Goal: Task Accomplishment & Management: Complete application form

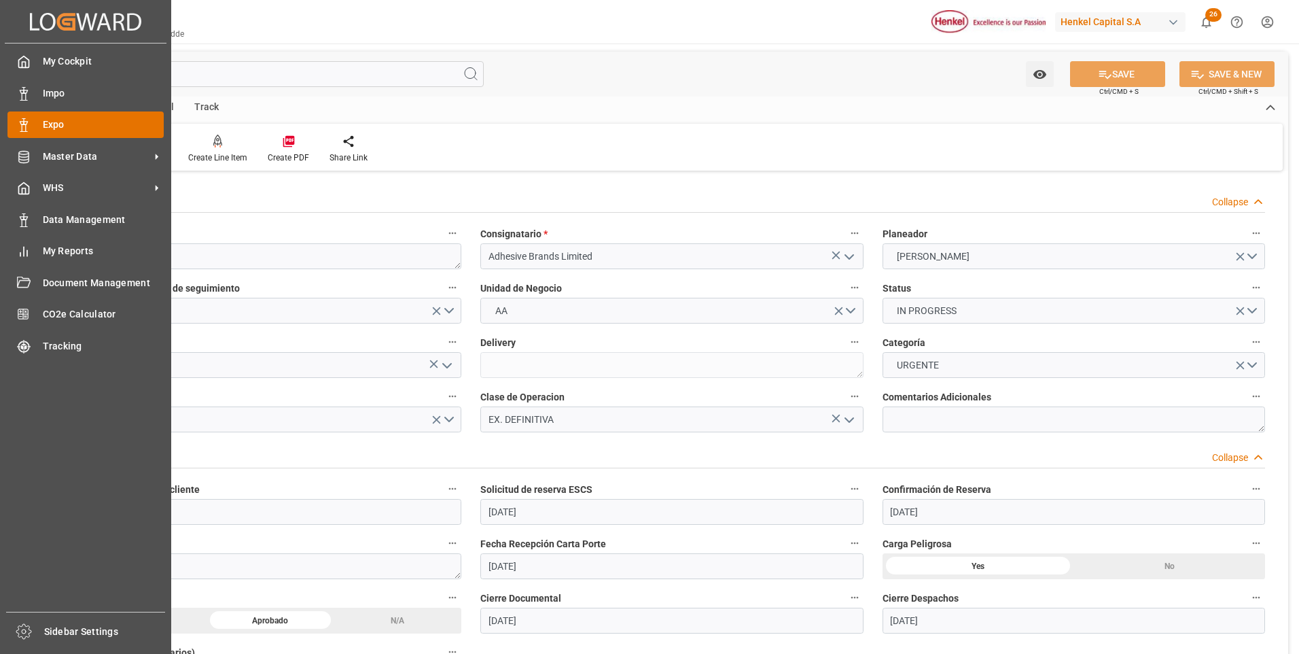
click at [15, 126] on div at bounding box center [18, 125] width 23 height 14
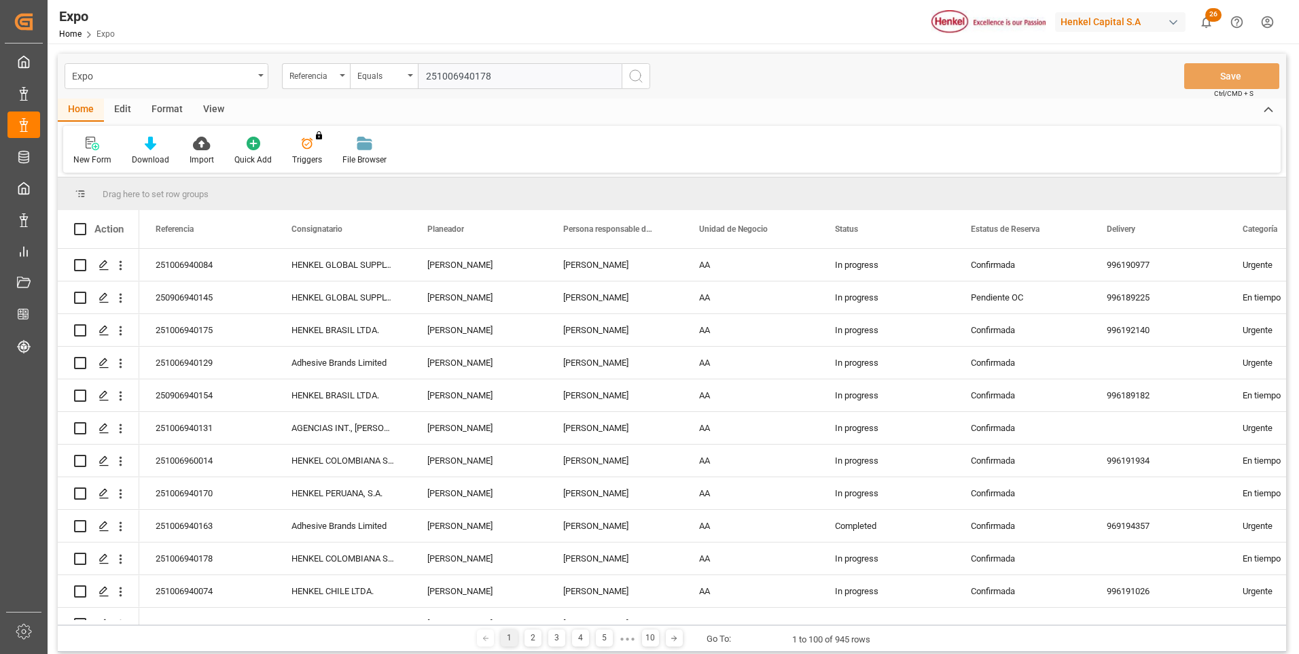
type input "251006940178"
click at [643, 77] on icon "search button" at bounding box center [636, 76] width 16 height 16
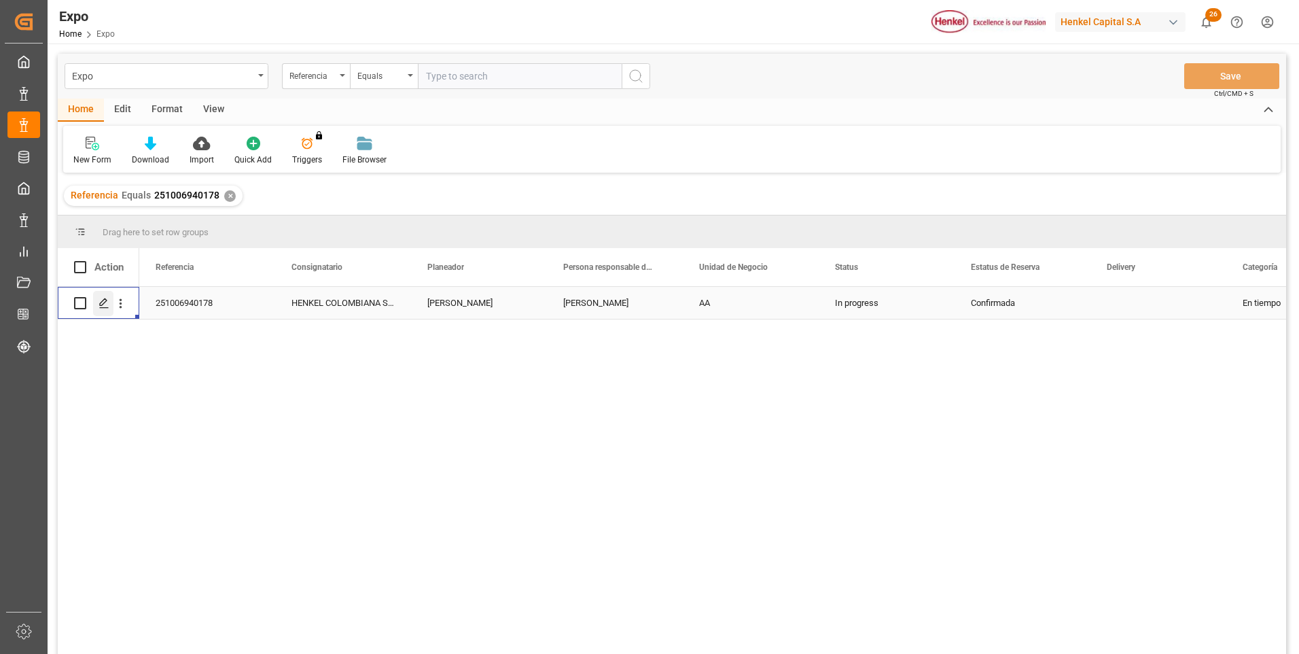
click at [104, 305] on icon "Press SPACE to select this row." at bounding box center [104, 303] width 11 height 11
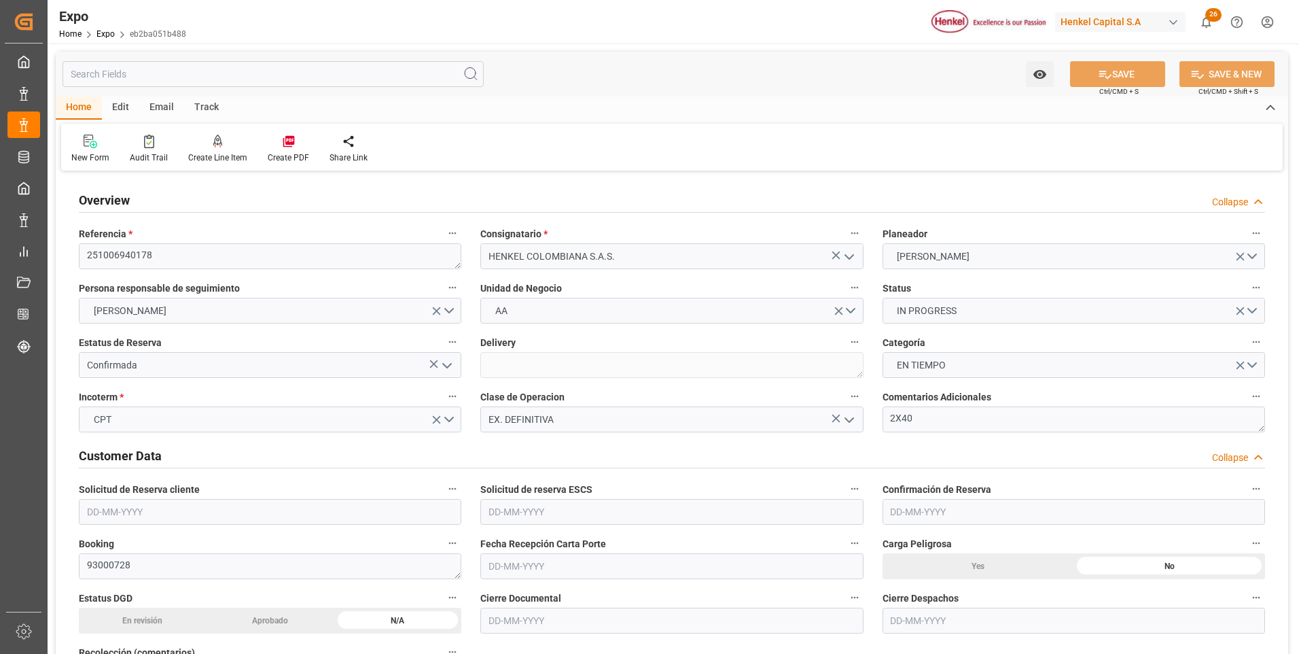
type input "9938456"
type input "[DATE]"
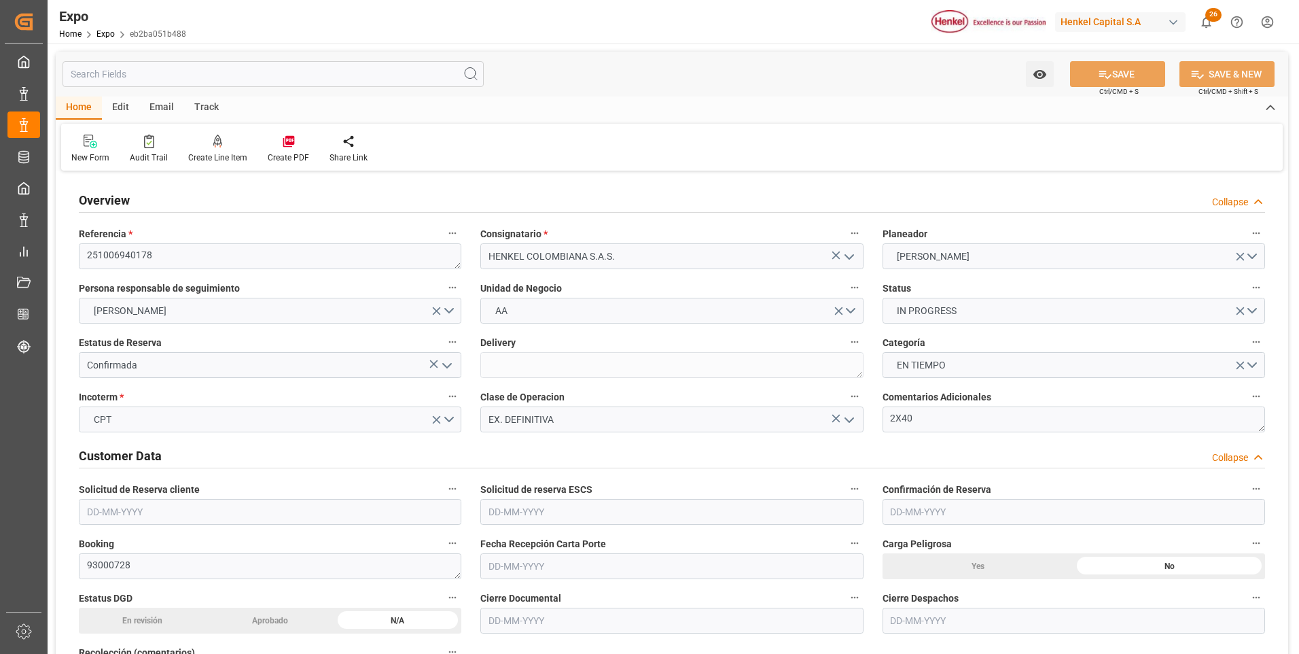
type input "[DATE]"
type input "[DATE] 00:00"
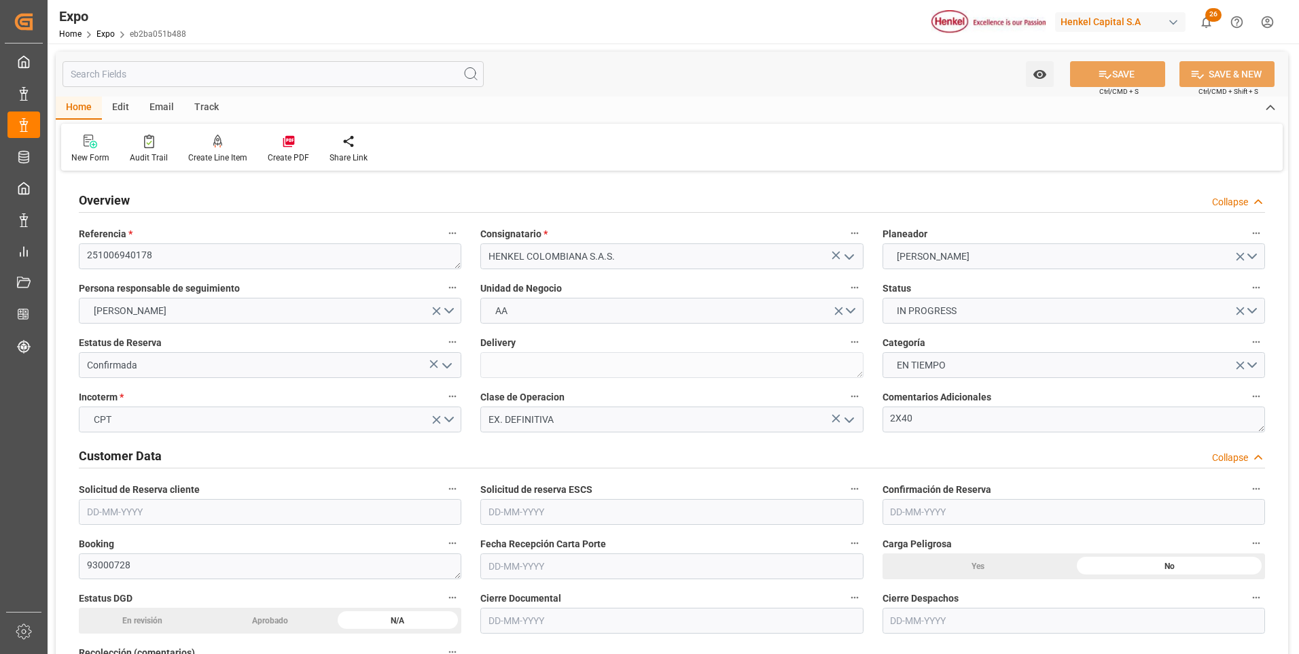
type input "[DATE] 06:00"
type input "[DATE] 00:00"
type input "[DATE] 14:00"
type input "[DATE] 00:00"
type input "[DATE] 15:28"
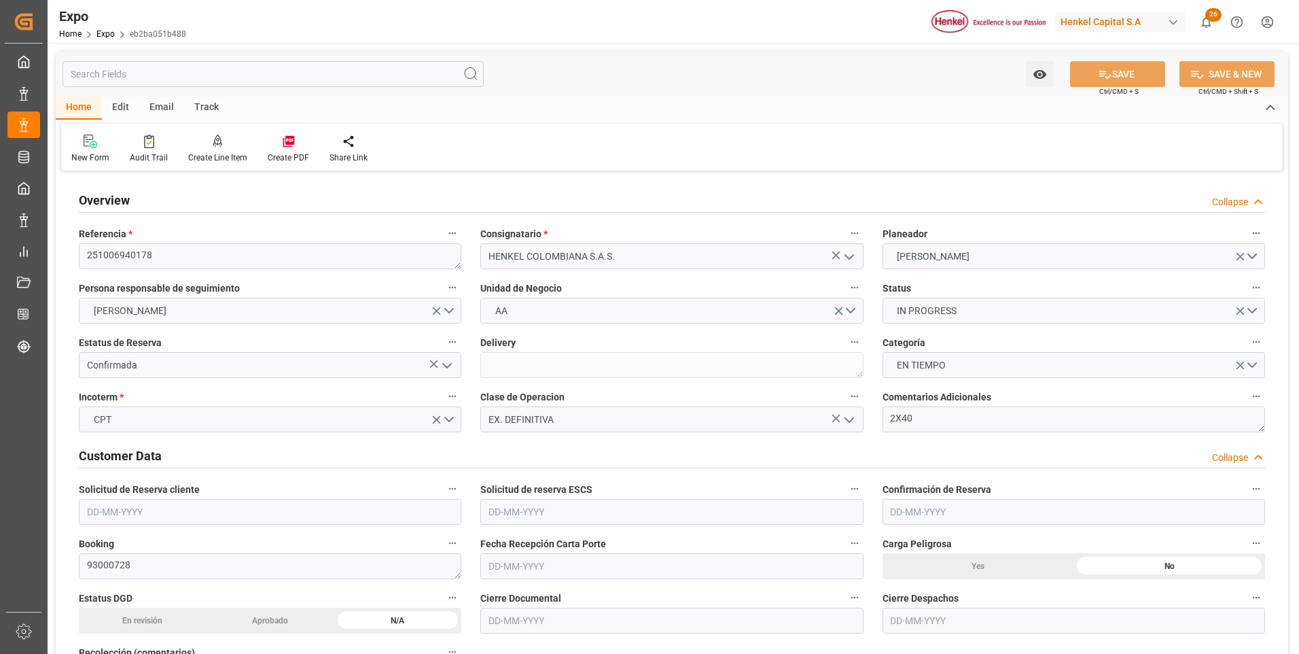
type input "[DATE] 06:00"
type input "[DATE] 14:00"
click at [218, 147] on icon at bounding box center [218, 147] width 6 height 3
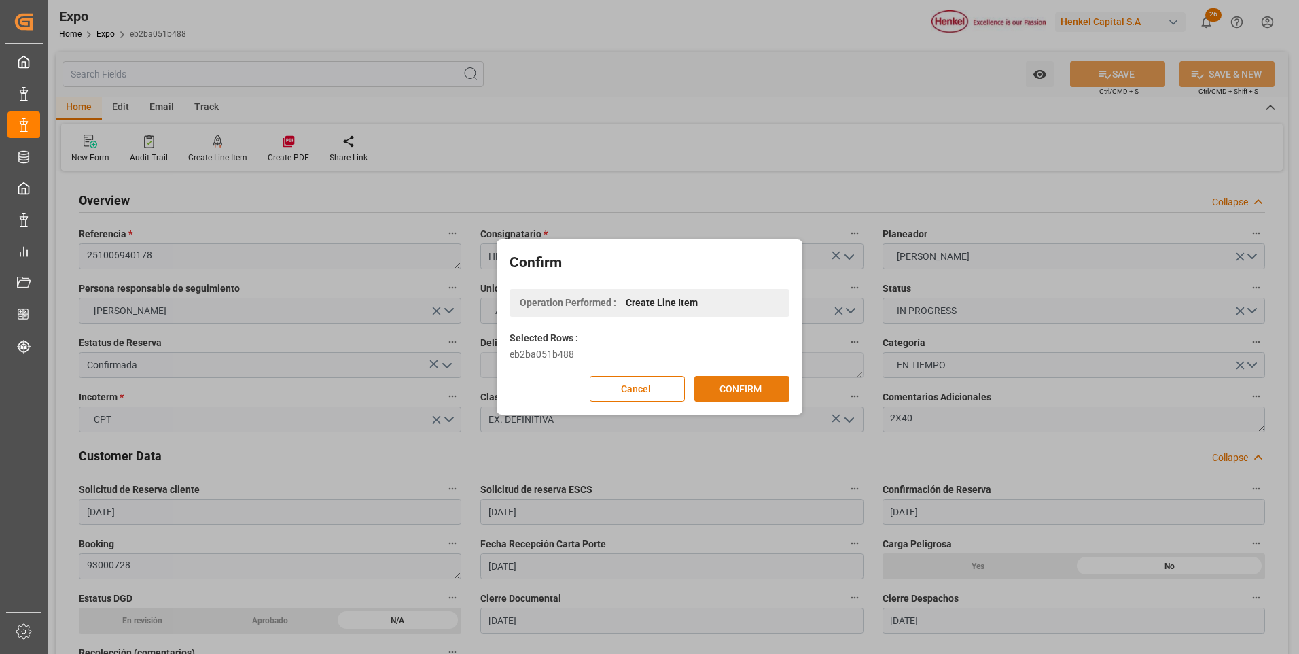
click at [746, 387] on button "CONFIRM" at bounding box center [741, 389] width 95 height 26
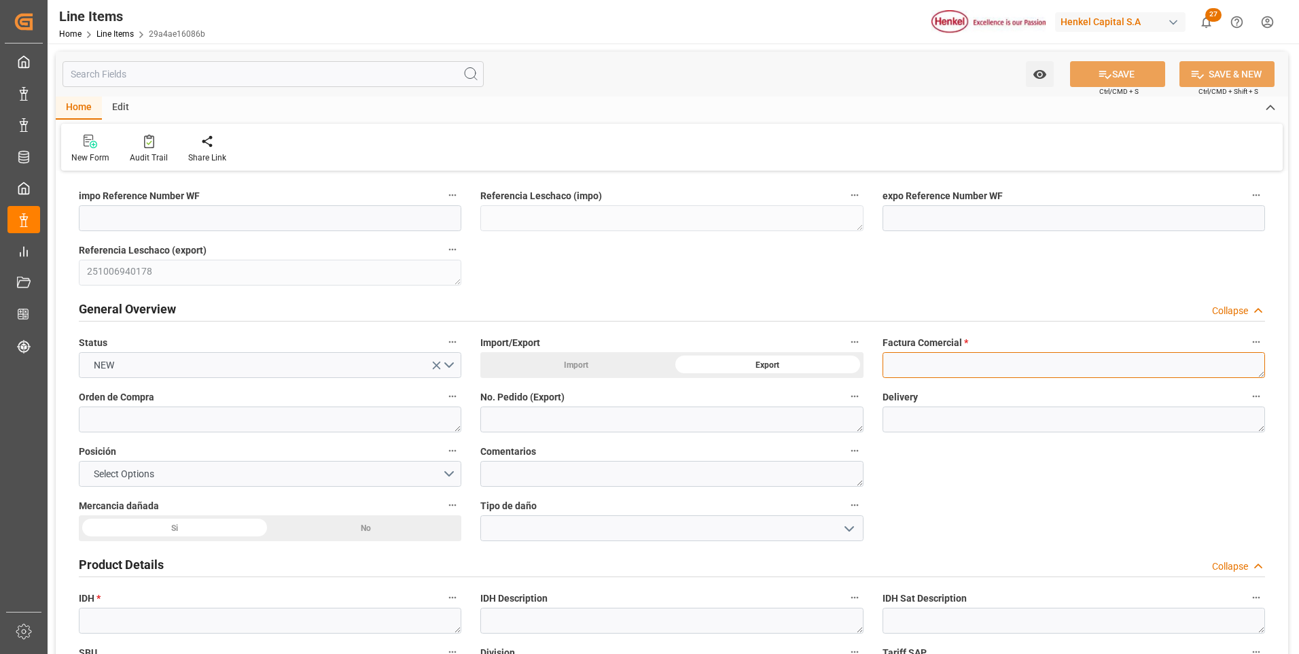
click at [911, 366] on textarea at bounding box center [1073, 365] width 382 height 26
paste textarea "9912124853"
type textarea "9912124853"
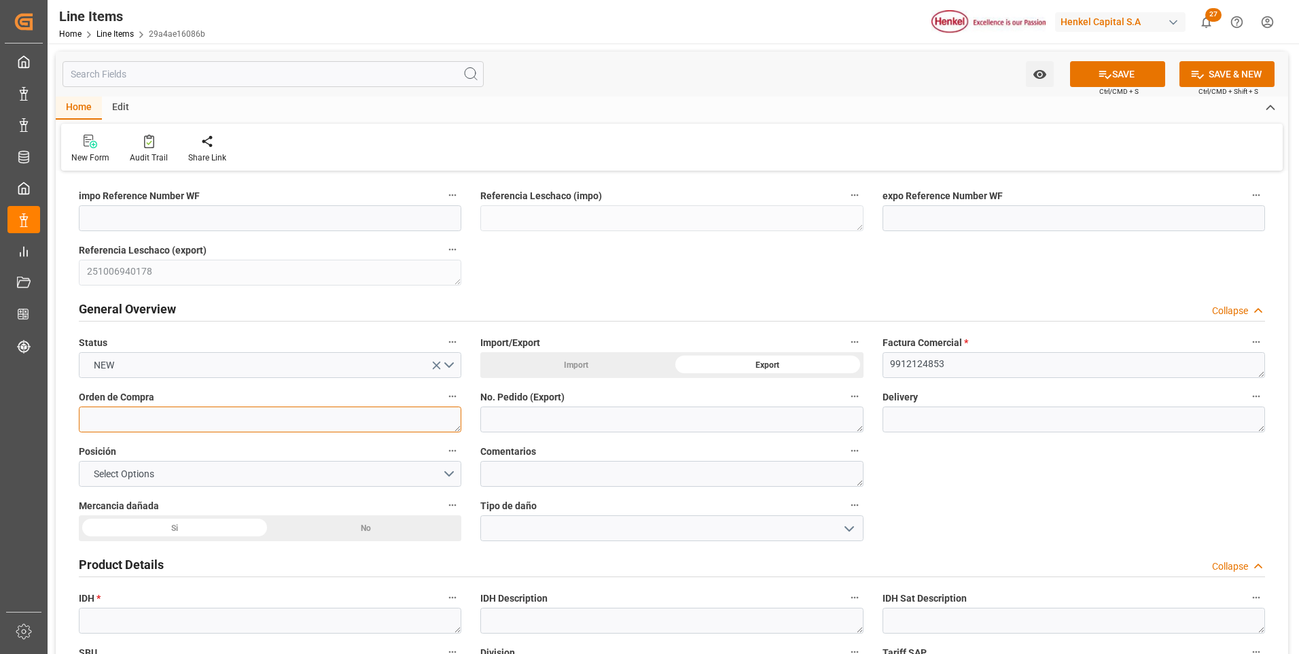
click at [347, 419] on textarea at bounding box center [270, 419] width 382 height 26
paste textarea "4578203370"
type textarea "4578203370"
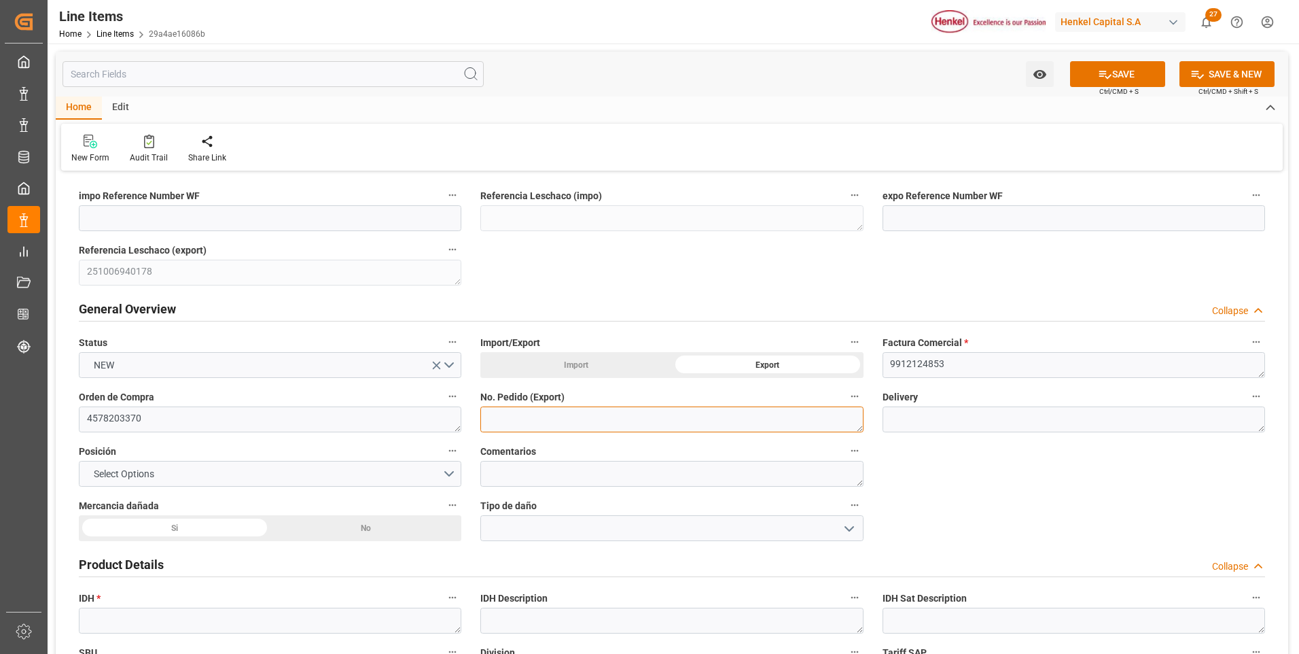
click at [561, 416] on textarea at bounding box center [671, 419] width 382 height 26
paste textarea "4578203370"
type textarea "4578203370"
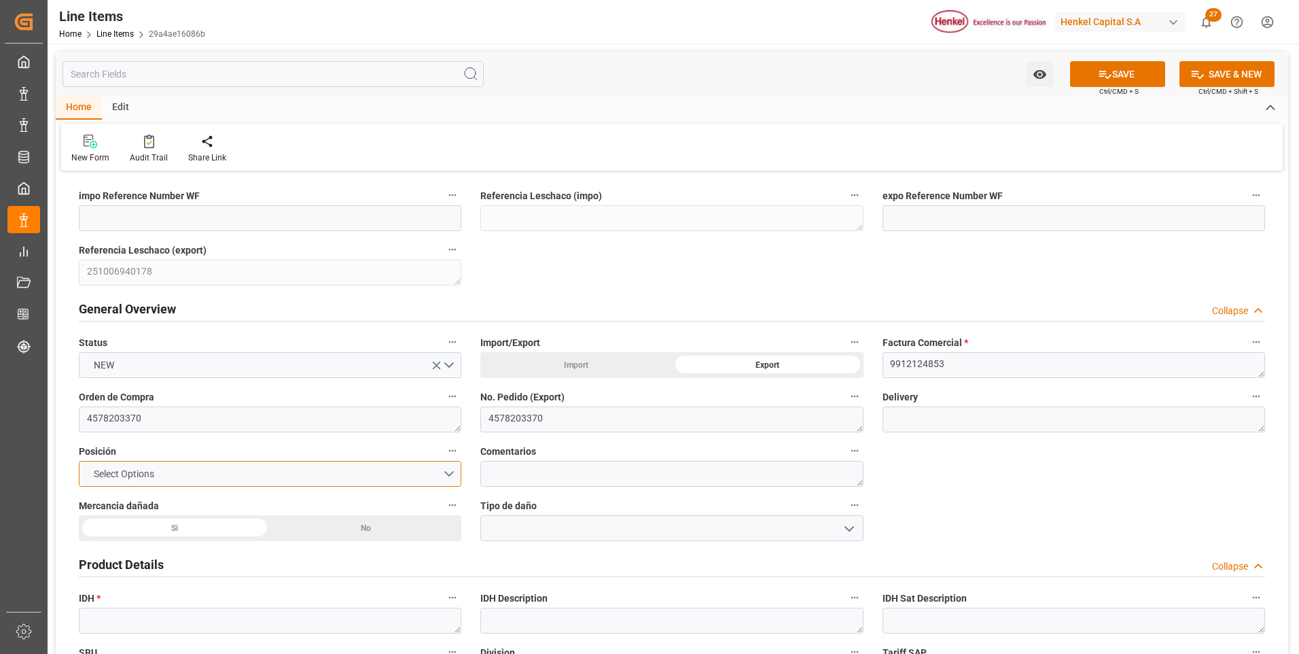
click at [440, 472] on button "Select Options" at bounding box center [270, 474] width 382 height 26
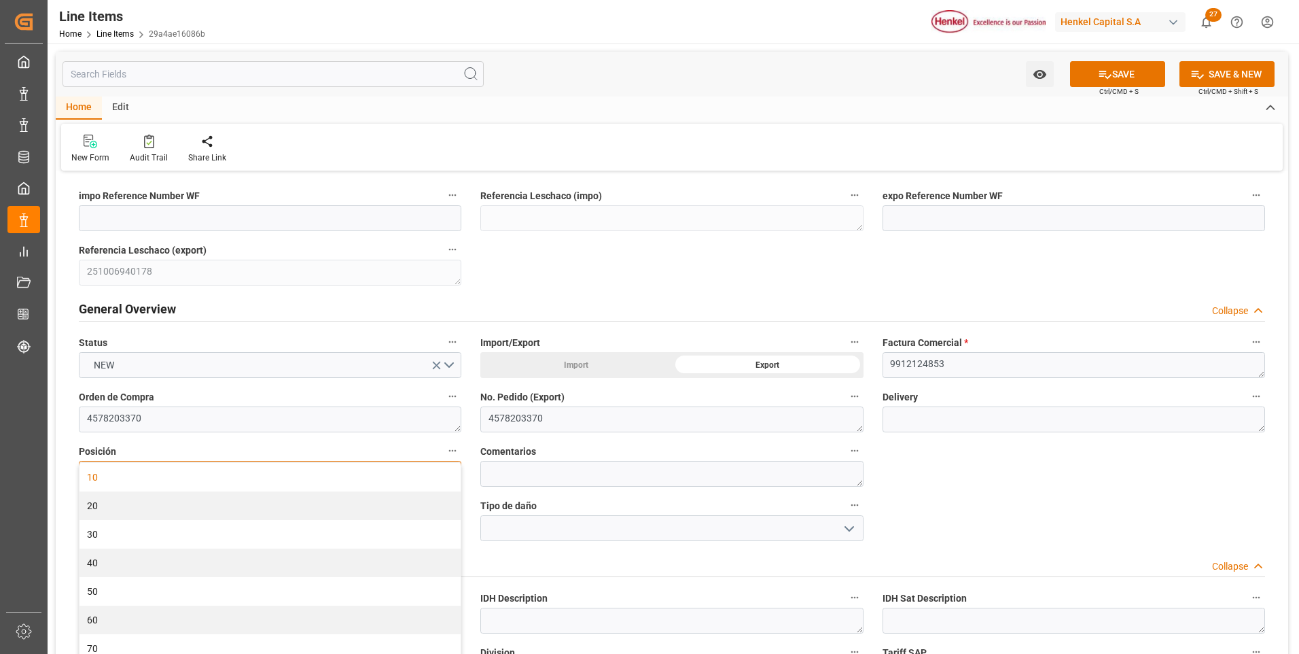
click at [440, 472] on div "10" at bounding box center [269, 477] width 381 height 29
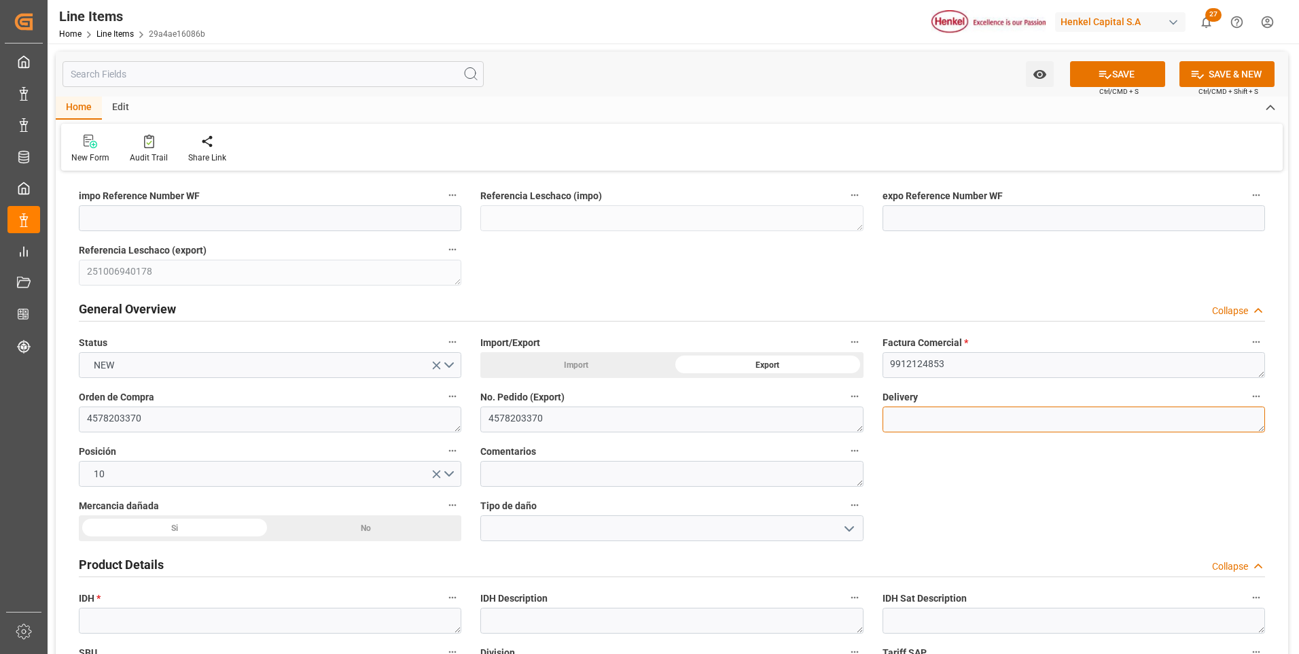
click at [973, 421] on textarea at bounding box center [1073, 419] width 382 height 26
paste textarea "996192479"
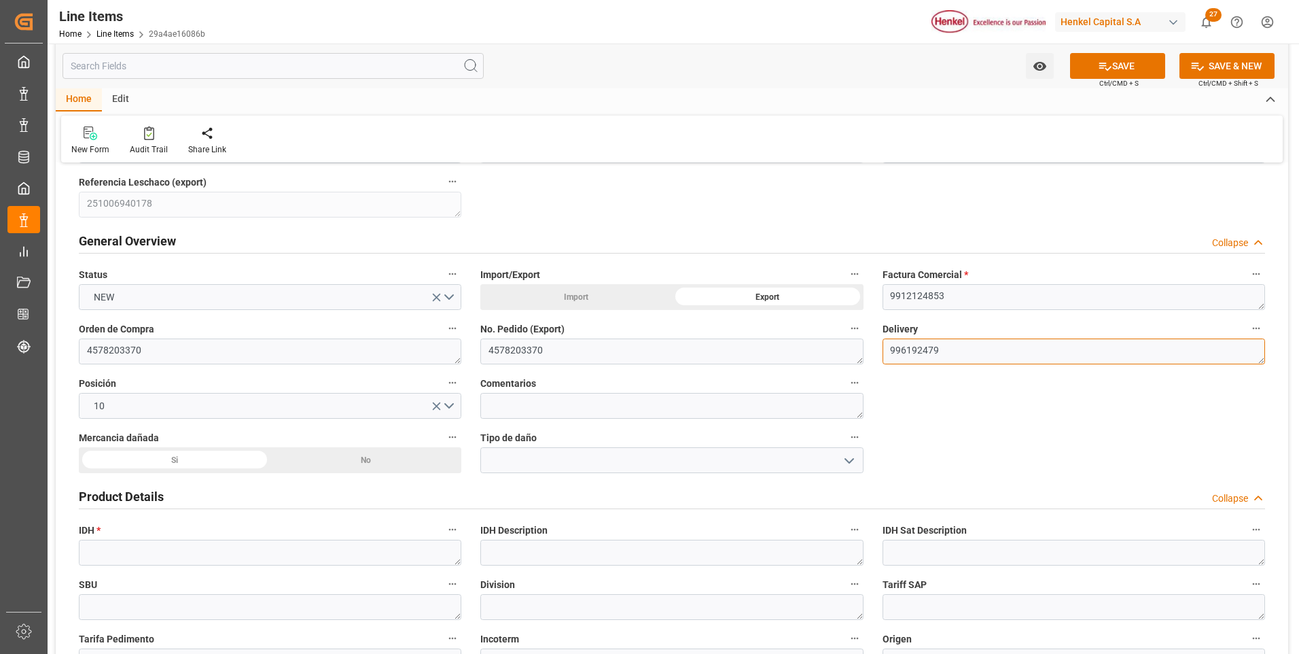
type textarea "996192479"
click at [346, 464] on div "No" at bounding box center [366, 460] width 192 height 26
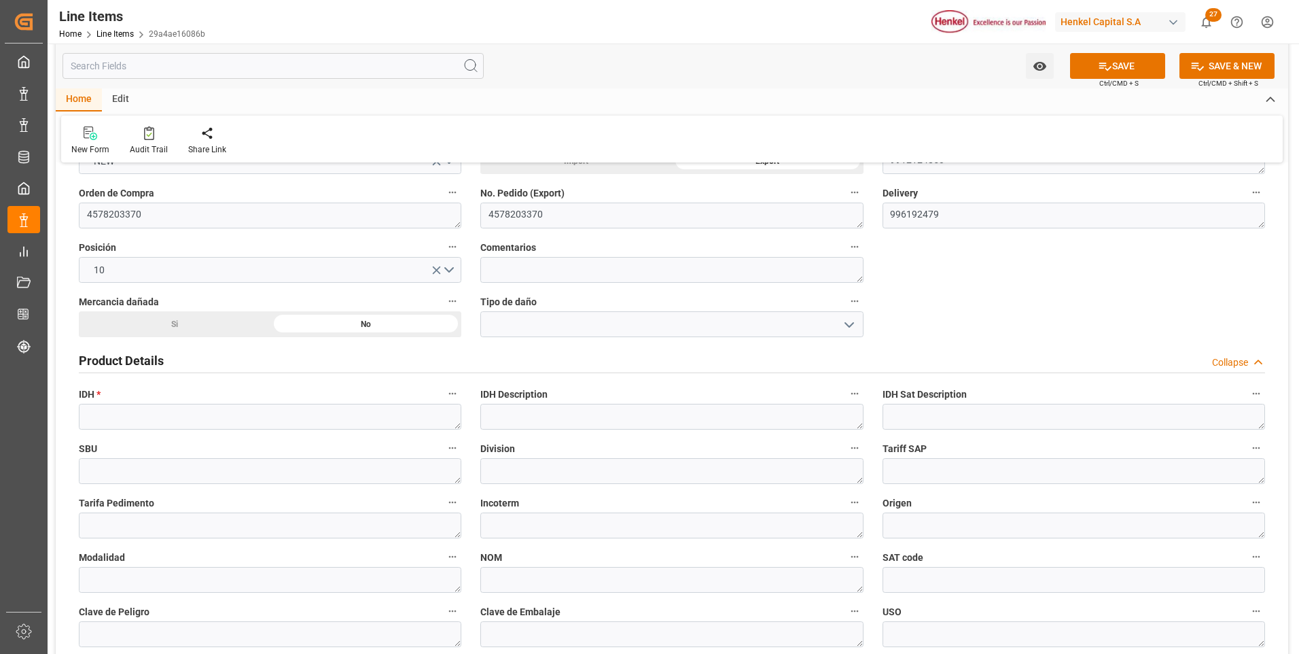
scroll to position [272, 0]
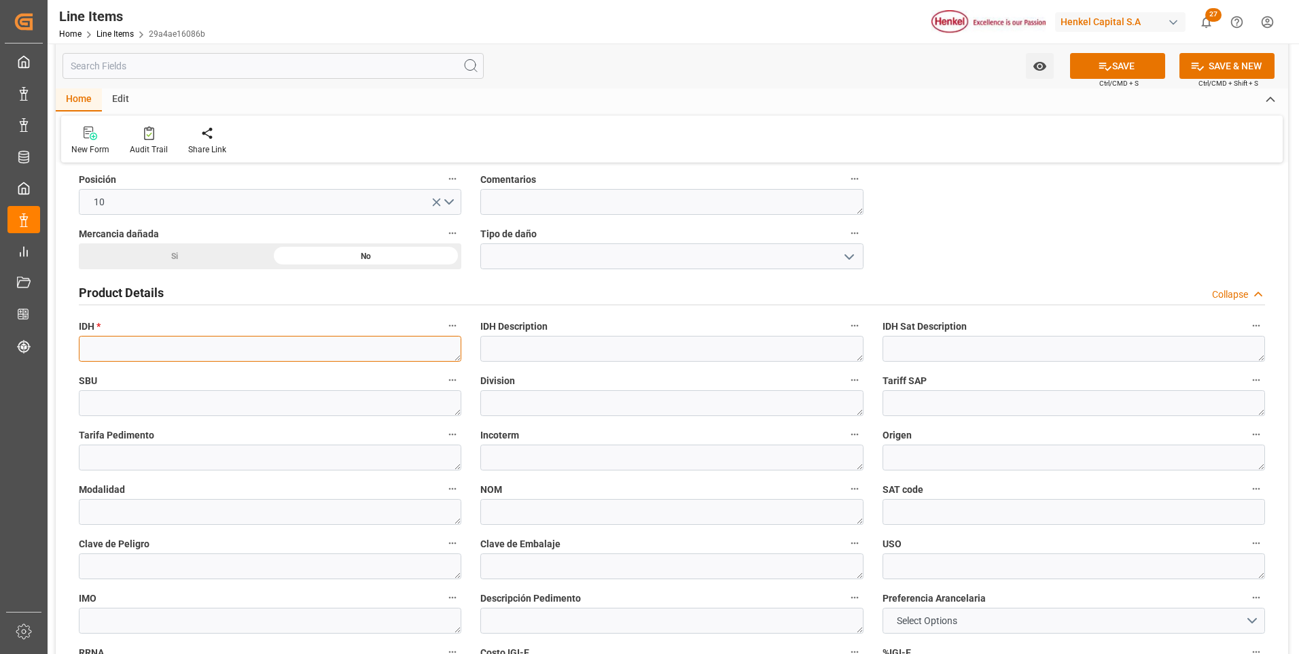
click at [120, 353] on textarea at bounding box center [270, 349] width 382 height 26
paste textarea "2286125"
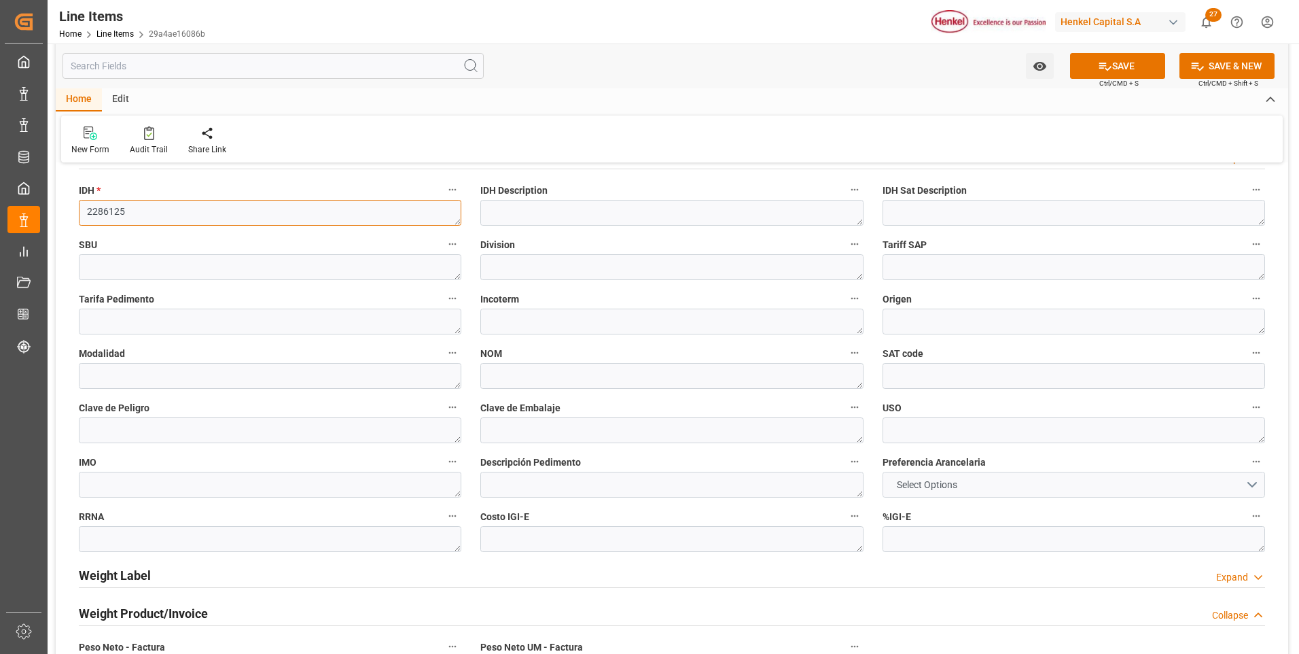
type textarea "2286125"
click at [999, 480] on button "Select Options" at bounding box center [1073, 484] width 382 height 26
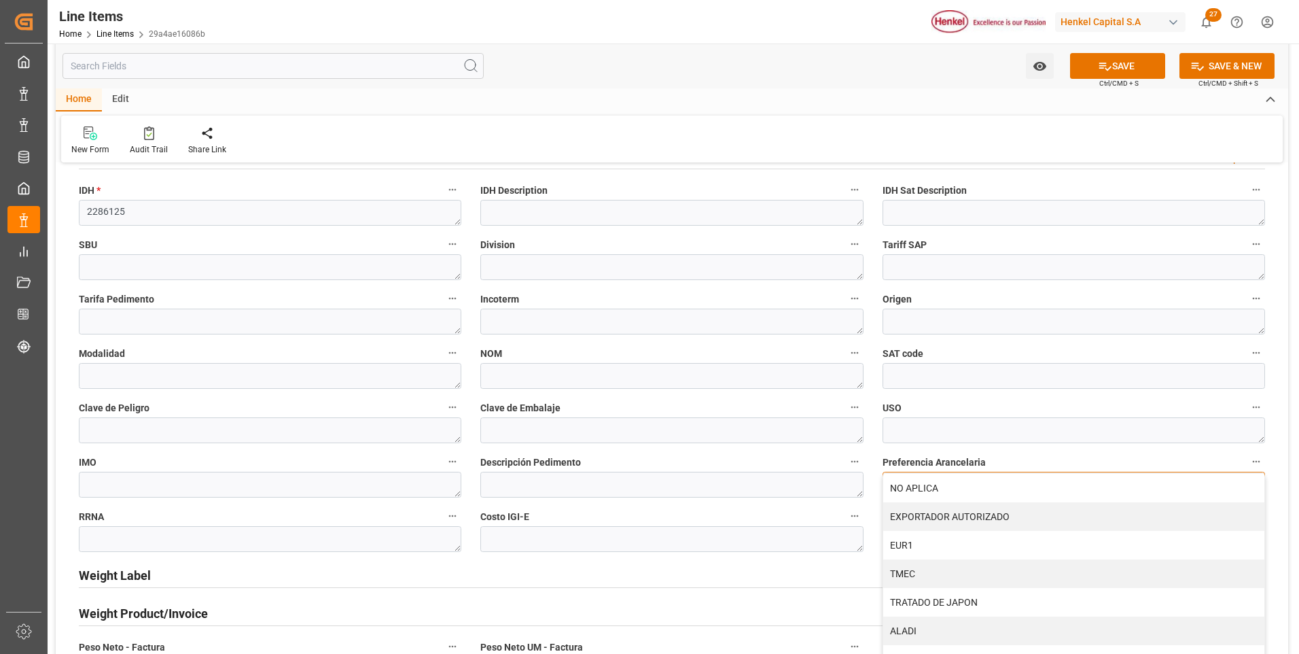
click at [999, 480] on div "NO APLICA" at bounding box center [1073, 488] width 381 height 29
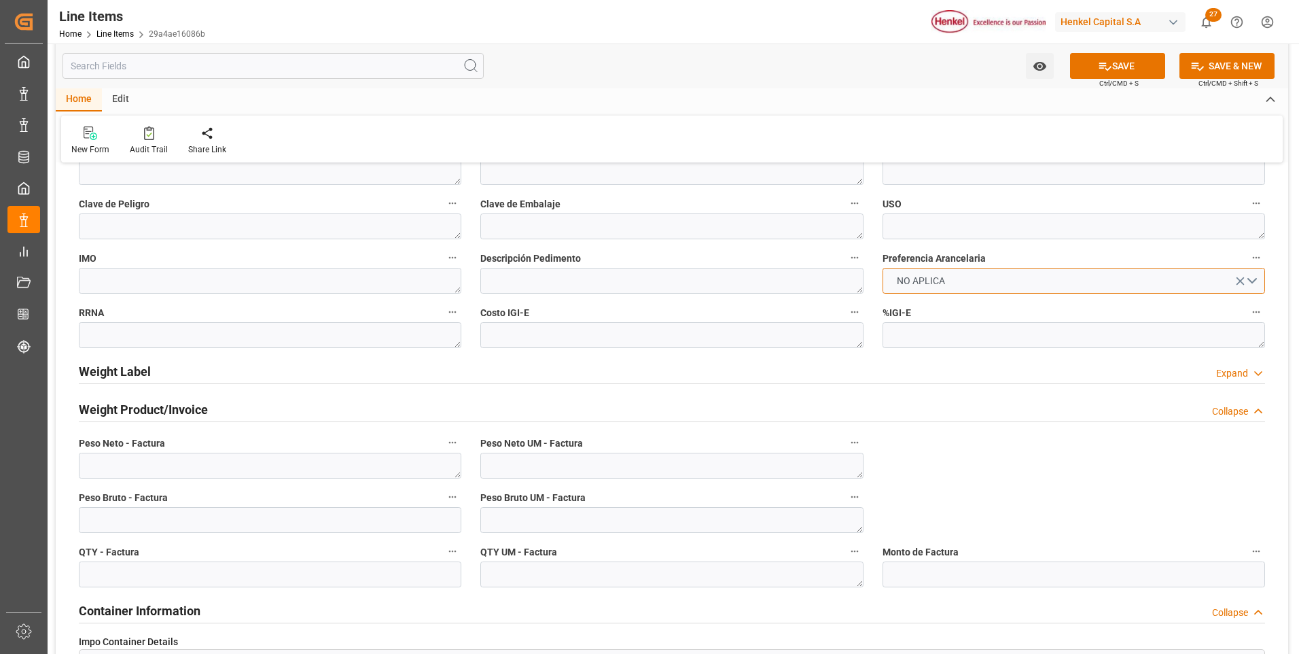
scroll to position [679, 0]
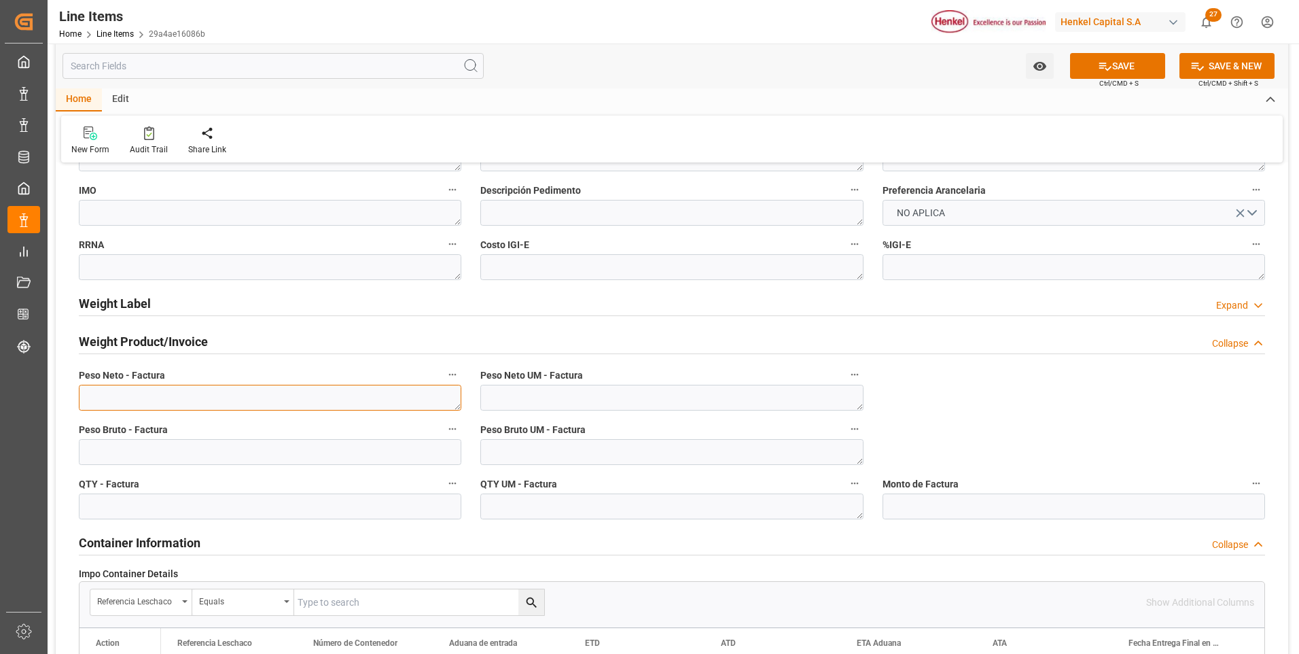
click at [263, 395] on textarea at bounding box center [270, 398] width 382 height 26
paste textarea "21.000,000"
type textarea "21.000,000"
click at [254, 453] on input "text" at bounding box center [270, 452] width 382 height 26
type input "22280"
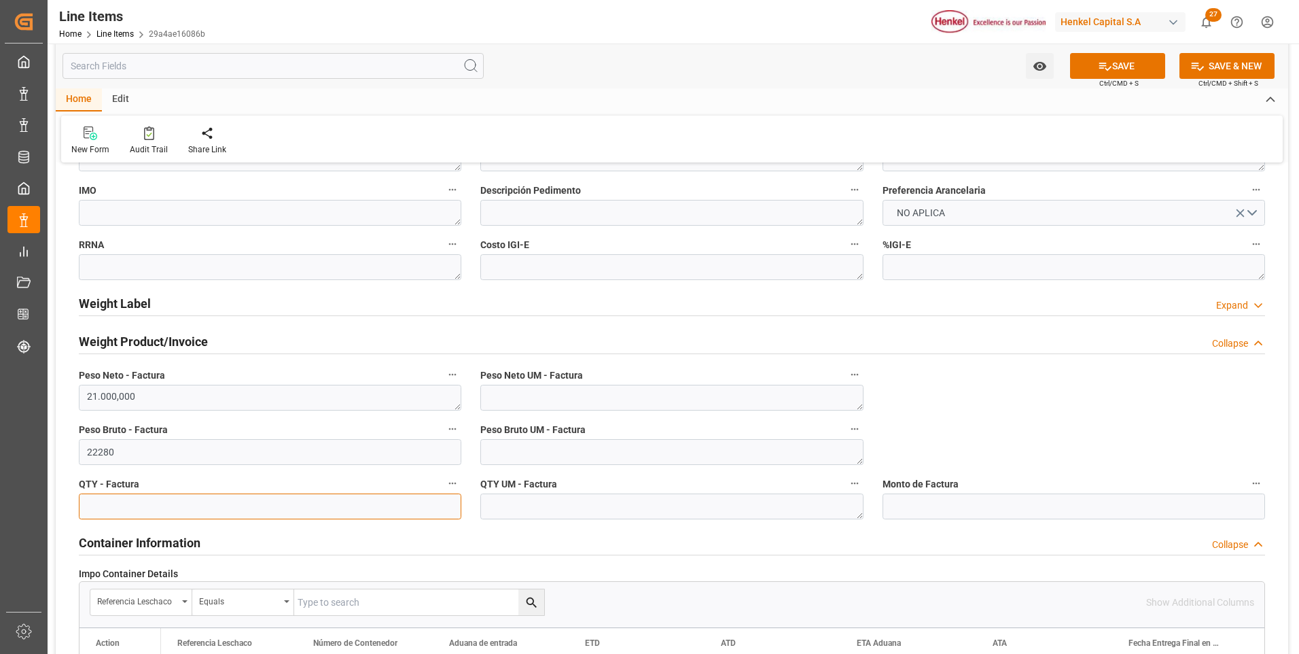
click at [260, 506] on input "text" at bounding box center [270, 506] width 382 height 26
type input "21000"
click at [543, 396] on textarea at bounding box center [671, 398] width 382 height 26
type textarea "KG"
click at [535, 457] on textarea at bounding box center [671, 452] width 382 height 26
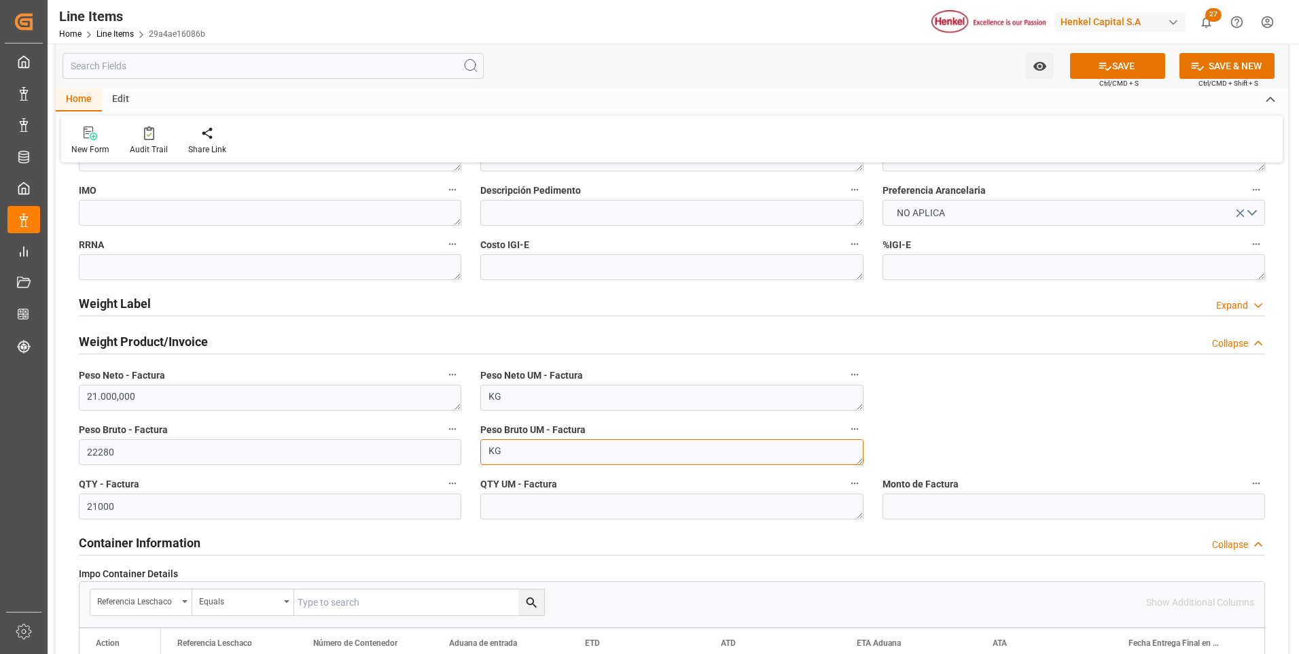
type textarea "KG"
click at [537, 502] on textarea at bounding box center [671, 506] width 382 height 26
type textarea "KG"
click at [1092, 65] on button "SAVE" at bounding box center [1117, 66] width 95 height 26
type input "31201600"
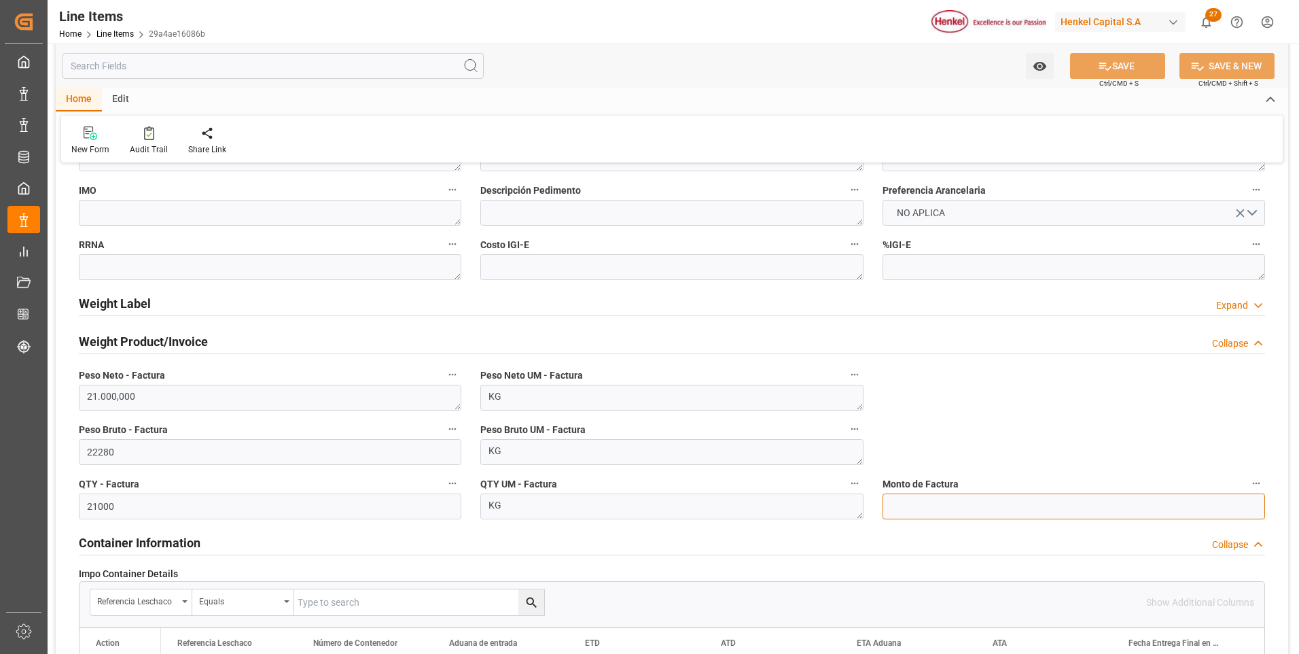
click at [1010, 506] on input "text" at bounding box center [1073, 506] width 382 height 26
type input "15386.58"
click at [1128, 69] on button "SAVE" at bounding box center [1117, 66] width 95 height 26
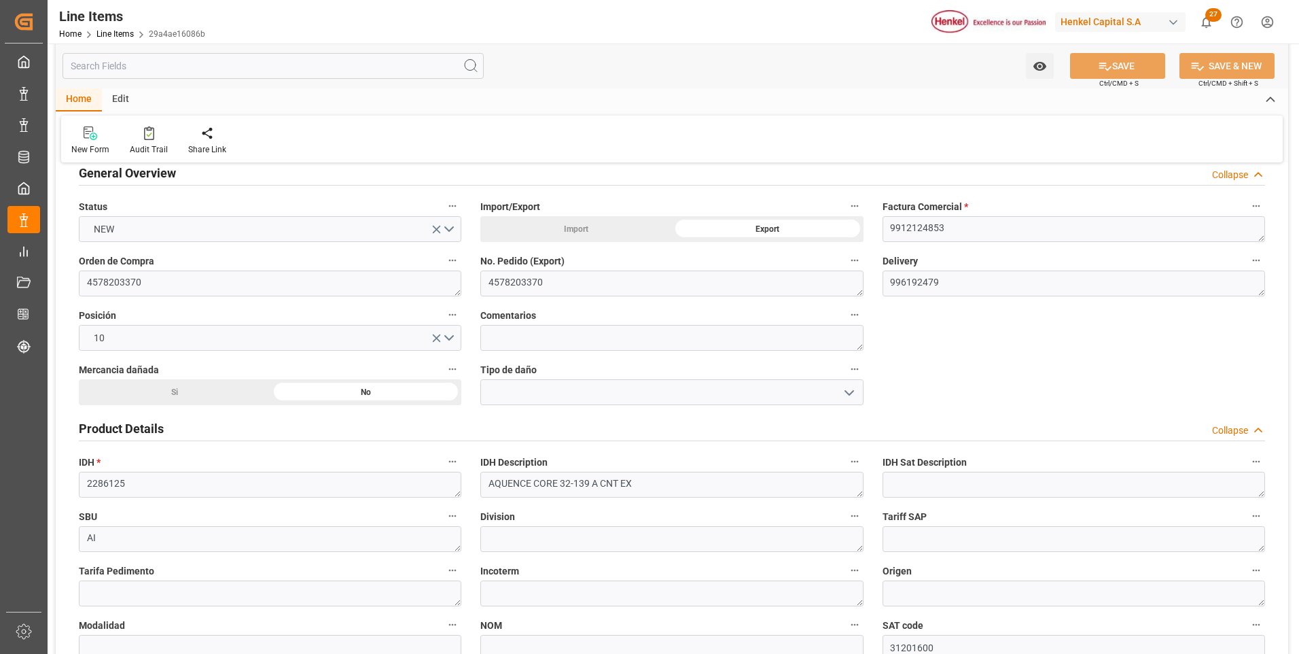
scroll to position [0, 0]
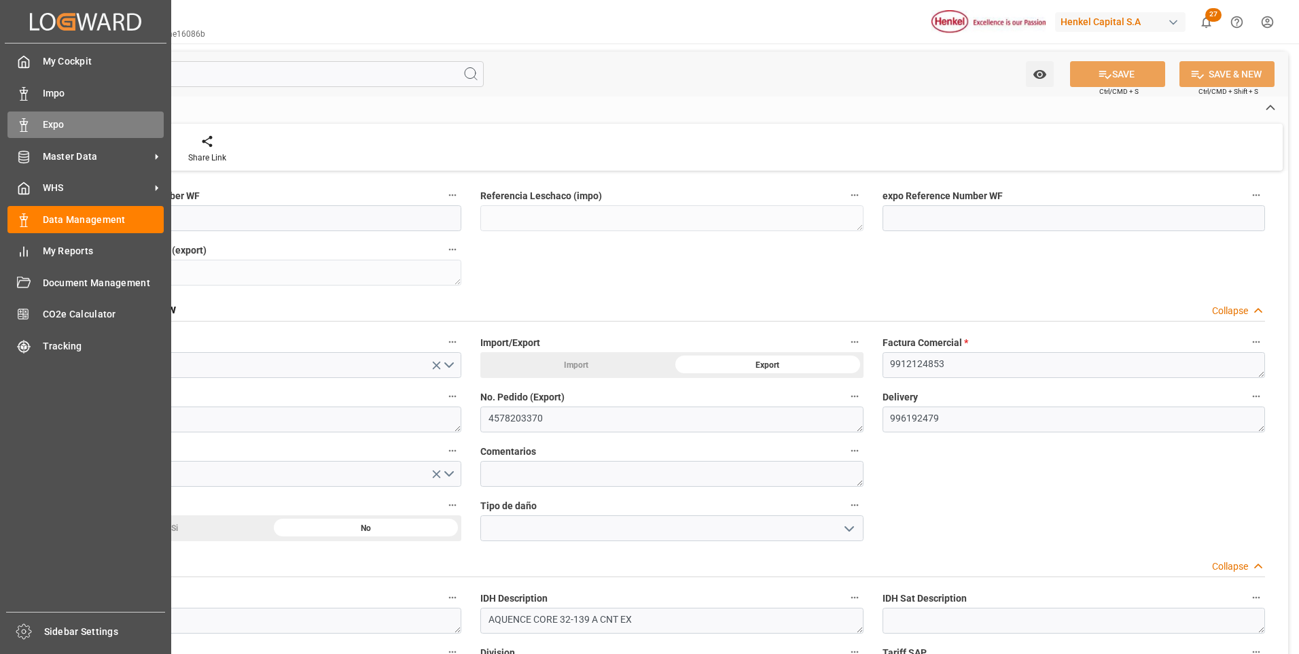
click at [34, 126] on div "Expo Expo" at bounding box center [85, 124] width 156 height 26
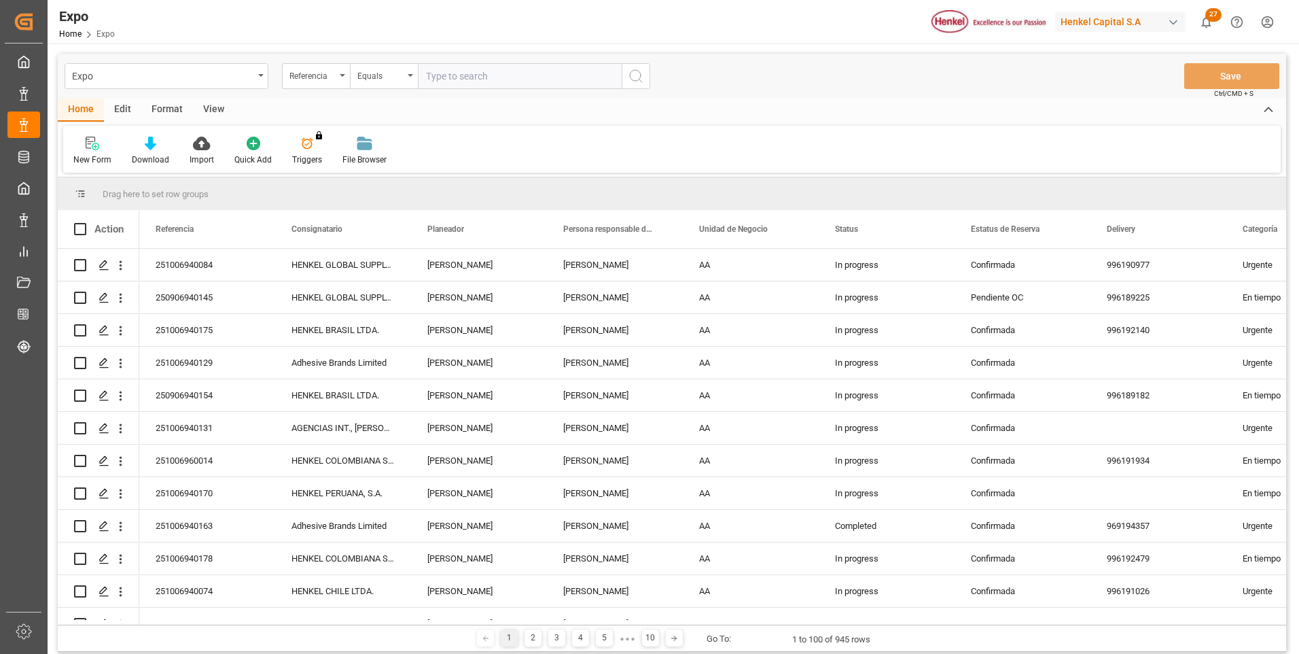
click at [571, 80] on input "text" at bounding box center [520, 76] width 204 height 26
paste input "251006940178"
type input "251006940178"
click at [639, 71] on icon "search button" at bounding box center [636, 76] width 16 height 16
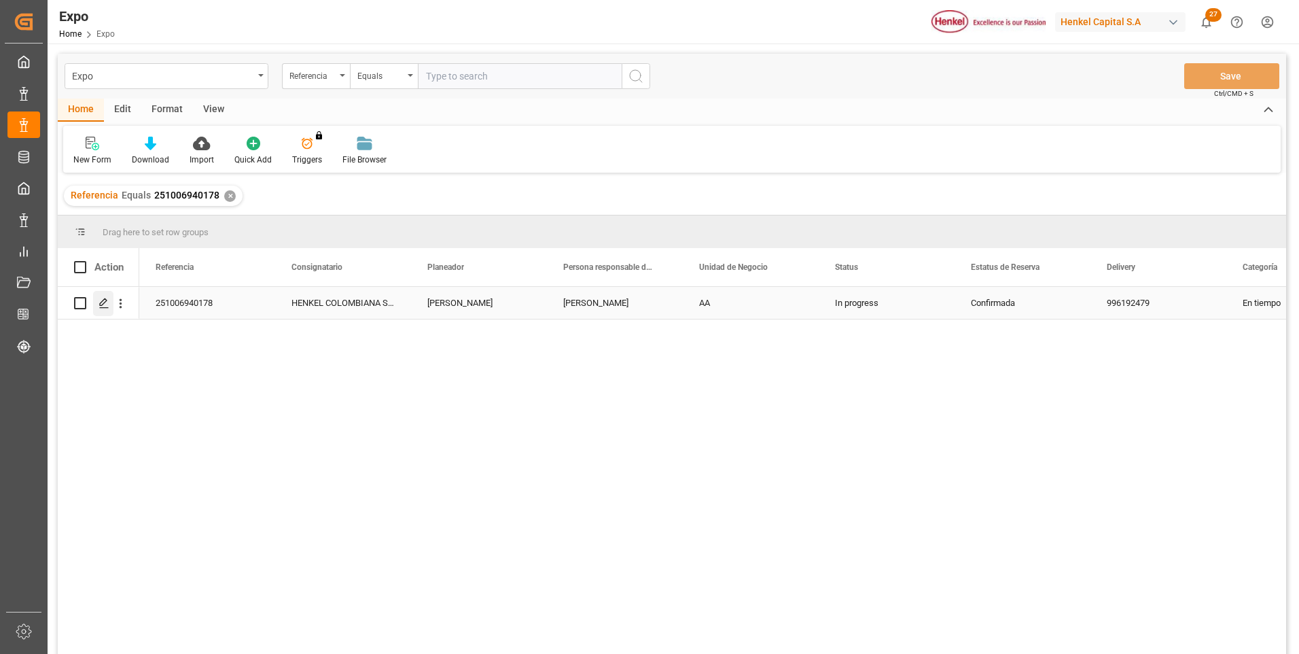
click at [105, 303] on polygon "Press SPACE to select this row." at bounding box center [103, 302] width 7 height 7
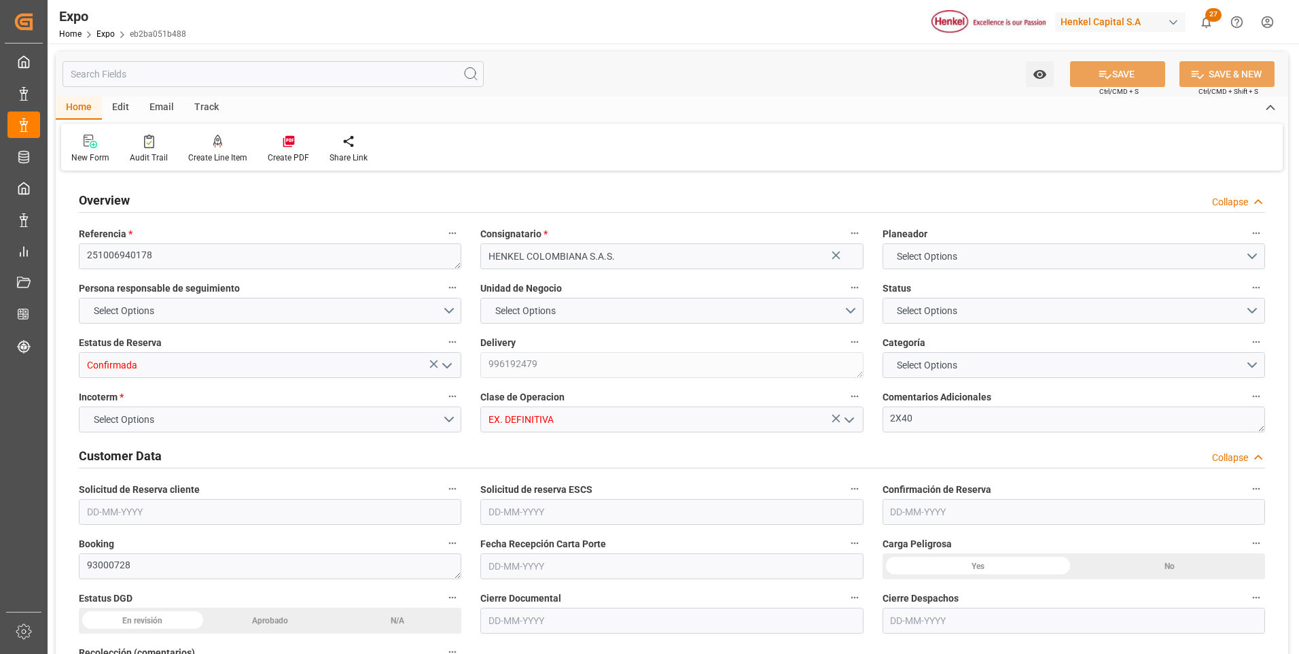
type input "9938456"
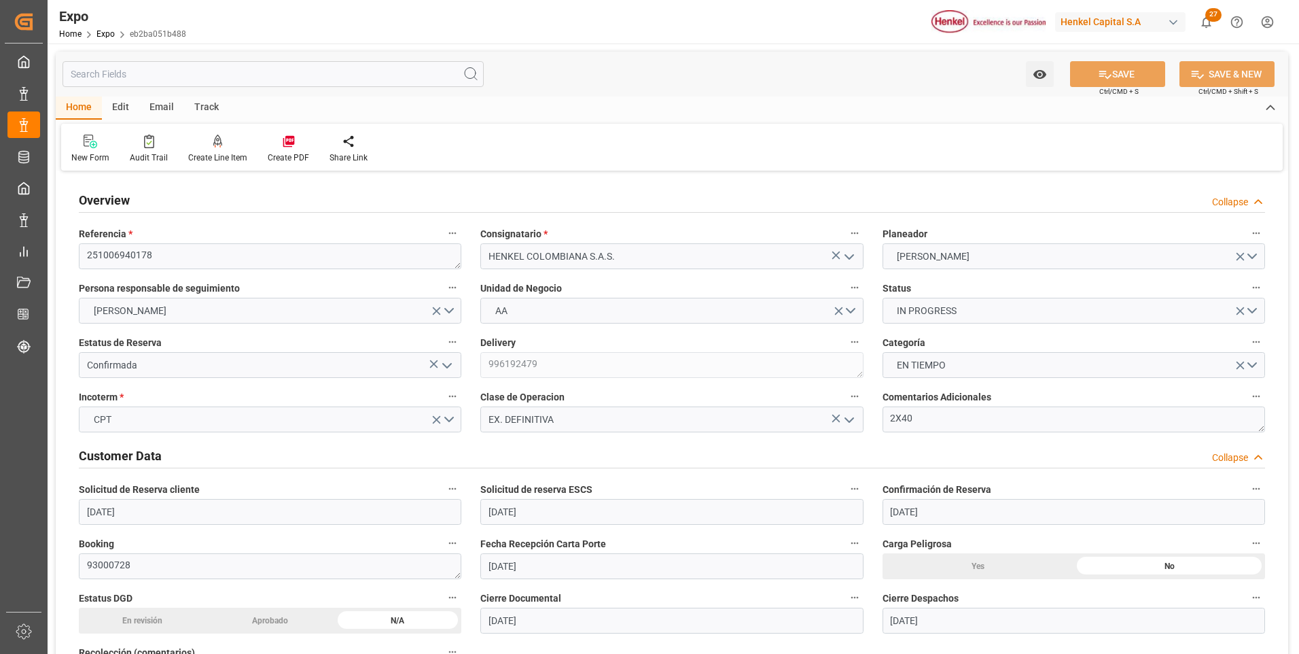
type input "[DATE]"
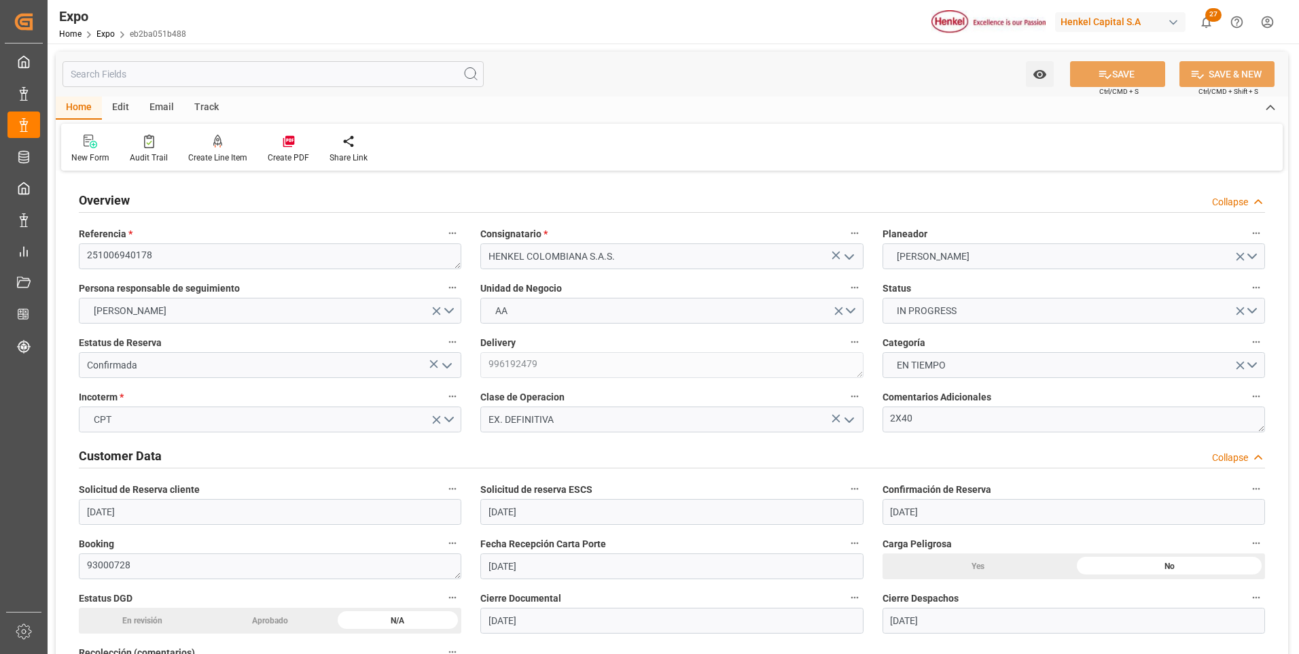
type input "[DATE]"
type input "[DATE] 00:00"
type input "[DATE] 06:00"
type input "[DATE] 00:00"
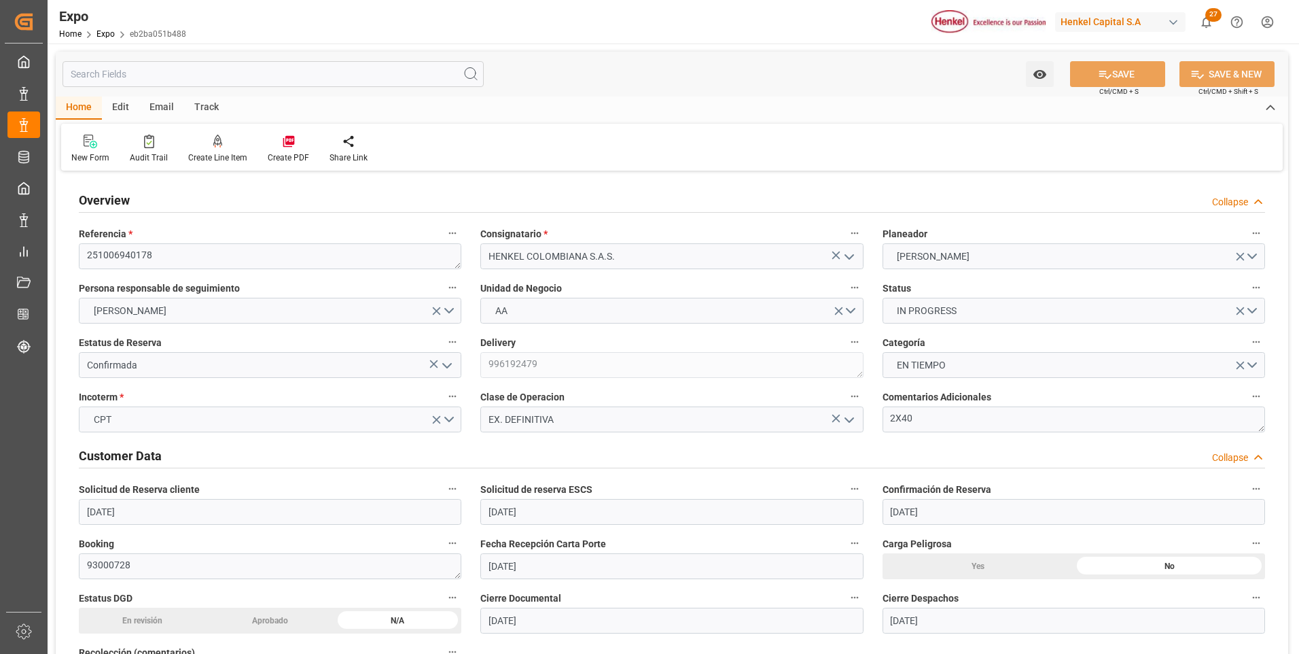
type input "[DATE] 14:00"
type input "[DATE] 00:00"
type input "07-10-2025 15:28"
type input "[DATE] 06:00"
type input "[DATE] 14:00"
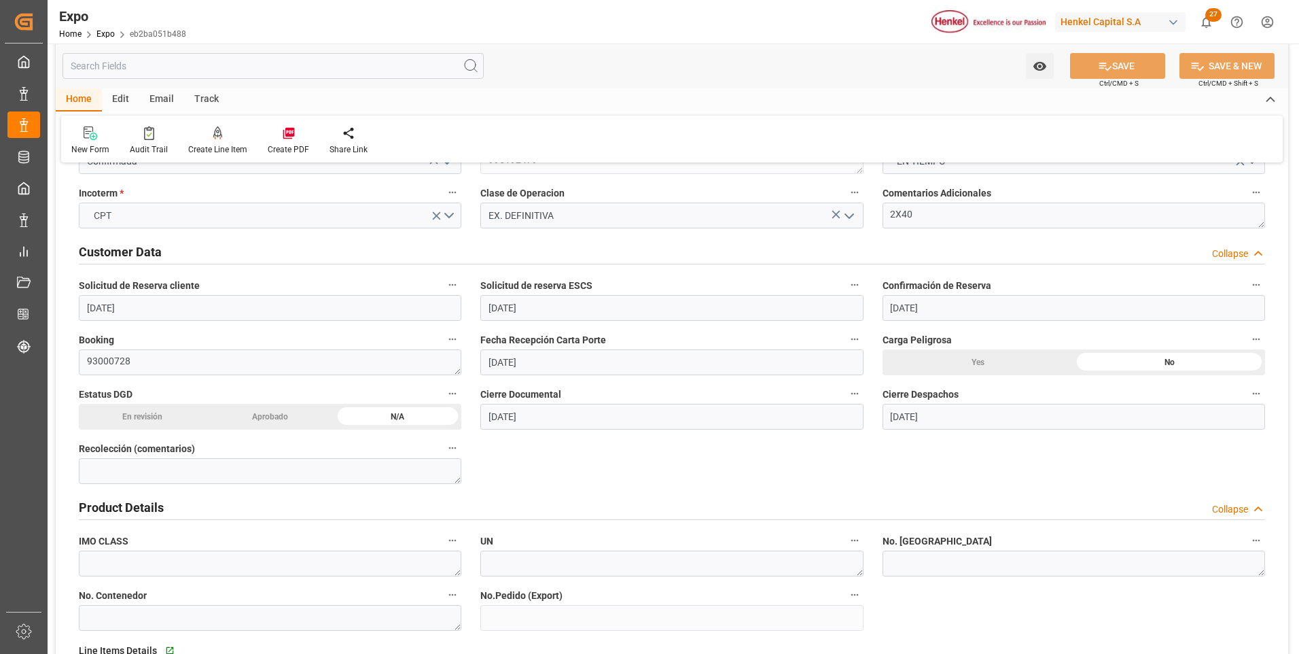
scroll to position [272, 0]
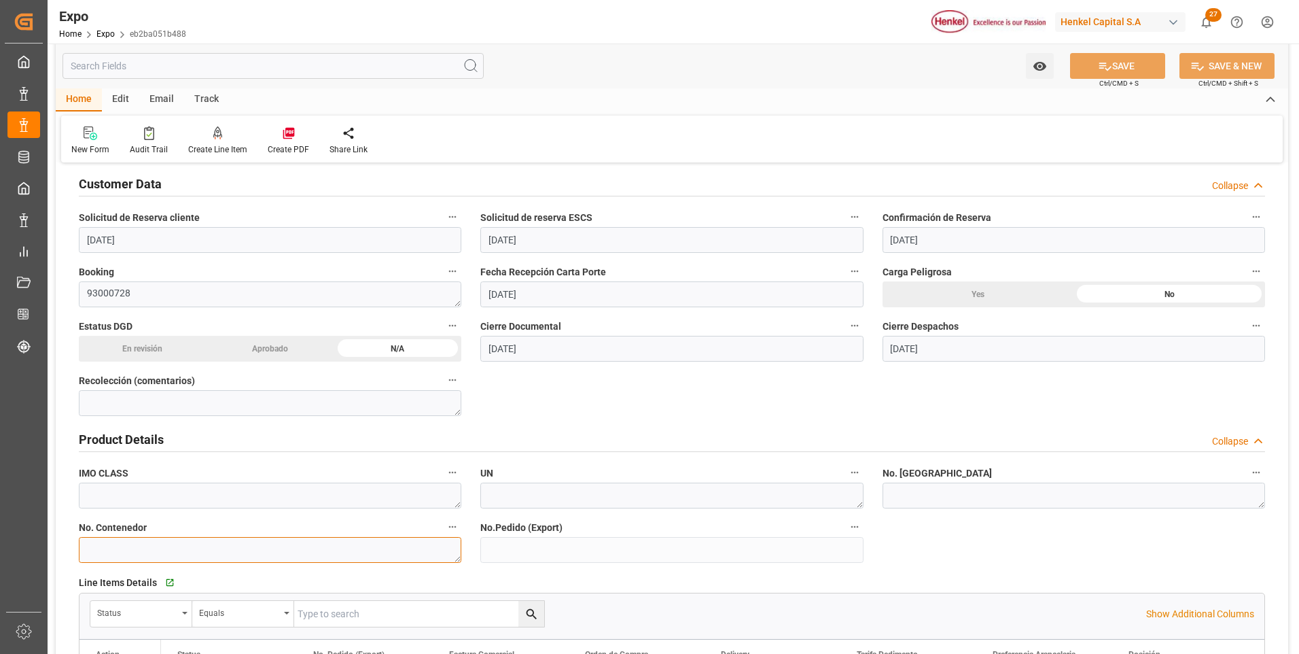
click at [214, 555] on textarea at bounding box center [270, 550] width 382 height 26
paste textarea "HLBU1794743"
type textarea "HLBU1794743"
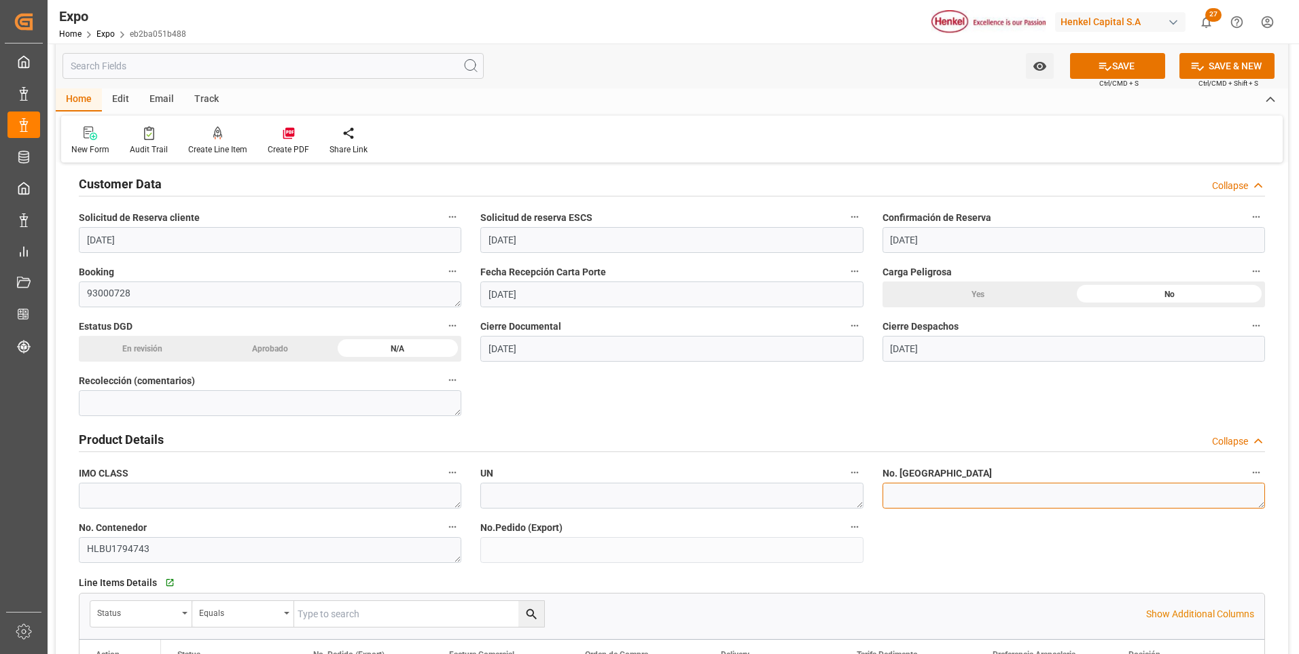
click at [907, 504] on textarea at bounding box center [1073, 495] width 382 height 26
paste textarea "3721510"
type textarea "3721510"
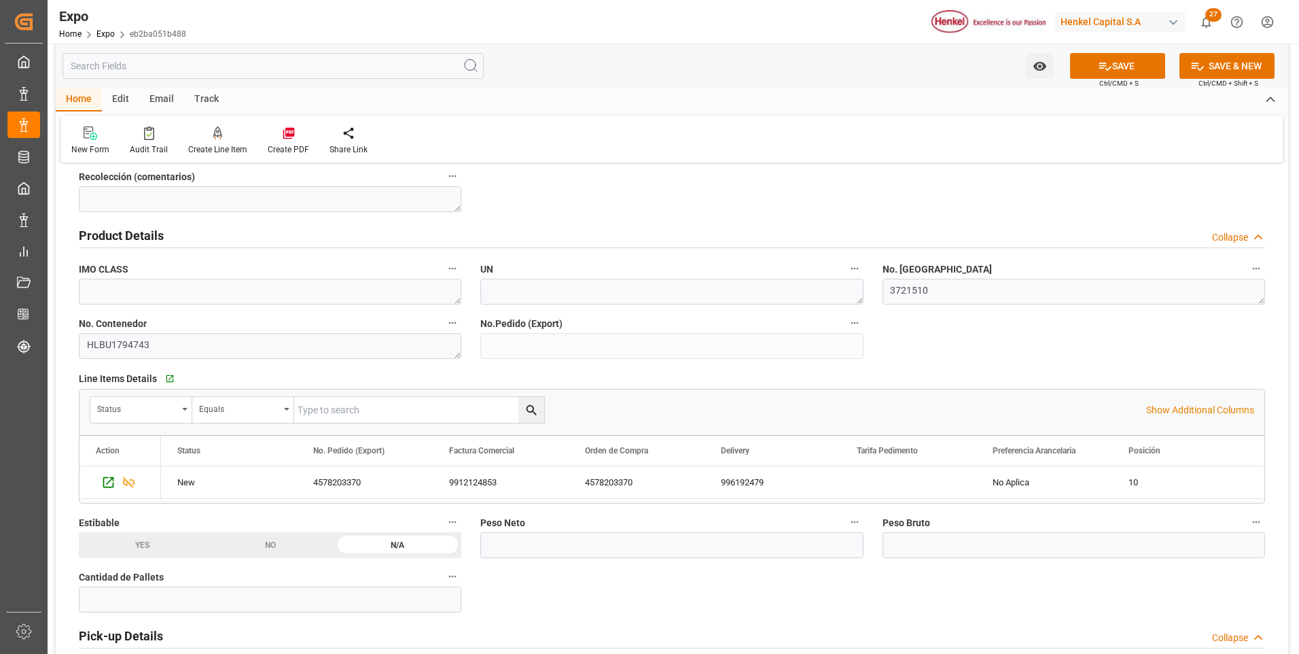
scroll to position [543, 0]
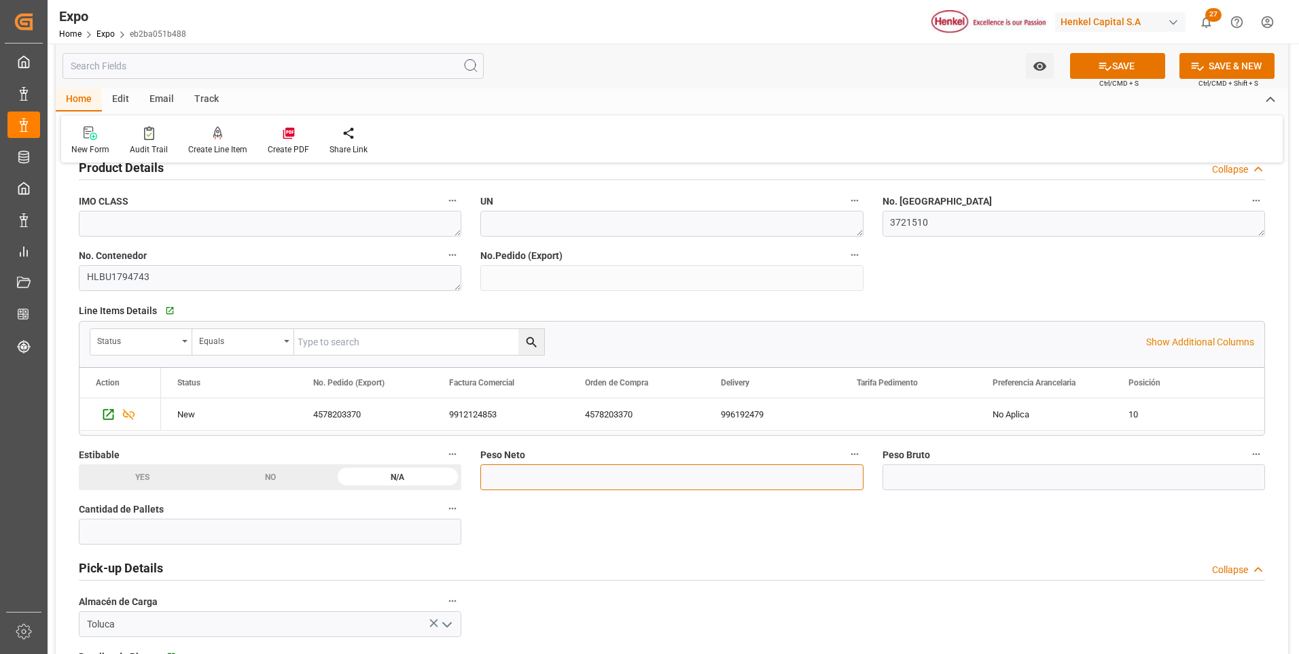
click at [649, 480] on input "text" at bounding box center [671, 477] width 382 height 26
type input "21000"
click at [948, 470] on input "text" at bounding box center [1073, 477] width 382 height 26
type input "22280"
click at [330, 528] on input "text" at bounding box center [270, 531] width 382 height 26
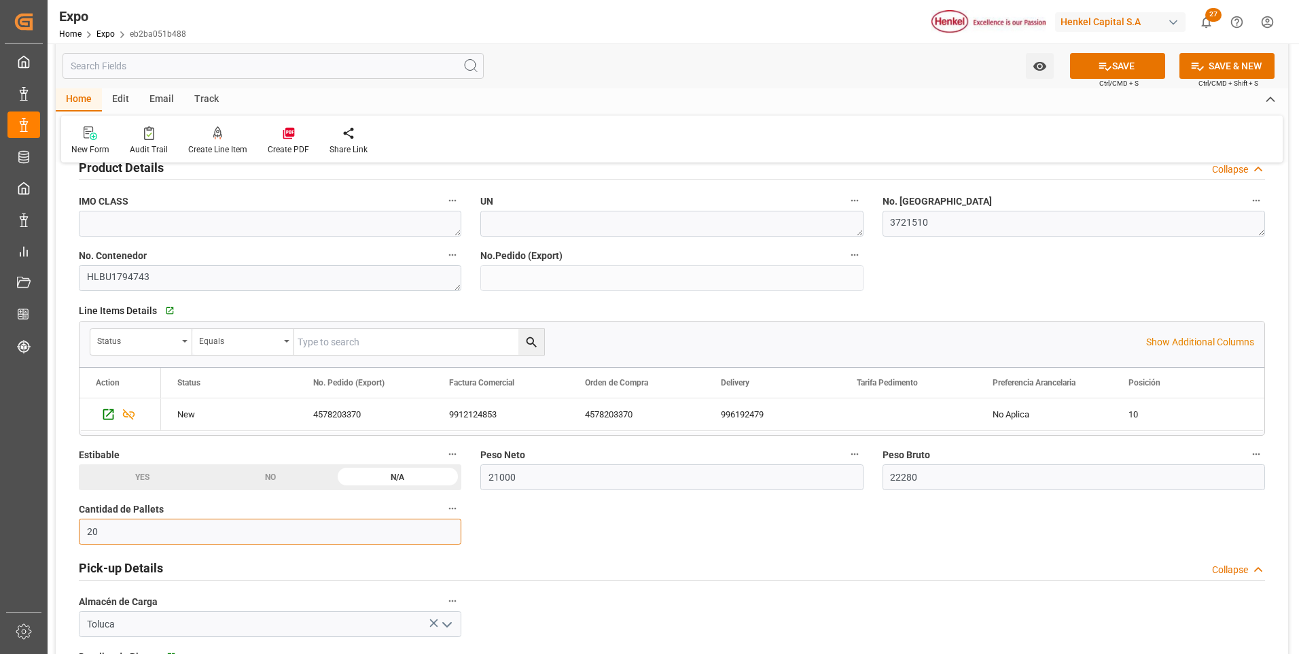
type input "20"
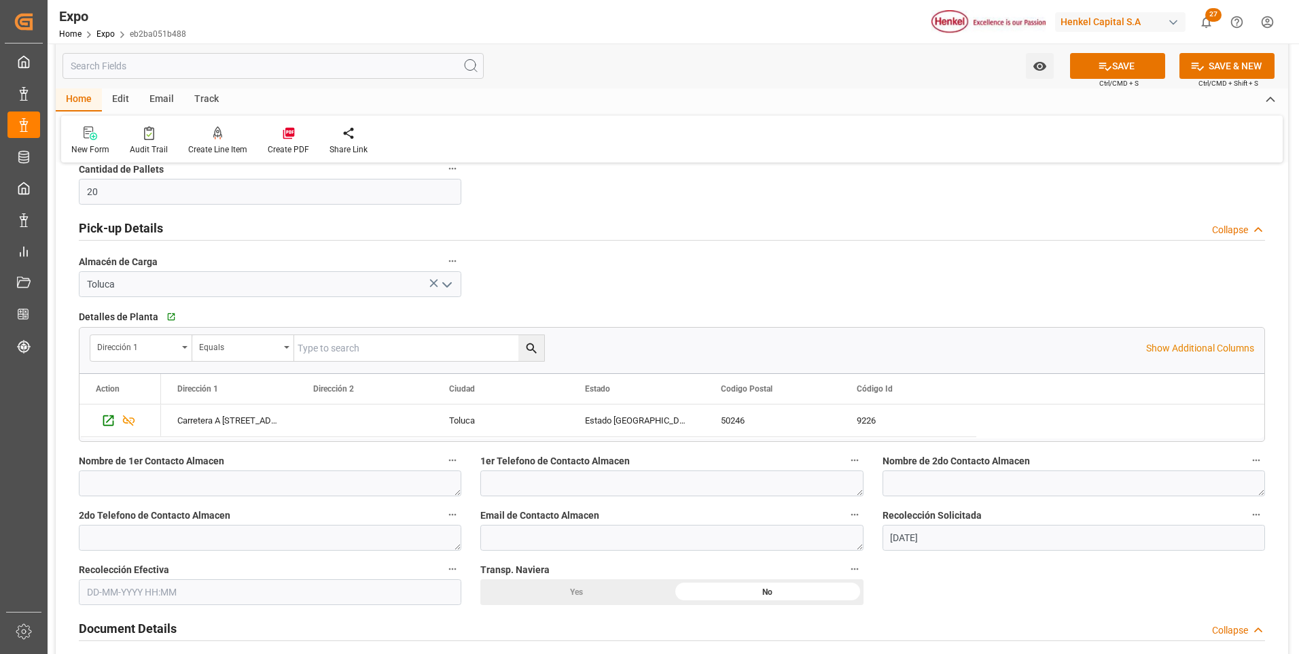
scroll to position [951, 0]
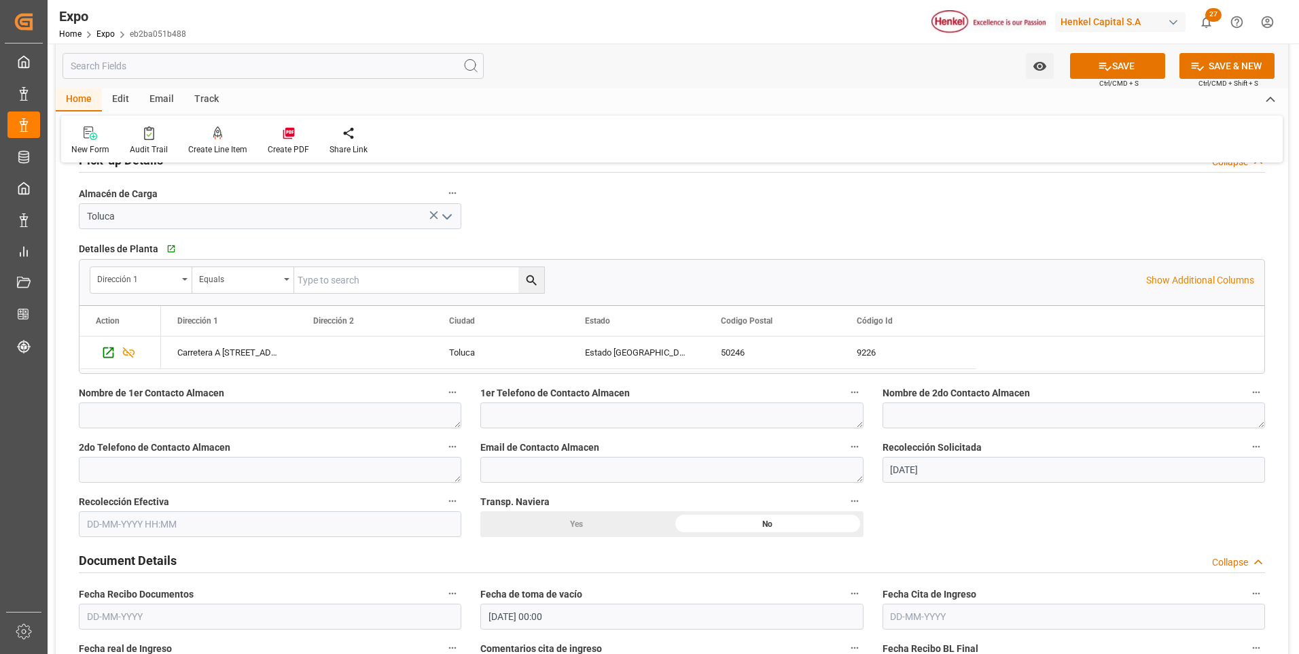
click at [113, 521] on input "text" at bounding box center [270, 524] width 382 height 26
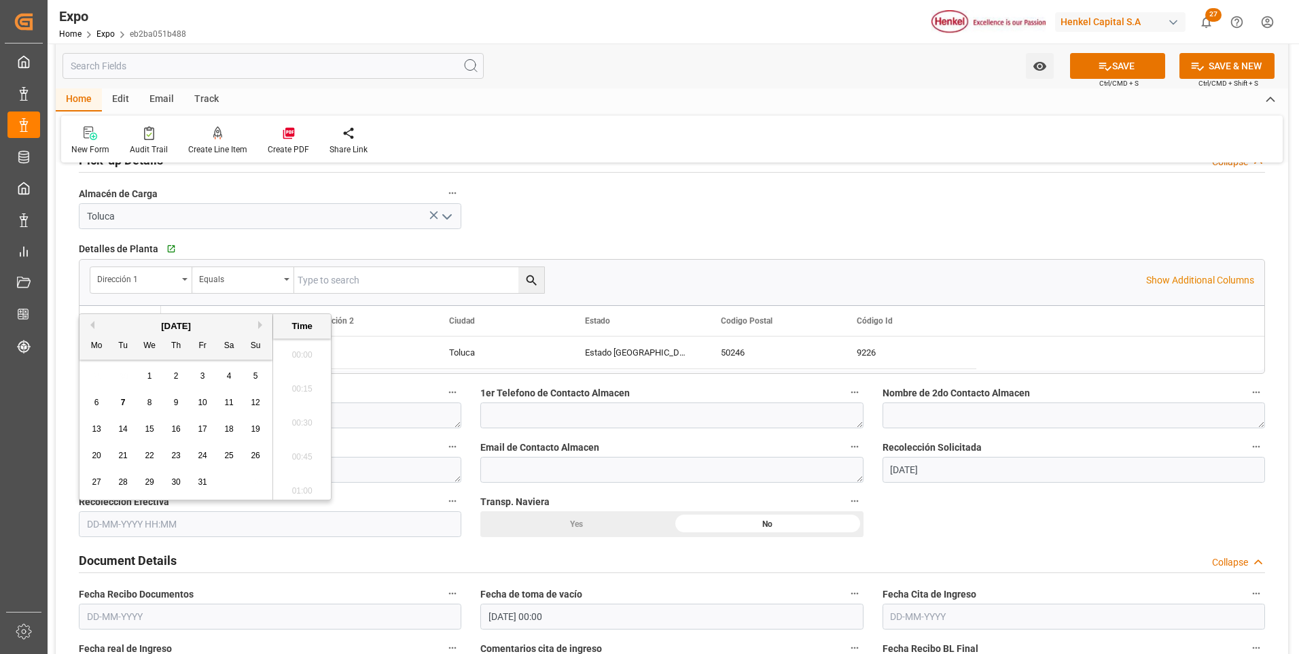
scroll to position [1975, 0]
click at [97, 405] on span "6" at bounding box center [96, 402] width 5 height 10
type input "[DATE] 00:00"
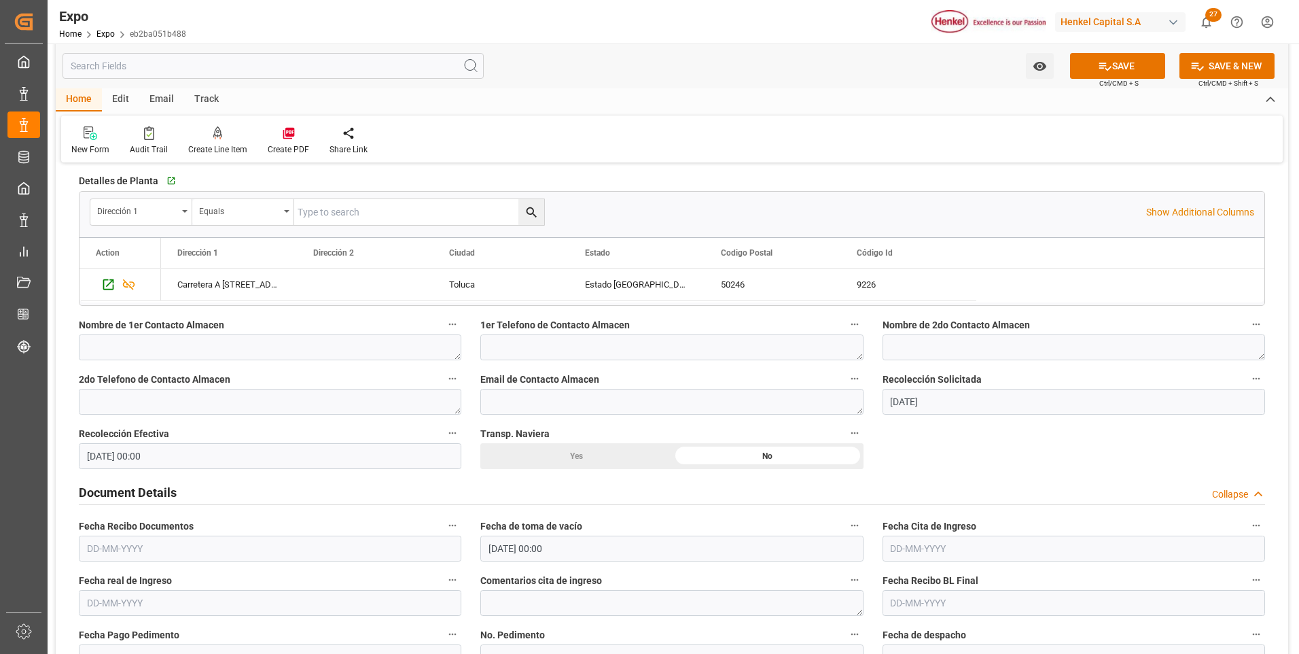
scroll to position [1087, 0]
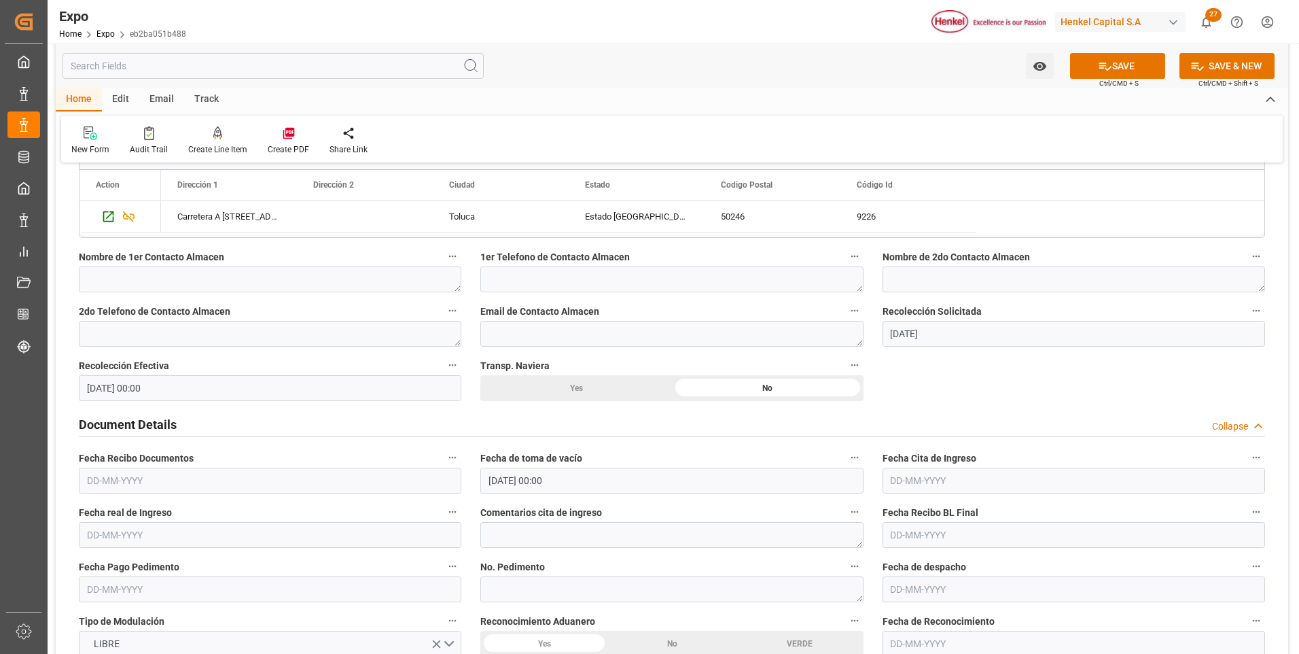
click at [144, 480] on input "text" at bounding box center [270, 480] width 382 height 26
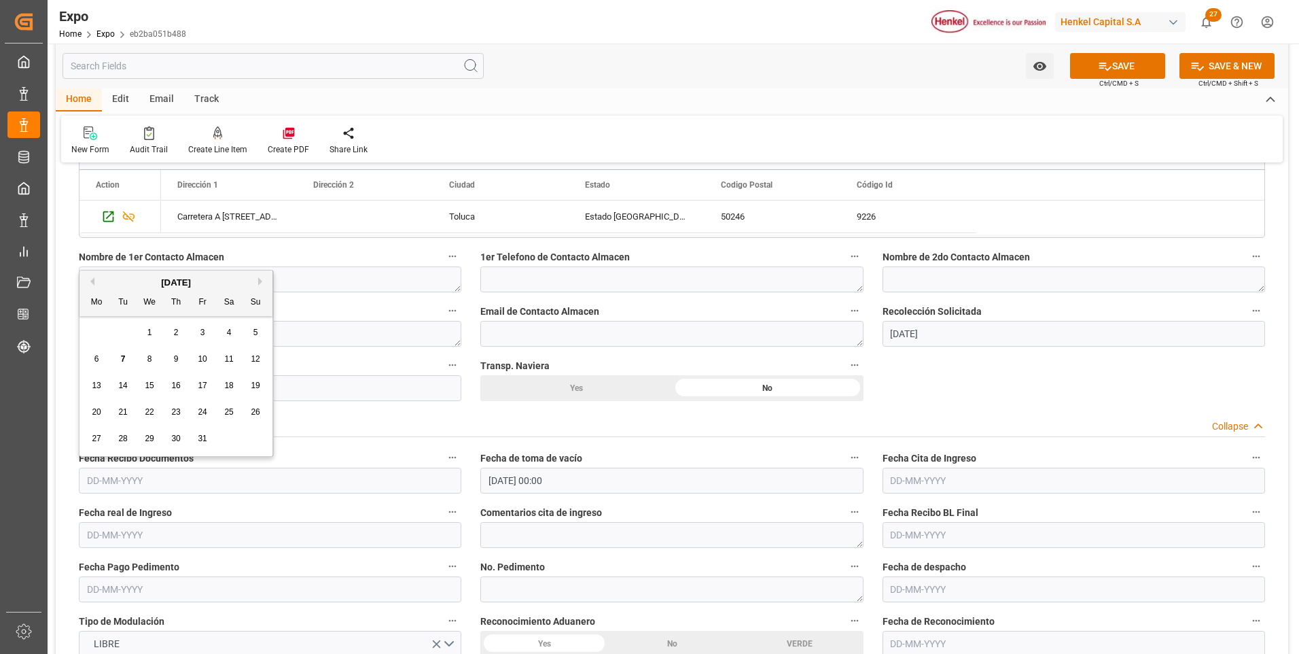
drag, startPoint x: 94, startPoint y: 352, endPoint x: 363, endPoint y: 379, distance: 270.4
click at [94, 351] on div "6" at bounding box center [96, 359] width 17 height 16
type input "[DATE]"
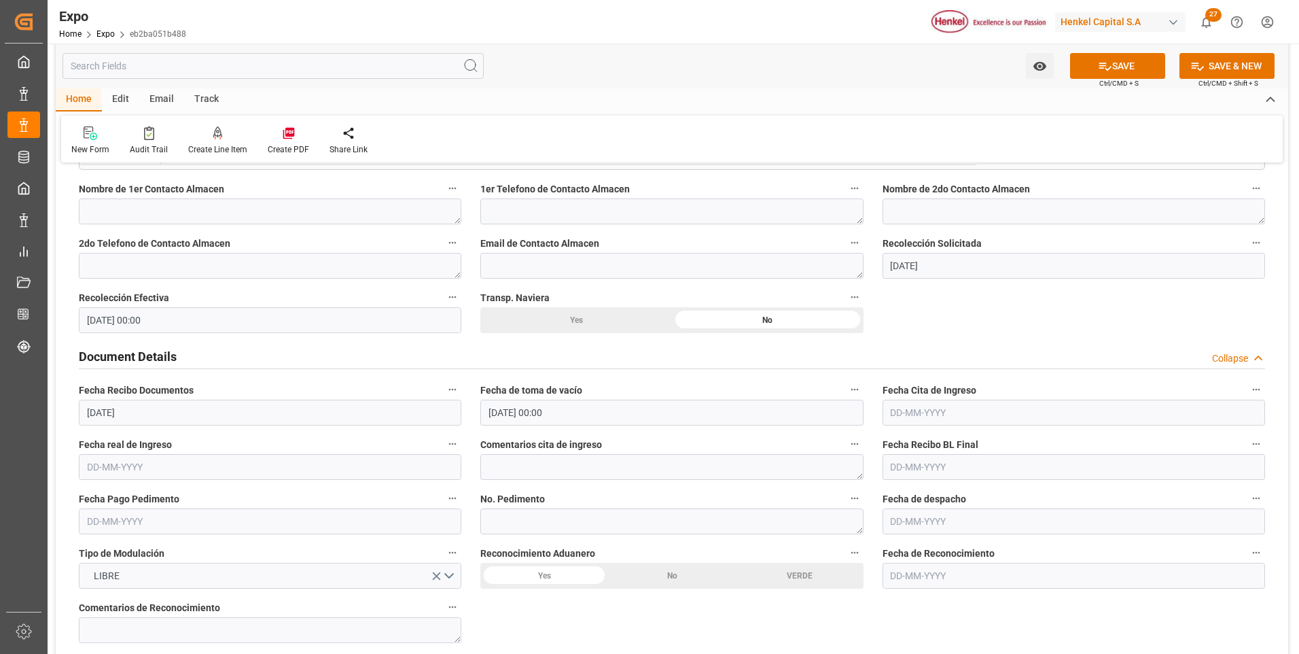
scroll to position [1223, 0]
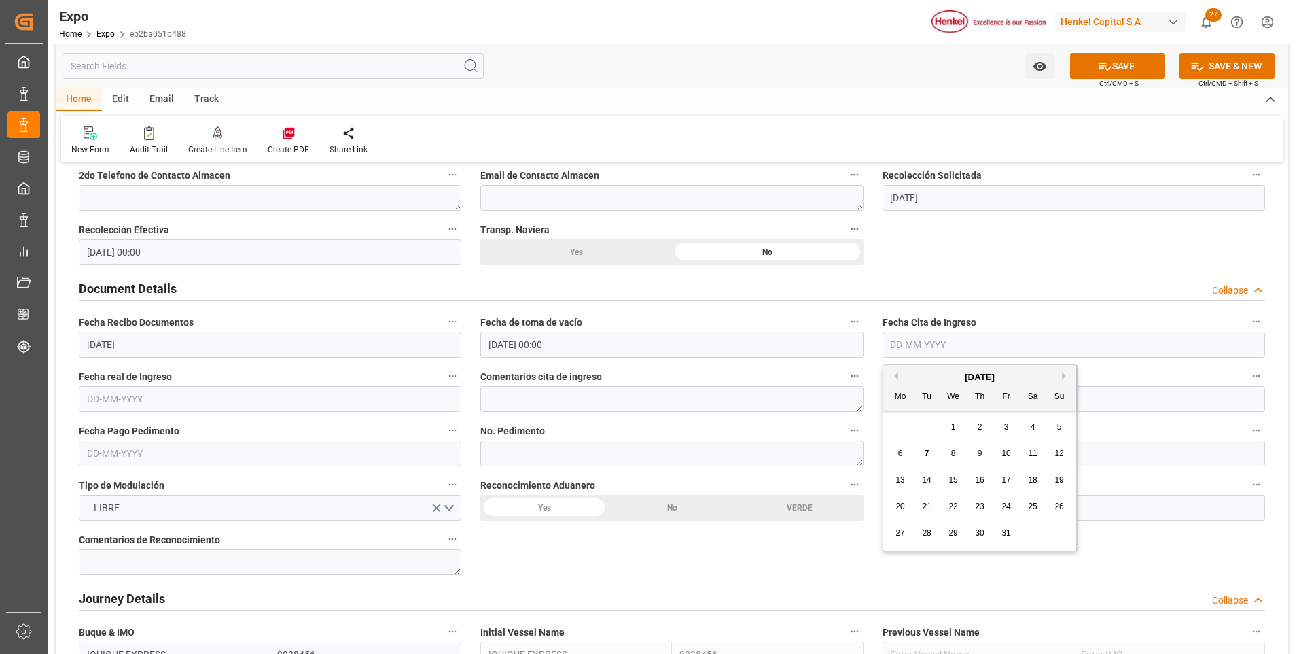
click at [899, 344] on input "text" at bounding box center [1073, 345] width 382 height 26
click at [951, 449] on span "8" at bounding box center [953, 453] width 5 height 10
type input "[DATE]"
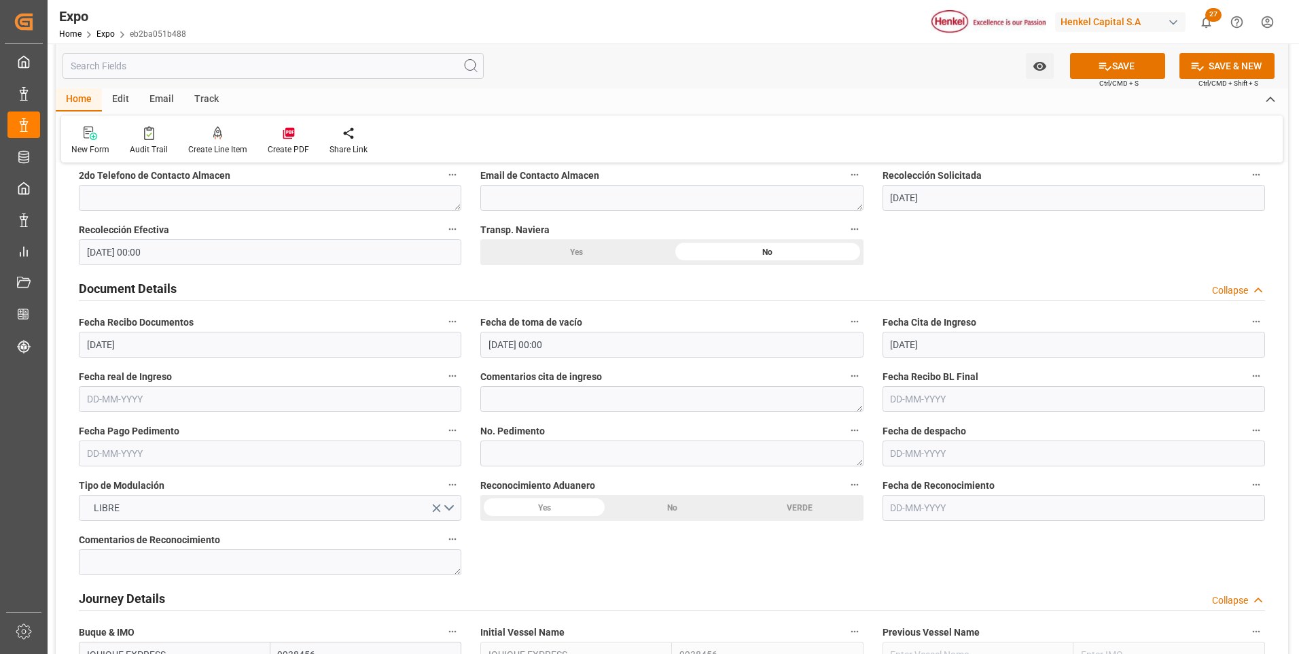
click at [533, 344] on input "[DATE] 00:00" at bounding box center [671, 345] width 382 height 26
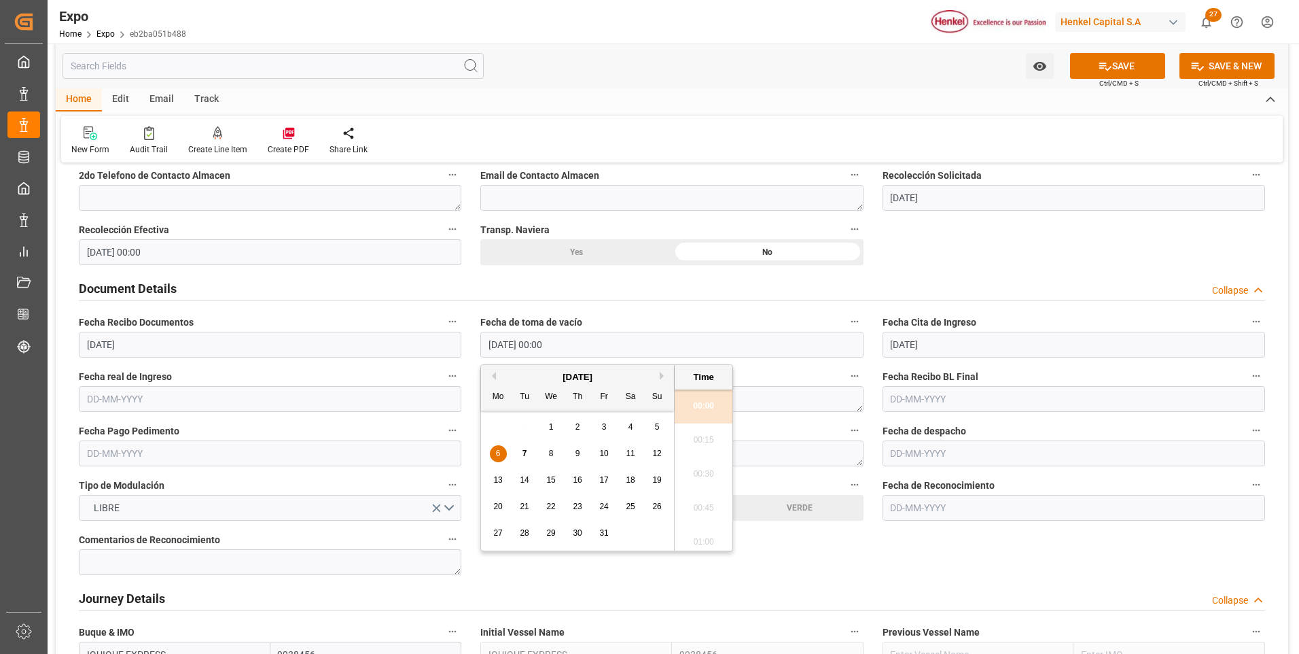
click at [634, 424] on div "4" at bounding box center [630, 427] width 17 height 16
type input "[DATE] 00:00"
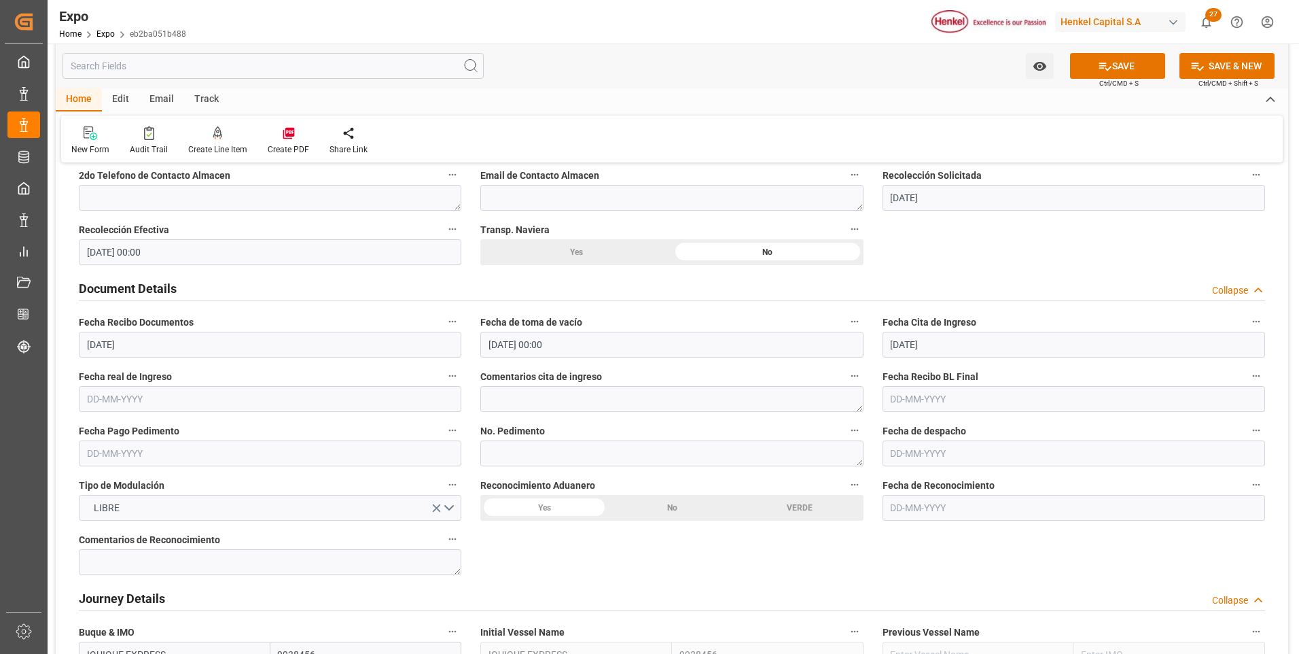
click at [670, 505] on div "No" at bounding box center [672, 508] width 128 height 26
click at [1108, 71] on icon at bounding box center [1105, 66] width 14 height 14
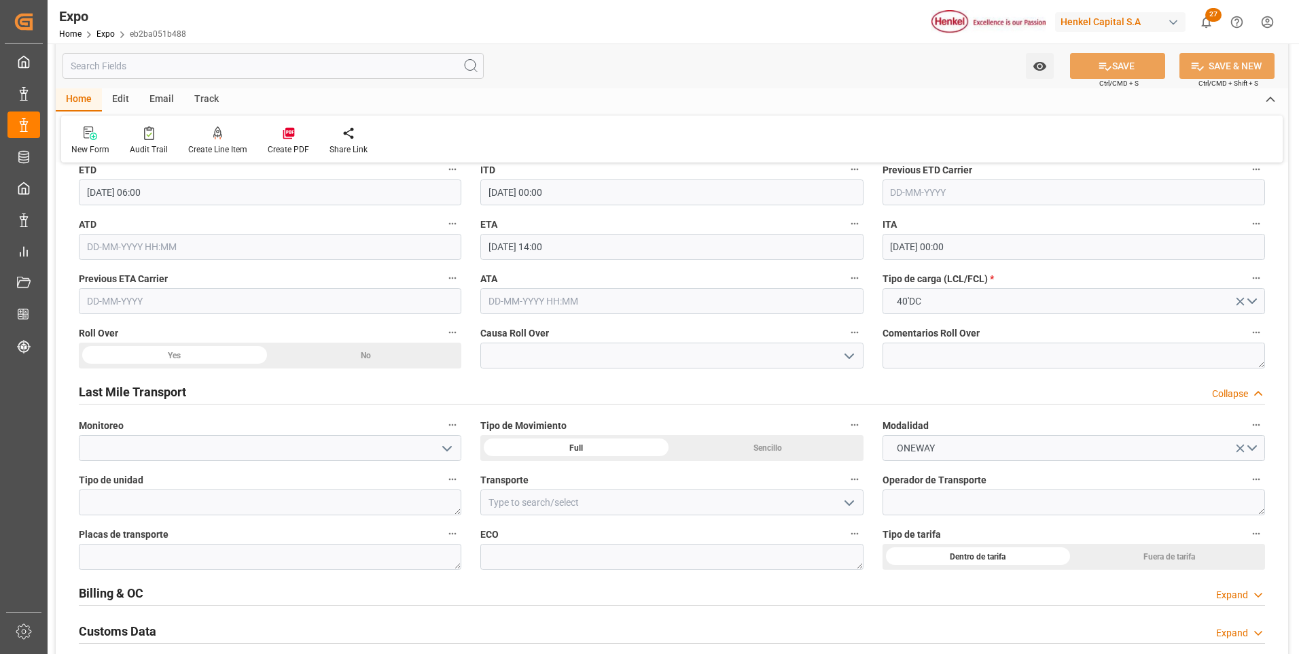
scroll to position [2038, 0]
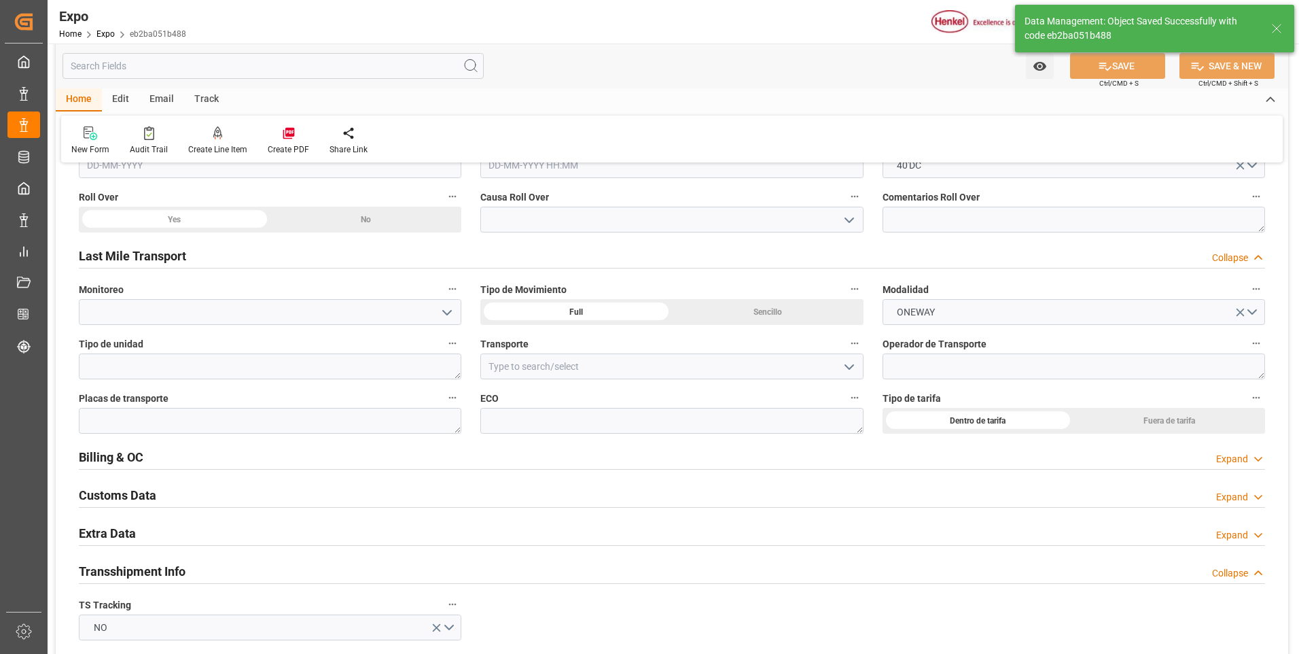
type textarea "[PERSON_NAME]"
type input "07-10-2025 21:06"
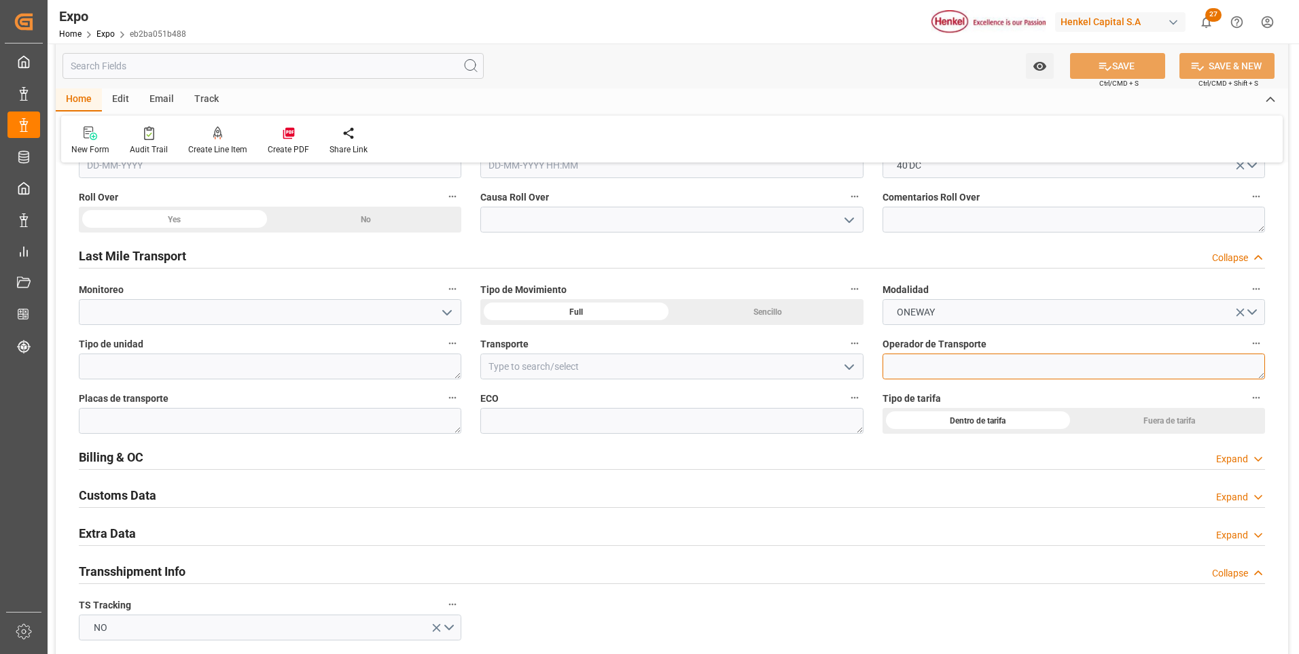
click at [901, 365] on textarea at bounding box center [1073, 366] width 382 height 26
paste textarea "[PERSON_NAME] Groyan [PERSON_NAME]"
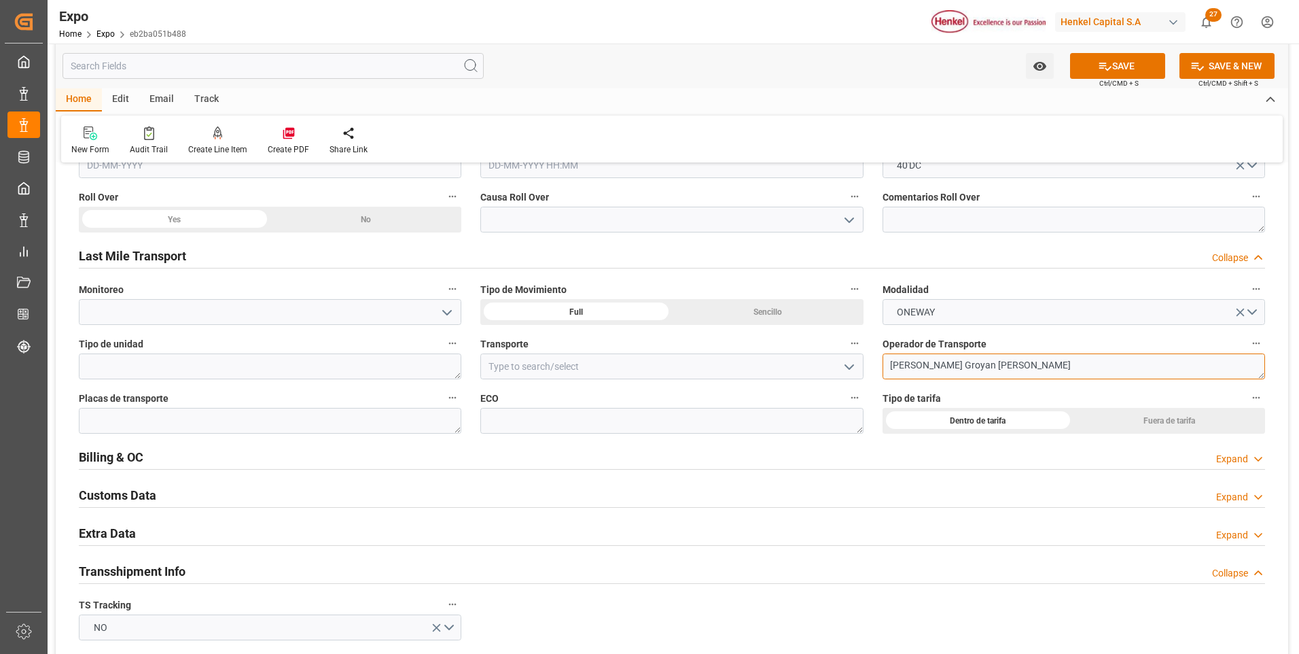
type textarea "[PERSON_NAME] Groyan [PERSON_NAME]"
click at [770, 370] on input at bounding box center [671, 366] width 382 height 26
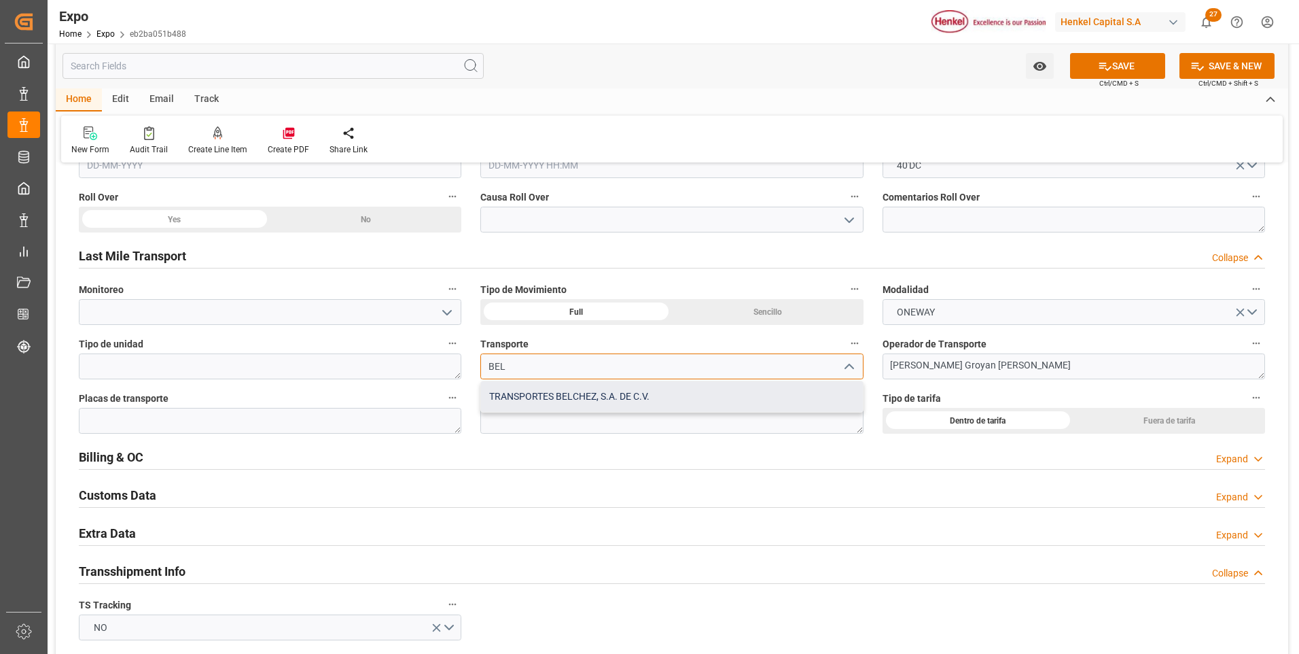
click at [713, 397] on div "TRANSPORTES BELCHEZ, S.A. DE C.V." at bounding box center [671, 396] width 381 height 31
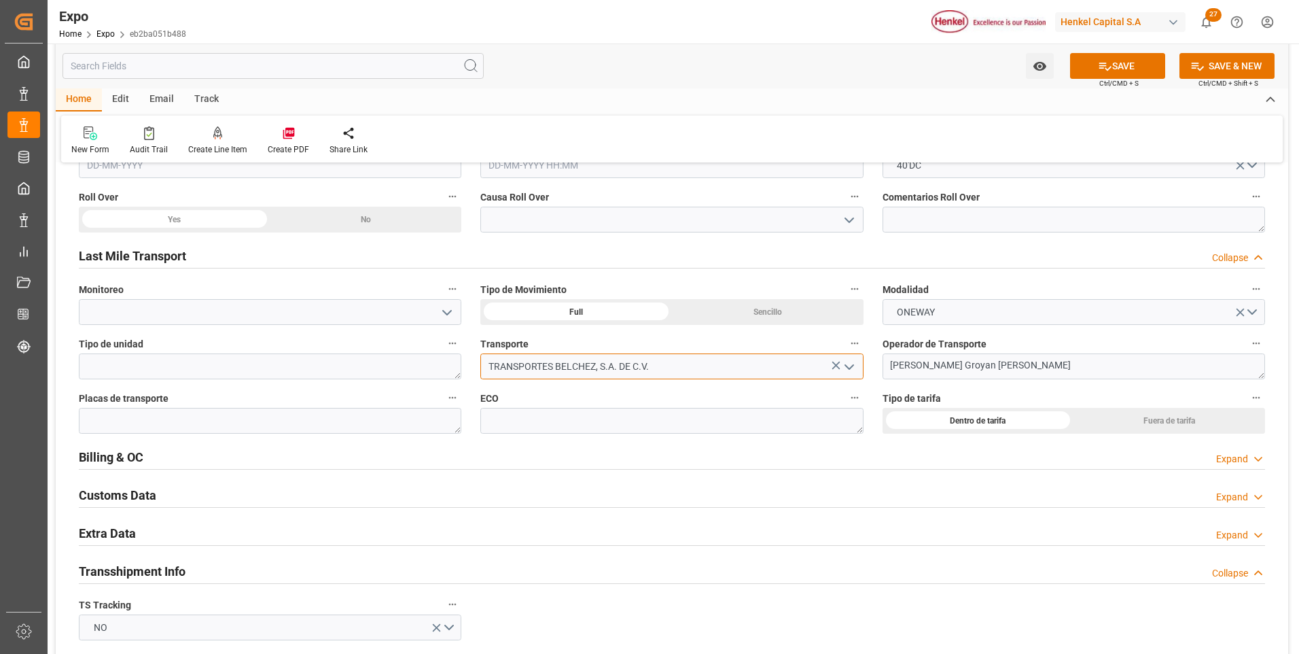
type input "TRANSPORTES BELCHEZ, S.A. DE C.V."
click at [566, 421] on textarea at bounding box center [671, 421] width 382 height 26
click at [370, 418] on textarea at bounding box center [270, 421] width 382 height 26
paste textarea "85BA2E"
type textarea "85BA2E"
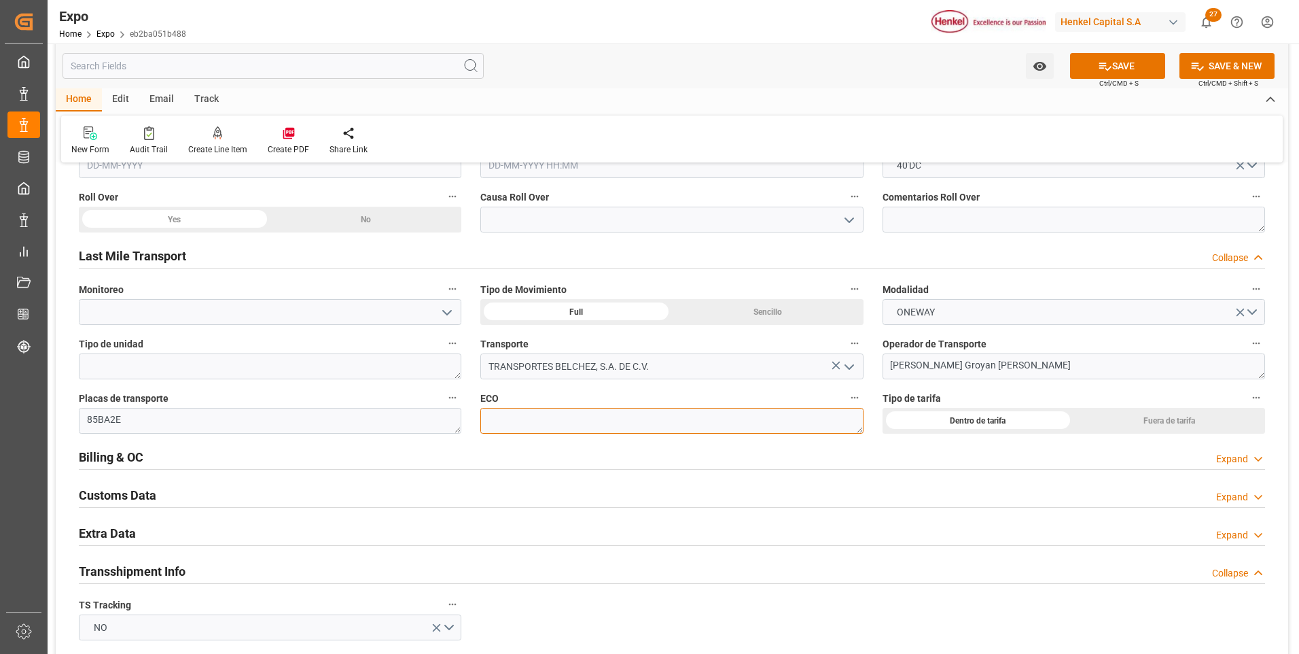
click at [510, 414] on textarea at bounding box center [671, 421] width 382 height 26
paste textarea "142"
type textarea "142"
click at [1131, 75] on button "SAVE" at bounding box center [1117, 66] width 95 height 26
click at [1240, 529] on div "Expand" at bounding box center [1232, 535] width 32 height 14
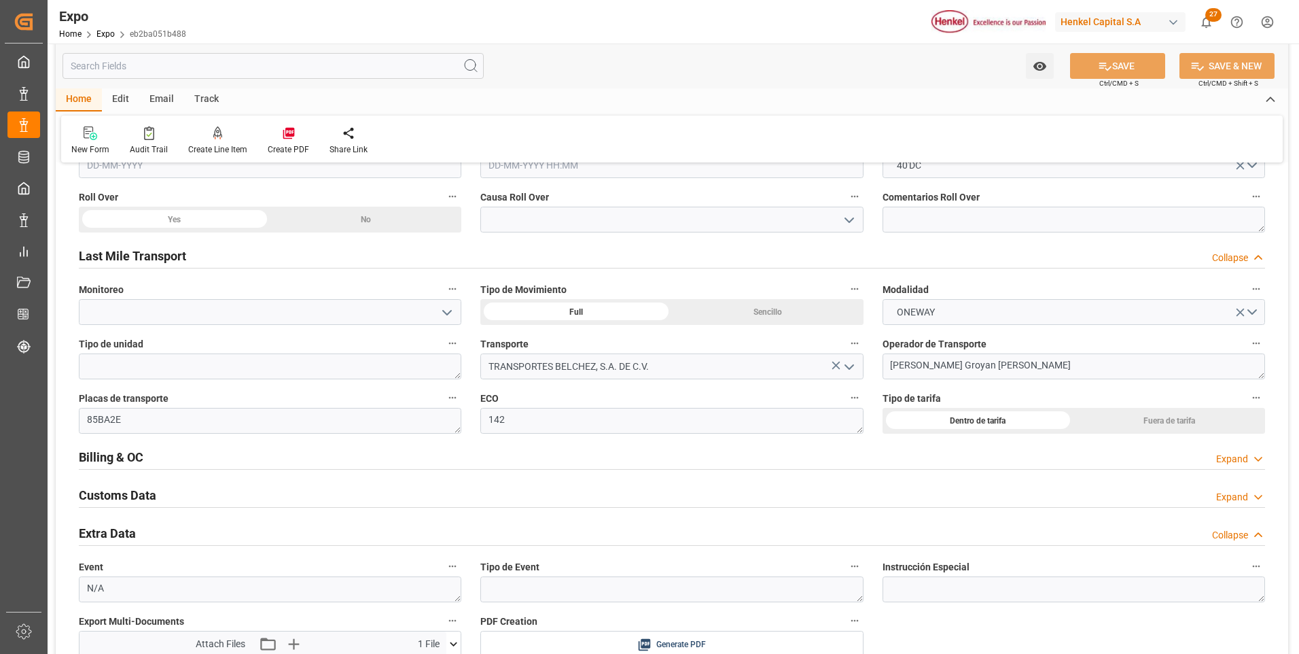
scroll to position [2174, 0]
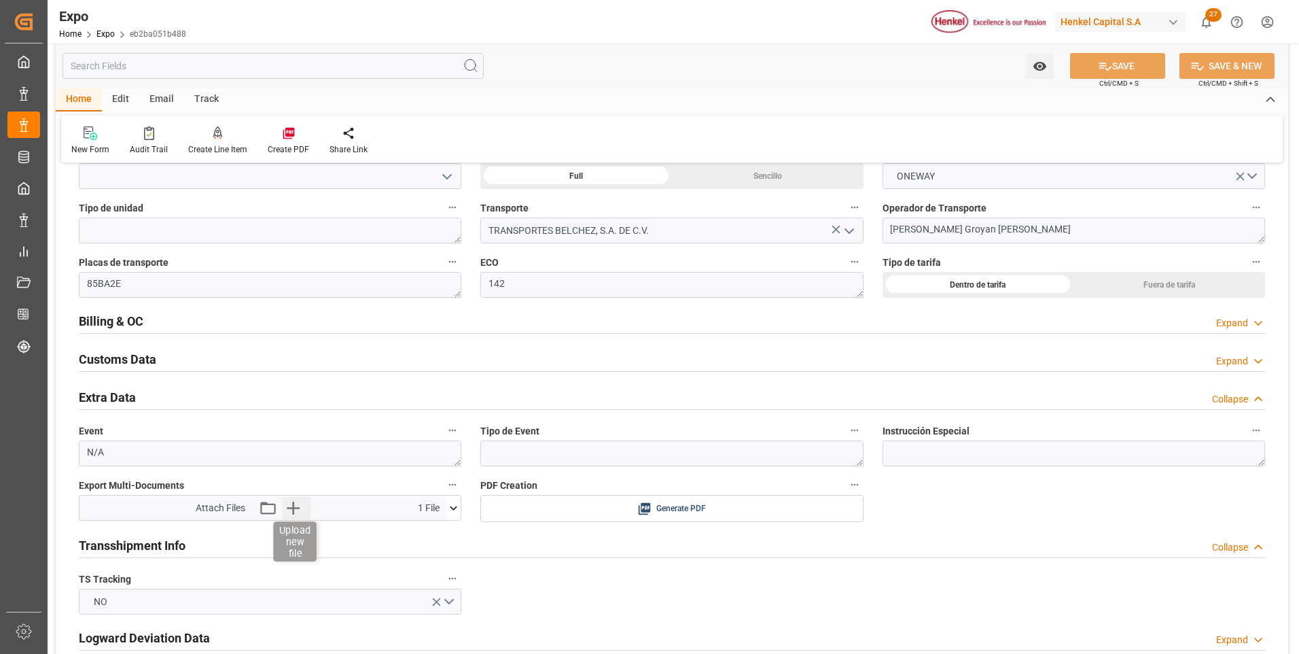
click at [293, 507] on icon "button" at bounding box center [293, 507] width 13 height 13
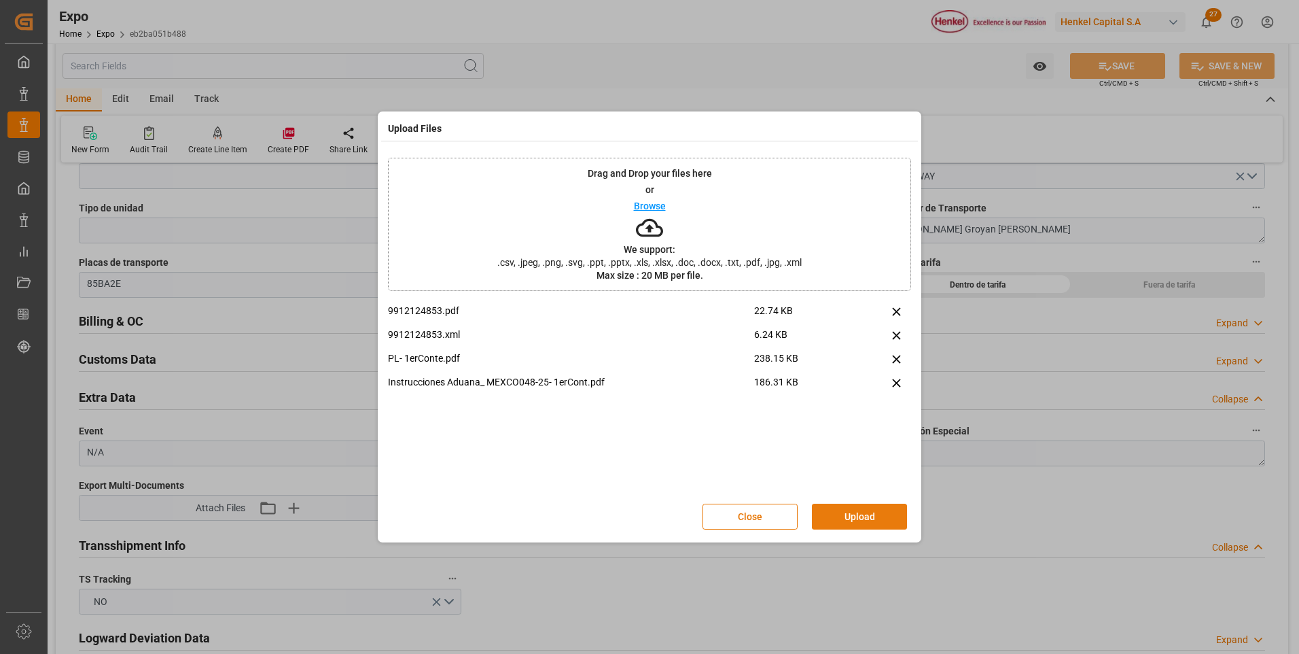
click at [864, 520] on button "Upload" at bounding box center [859, 516] width 95 height 26
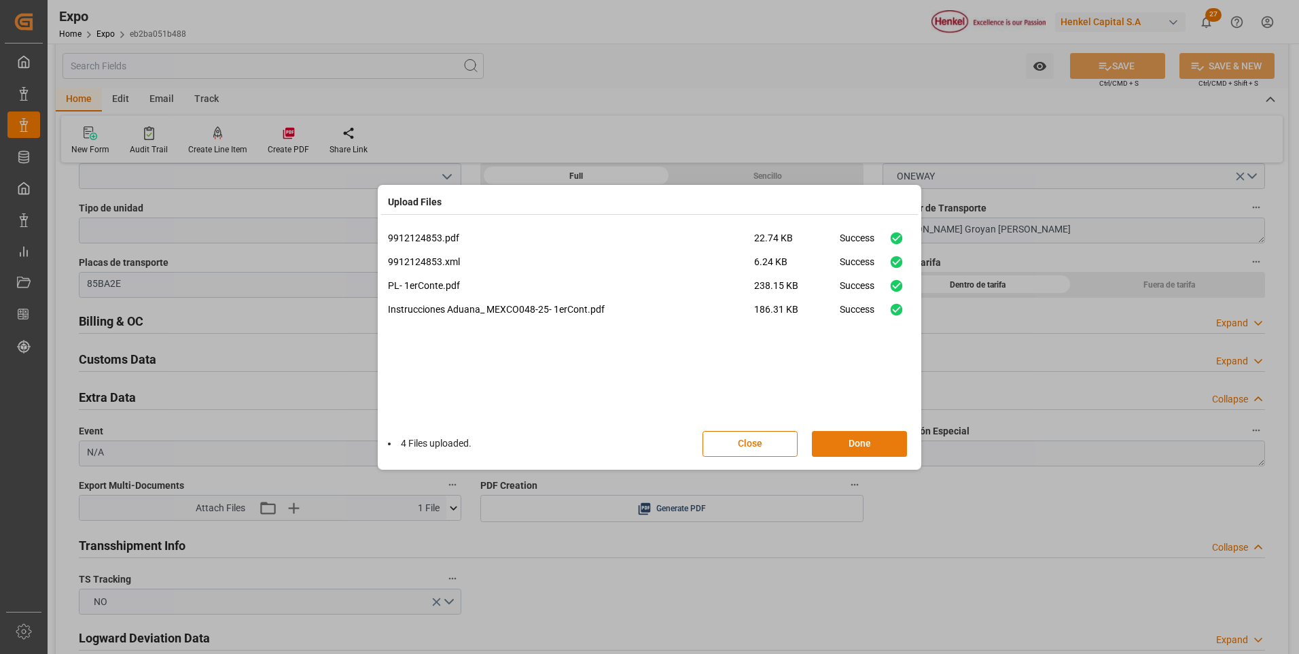
click at [846, 446] on button "Done" at bounding box center [859, 444] width 95 height 26
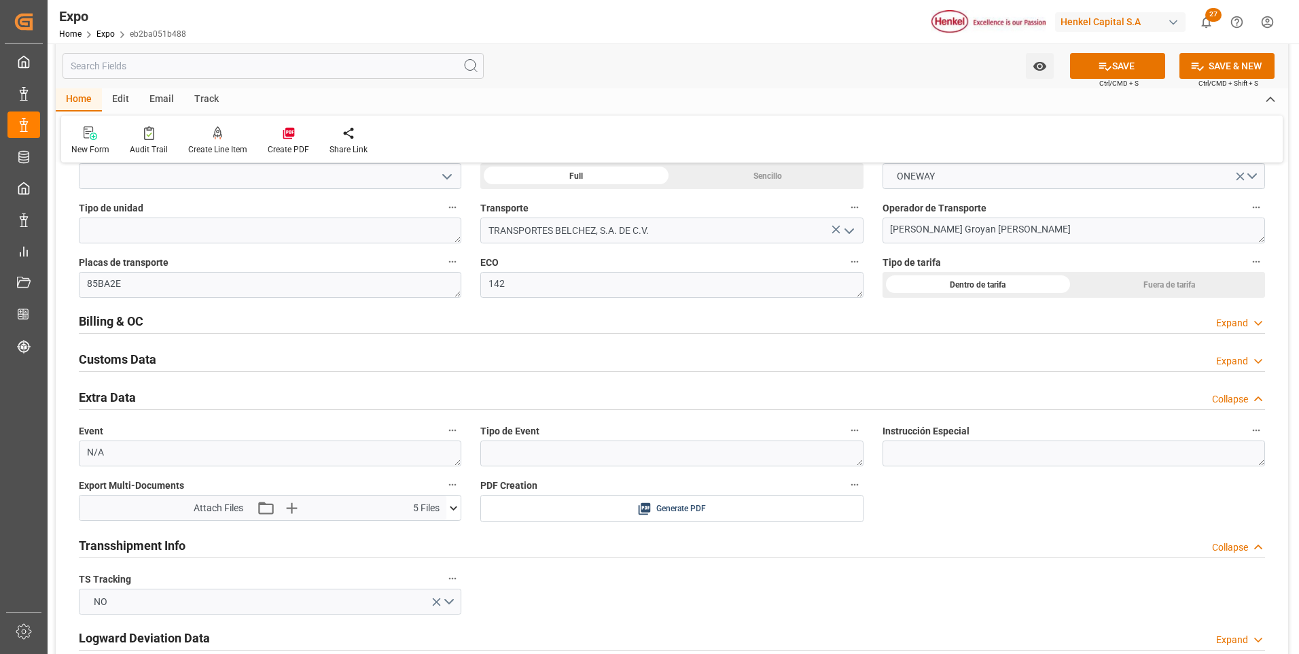
click at [455, 508] on icon at bounding box center [453, 507] width 7 height 4
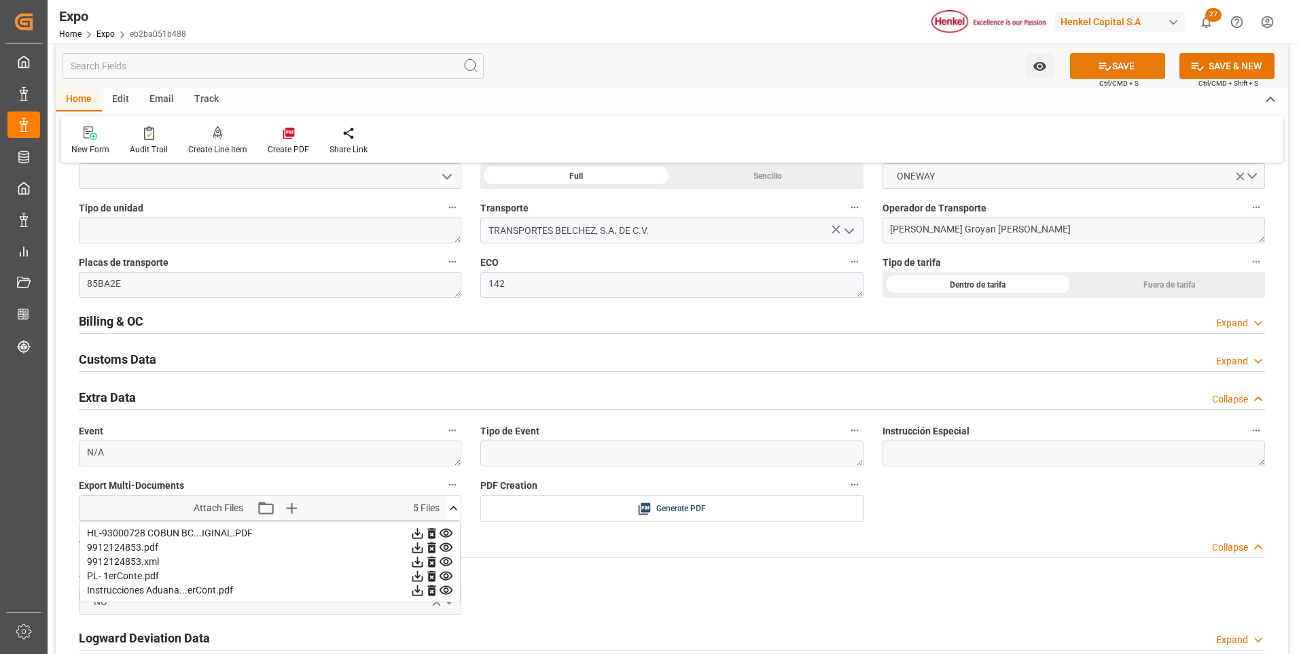
click at [1112, 60] on button "SAVE" at bounding box center [1117, 66] width 95 height 26
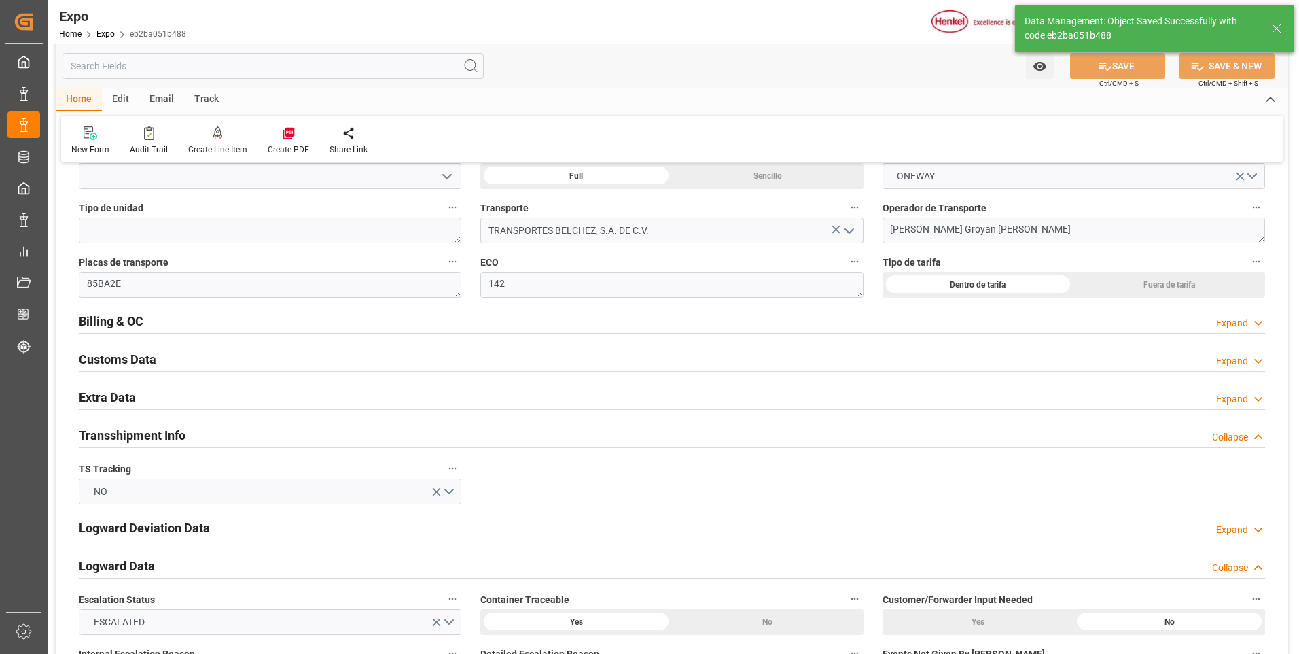
type input "[DATE] 21:07"
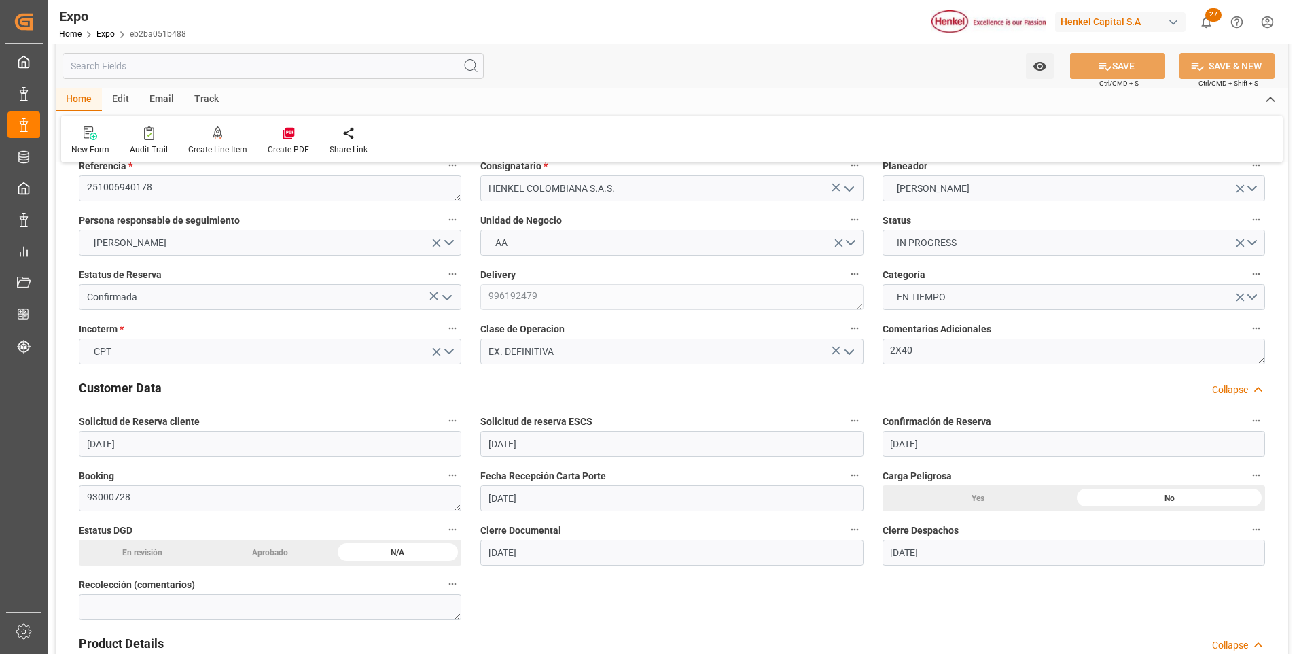
scroll to position [0, 0]
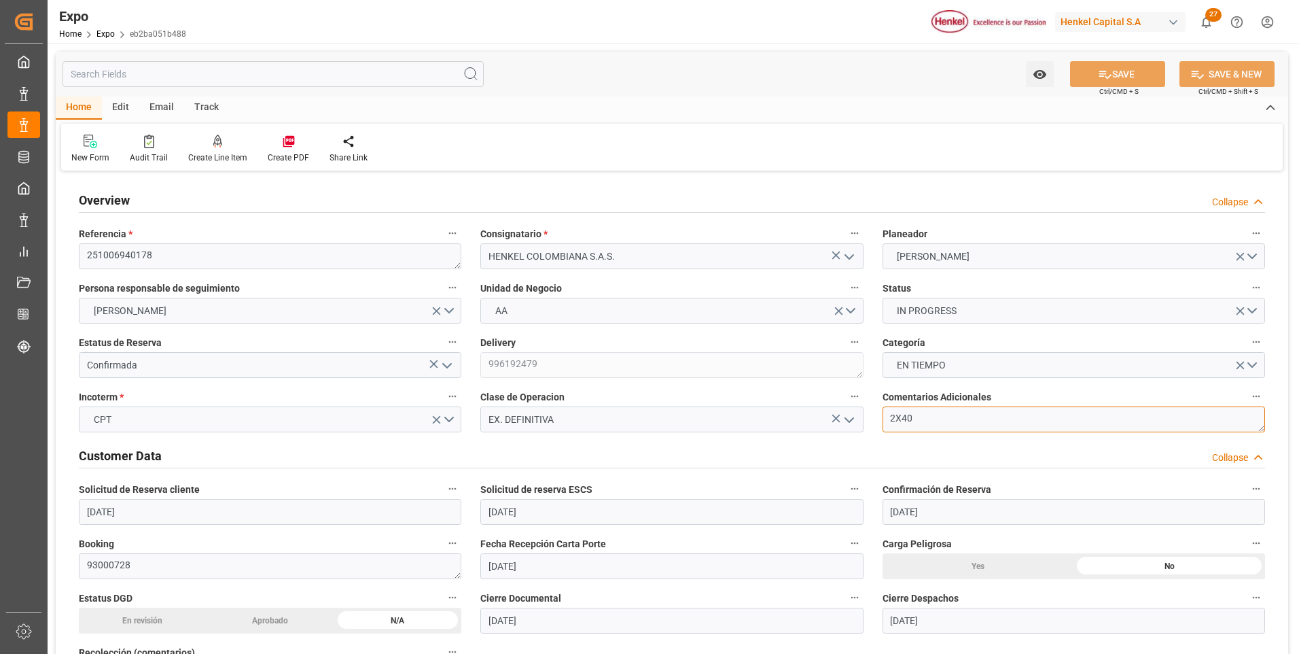
drag, startPoint x: 910, startPoint y: 418, endPoint x: 889, endPoint y: 416, distance: 21.2
click at [876, 419] on div "Comentarios Adicionales 2X40" at bounding box center [1073, 409] width 401 height 54
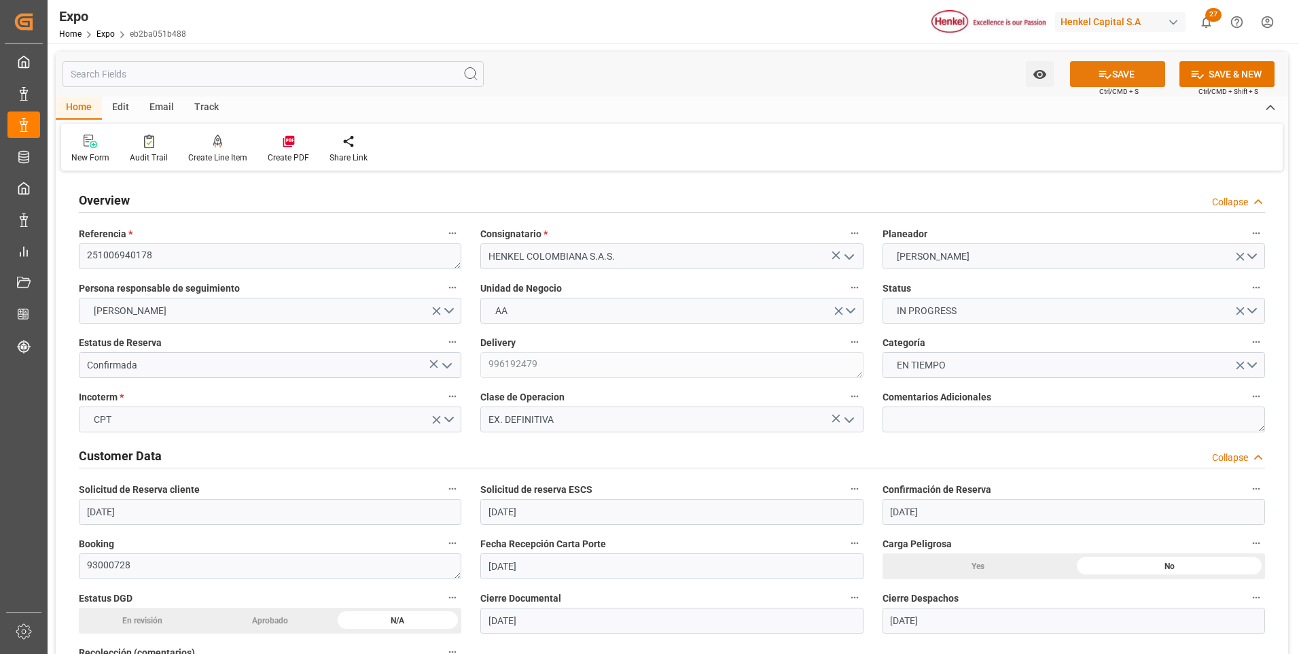
click at [1099, 76] on icon at bounding box center [1105, 75] width 12 height 8
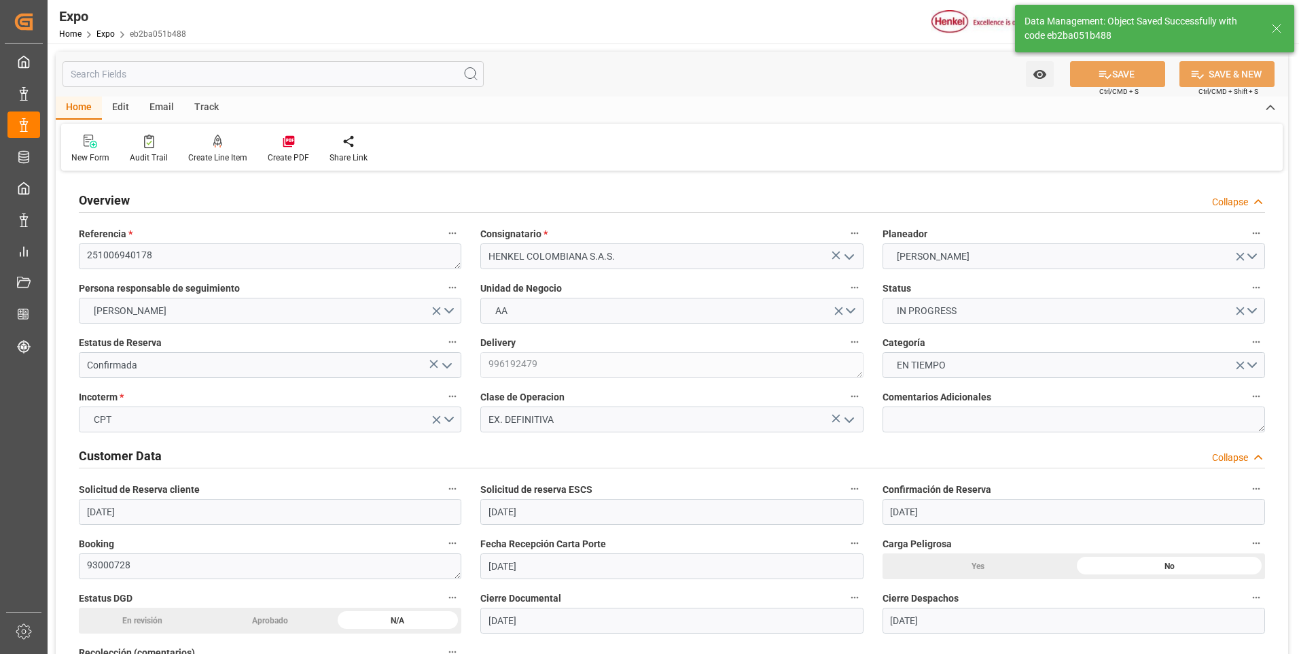
click at [122, 107] on div "Edit" at bounding box center [120, 107] width 37 height 23
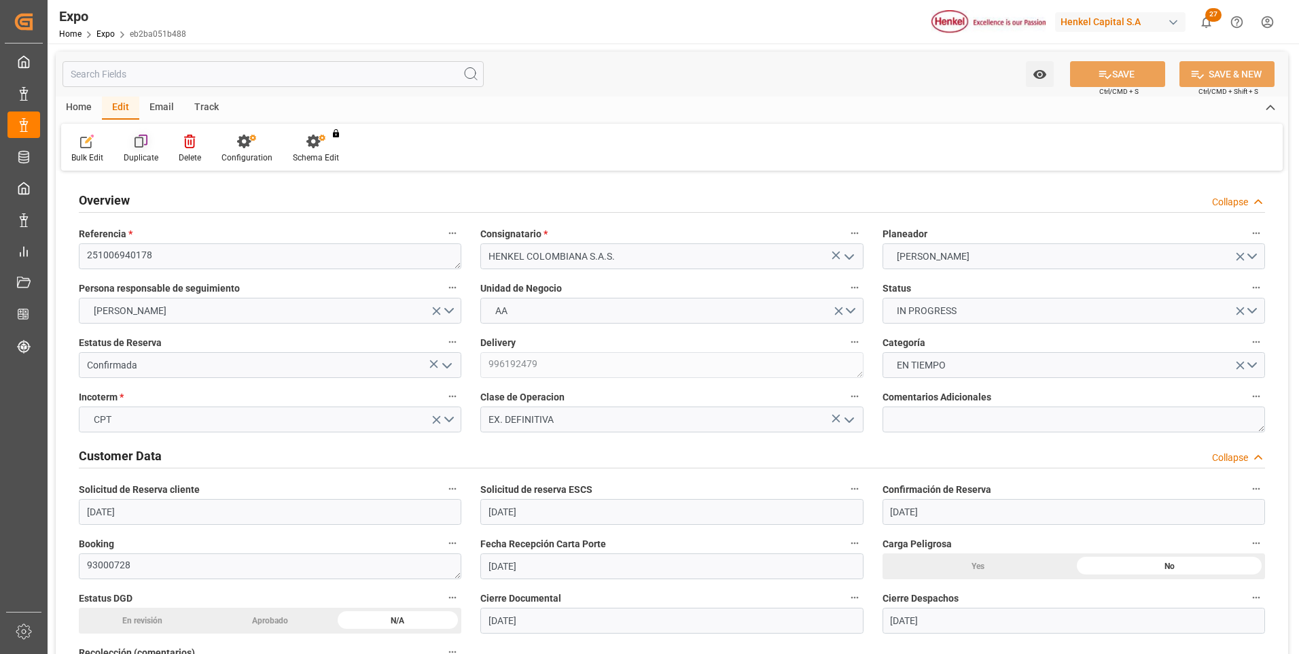
click at [143, 146] on icon at bounding box center [142, 142] width 14 height 14
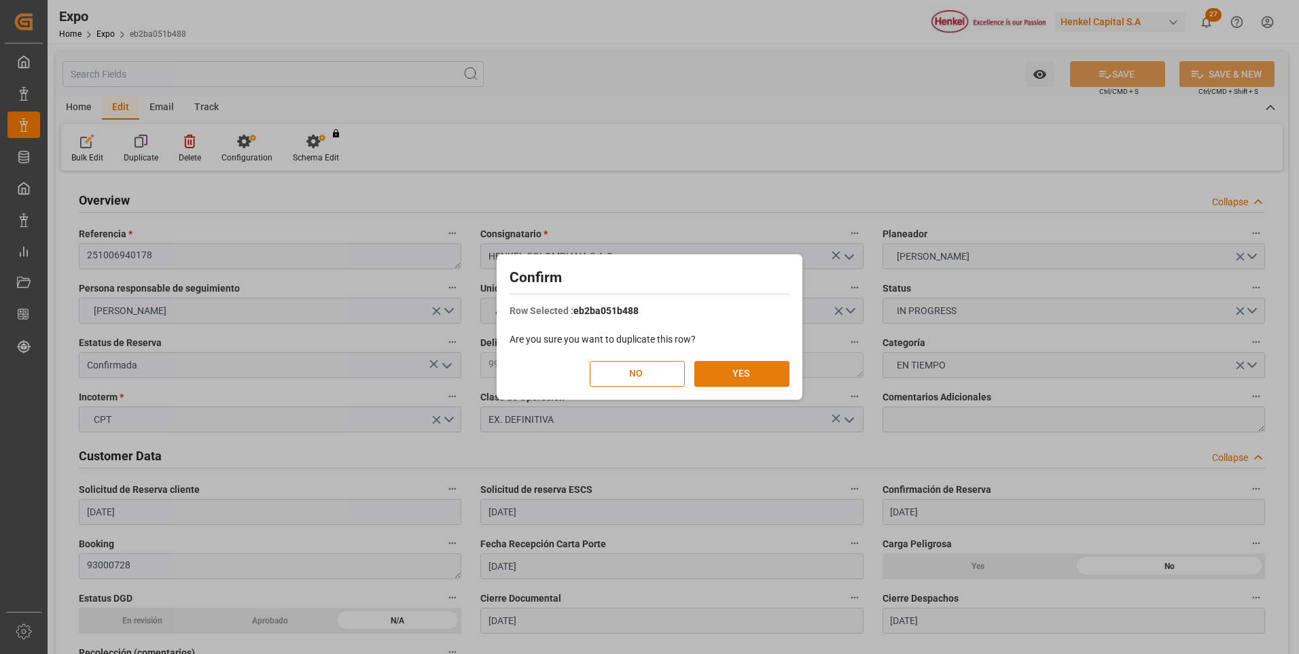
click at [702, 380] on button "YES" at bounding box center [741, 374] width 95 height 26
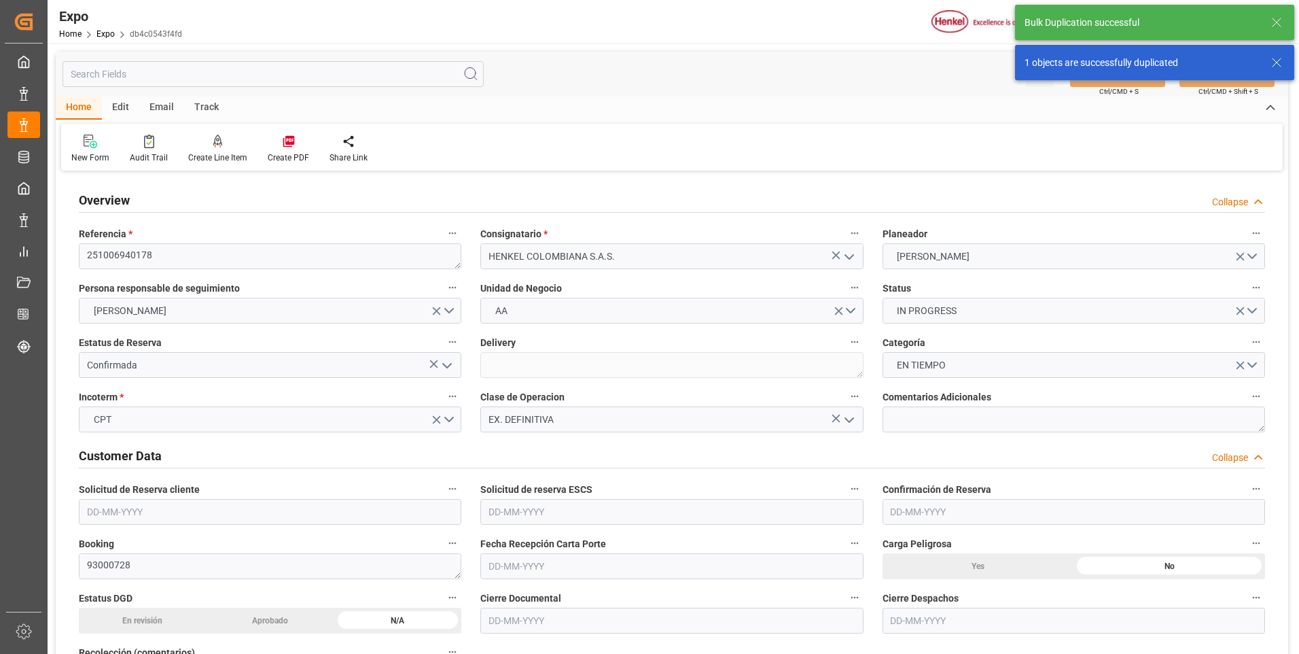
type input "21000"
type input "22280"
type input "20"
type input "9938456"
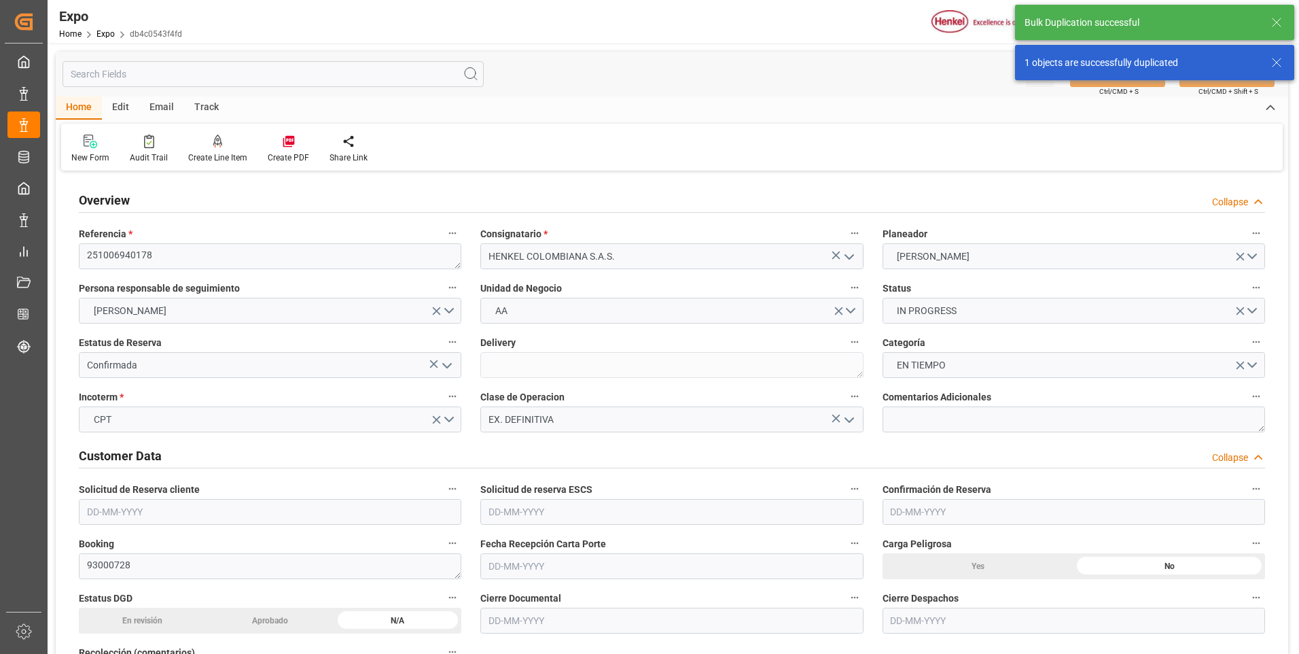
type input "[DATE]"
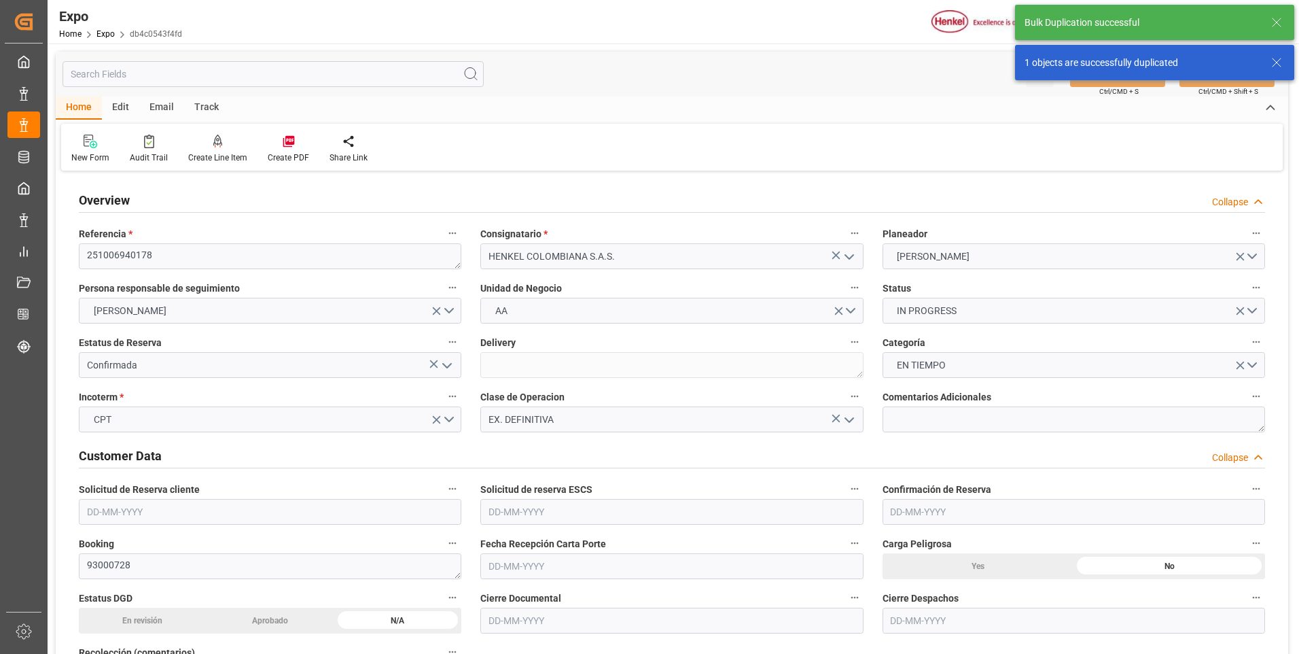
type input "[DATE]"
type input "[DATE] 00:00"
type input "[DATE]"
type input "[DATE] 00:00"
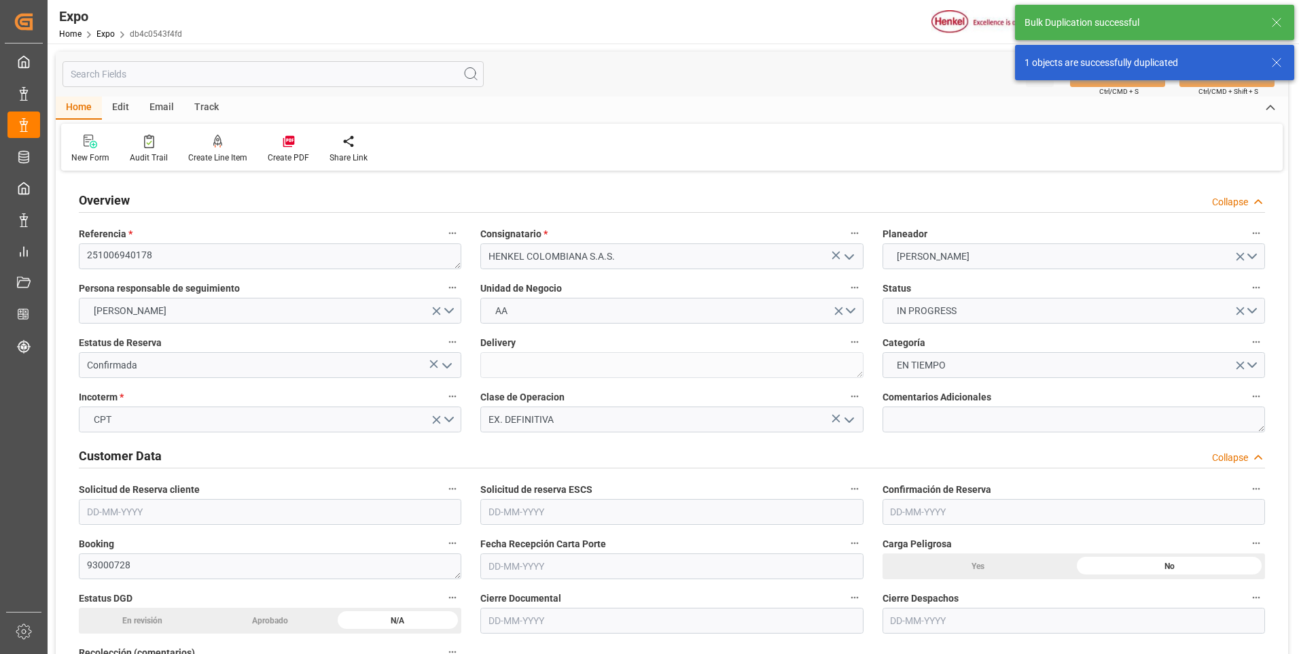
type input "[DATE]"
type input "[DATE] 06:00"
type input "[DATE] 00:00"
type input "[DATE] 14:00"
type input "[DATE] 00:00"
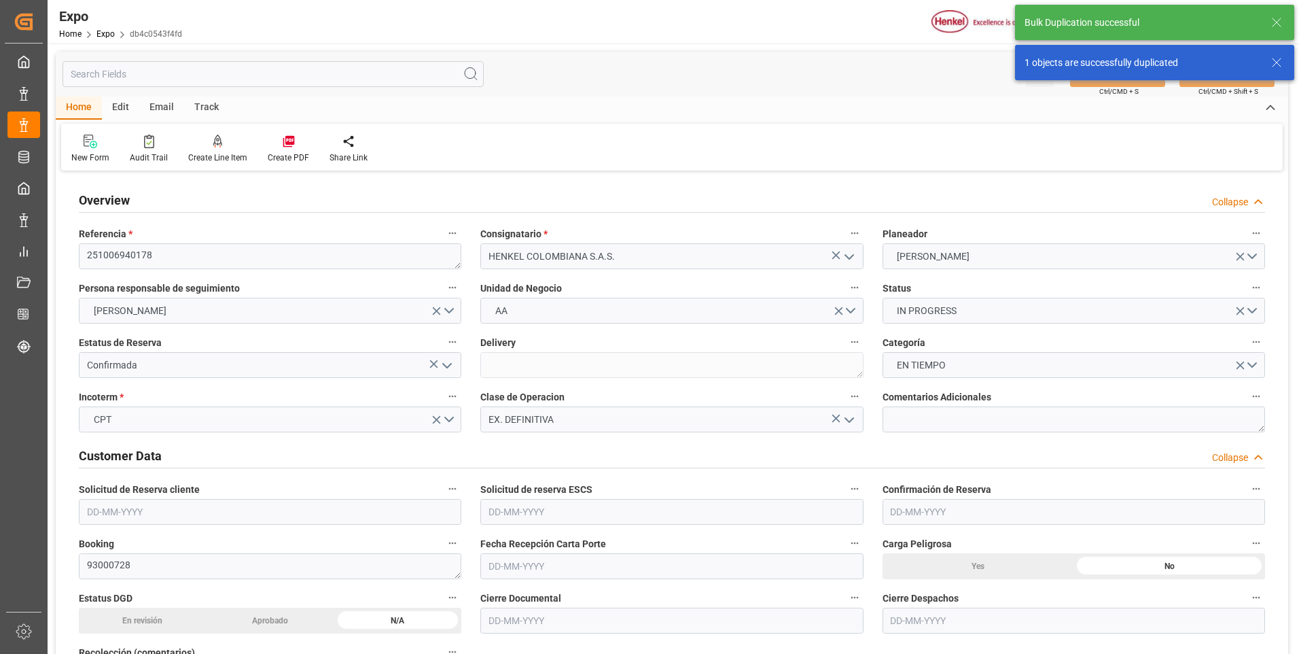
type input "07-10-2025 21:08"
type input "[DATE] 06:00"
type input "[DATE] 14:00"
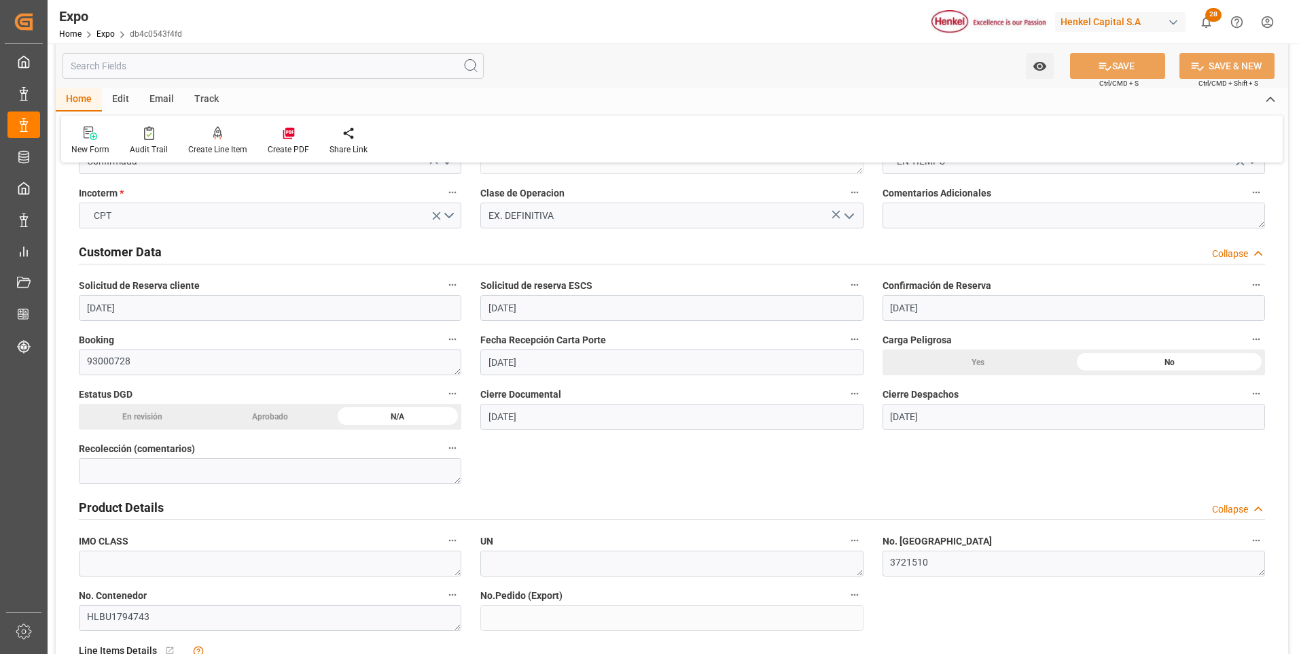
scroll to position [272, 0]
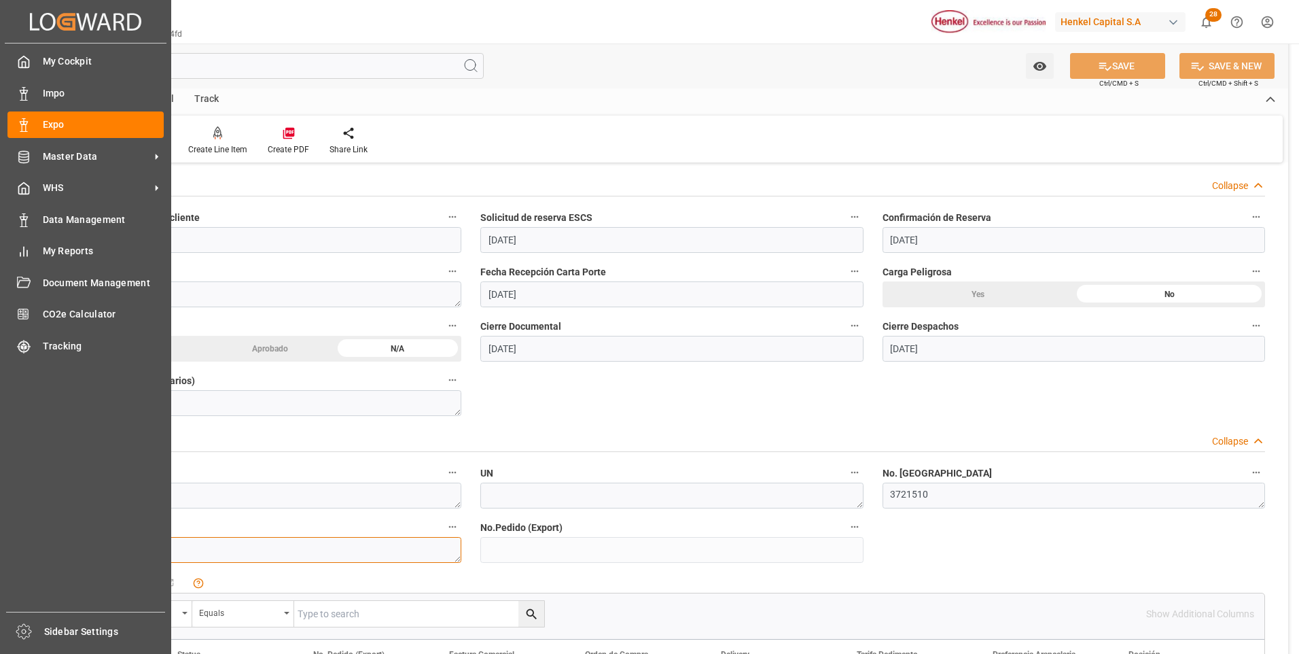
drag, startPoint x: 223, startPoint y: 554, endPoint x: 37, endPoint y: 543, distance: 185.7
click at [37, 543] on div "Created by potrace 1.15, written by Peter Selinger 2001-2017 Created by potrace…" at bounding box center [649, 327] width 1299 height 654
paste textarea "HLXU5372466"
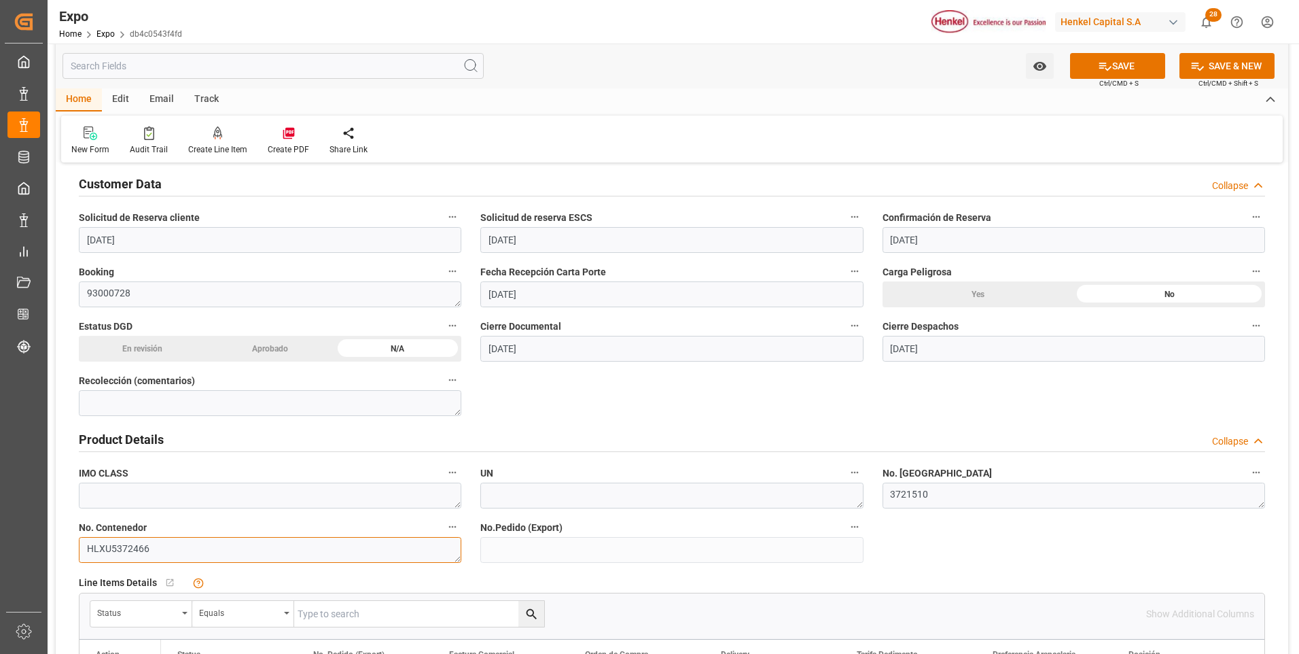
click at [289, 545] on textarea "HLXU5372466" at bounding box center [270, 550] width 382 height 26
type textarea "HLXU5372466"
drag, startPoint x: 940, startPoint y: 494, endPoint x: 865, endPoint y: 490, distance: 74.8
paste textarea "3721504"
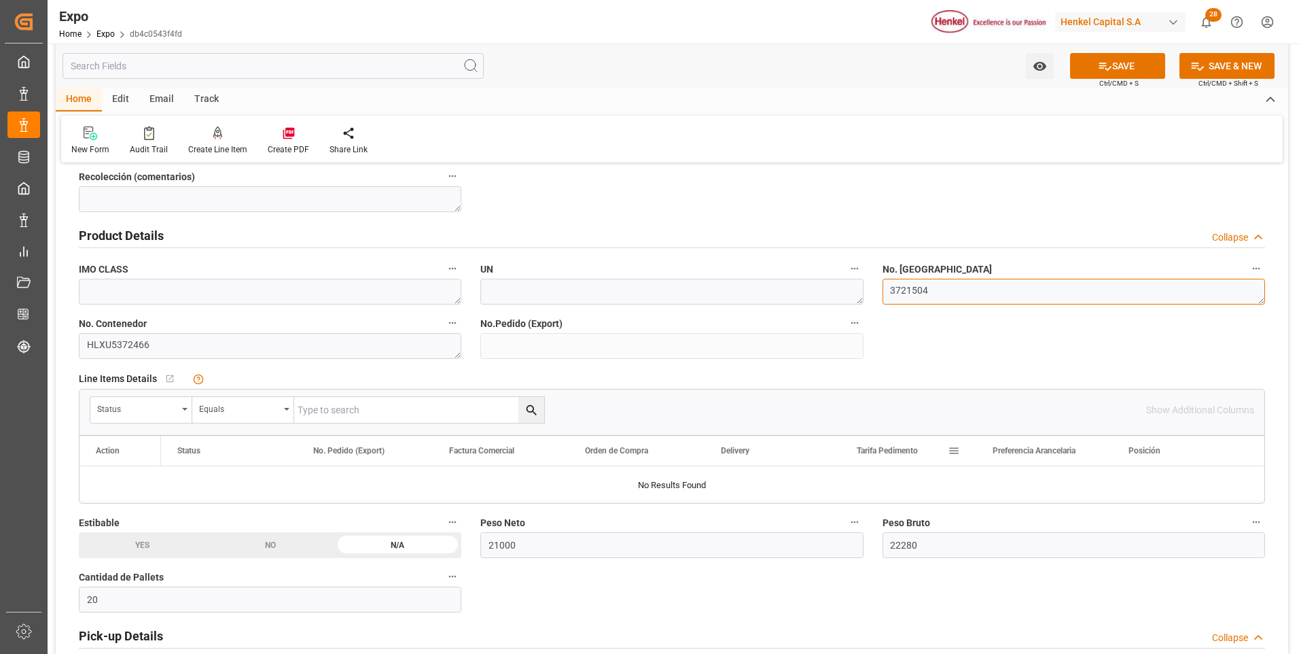
scroll to position [543, 0]
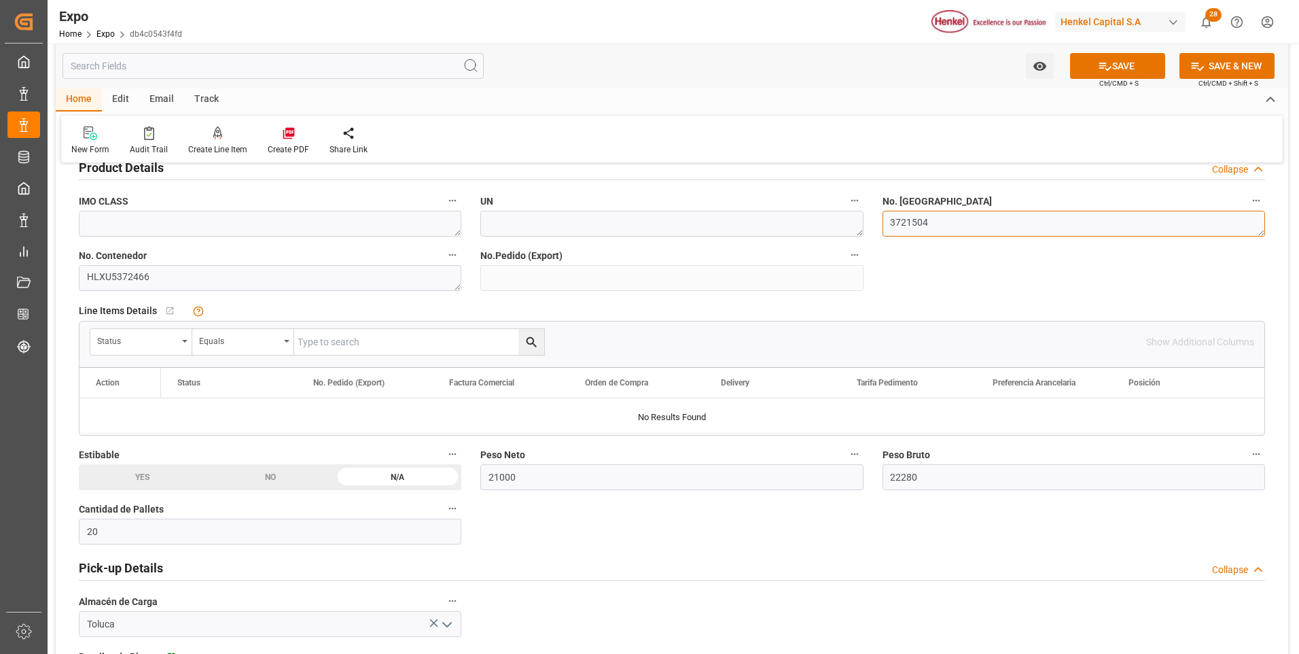
type textarea "3721504"
drag, startPoint x: 473, startPoint y: 480, endPoint x: 462, endPoint y: 478, distance: 11.0
type input "19600"
drag, startPoint x: 921, startPoint y: 480, endPoint x: 875, endPoint y: 478, distance: 45.6
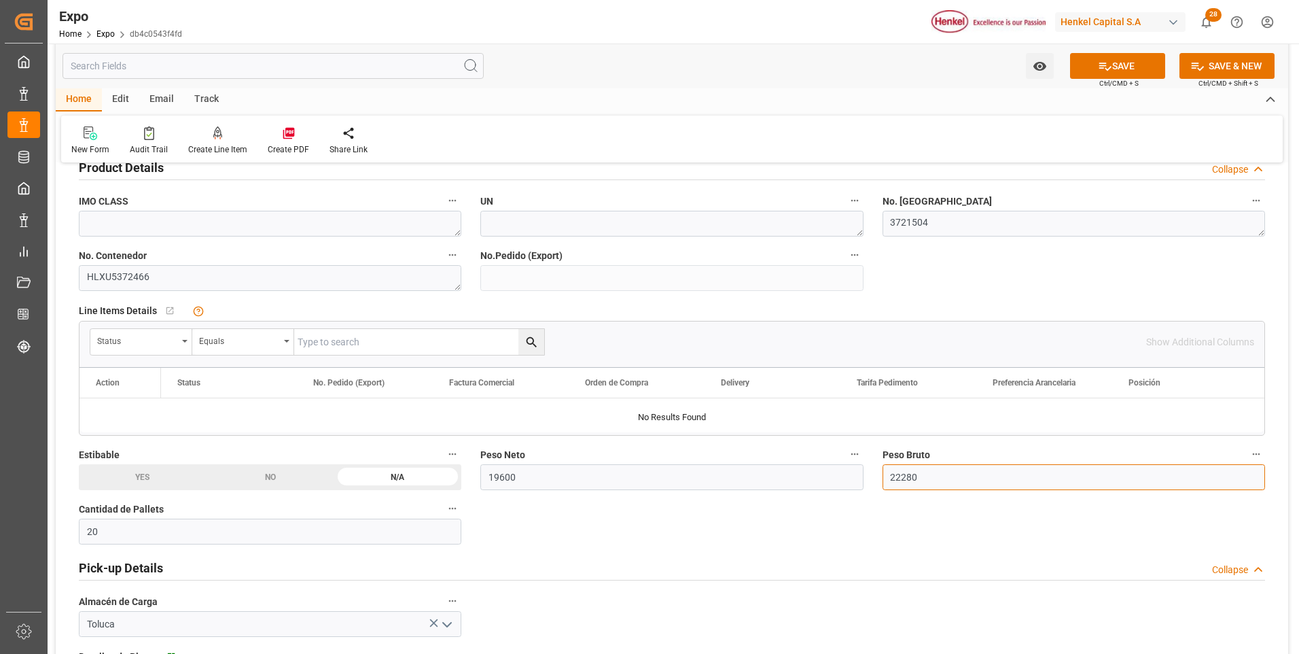
click at [875, 478] on div "Peso Bruto 22280" at bounding box center [1073, 467] width 401 height 54
type input "0"
type input "20865.25"
click at [1101, 66] on icon at bounding box center [1105, 66] width 12 height 8
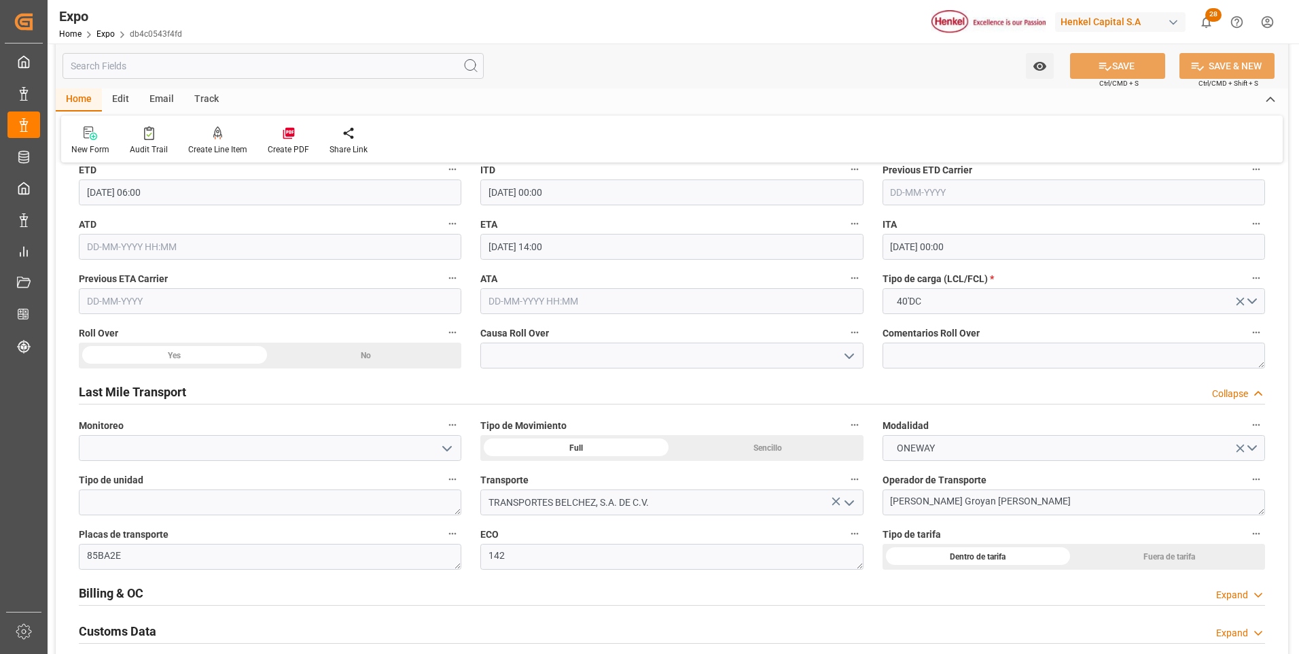
scroll to position [2106, 0]
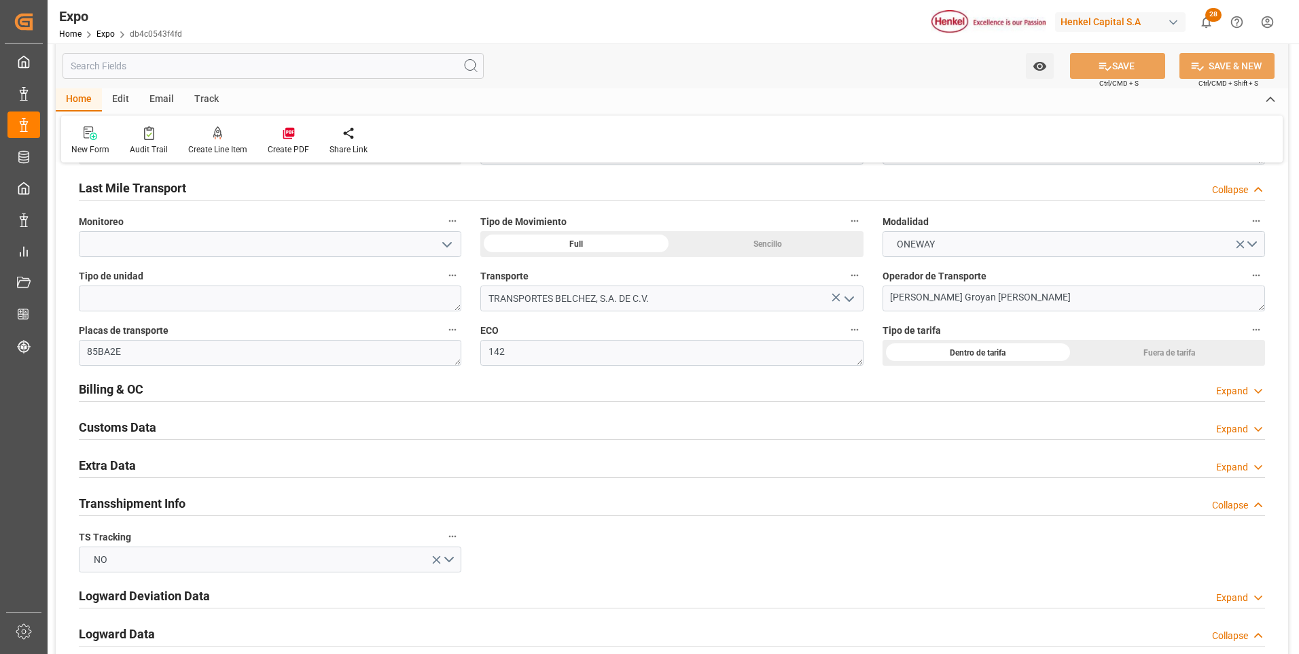
click at [1256, 464] on icon at bounding box center [1258, 467] width 14 height 14
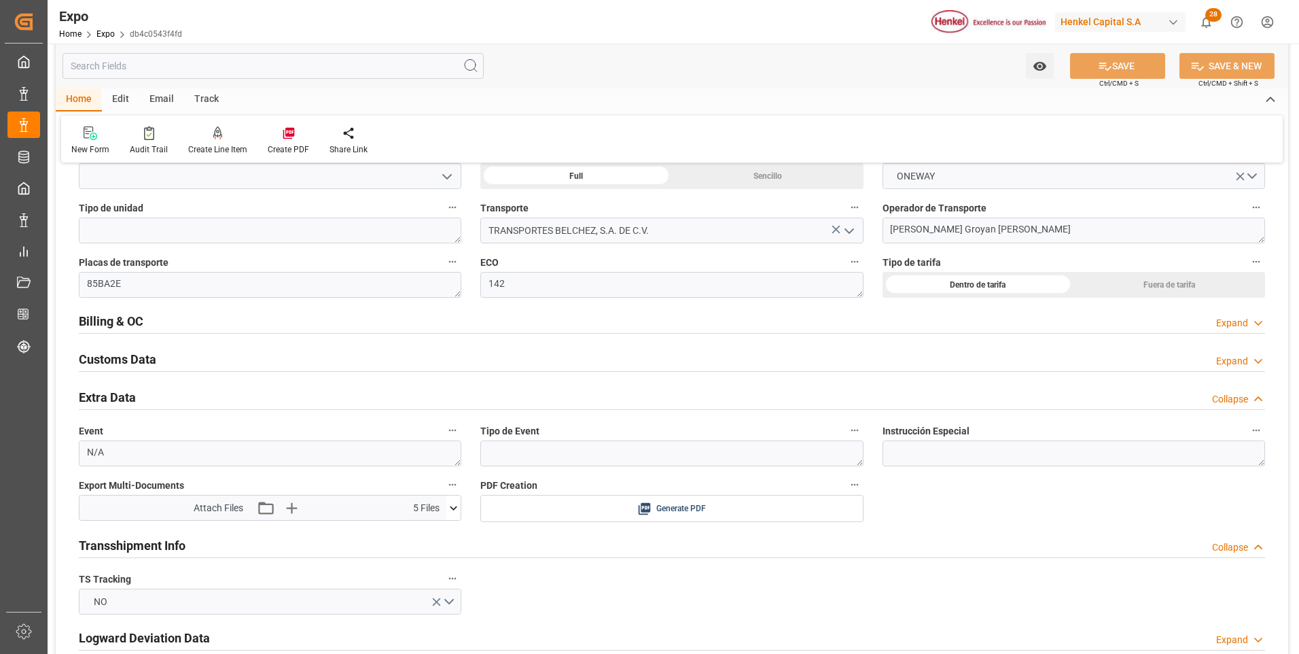
scroll to position [2242, 0]
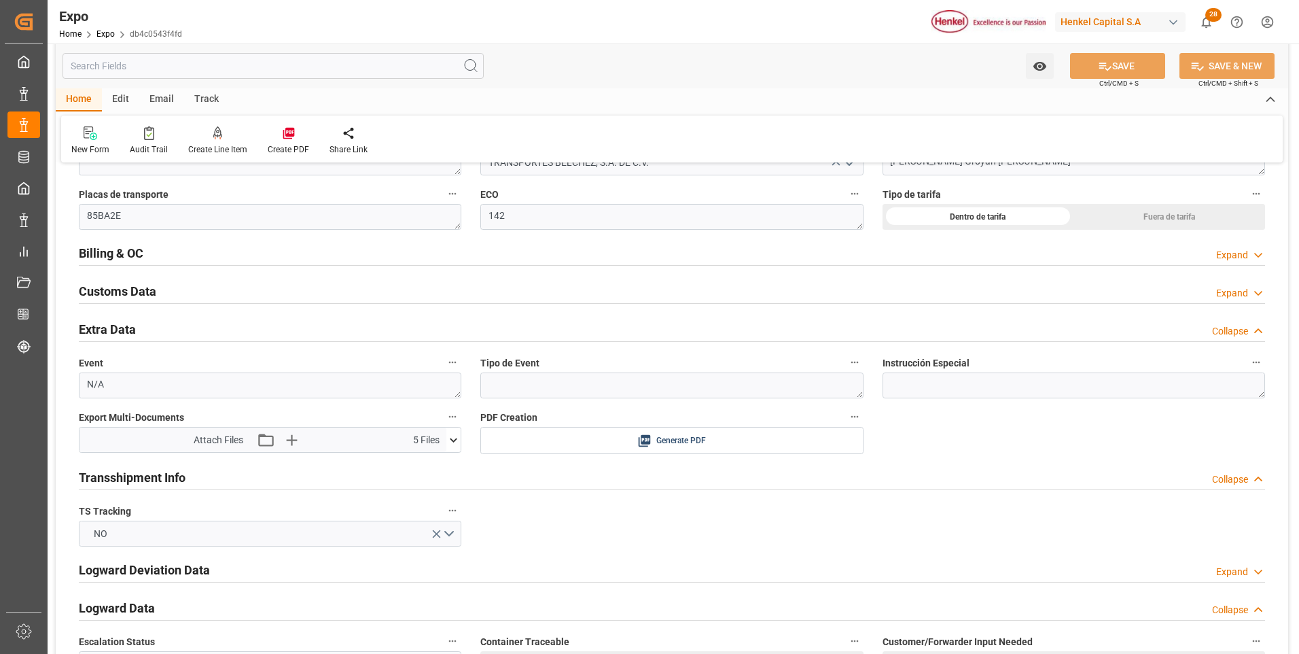
click at [456, 441] on icon at bounding box center [453, 440] width 14 height 14
click at [434, 480] on icon at bounding box center [432, 479] width 8 height 11
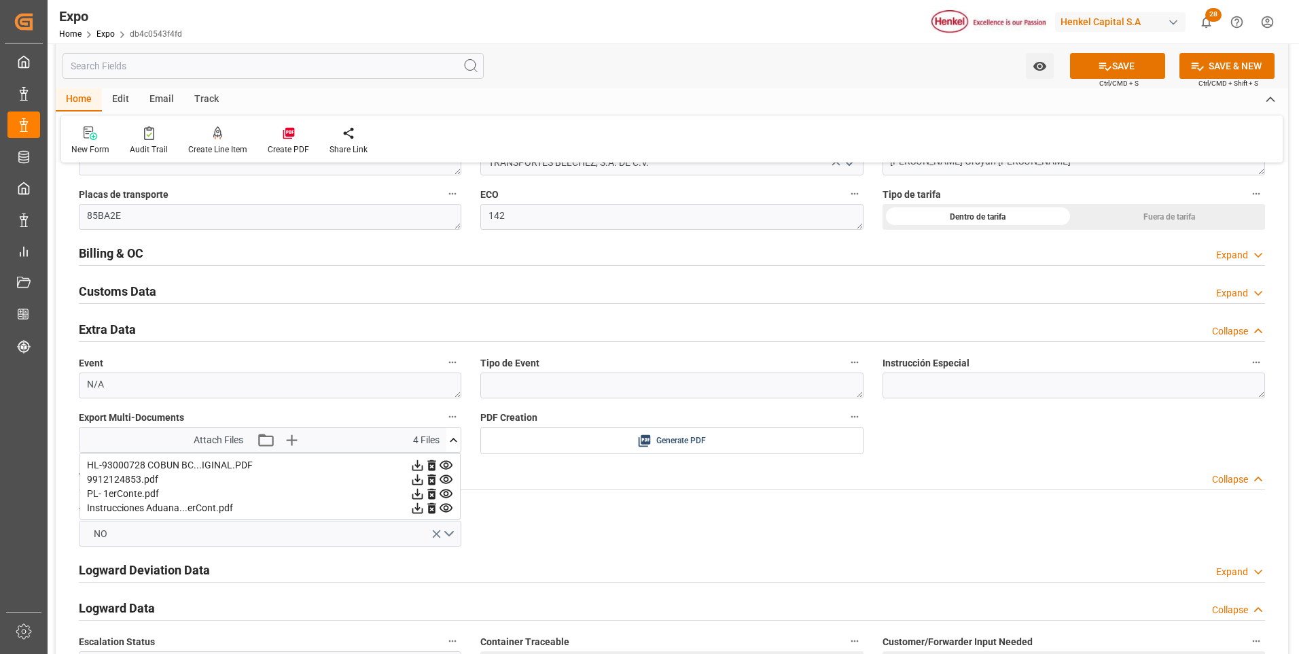
click at [434, 480] on icon at bounding box center [432, 479] width 8 height 11
click at [297, 435] on icon "button" at bounding box center [294, 440] width 22 height 22
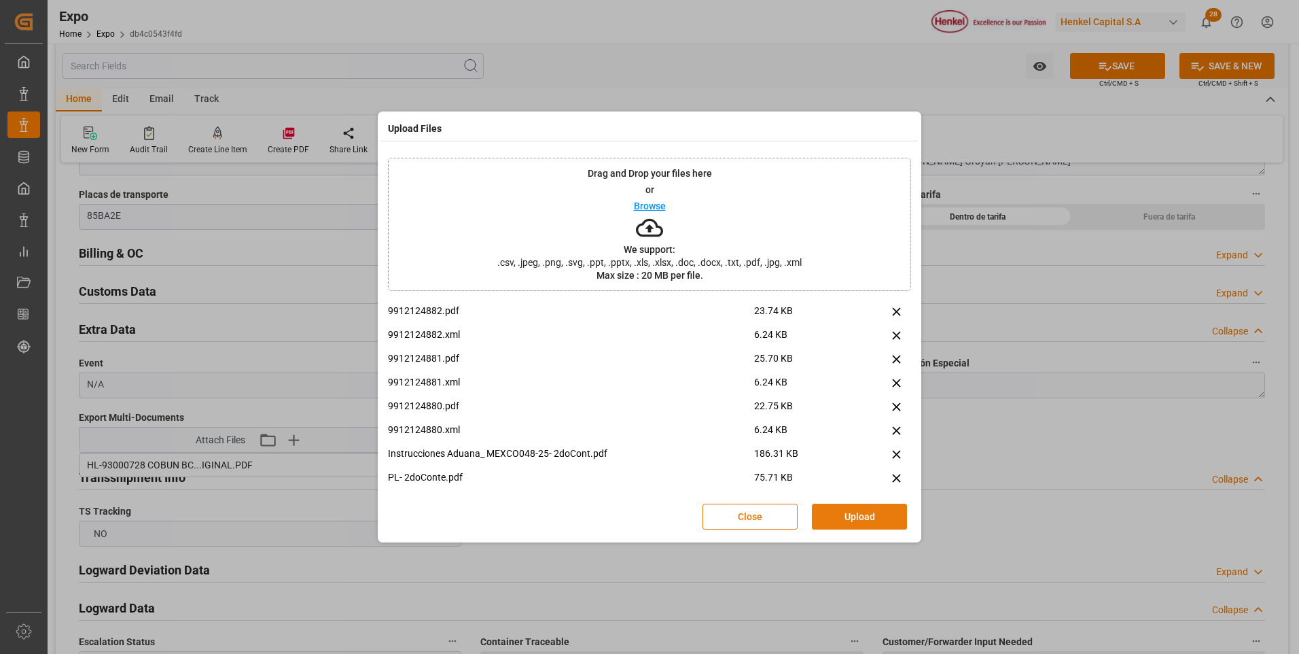
click at [861, 520] on button "Upload" at bounding box center [859, 516] width 95 height 26
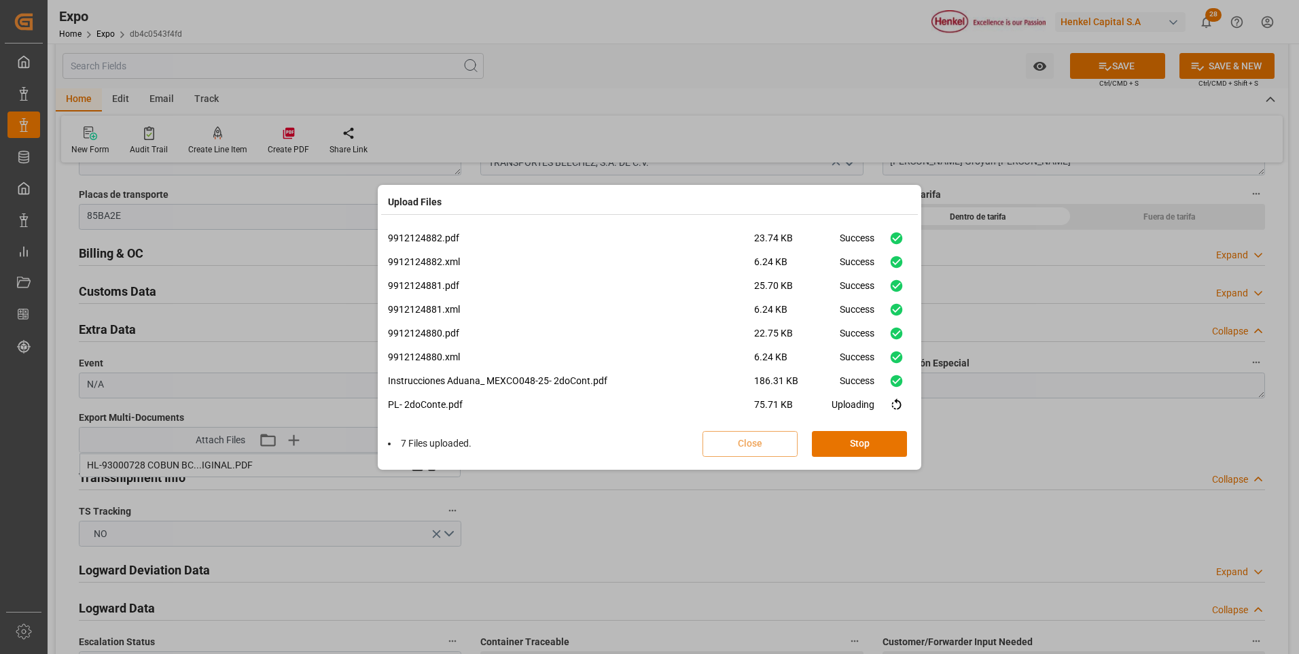
scroll to position [10, 0]
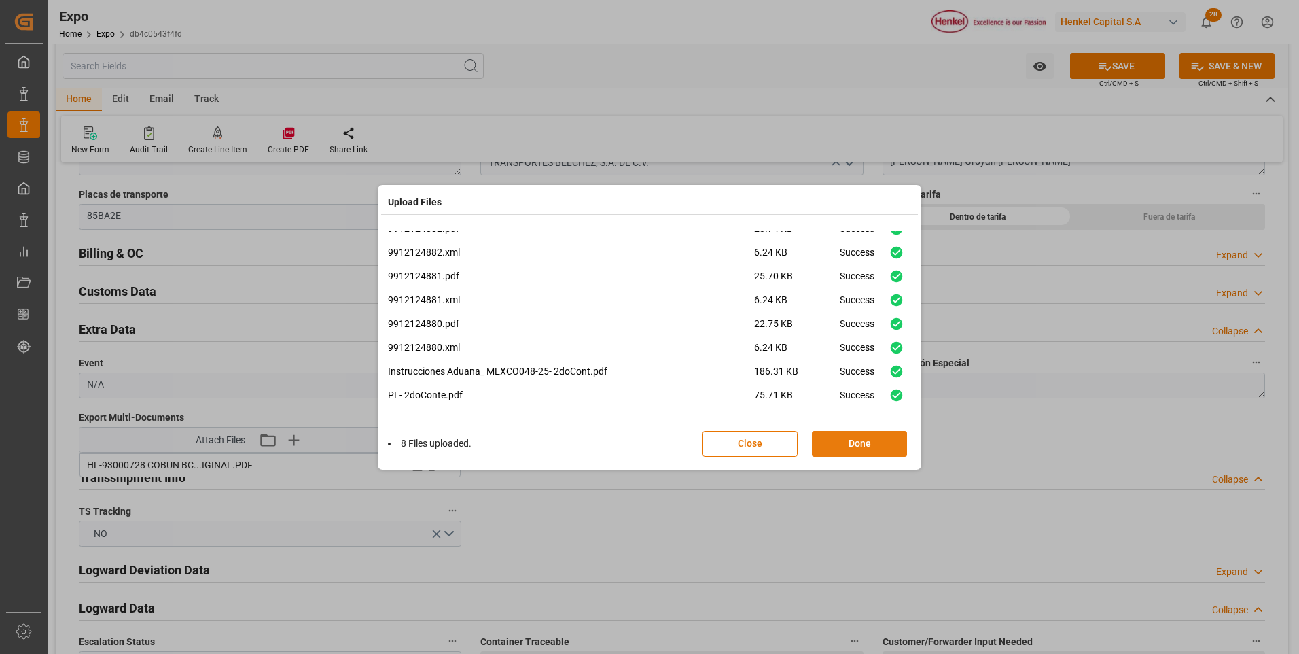
click at [824, 439] on button "Done" at bounding box center [859, 444] width 95 height 26
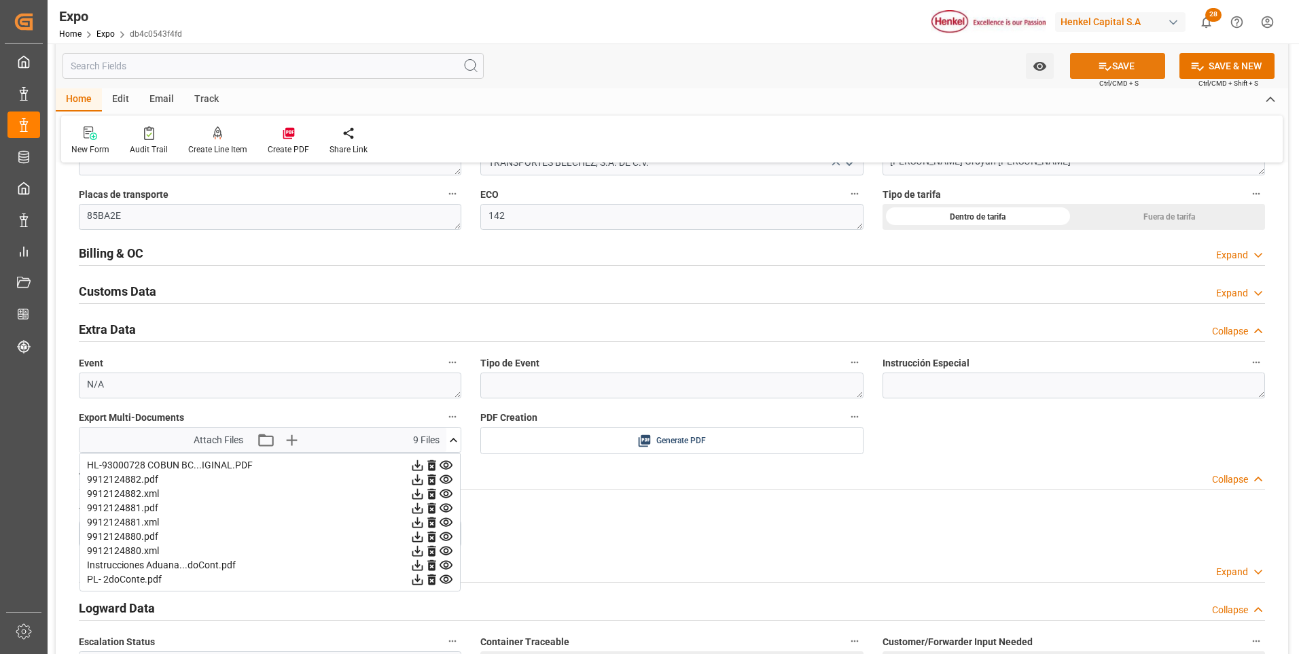
click at [1139, 62] on button "SAVE" at bounding box center [1117, 66] width 95 height 26
click at [454, 436] on icon at bounding box center [453, 440] width 14 height 14
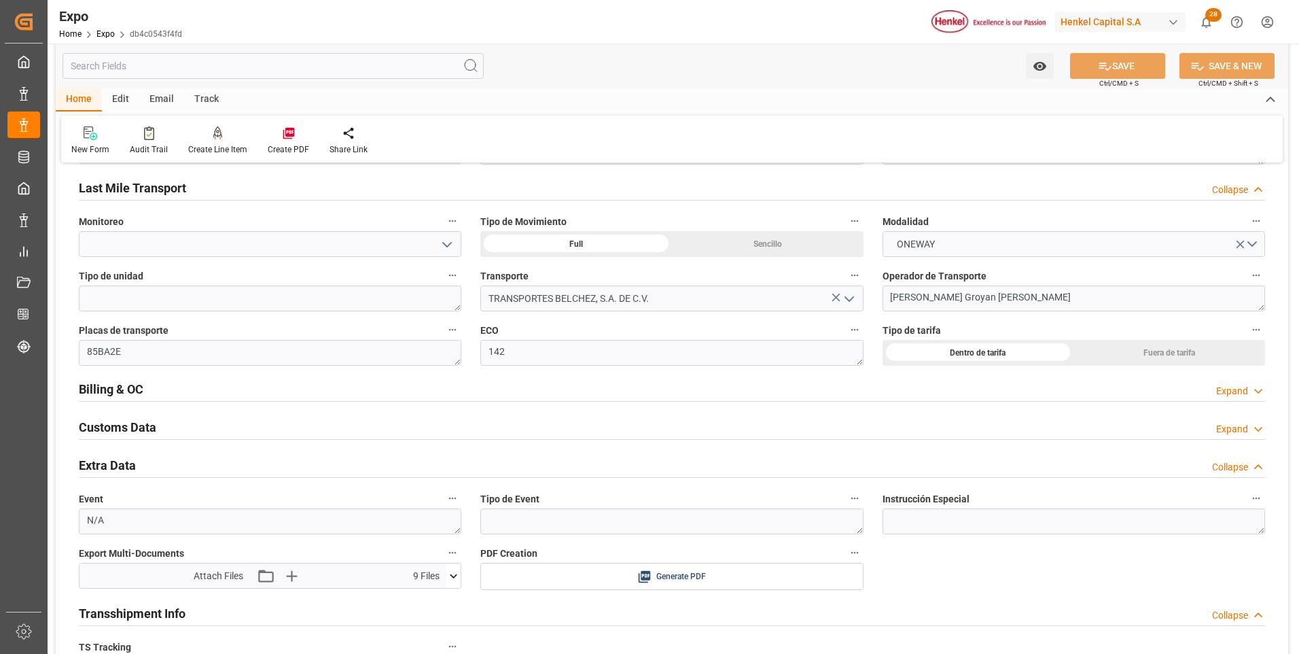
scroll to position [1902, 0]
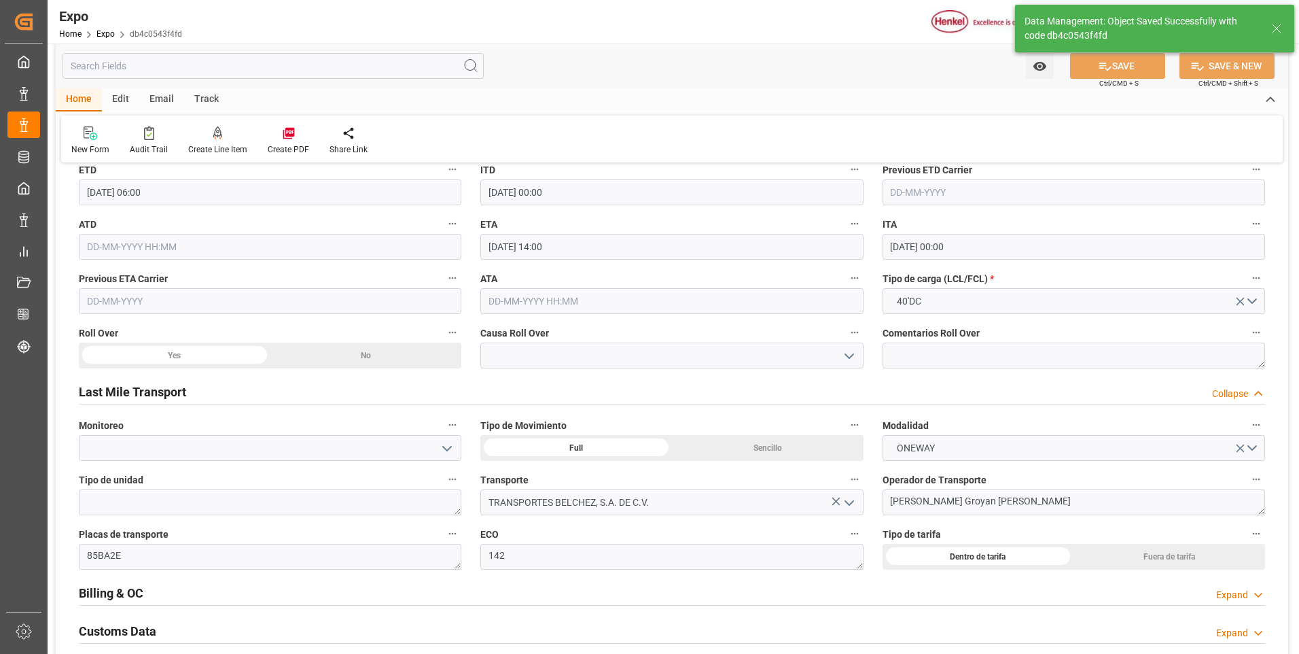
type input "[DATE] 21:09"
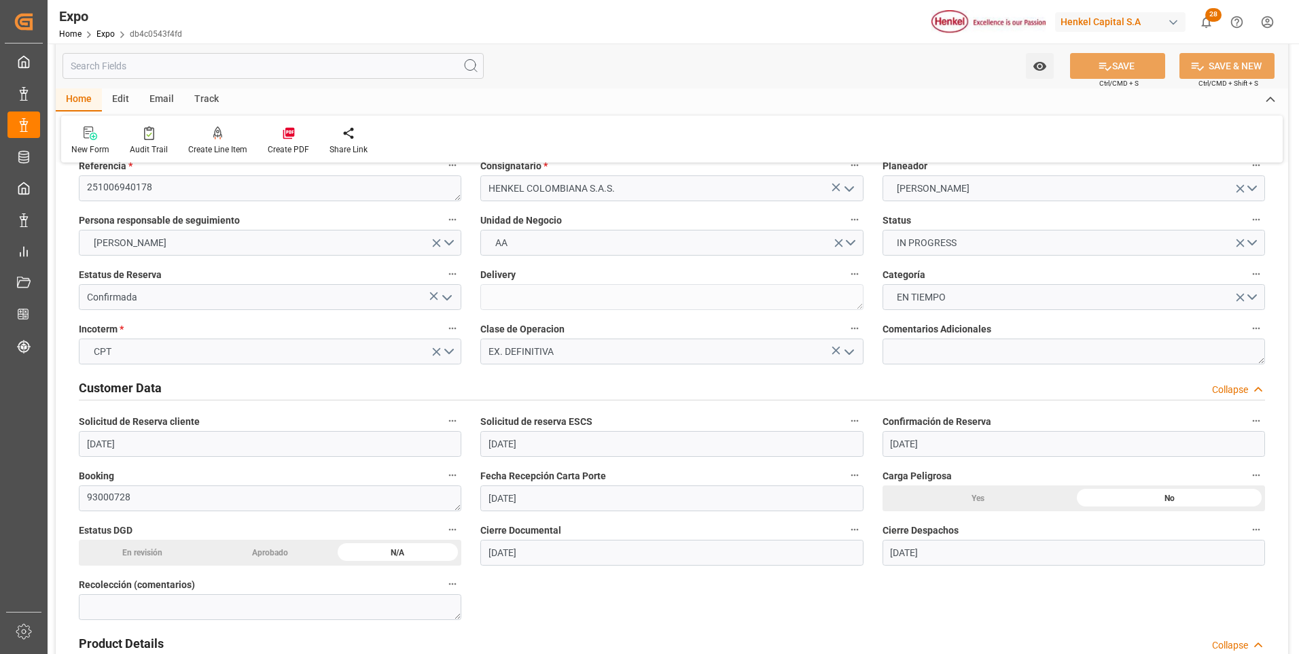
scroll to position [0, 0]
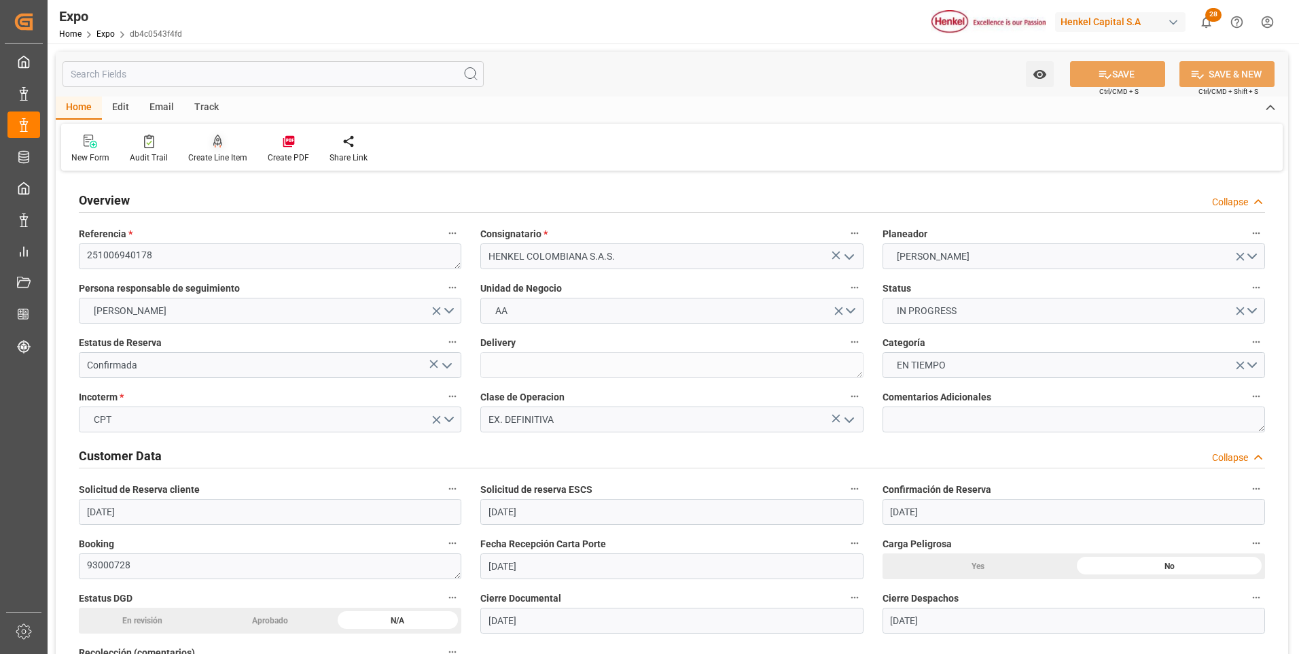
click at [208, 141] on div at bounding box center [217, 141] width 59 height 14
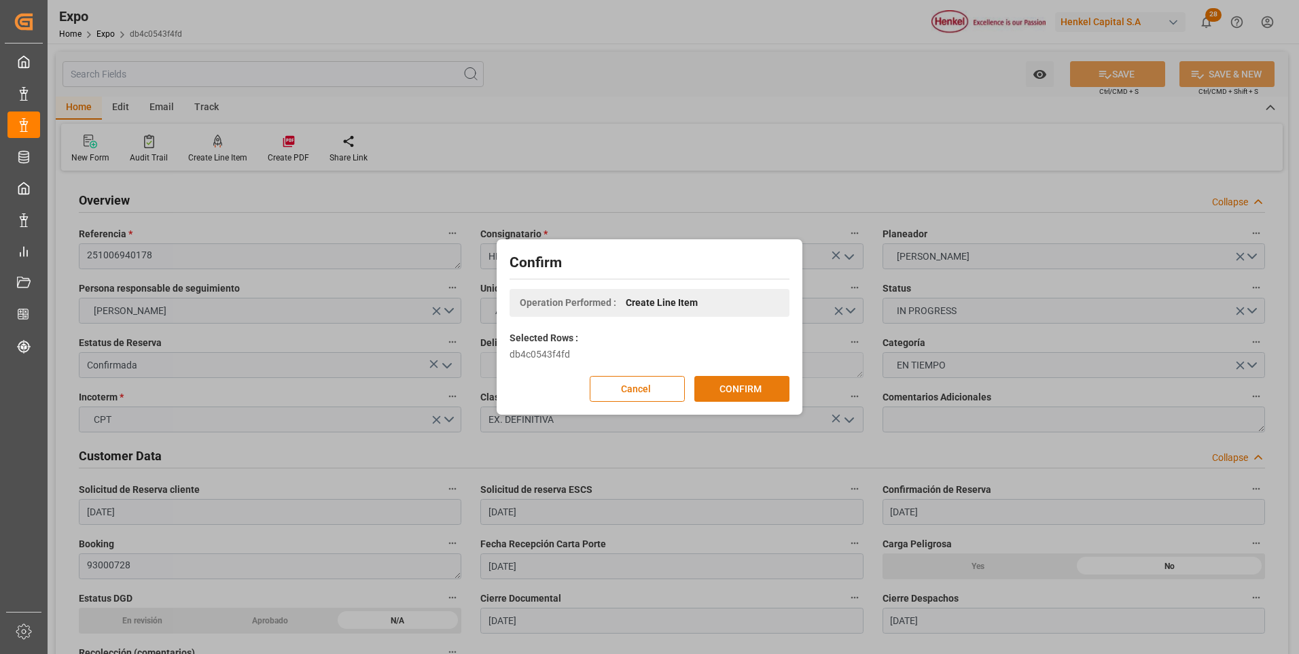
click at [734, 384] on button "CONFIRM" at bounding box center [741, 389] width 95 height 26
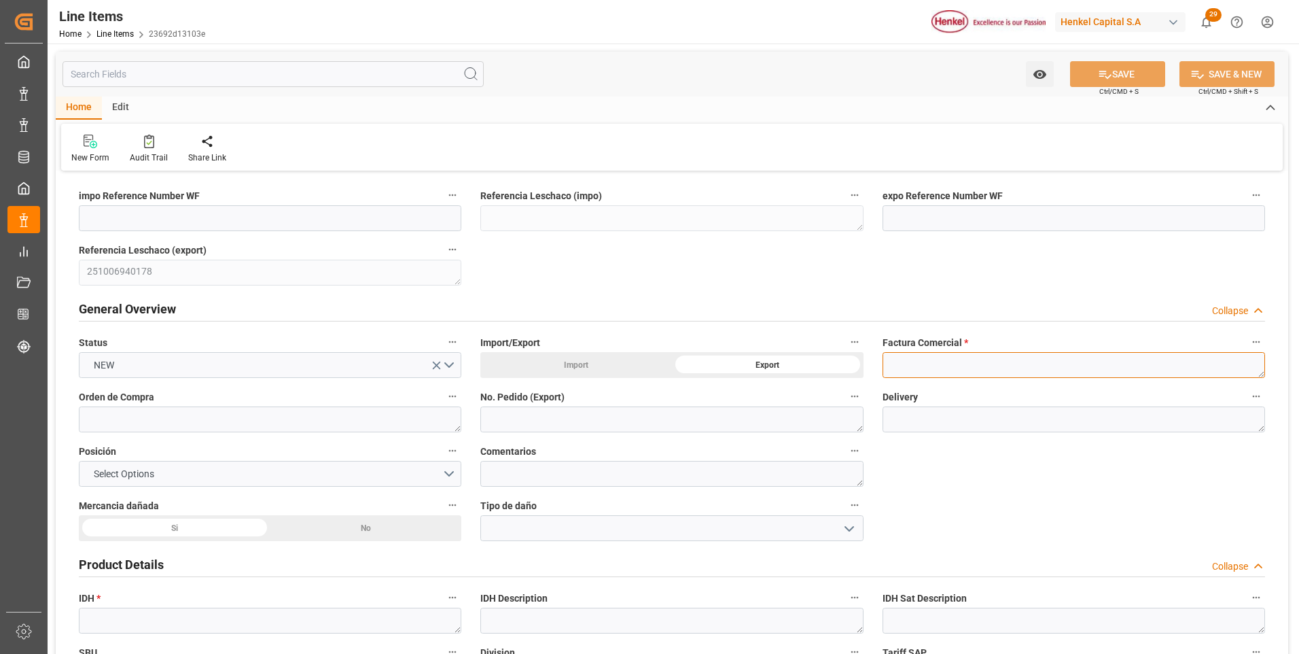
click at [921, 369] on textarea at bounding box center [1073, 365] width 382 height 26
paste textarea "9912124882"
type textarea "9912124882"
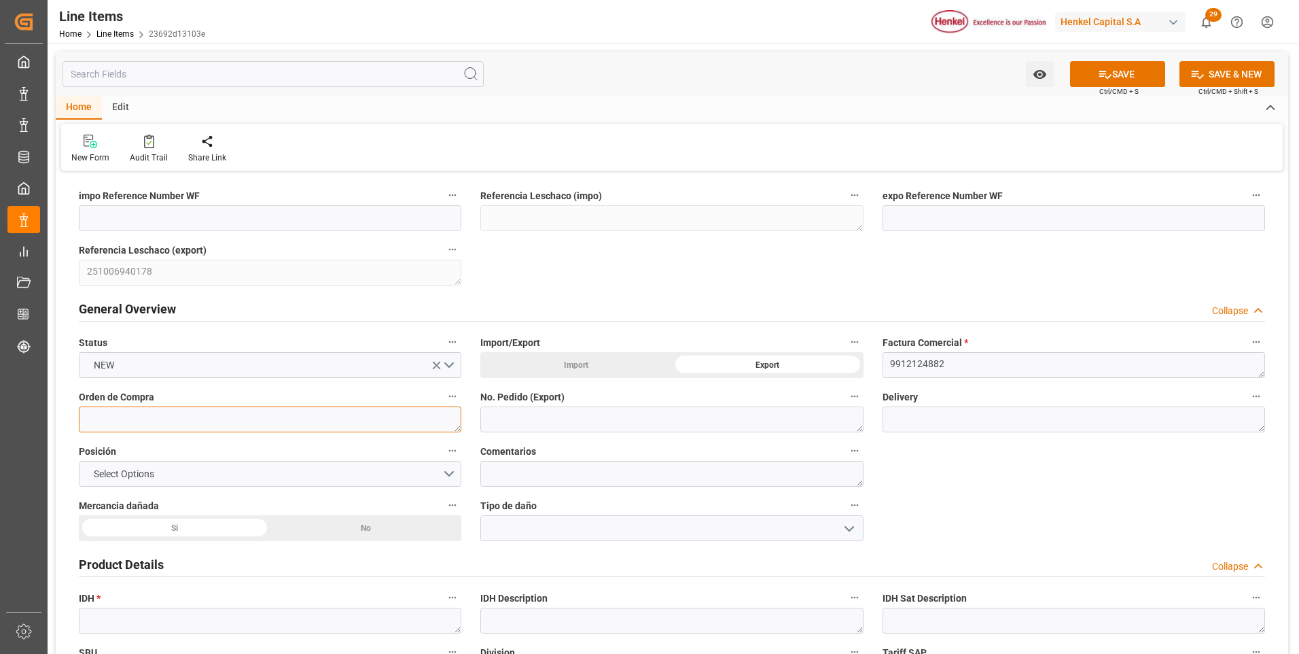
click at [302, 423] on textarea at bounding box center [270, 419] width 382 height 26
paste textarea "4578547250"
type textarea "4578547250"
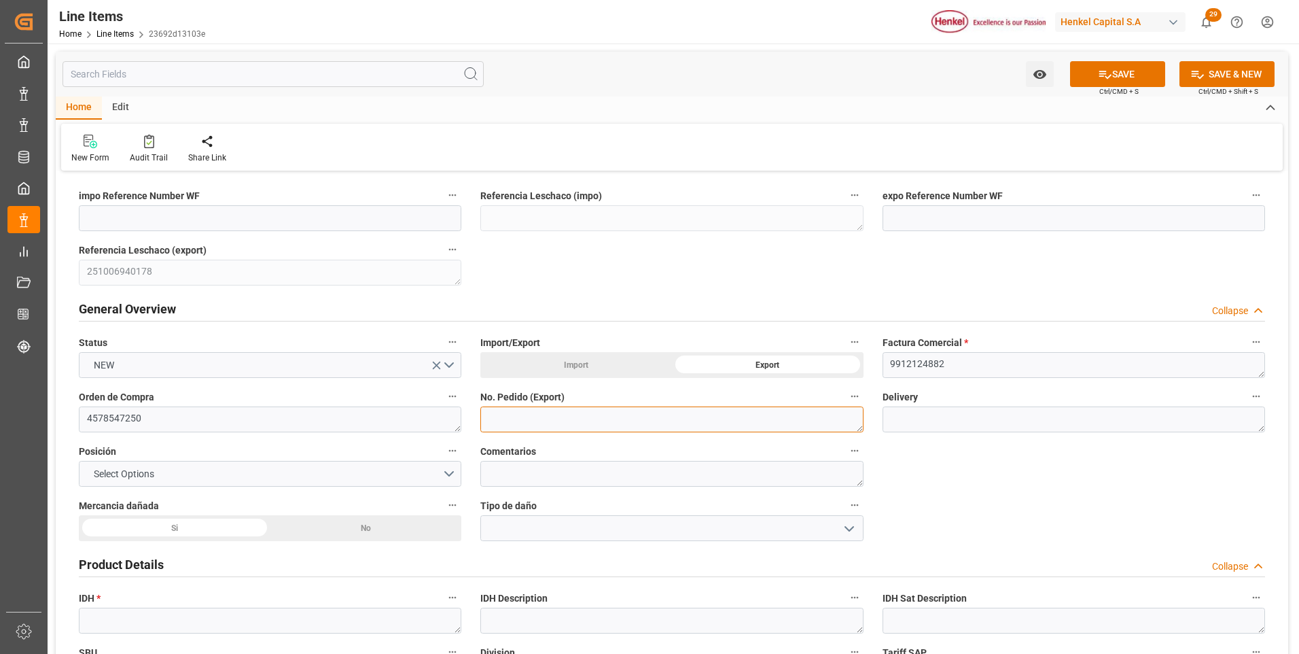
click at [551, 421] on textarea at bounding box center [671, 419] width 382 height 26
paste textarea "4578547250"
type textarea "4578547250"
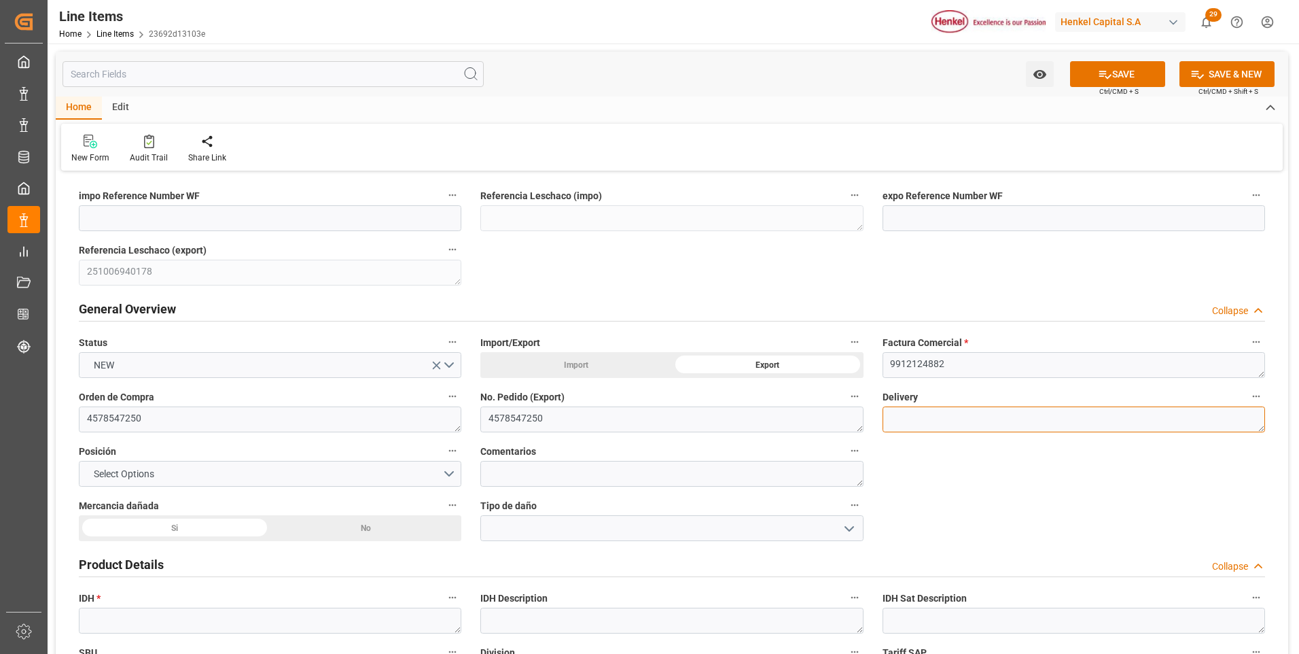
click at [936, 420] on textarea at bounding box center [1073, 419] width 382 height 26
paste textarea "996192483"
type textarea "996192483"
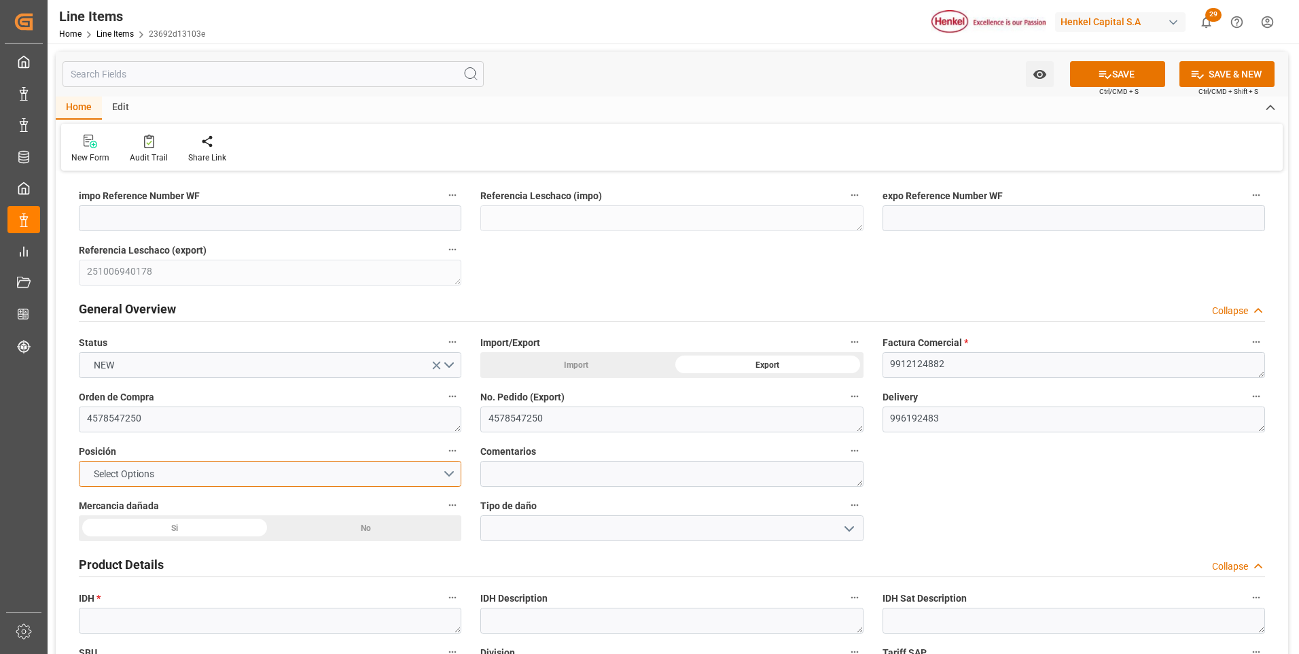
click at [455, 474] on button "Select Options" at bounding box center [270, 474] width 382 height 26
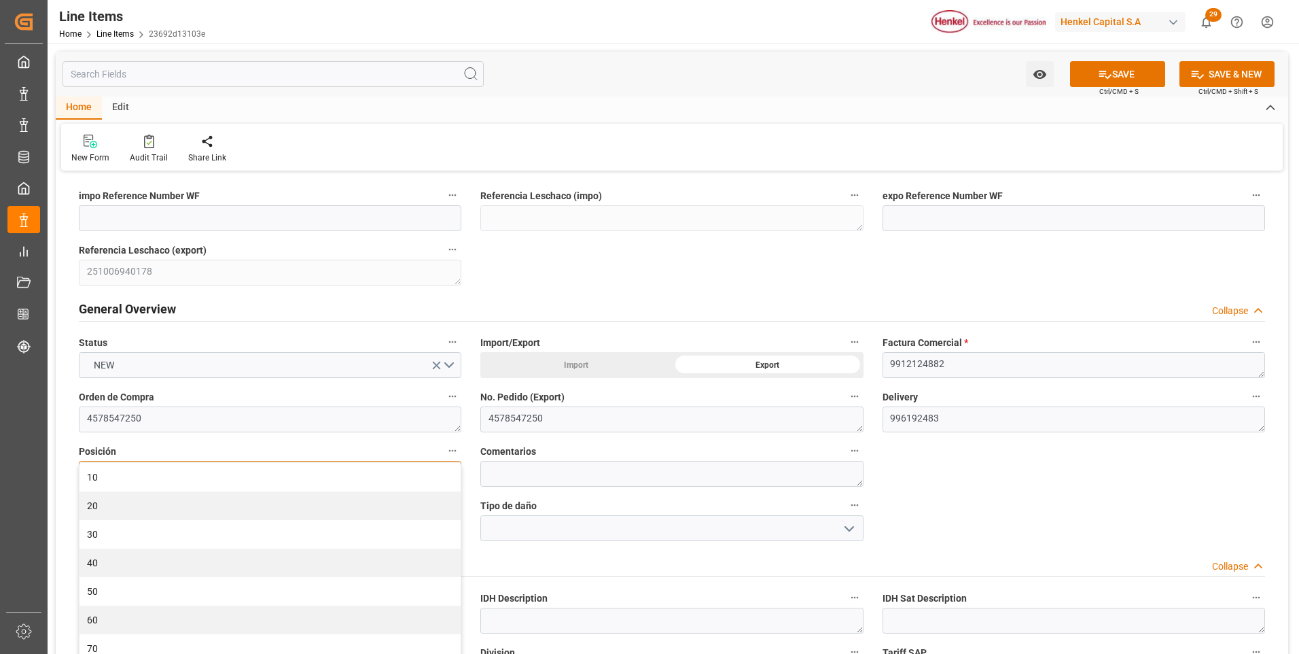
click at [455, 474] on div "10" at bounding box center [269, 477] width 381 height 29
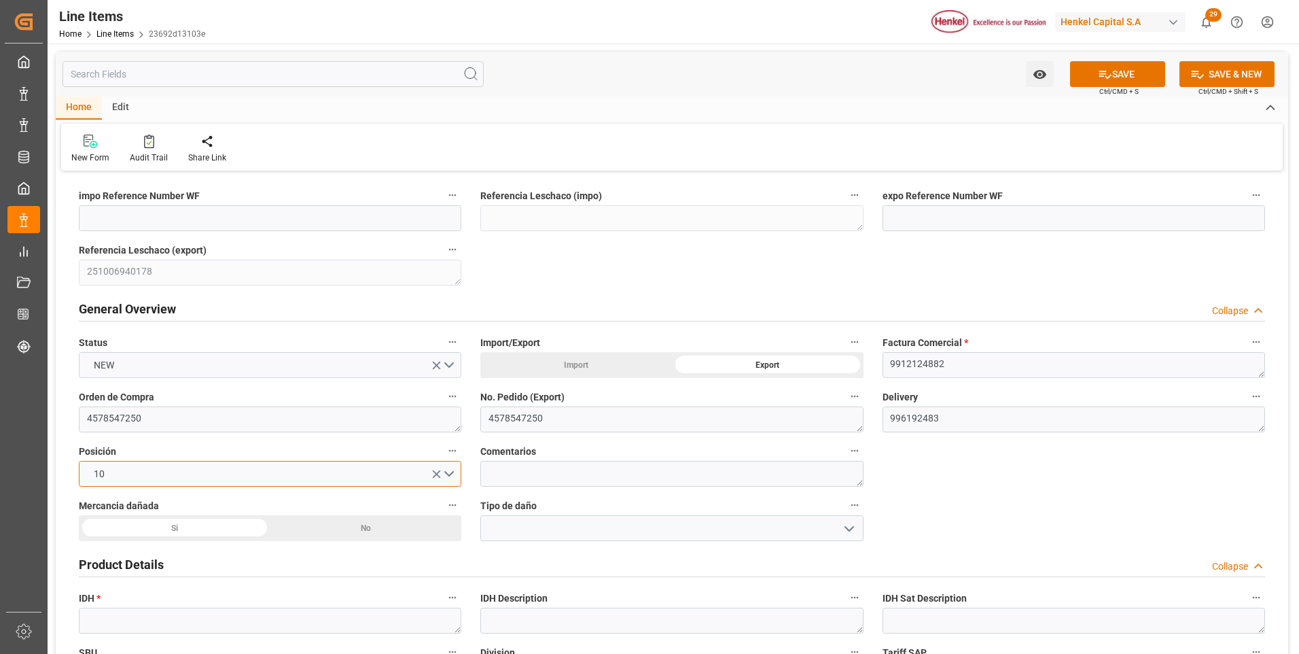
scroll to position [68, 0]
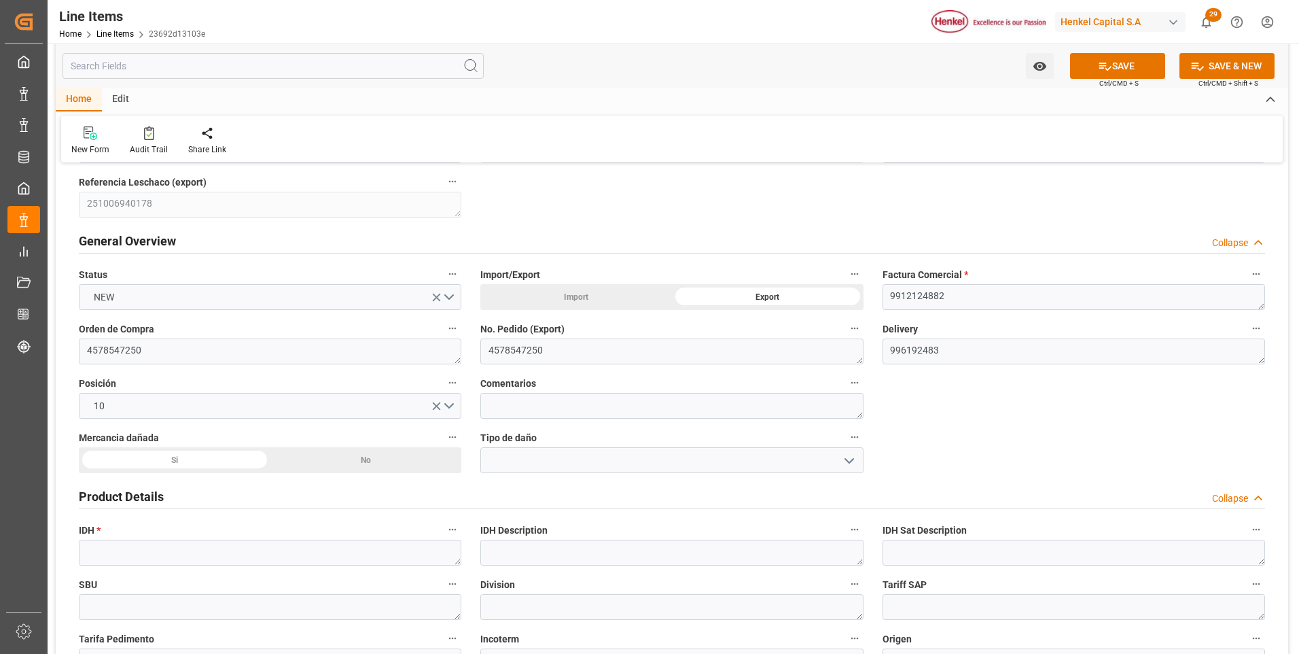
click at [385, 461] on div "No" at bounding box center [366, 460] width 192 height 26
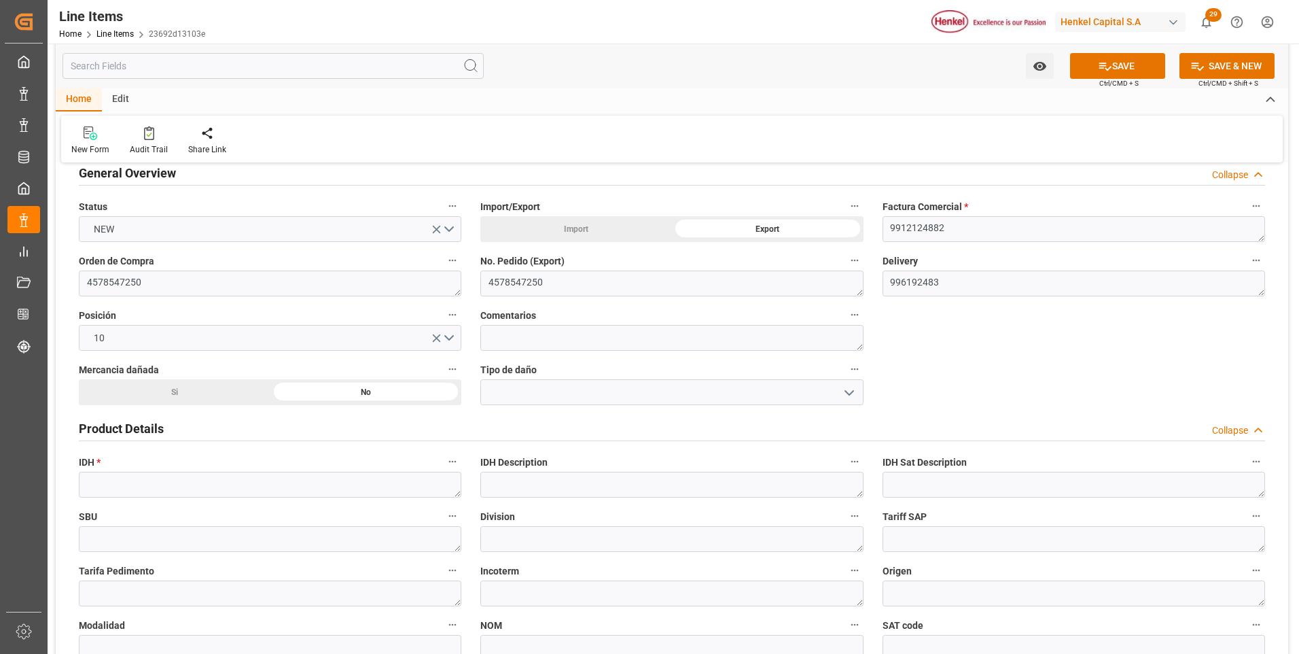
scroll to position [272, 0]
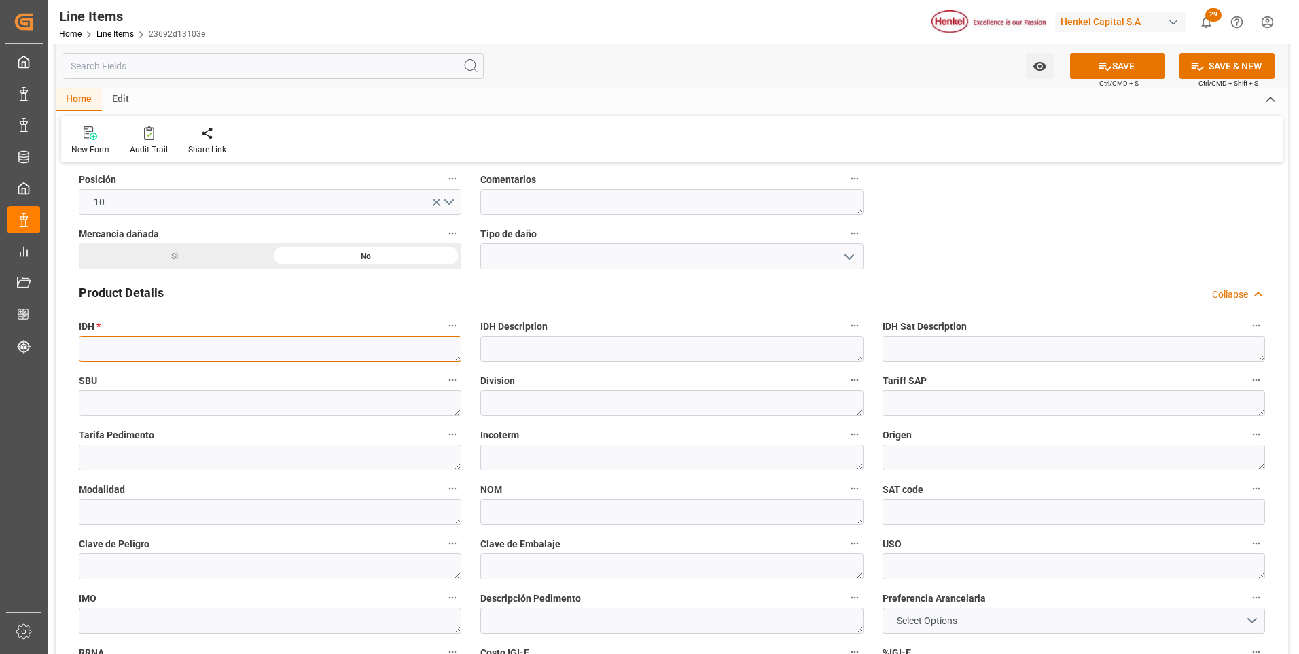
click at [181, 351] on textarea at bounding box center [270, 349] width 382 height 26
paste textarea "2378752"
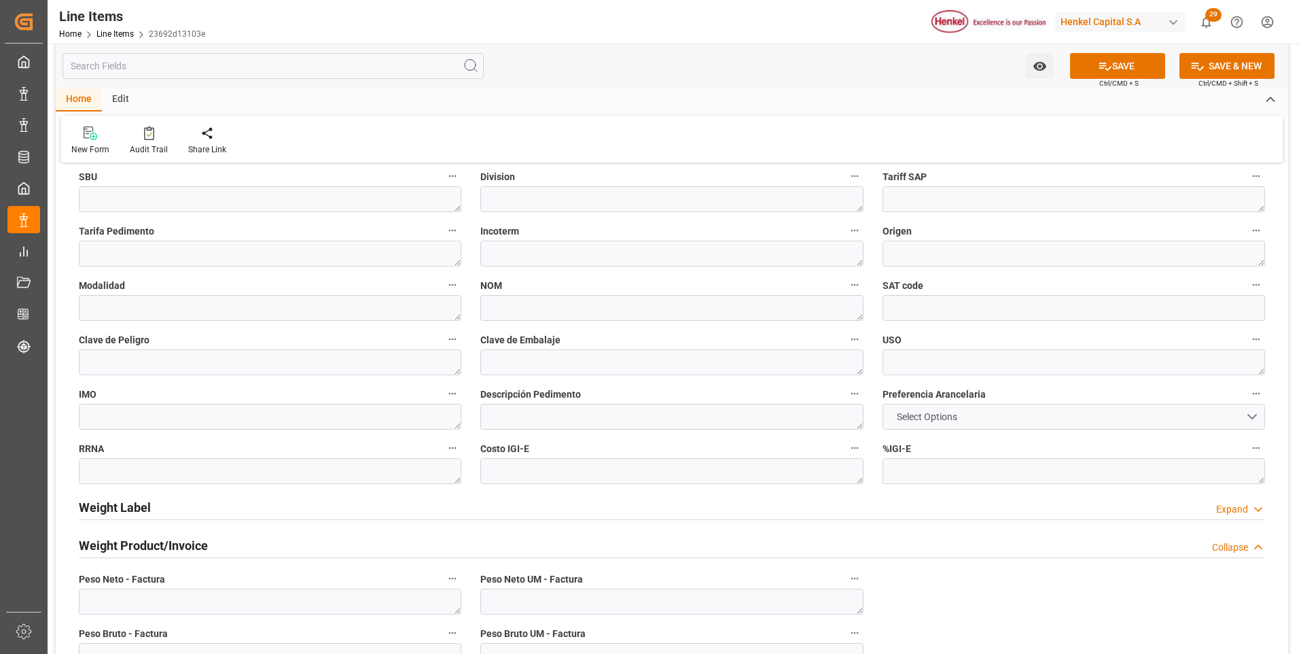
type textarea "2378752"
click at [959, 413] on span "Select Options" at bounding box center [927, 417] width 74 height 14
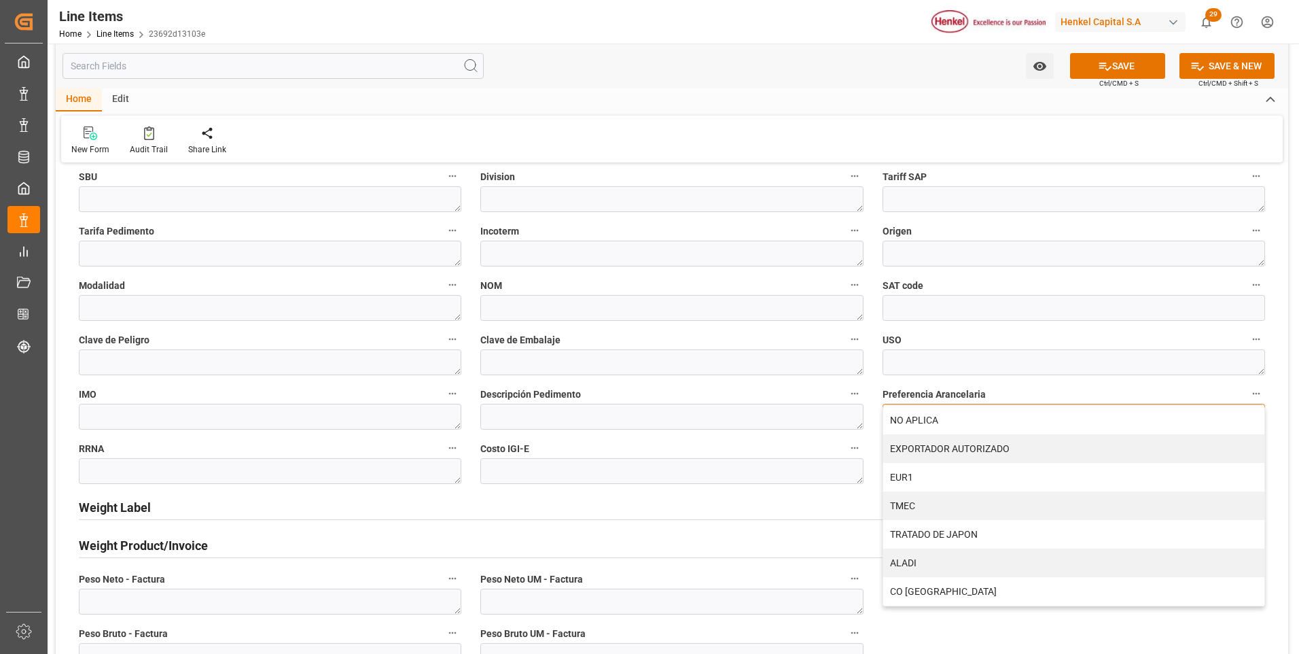
click at [959, 413] on div "NO APLICA" at bounding box center [1073, 420] width 381 height 29
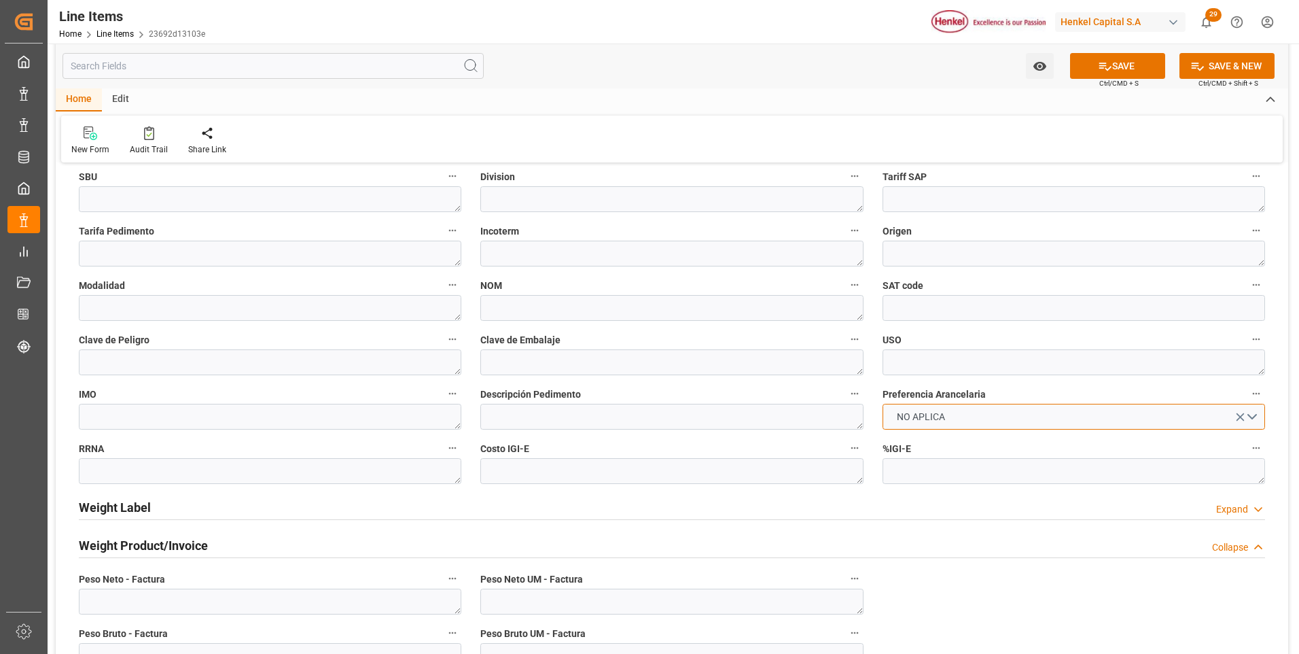
scroll to position [679, 0]
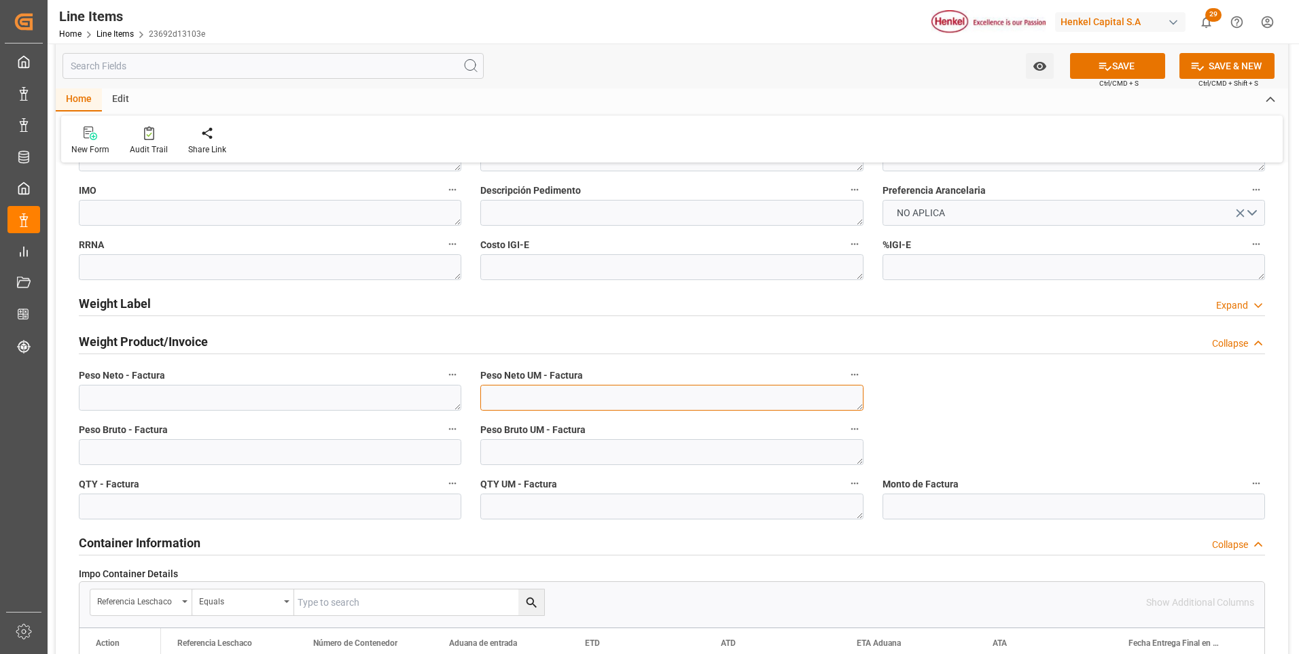
click at [700, 400] on textarea at bounding box center [671, 398] width 382 height 26
type textarea "KG"
click at [683, 446] on textarea at bounding box center [671, 452] width 382 height 26
type textarea "KG"
click at [663, 505] on textarea at bounding box center [671, 506] width 382 height 26
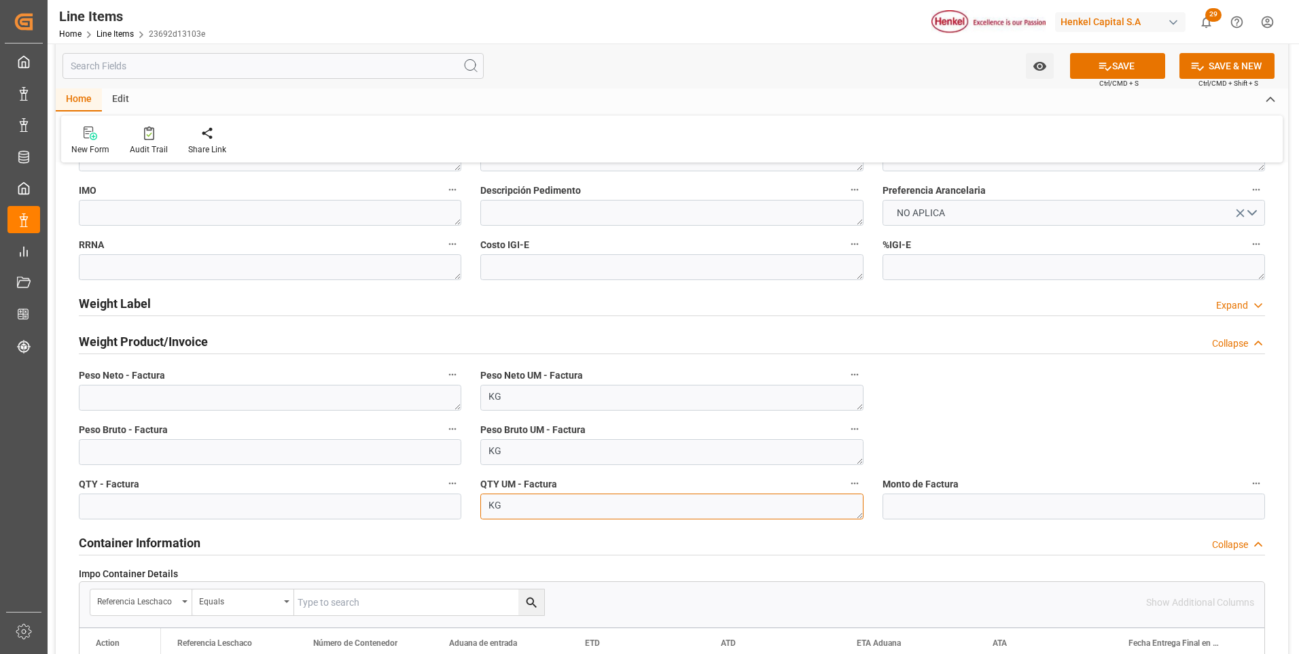
type textarea "KG"
click at [273, 396] on textarea at bounding box center [270, 398] width 382 height 26
paste textarea "6.000,000"
type textarea "6.000,000"
click at [268, 455] on input "text" at bounding box center [270, 452] width 382 height 26
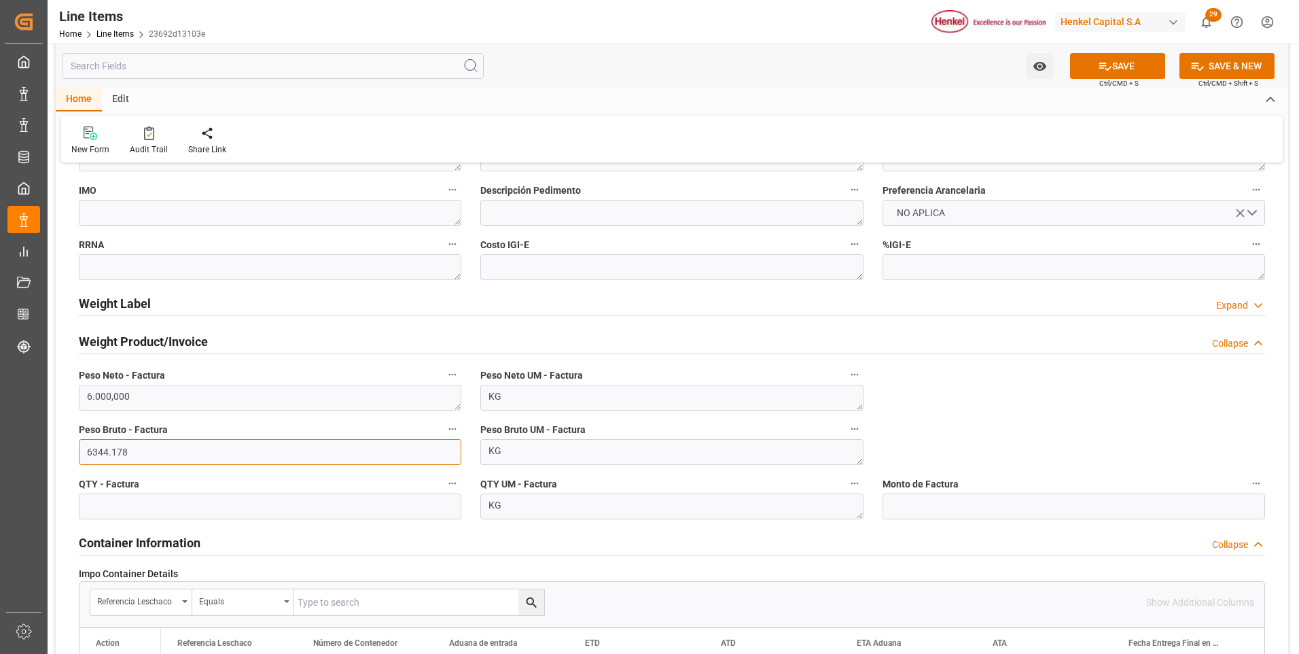
type input "6344.178"
click at [262, 505] on input "text" at bounding box center [270, 506] width 382 height 26
type input "6000"
click at [1130, 74] on button "SAVE" at bounding box center [1117, 66] width 95 height 26
type input "31201600"
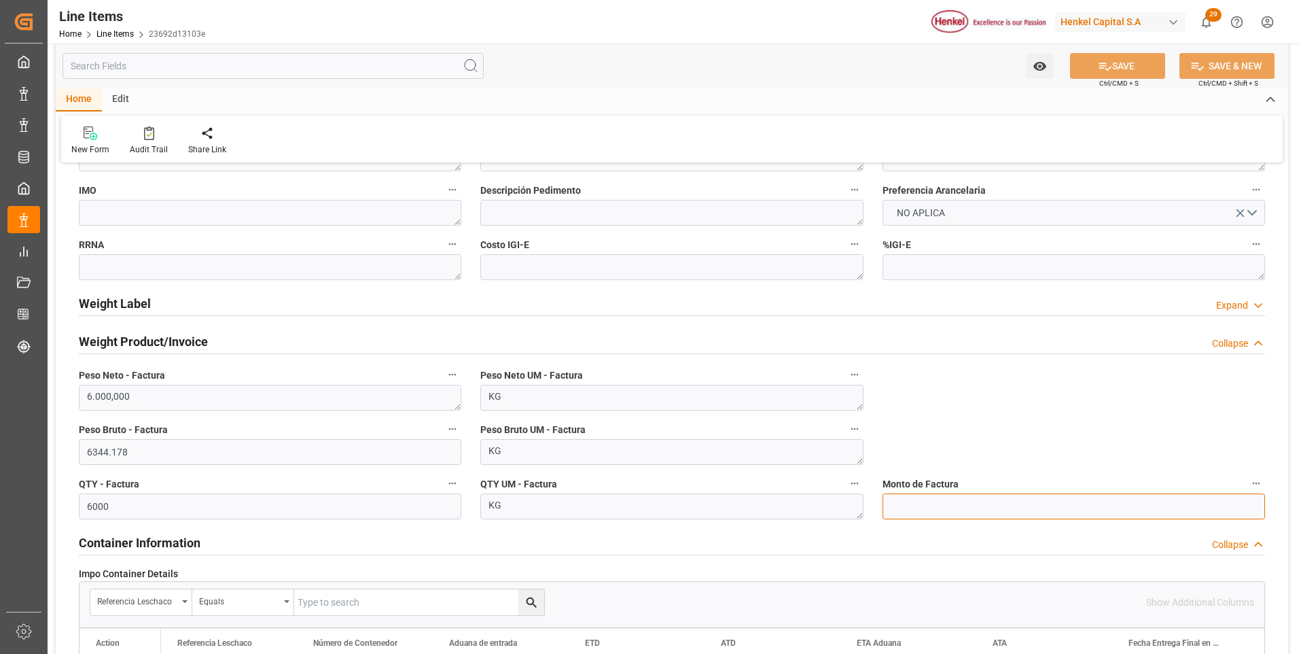
click at [1019, 507] on input "text" at bounding box center [1073, 506] width 382 height 26
type input "3512.18"
drag, startPoint x: 1155, startPoint y: 49, endPoint x: 1155, endPoint y: 62, distance: 12.9
click at [1155, 56] on div "Watch Option SAVE Ctrl/CMD + S SAVE & NEW Ctrl/CMD + Shift + S" at bounding box center [672, 65] width 1232 height 45
click at [1155, 62] on button "SAVE" at bounding box center [1117, 66] width 95 height 26
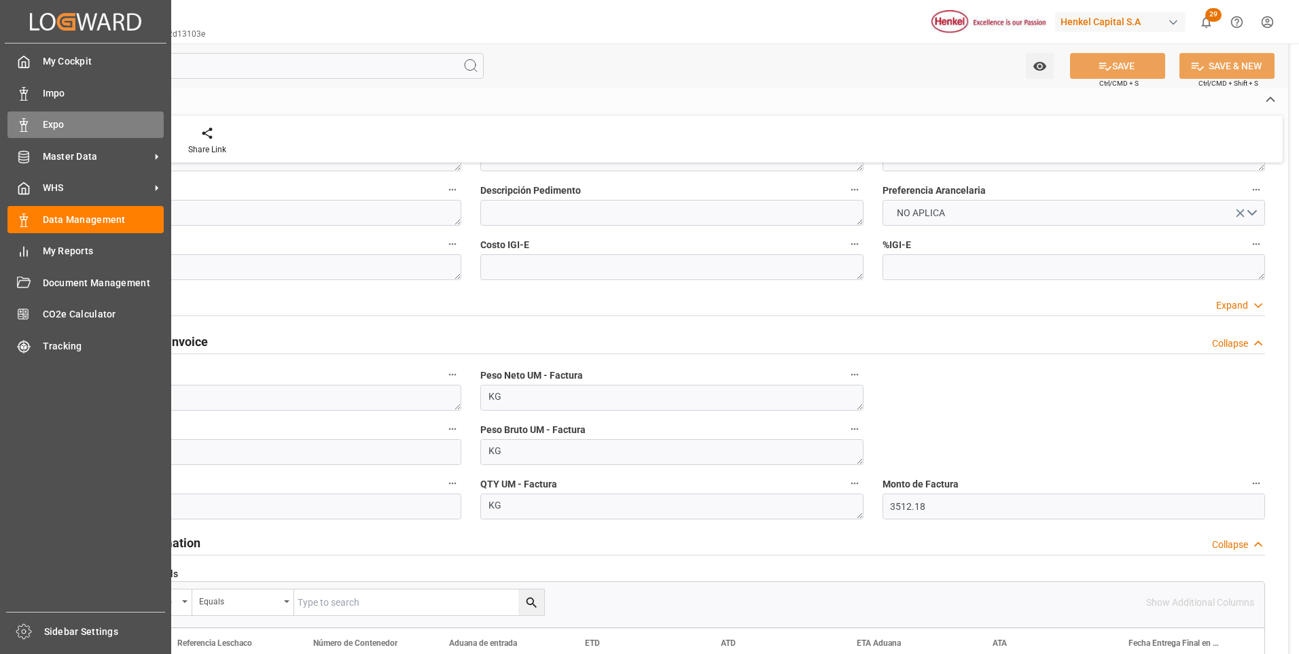
click at [24, 120] on icon at bounding box center [24, 125] width 14 height 14
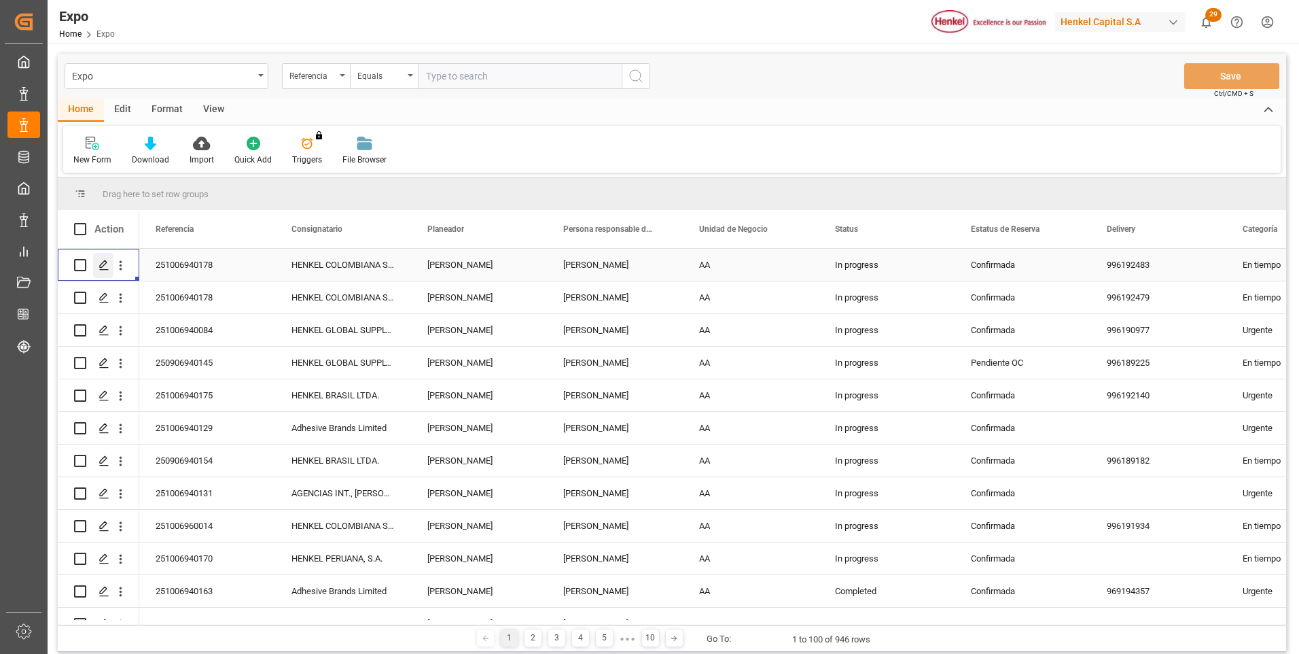
click at [102, 262] on icon "Press SPACE to select this row." at bounding box center [104, 265] width 11 height 11
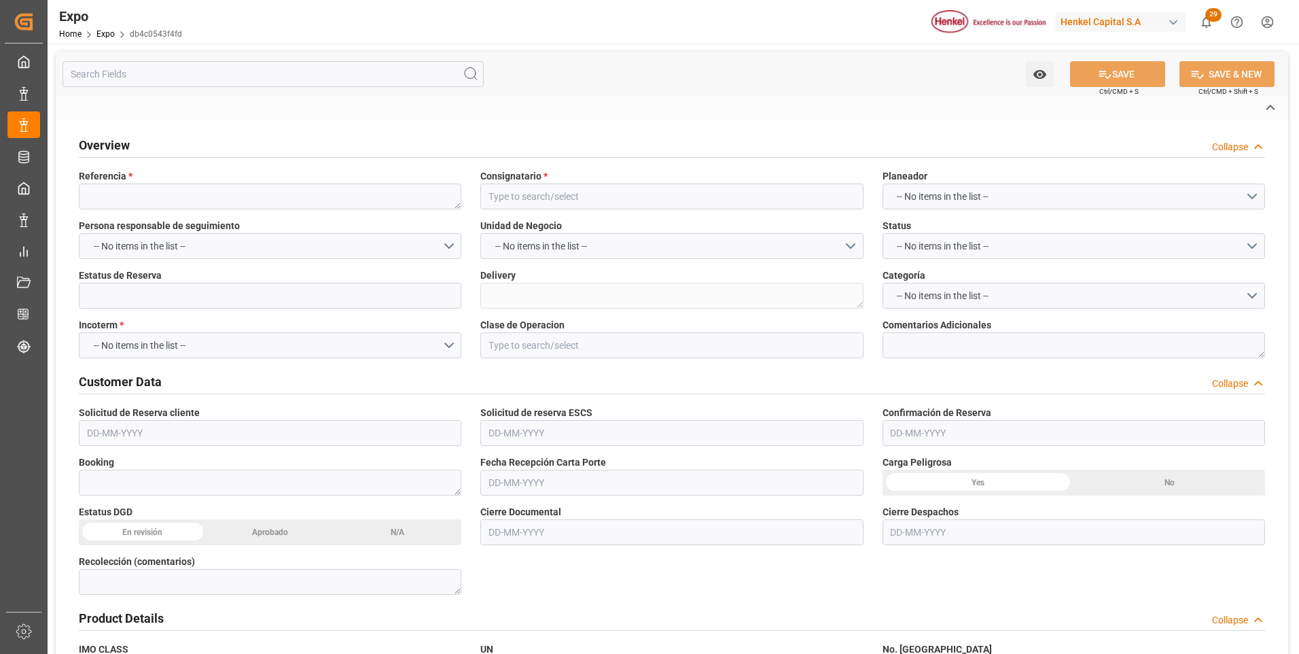
type textarea "251006940178"
type input "HENKEL COLOMBIANA S.A.S."
type input "Confirmada"
type textarea "996192483"
type input "EX. DEFINITIVA"
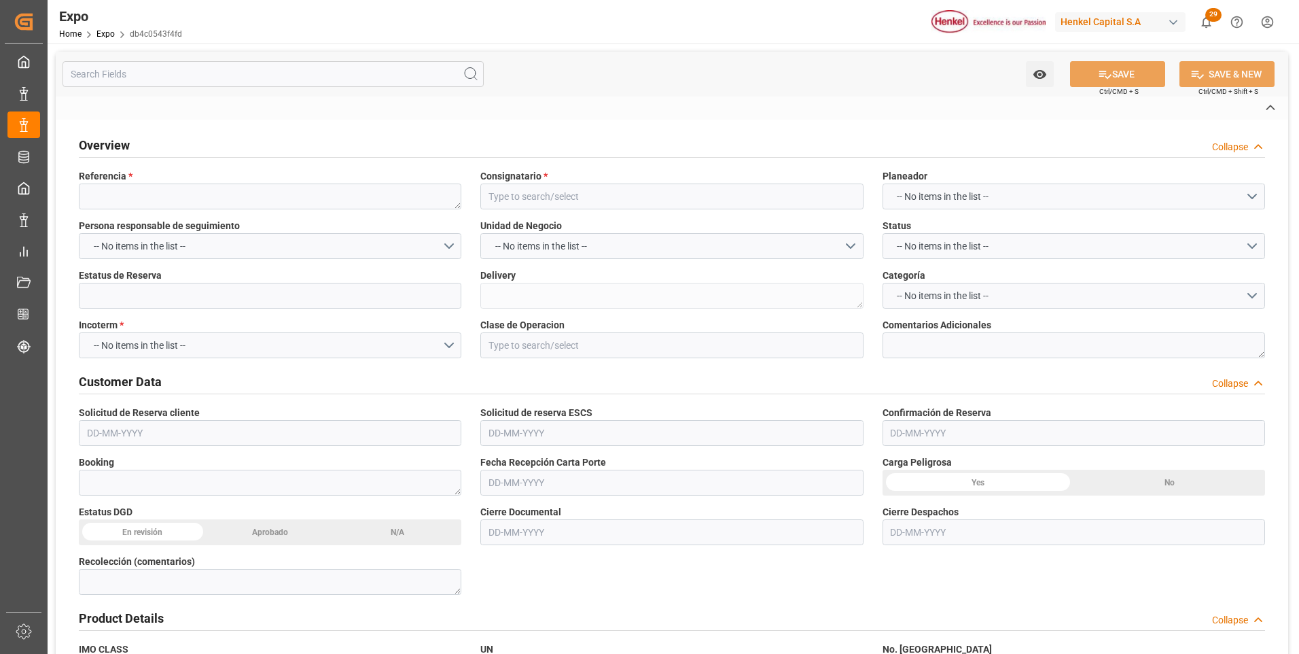
type textarea "93000728"
type textarea "3721504"
type textarea "HLXU5372466"
type input "Toluca"
type input "IQUIQUE EXPRESS"
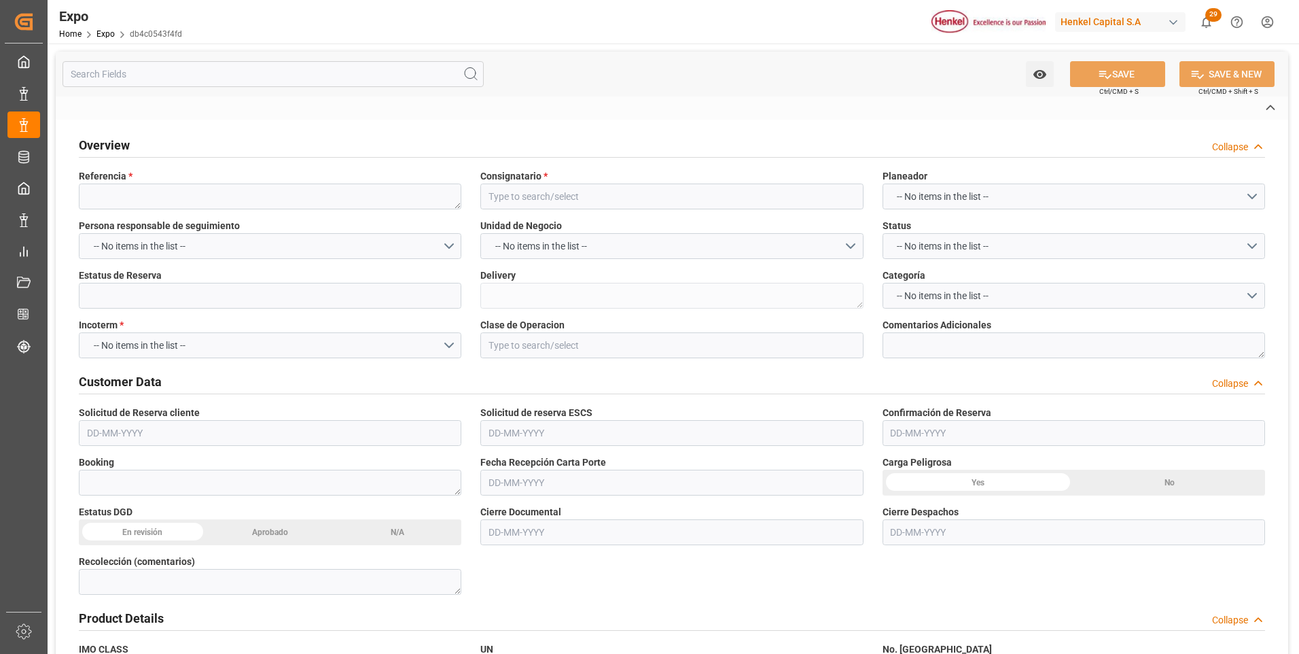
type input "IQUIQUE EXPRESS"
type textarea "2536E"
type input "Hapag [PERSON_NAME]"
type input "HLCU"
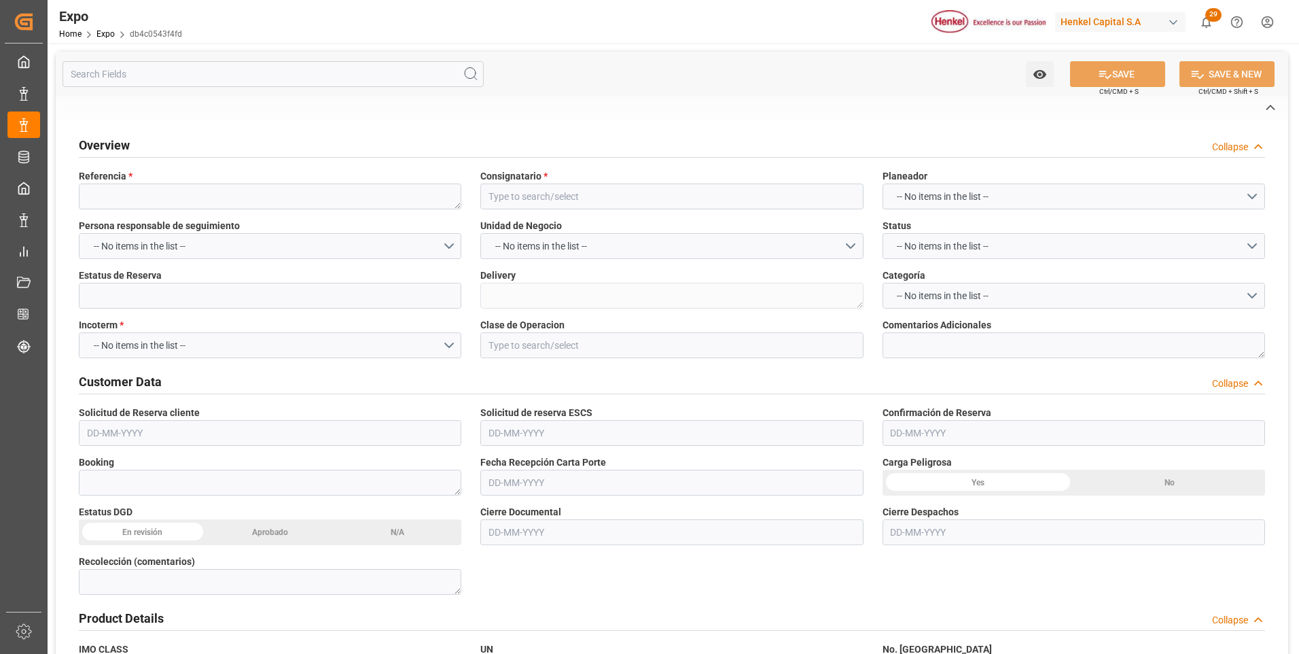
type input "TRANSPORTES BELCHEZ, S.A. DE C.V."
type textarea "[PERSON_NAME] Groyan [PERSON_NAME]"
type textarea "85BA2E"
type textarea "142"
type textarea "[PERSON_NAME]"
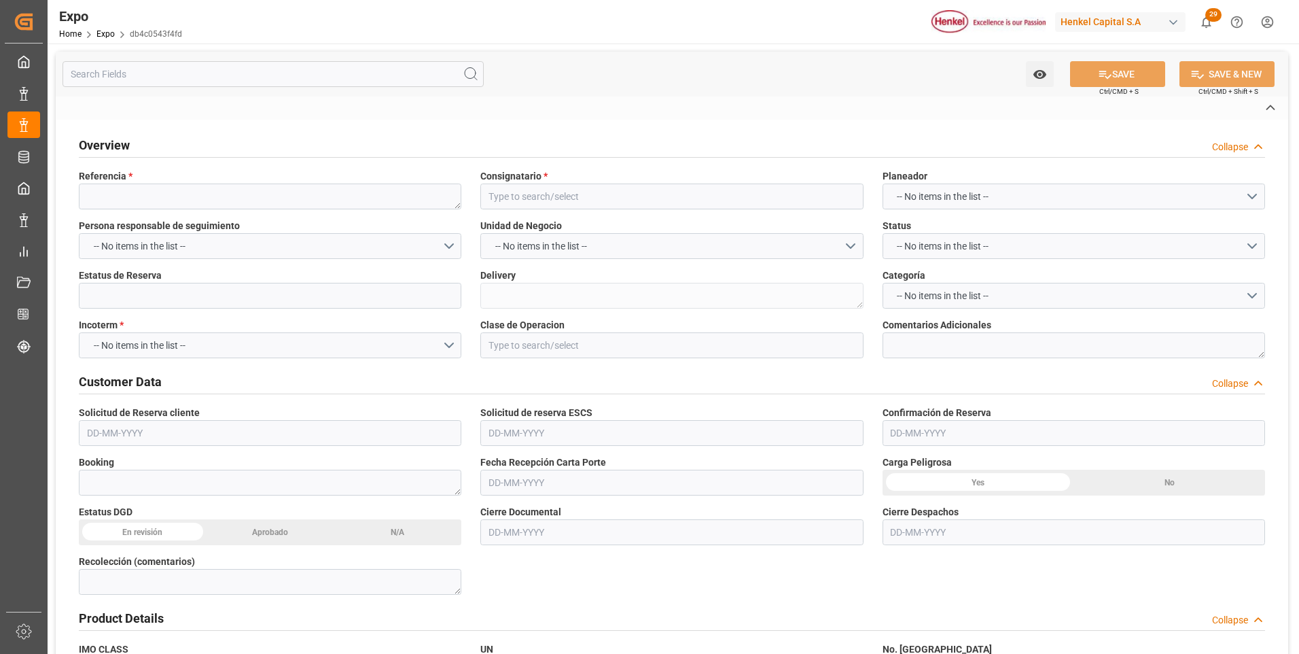
type input "VESSEL"
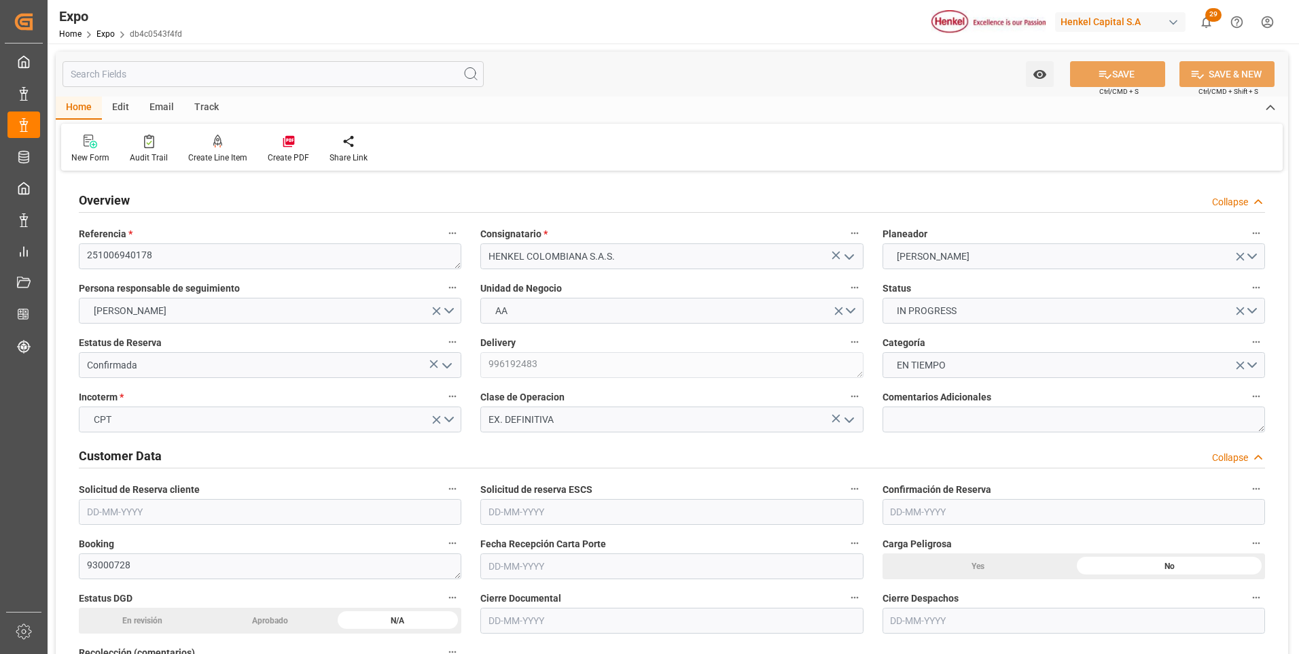
type input "19600"
type input "20865.25"
type input "20"
type input "9938456"
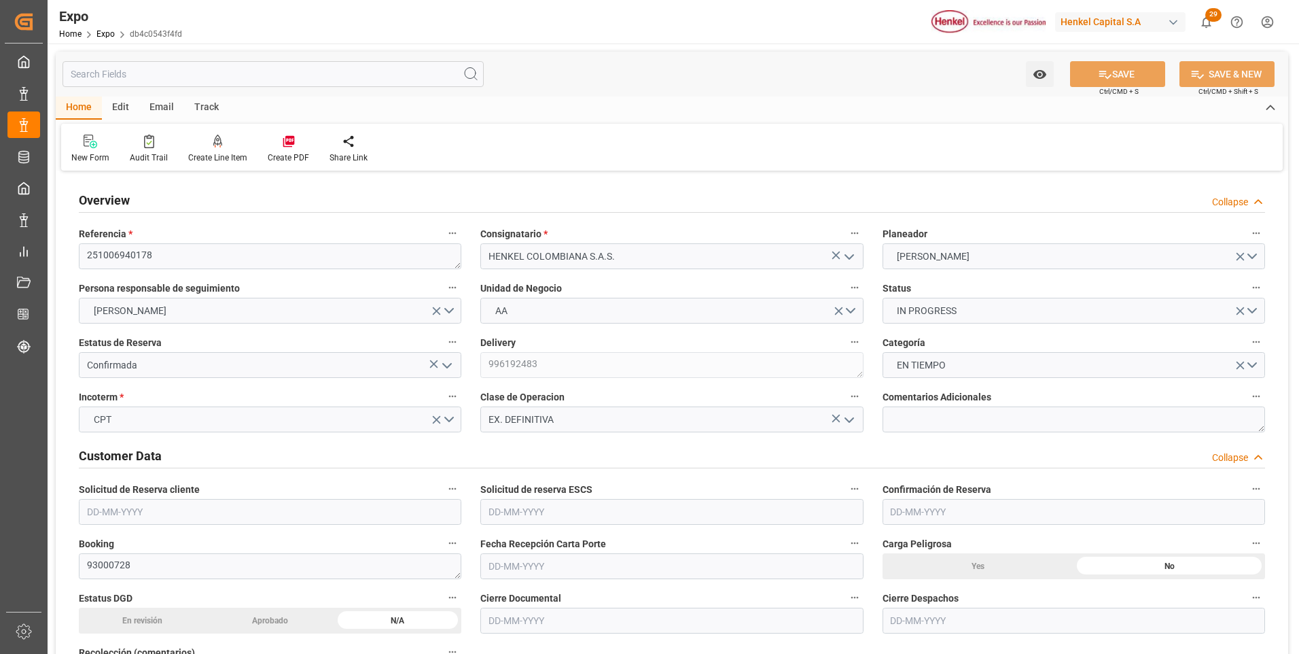
type input "[DATE]"
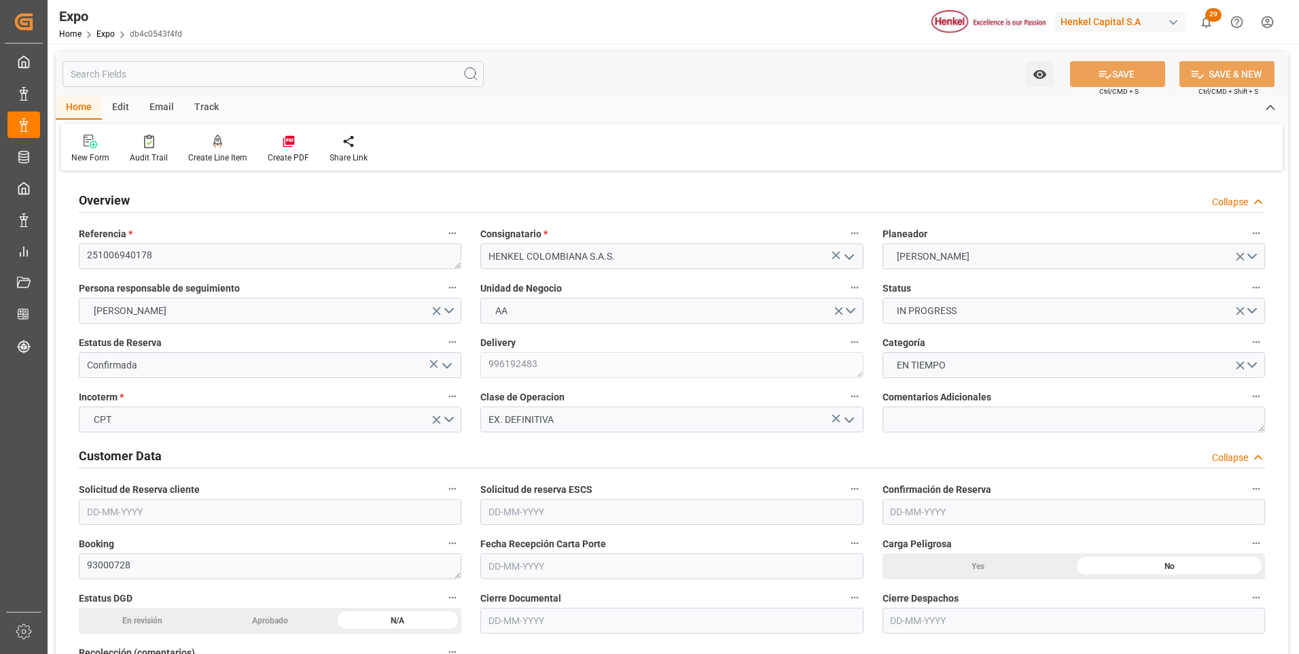
type input "[DATE]"
type input "[DATE] 00:00"
type input "[DATE]"
type input "[DATE] 00:00"
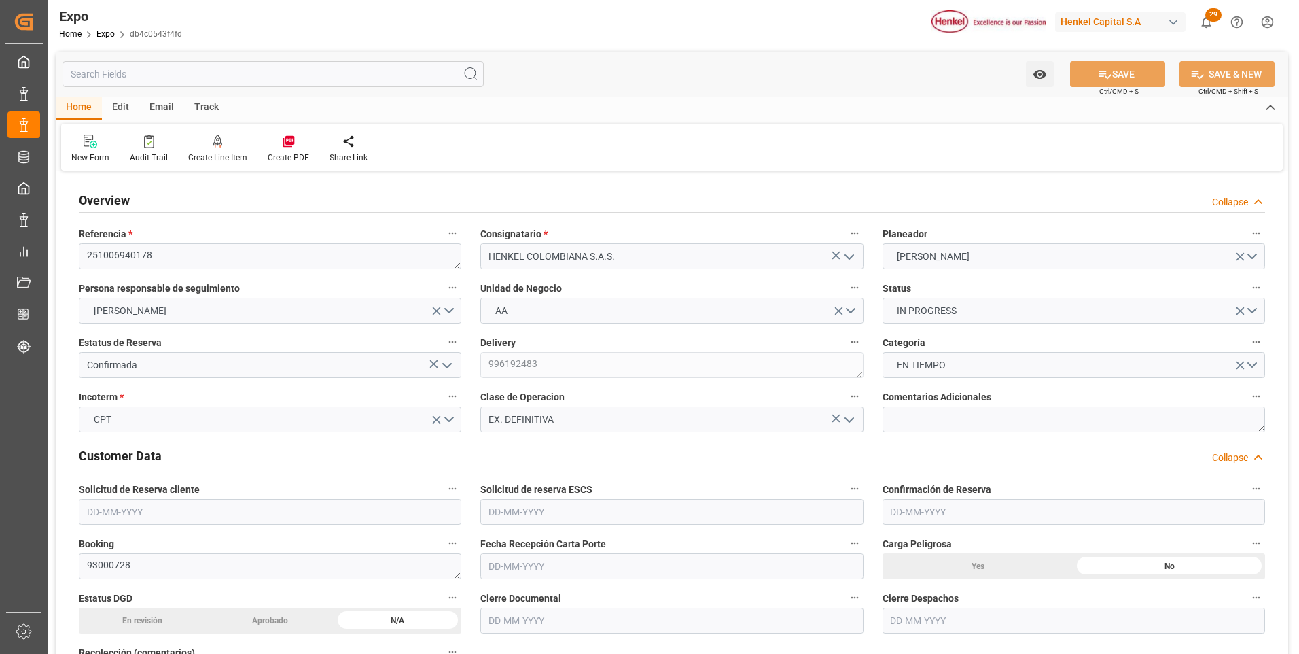
type input "[DATE]"
type input "[DATE] 06:00"
type input "[DATE] 00:00"
type input "[DATE] 14:00"
type input "[DATE] 00:00"
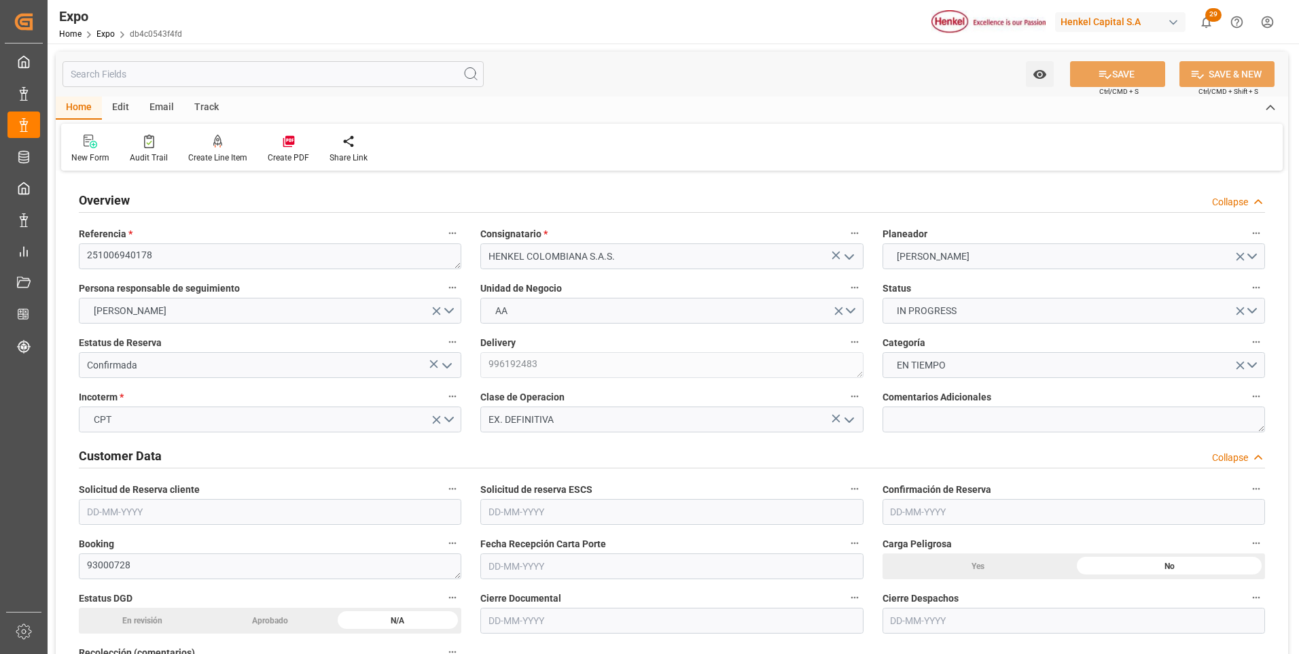
type input "[DATE] 21:09"
type input "[DATE] 06:00"
type input "[DATE] 14:00"
click at [217, 141] on icon at bounding box center [218, 142] width 10 height 14
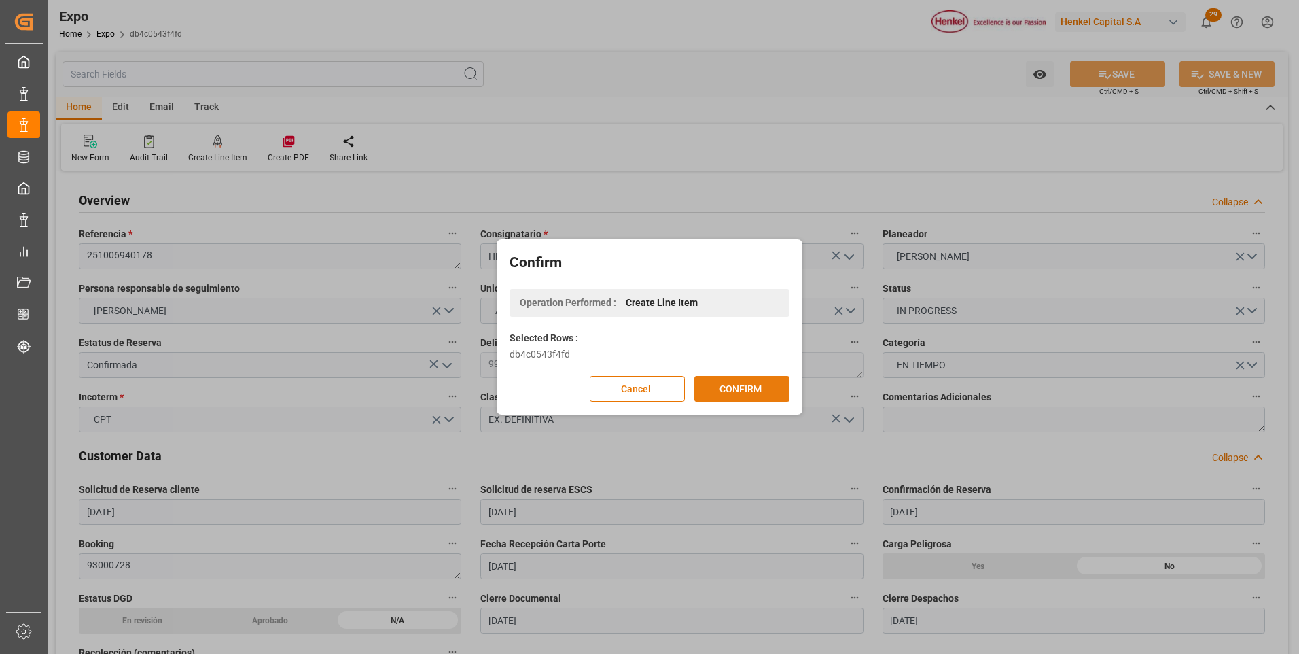
click at [748, 382] on button "CONFIRM" at bounding box center [741, 389] width 95 height 26
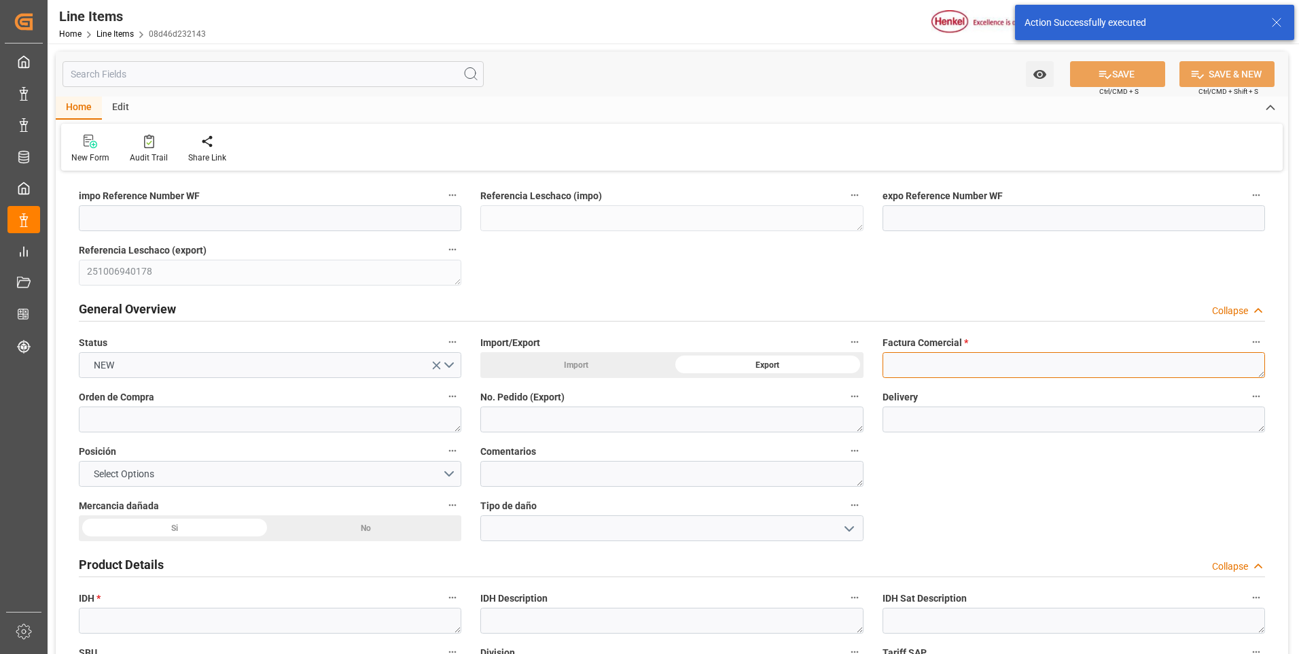
click at [898, 363] on textarea at bounding box center [1073, 365] width 382 height 26
paste textarea "9912124881"
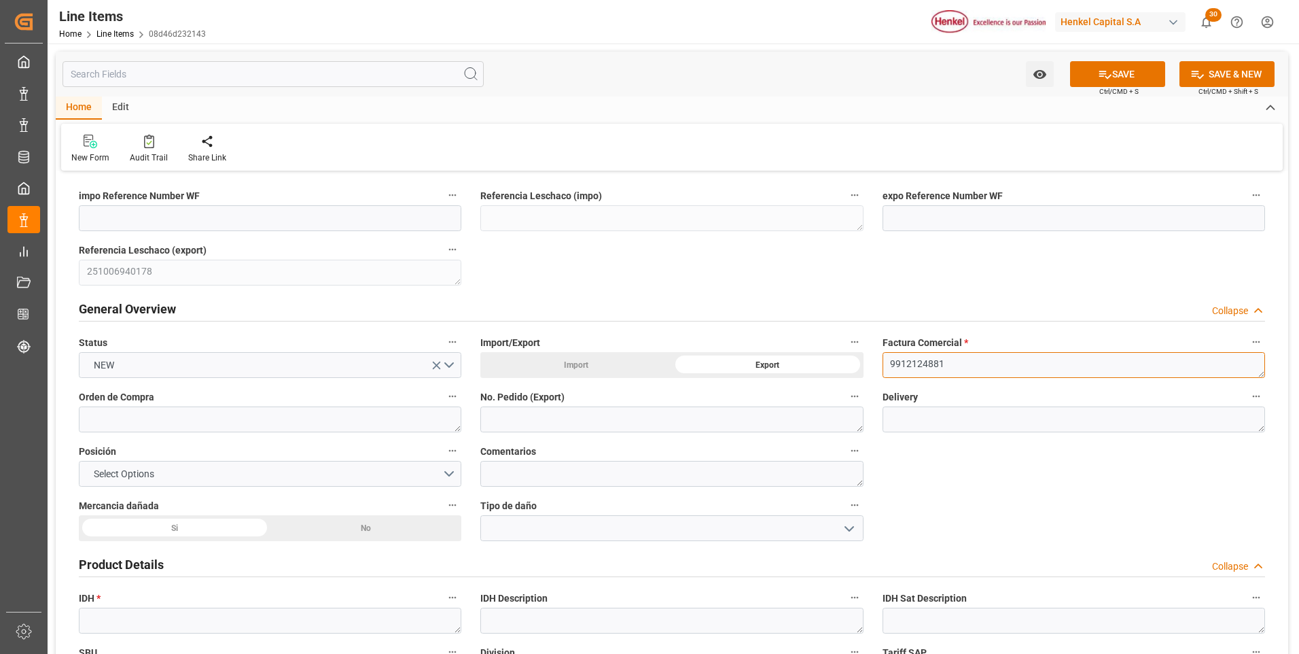
type textarea "9912124881"
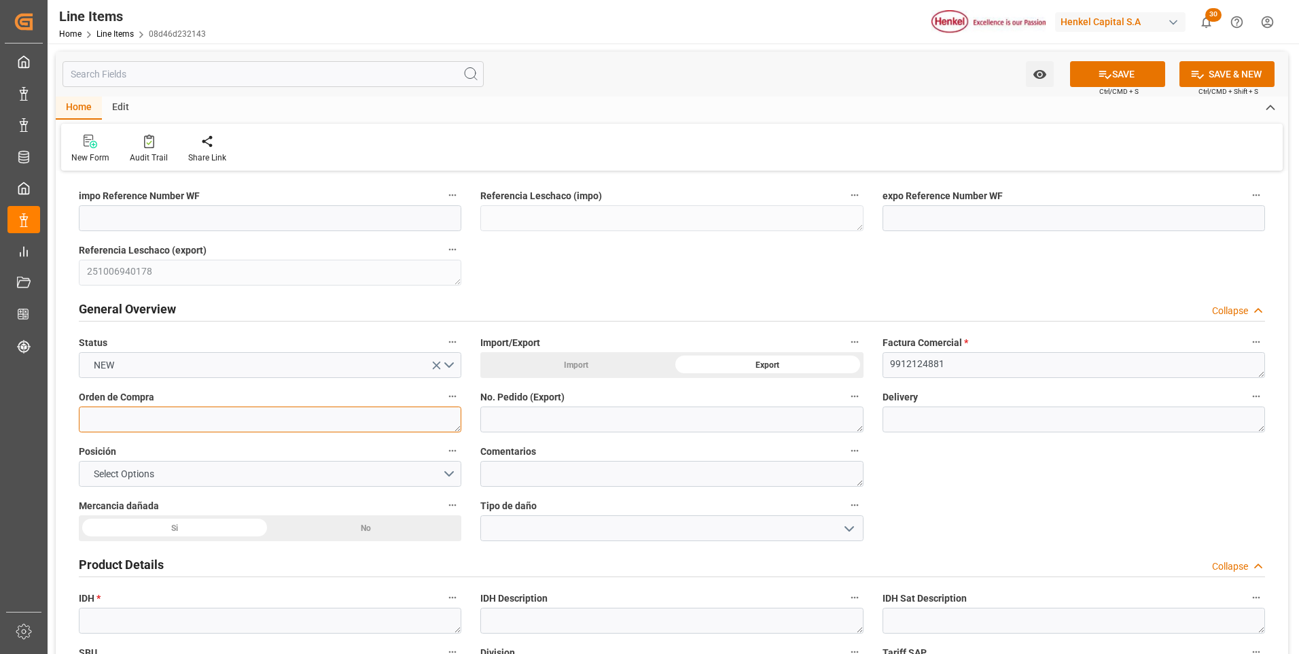
click at [283, 422] on textarea at bounding box center [270, 419] width 382 height 26
paste textarea "4578507209"
type textarea "4578507209"
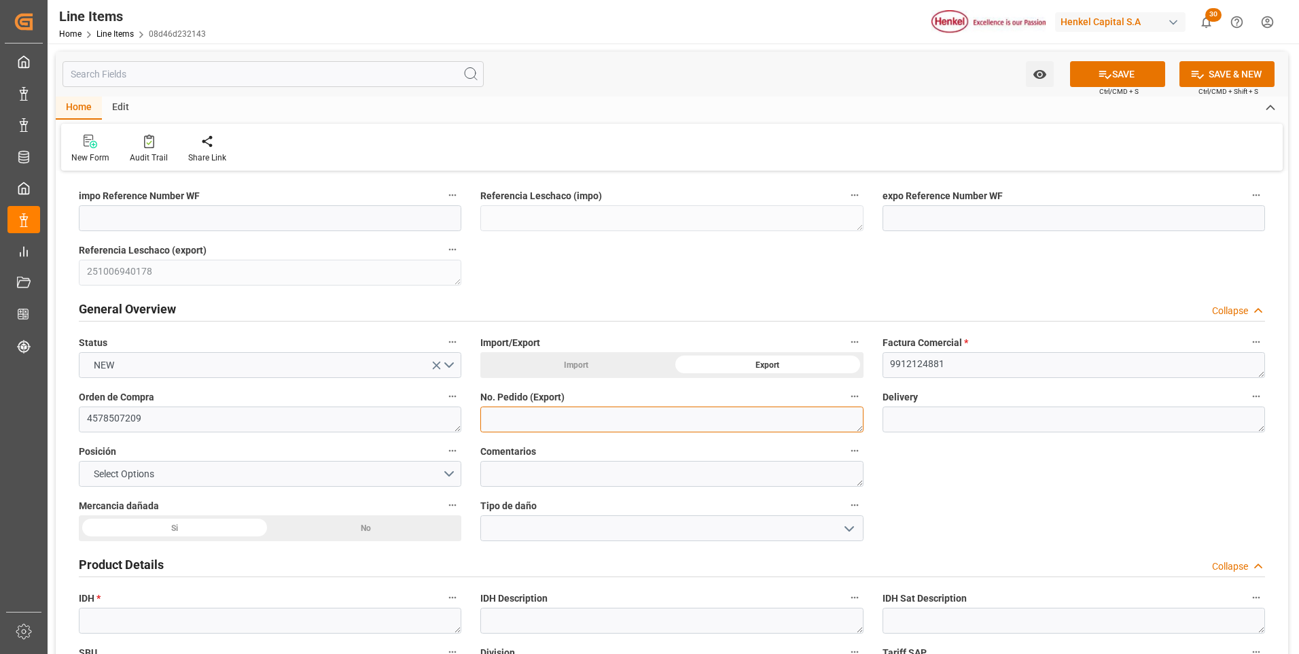
click at [543, 414] on textarea at bounding box center [671, 419] width 382 height 26
paste textarea "4578507209"
type textarea "4578507209"
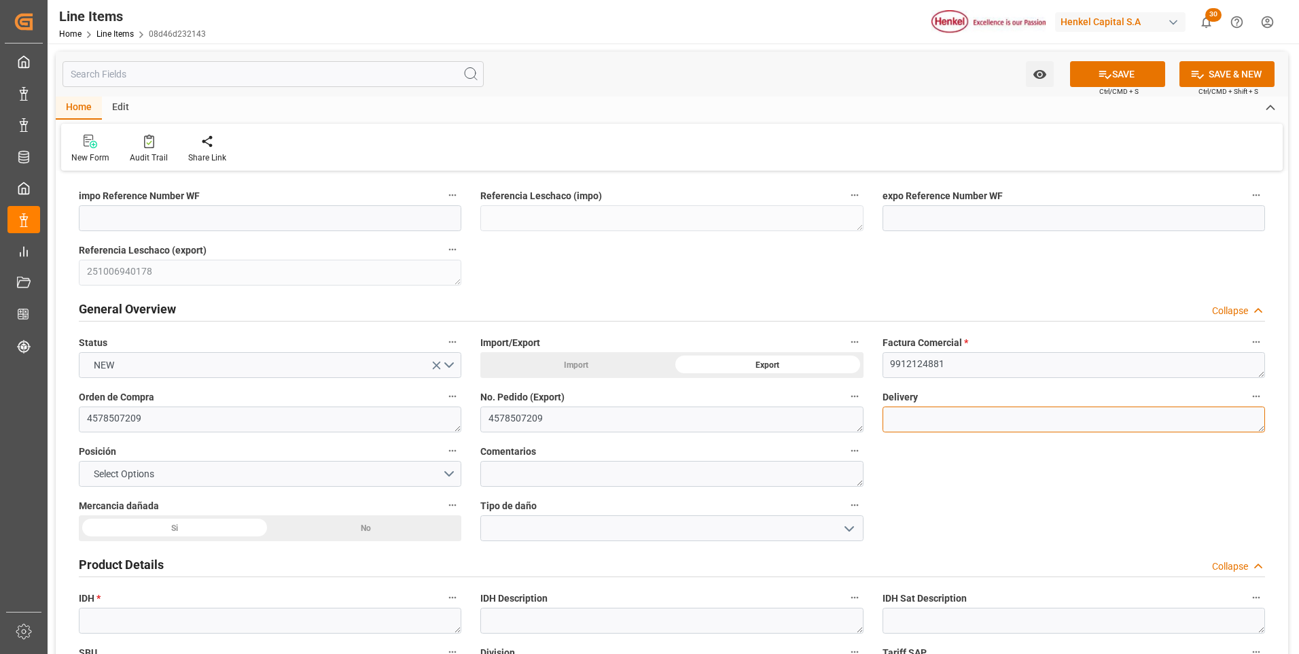
click at [897, 425] on textarea at bounding box center [1073, 419] width 382 height 26
paste textarea "996192481"
type textarea "996192481"
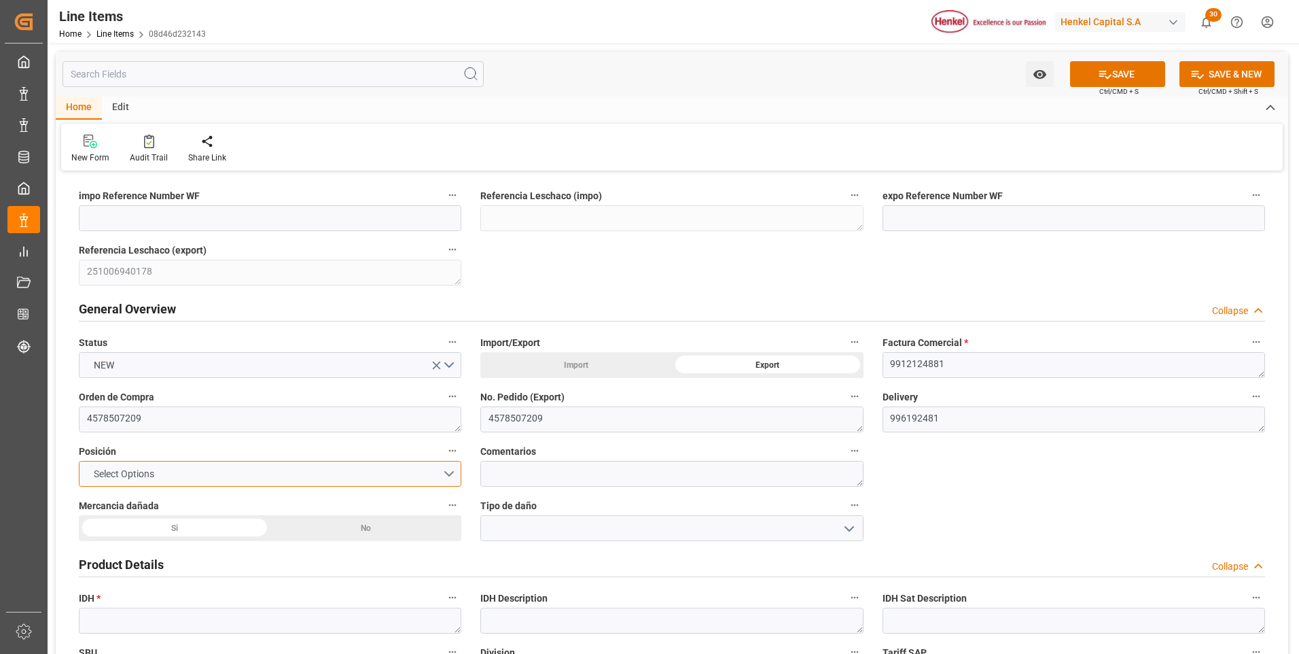
click at [432, 468] on button "Select Options" at bounding box center [270, 474] width 382 height 26
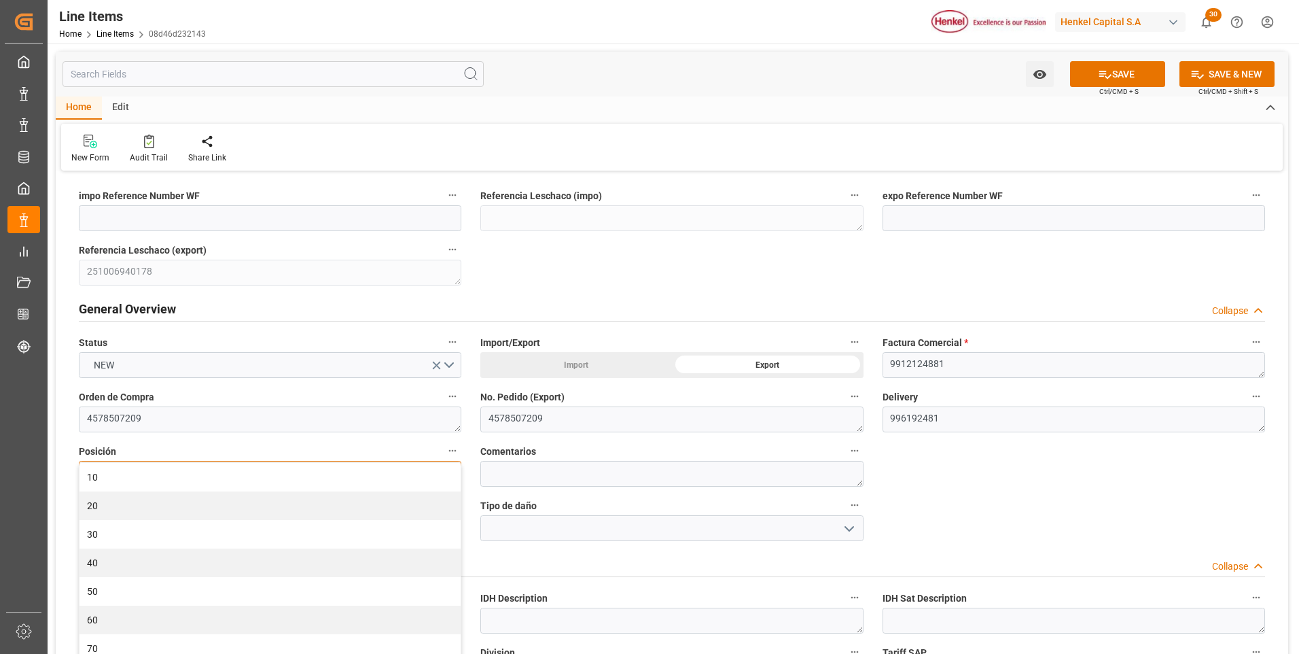
click at [432, 468] on div "10" at bounding box center [269, 477] width 381 height 29
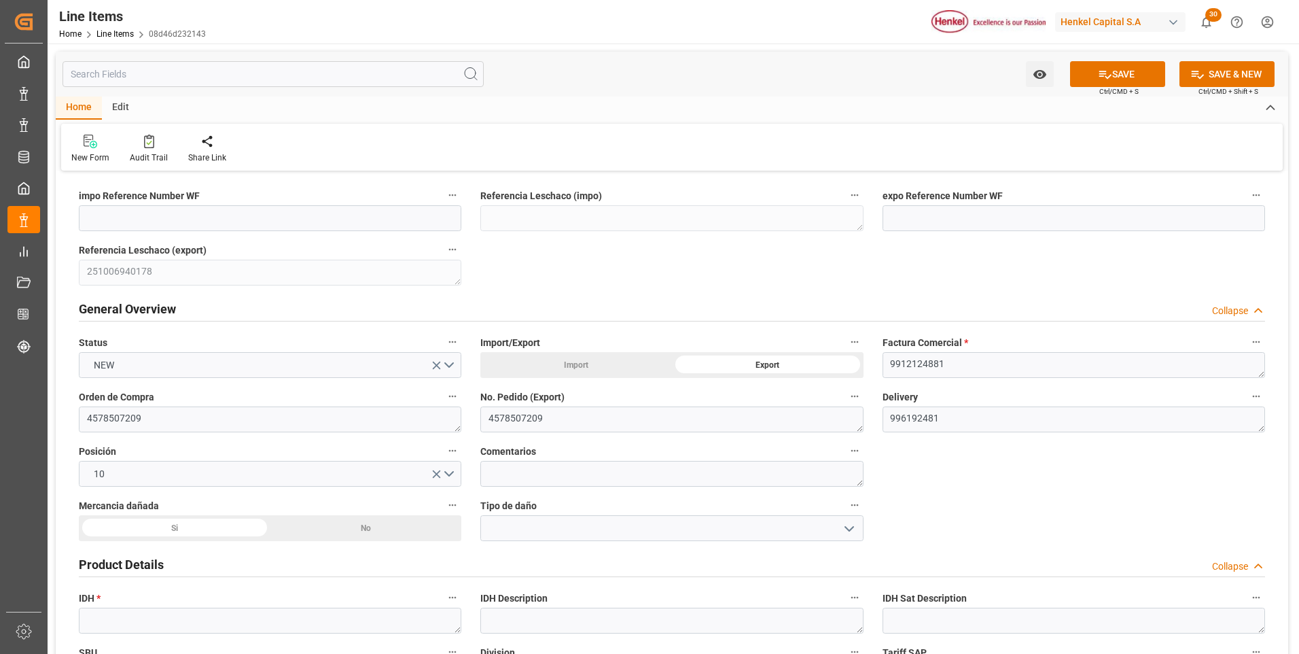
click at [332, 526] on div "No" at bounding box center [366, 528] width 192 height 26
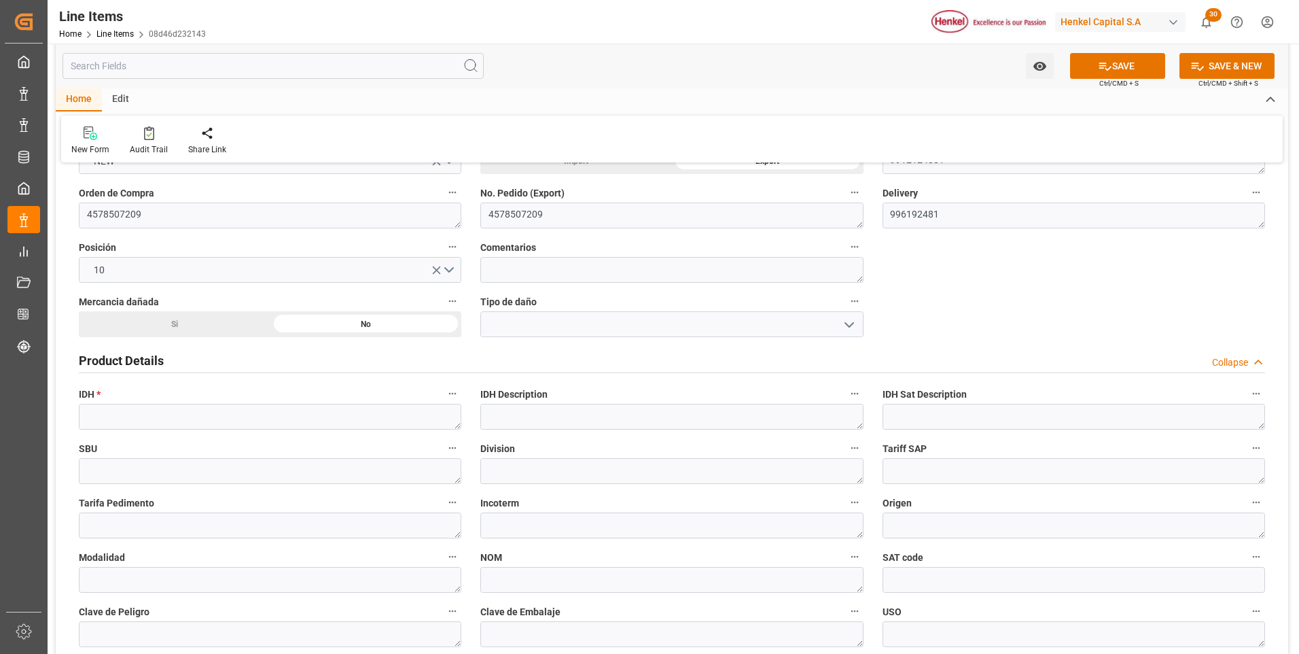
scroll to position [340, 0]
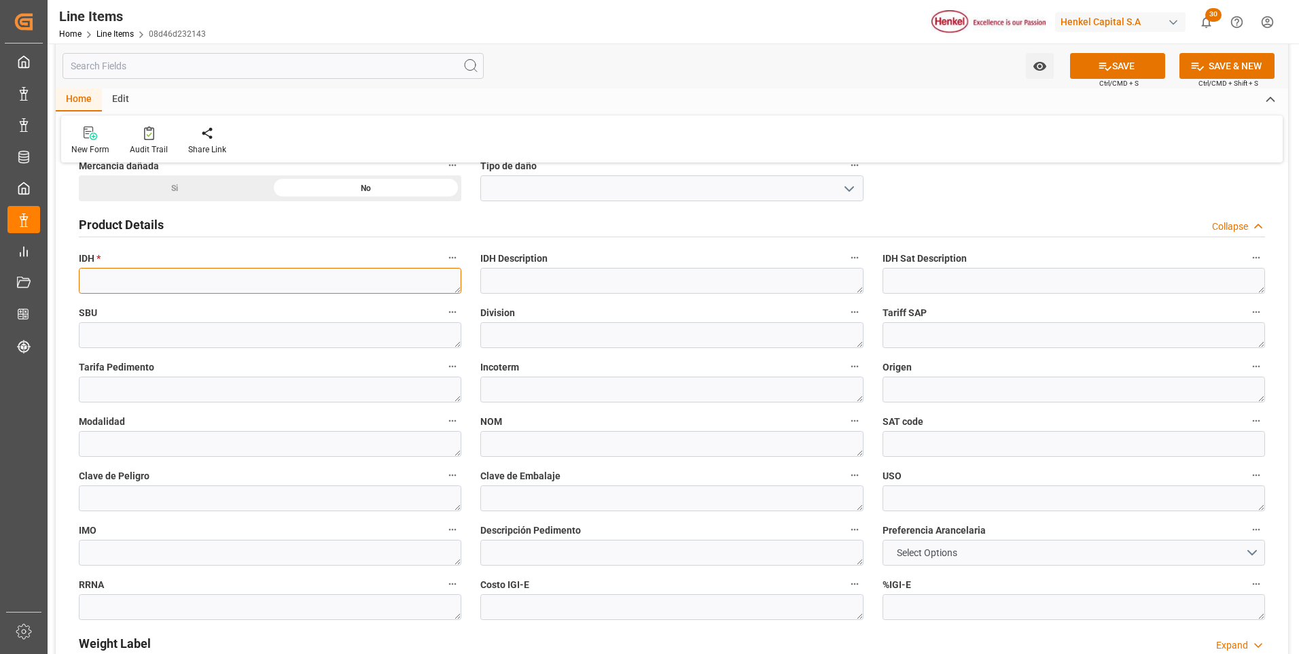
click at [177, 283] on textarea at bounding box center [270, 281] width 382 height 26
paste textarea "2378752"
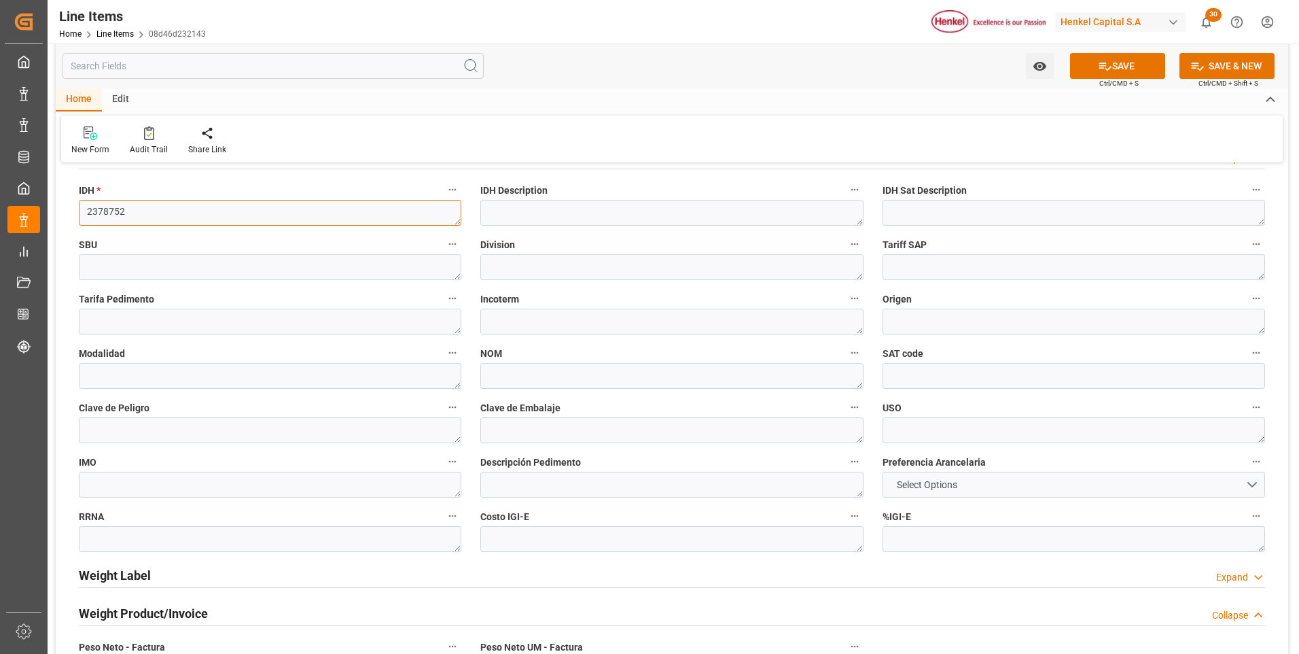
scroll to position [543, 0]
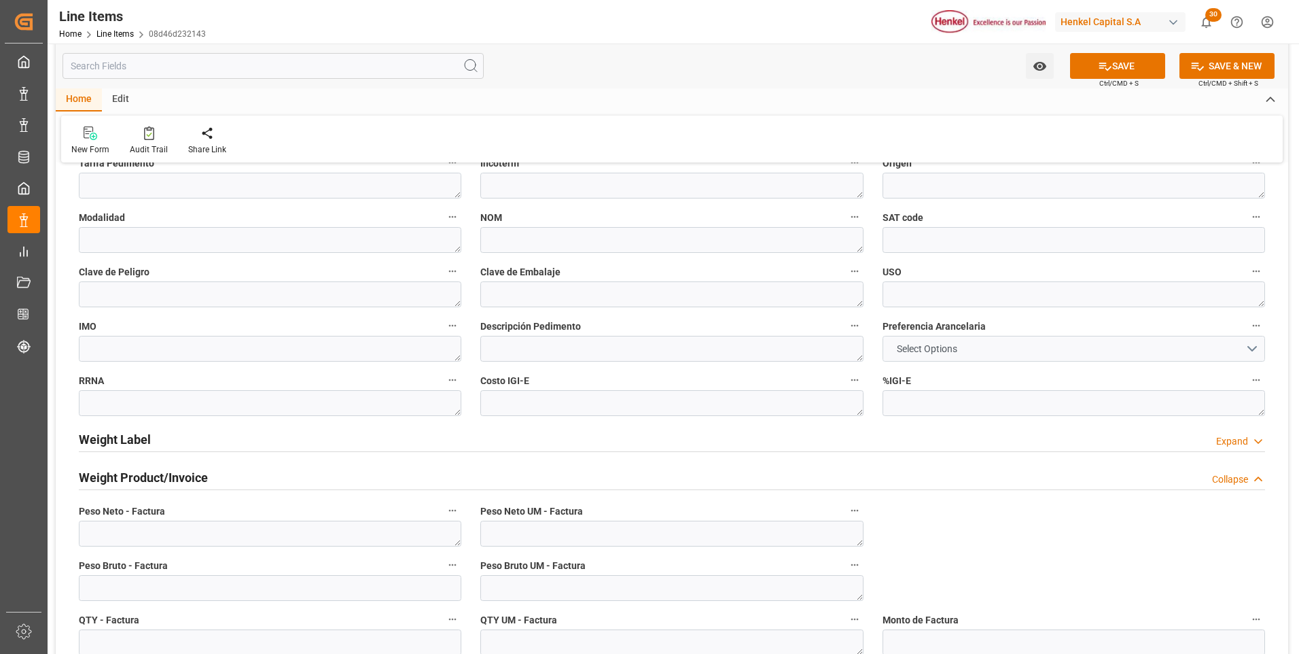
type textarea "2378752"
click at [906, 345] on span "Select Options" at bounding box center [927, 349] width 74 height 14
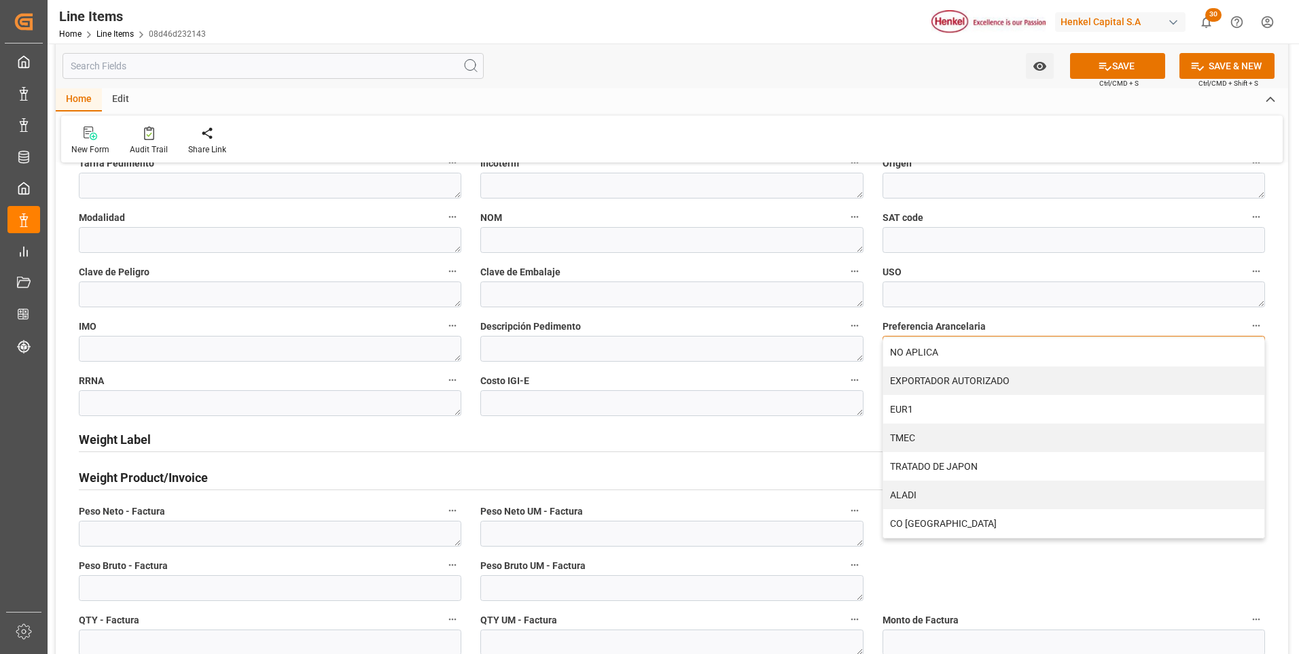
click at [906, 345] on div "NO APLICA" at bounding box center [1073, 352] width 381 height 29
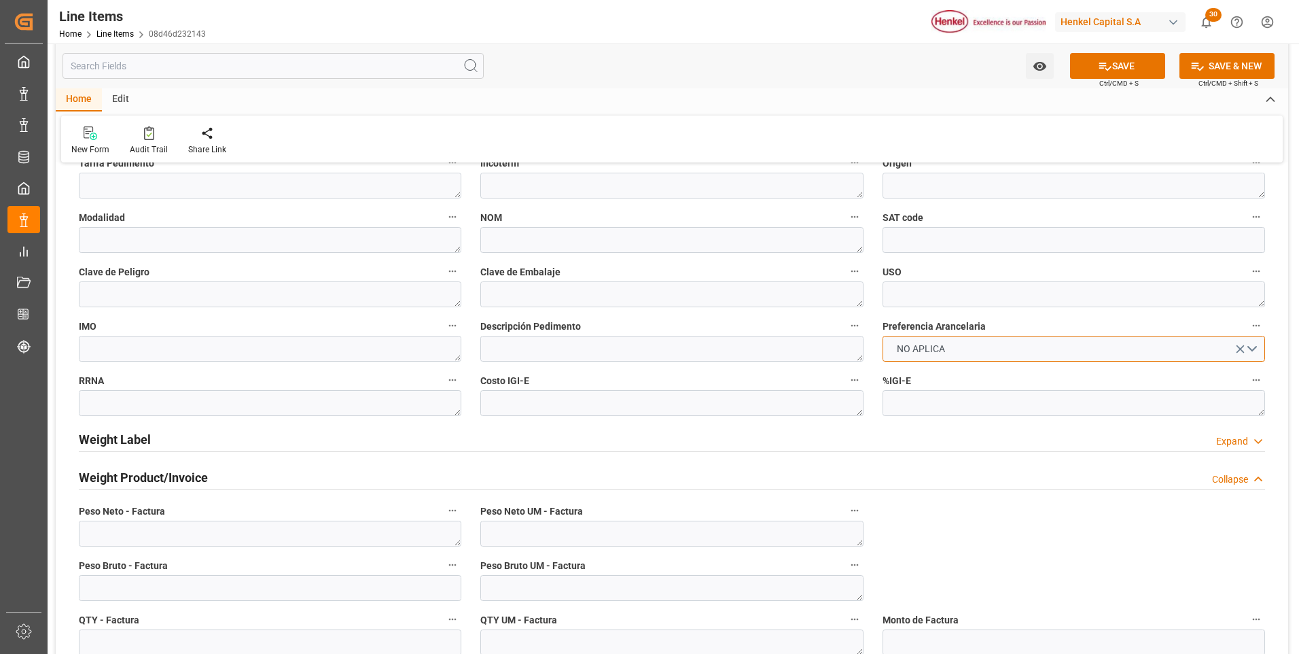
scroll to position [815, 0]
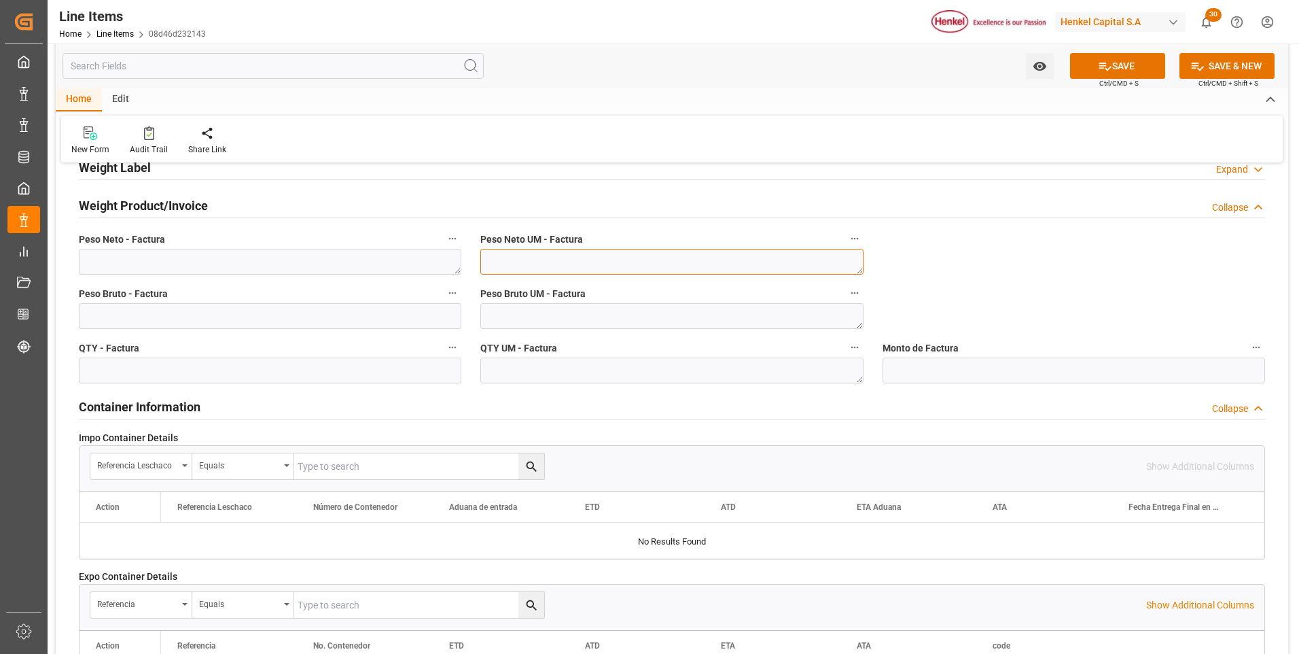
click at [699, 251] on textarea at bounding box center [671, 262] width 382 height 26
type textarea "KG"
click at [668, 310] on textarea at bounding box center [671, 316] width 382 height 26
type textarea "KG"
click at [666, 364] on textarea at bounding box center [671, 370] width 382 height 26
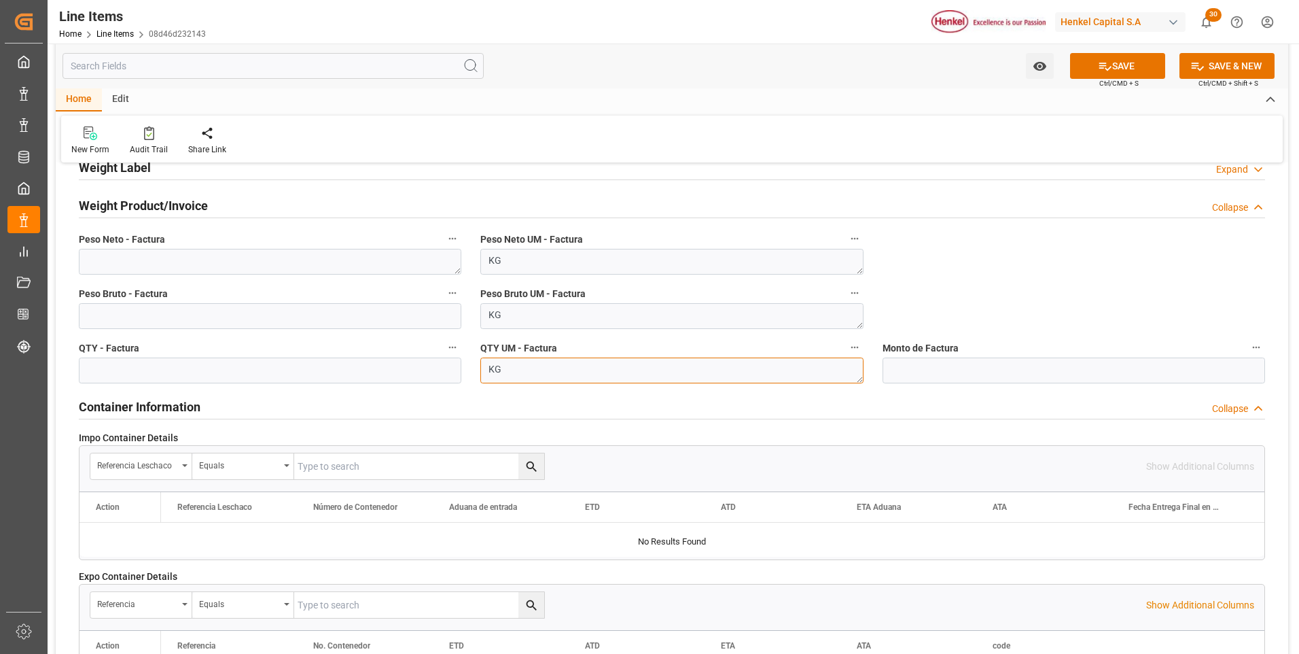
type textarea "KG"
click at [255, 262] on textarea at bounding box center [270, 262] width 382 height 26
paste textarea "9.000,000"
type textarea "9.000,000"
click at [264, 320] on input "text" at bounding box center [270, 316] width 382 height 26
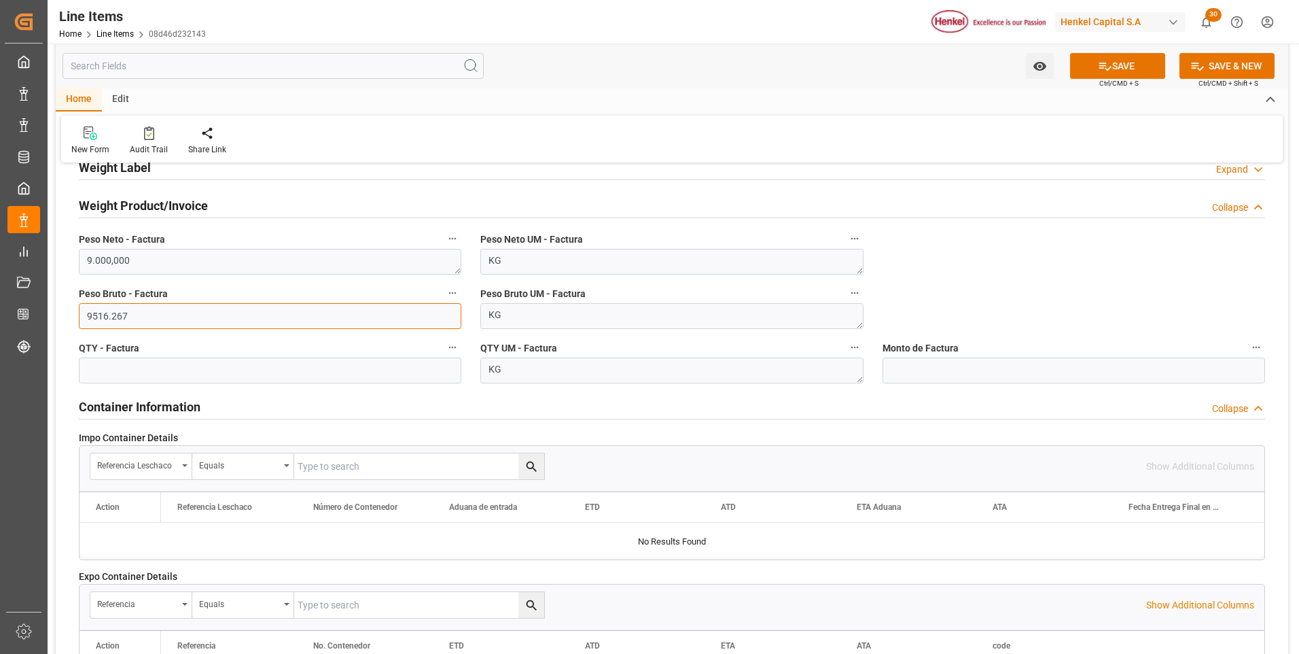
type input "9516.267"
drag, startPoint x: 289, startPoint y: 365, endPoint x: 269, endPoint y: 359, distance: 20.6
click at [289, 365] on input "text" at bounding box center [270, 370] width 382 height 26
type input "9000"
click at [1154, 67] on button "SAVE" at bounding box center [1117, 66] width 95 height 26
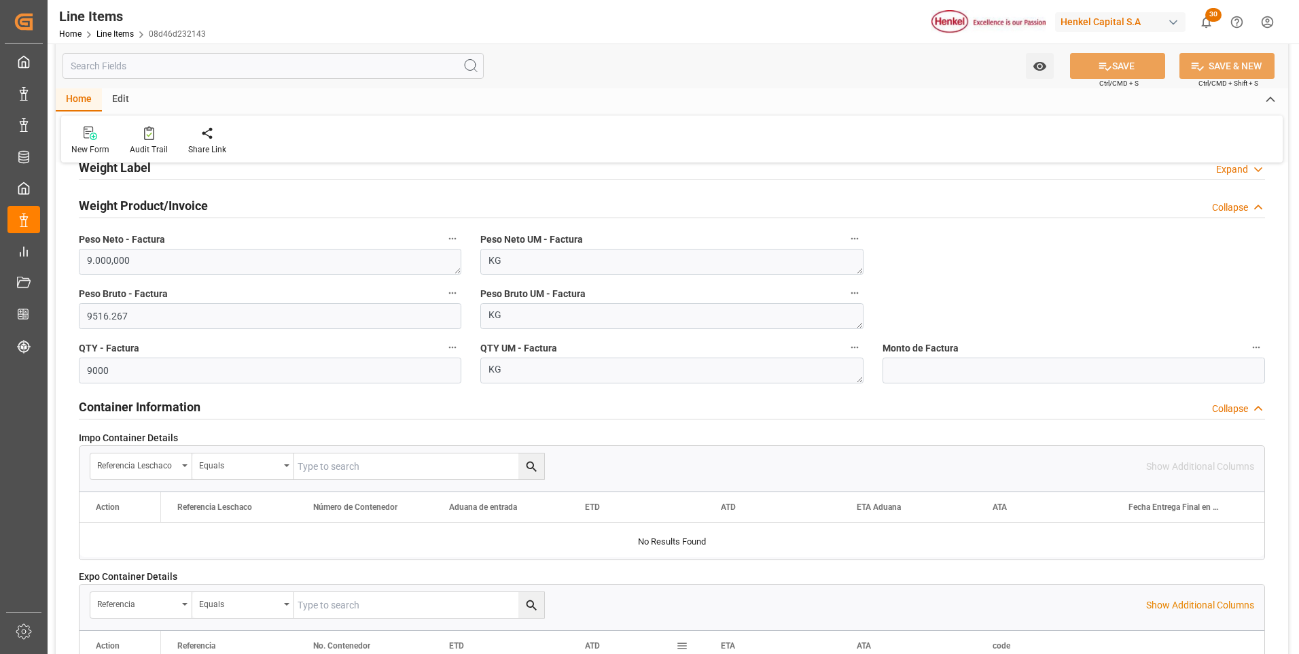
type input "31201600"
click at [1001, 368] on input "text" at bounding box center [1073, 370] width 382 height 26
type input "5268.27"
click at [1115, 58] on button "SAVE" at bounding box center [1117, 66] width 95 height 26
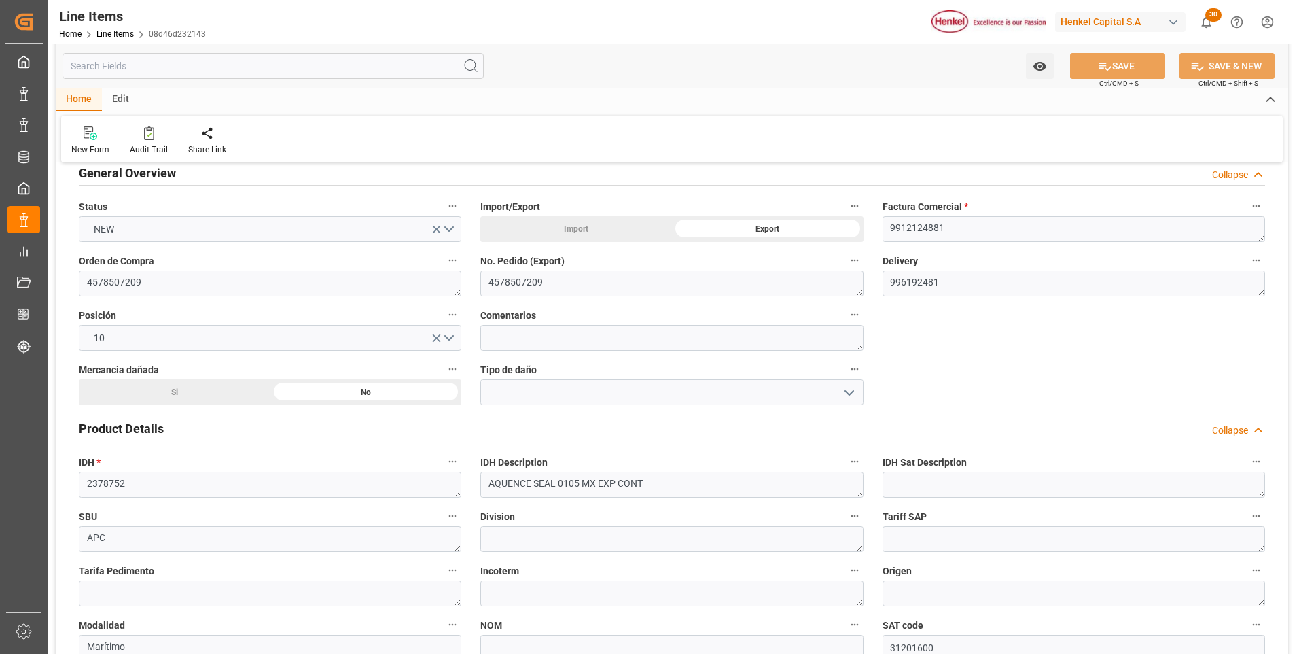
scroll to position [0, 0]
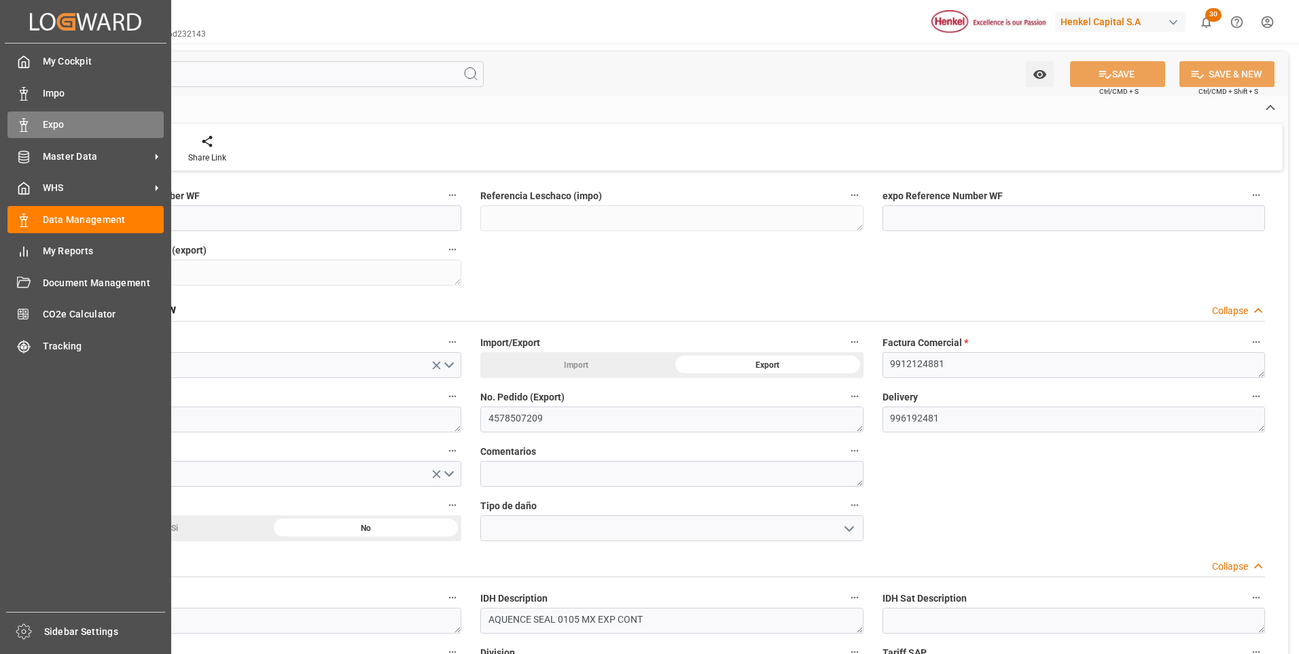
click at [29, 121] on icon at bounding box center [24, 125] width 14 height 14
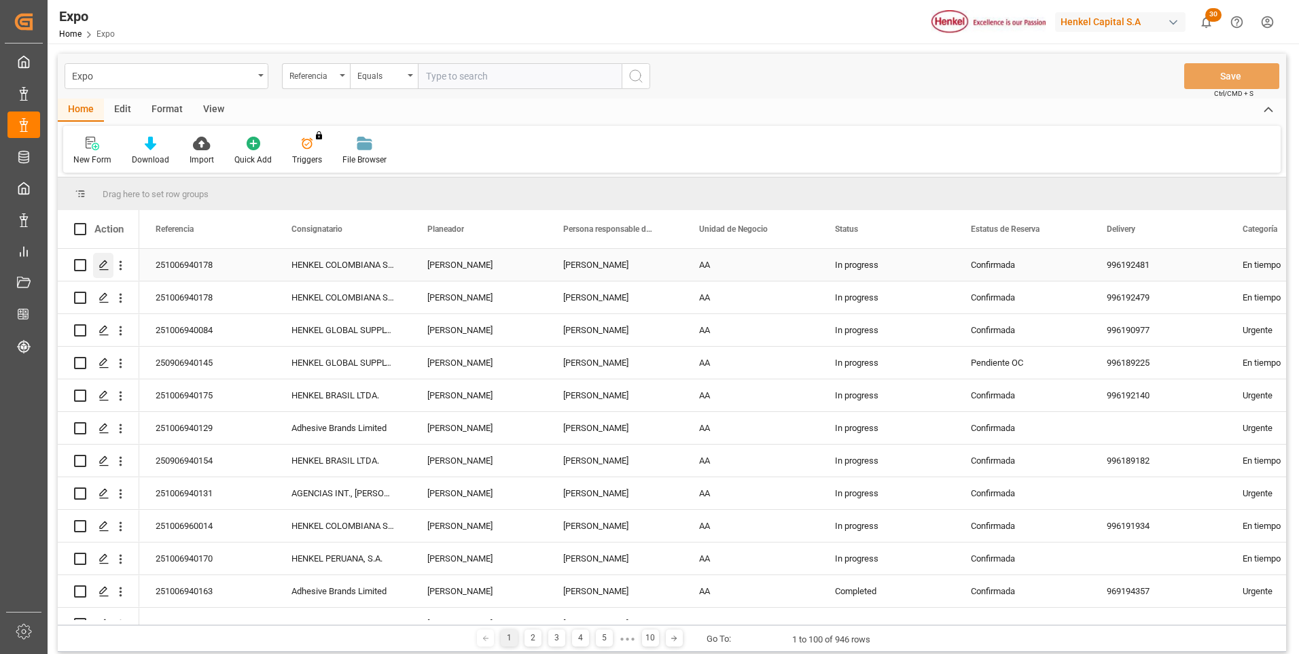
click at [106, 266] on icon "Press SPACE to select this row." at bounding box center [104, 265] width 11 height 11
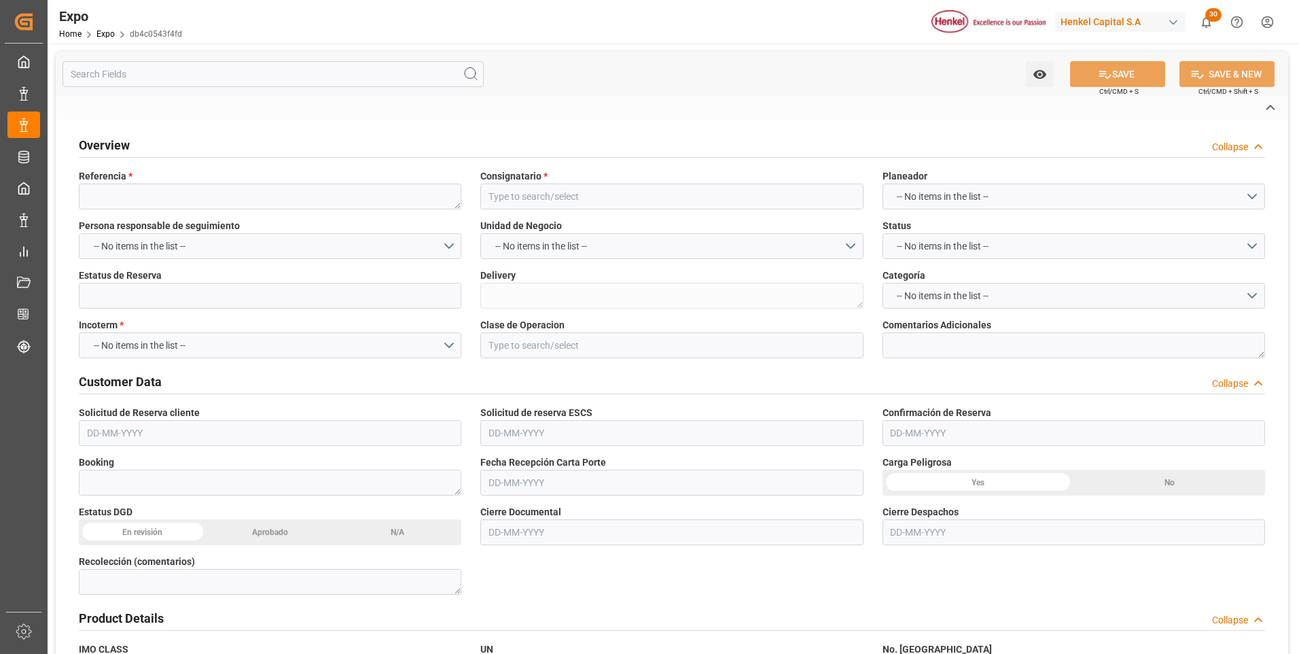
type textarea "251006940178"
type input "HENKEL COLOMBIANA S.A.S."
type input "Confirmada"
type textarea "996192481"
type input "EX. DEFINITIVA"
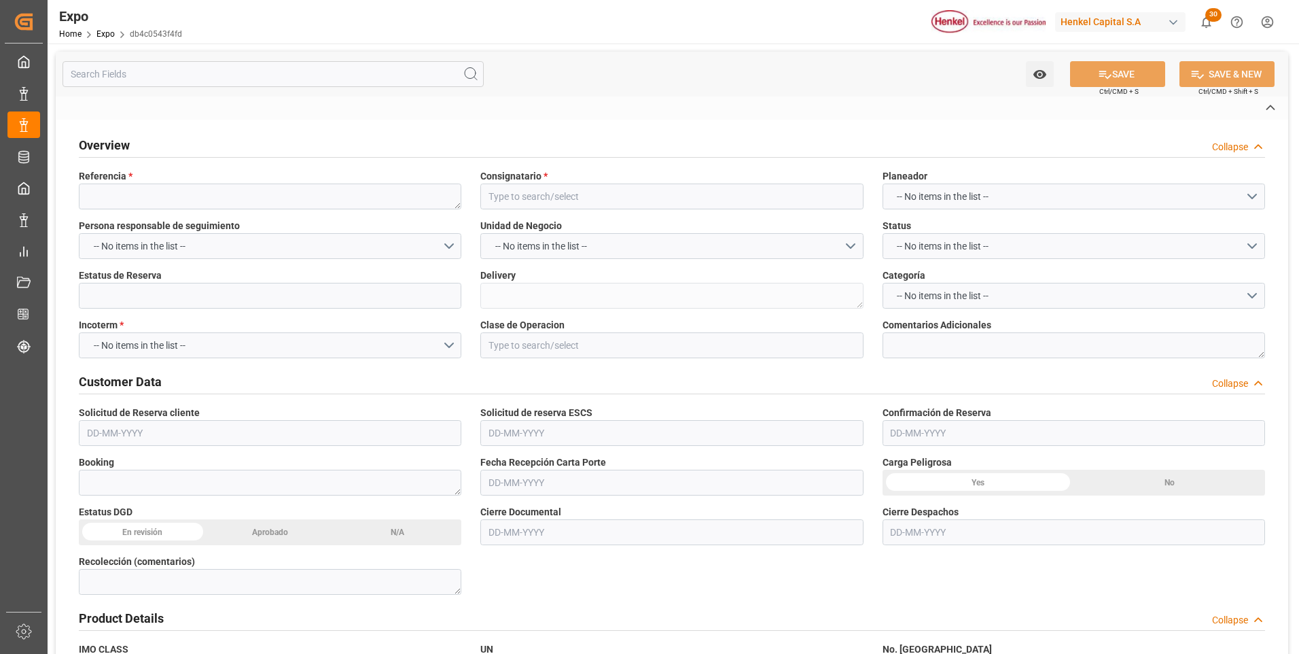
type textarea "93000728"
type textarea "3721504"
type textarea "HLXU5372466"
type input "Toluca"
type input "IQUIQUE EXPRESS"
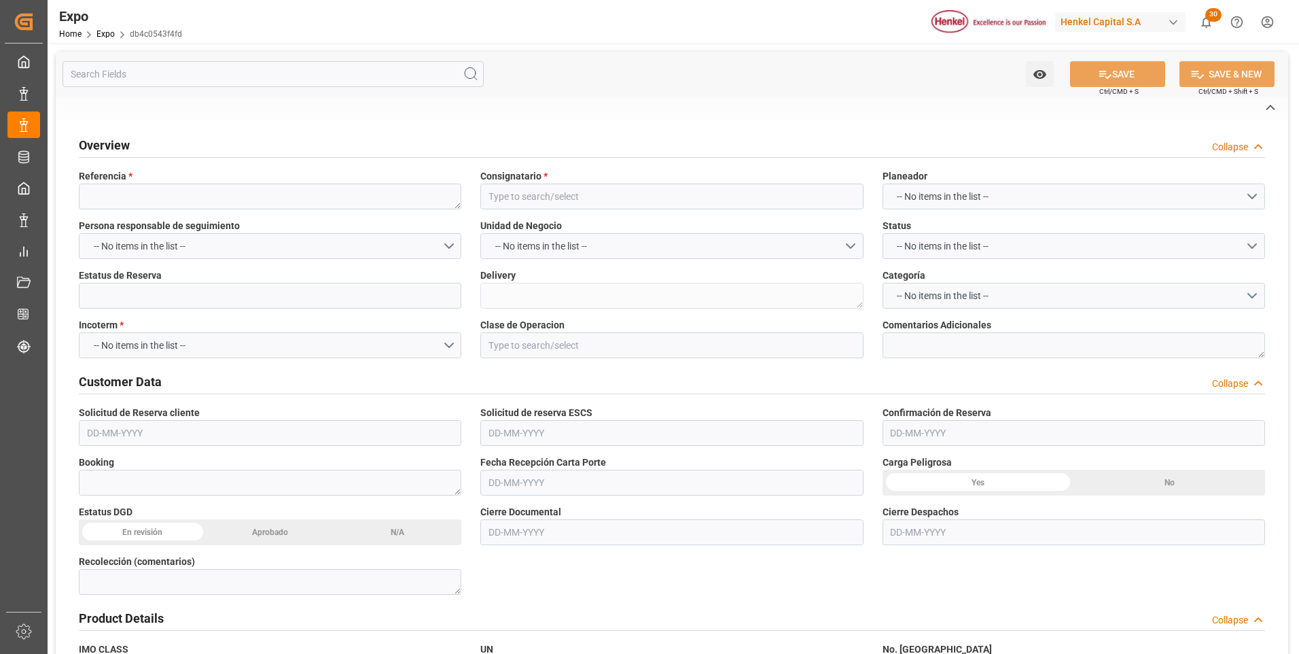
type input "IQUIQUE EXPRESS"
type textarea "2536E"
type input "Hapag [PERSON_NAME]"
type input "HLCU"
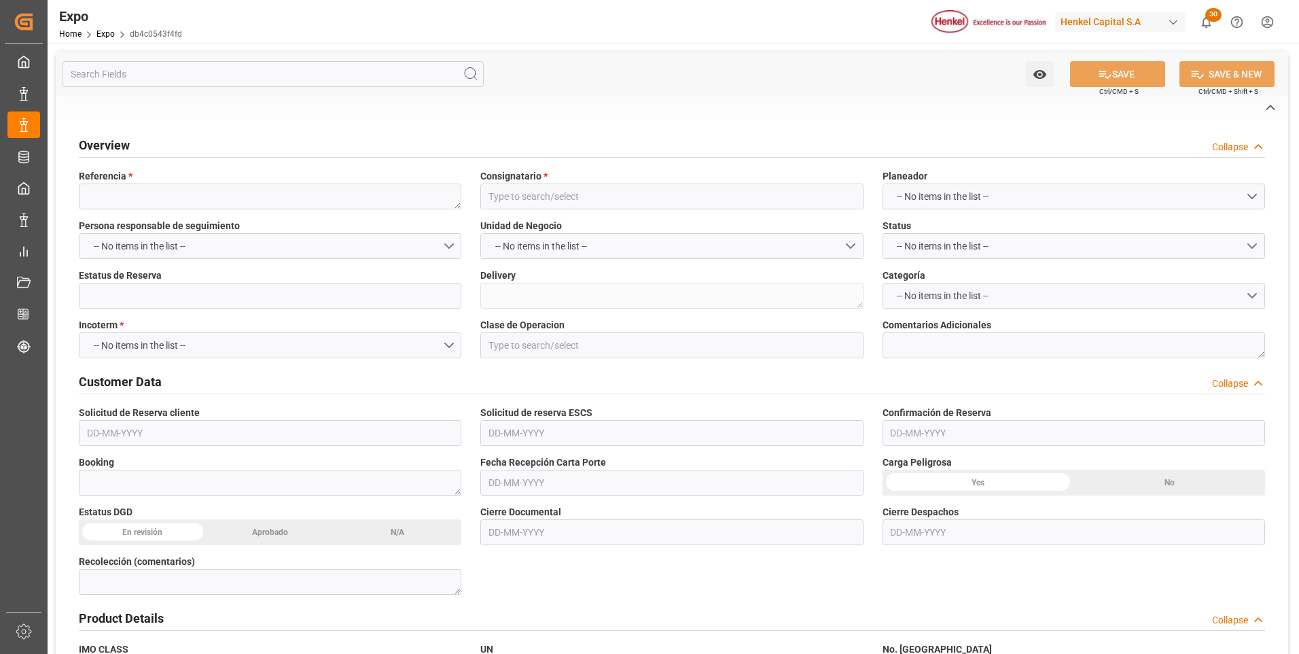
type input "TRANSPORTES BELCHEZ, S.A. DE C.V."
type textarea "Martinez Groyan Gustavo"
type textarea "85BA2E"
type textarea "142"
type textarea "[PERSON_NAME]"
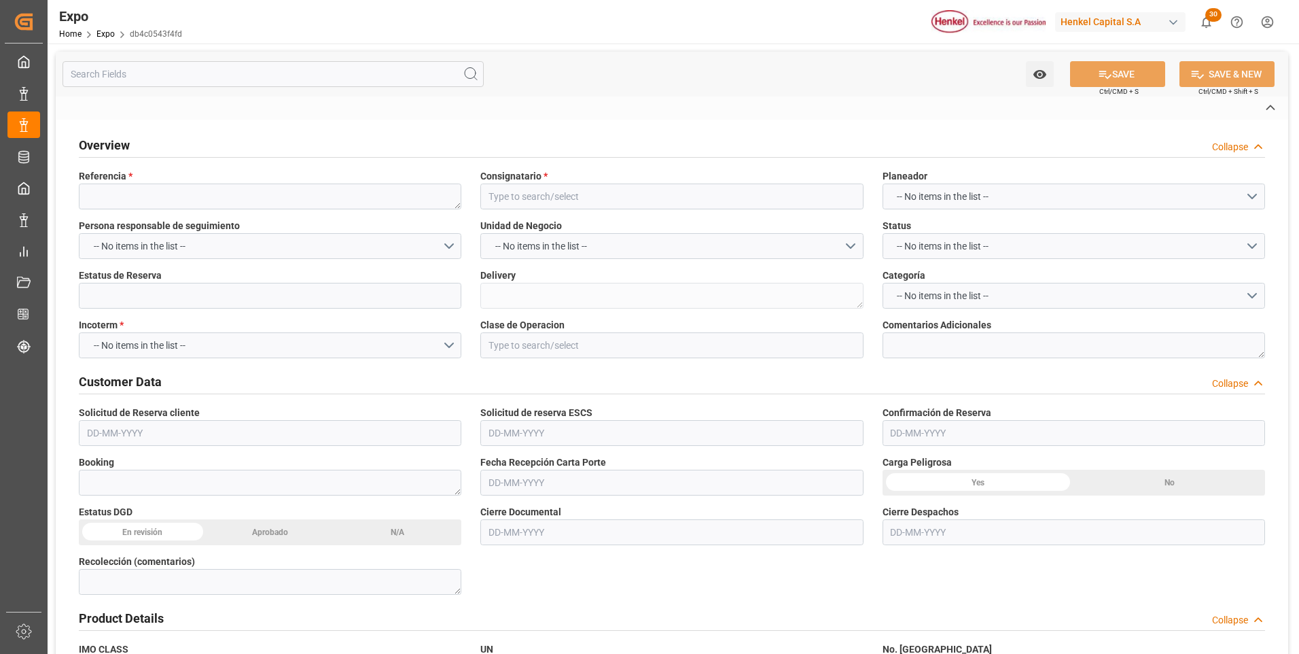
type input "VESSEL"
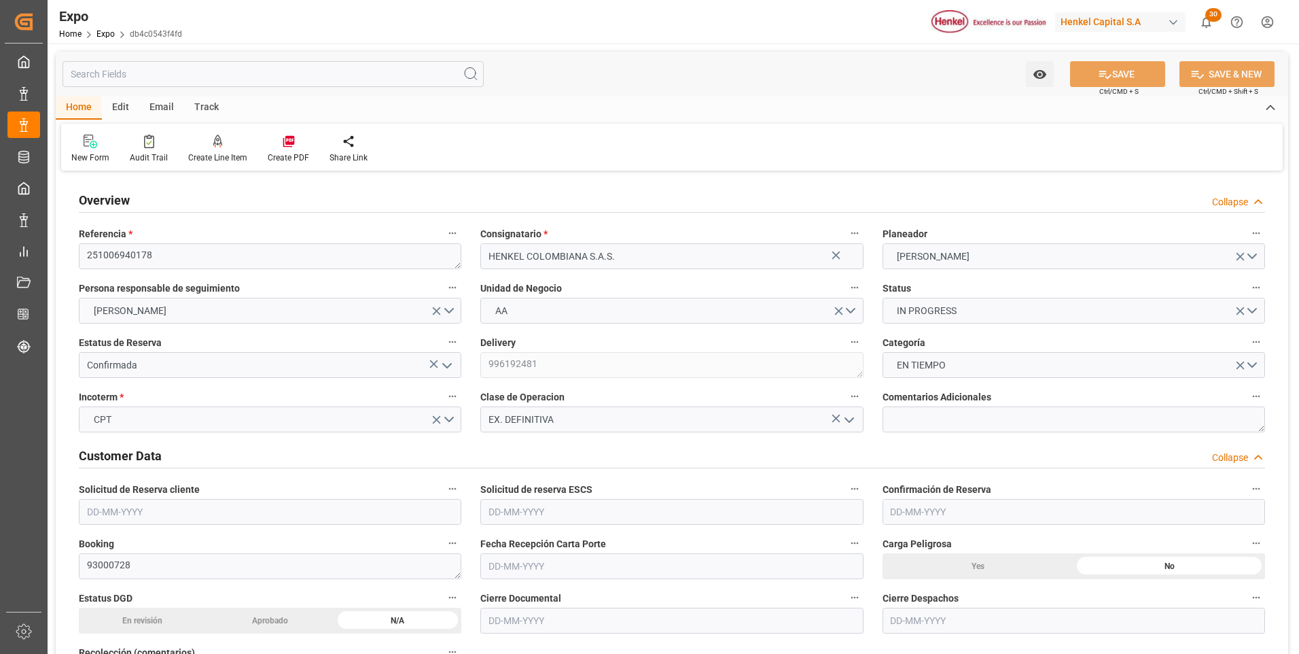
type input "19600"
type input "20865.25"
type input "20"
type input "9938456"
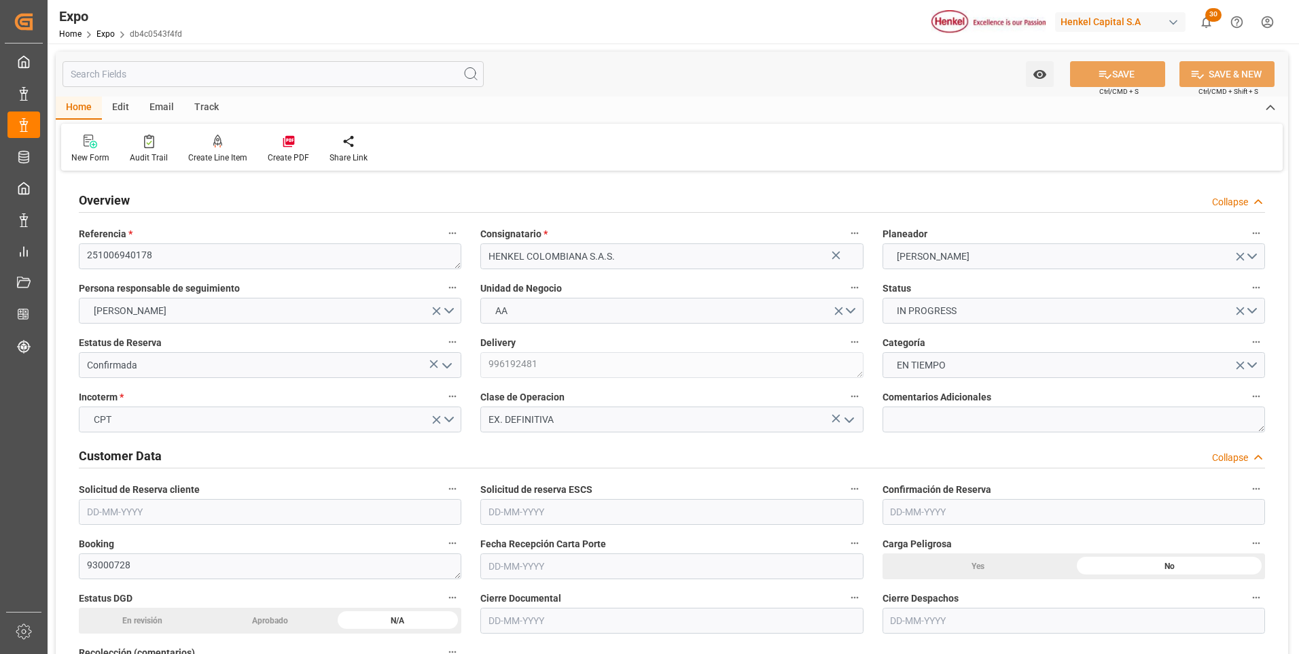
type input "[DATE]"
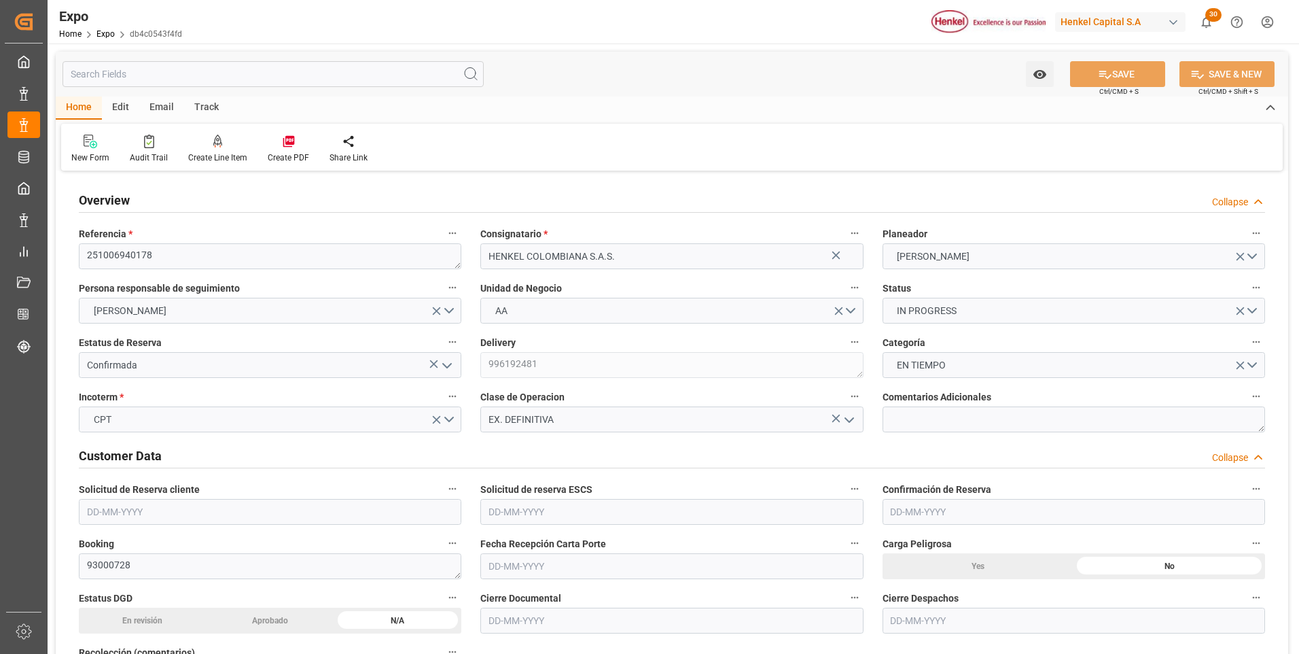
type input "[DATE]"
type input "[DATE] 00:00"
type input "[DATE]"
type input "[DATE] 00:00"
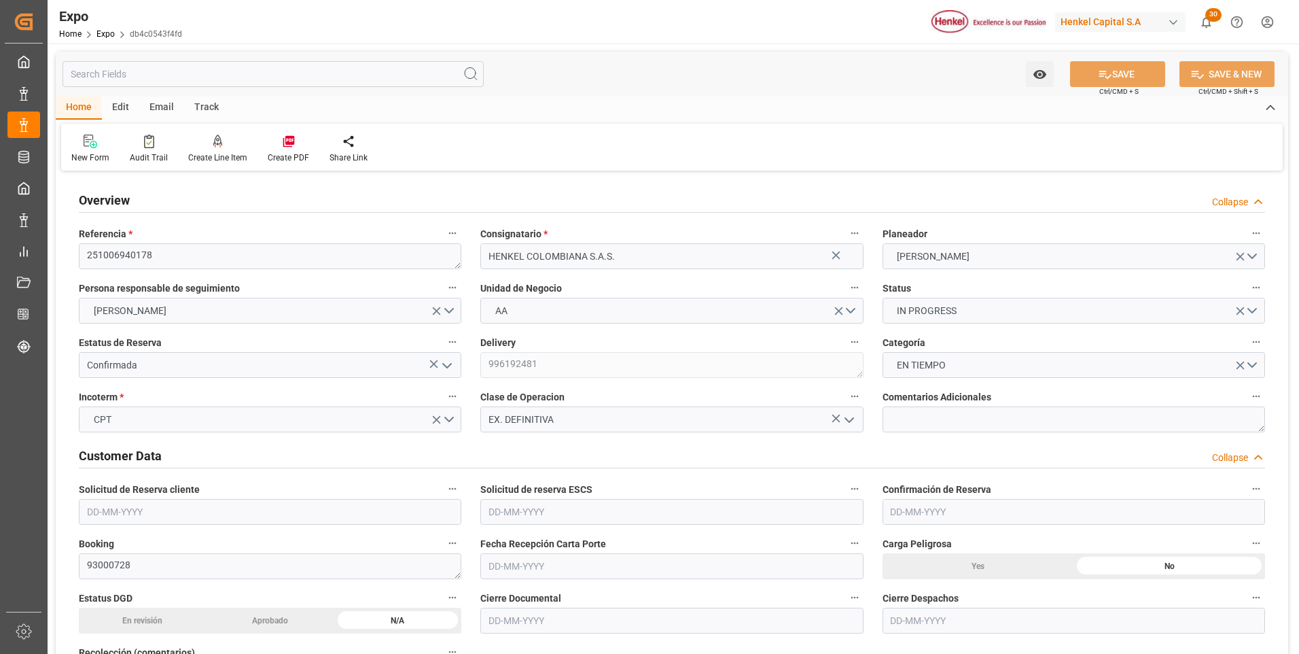
type input "[DATE]"
type input "[DATE] 06:00"
type input "[DATE] 00:00"
type input "[DATE] 14:00"
type input "[DATE] 00:00"
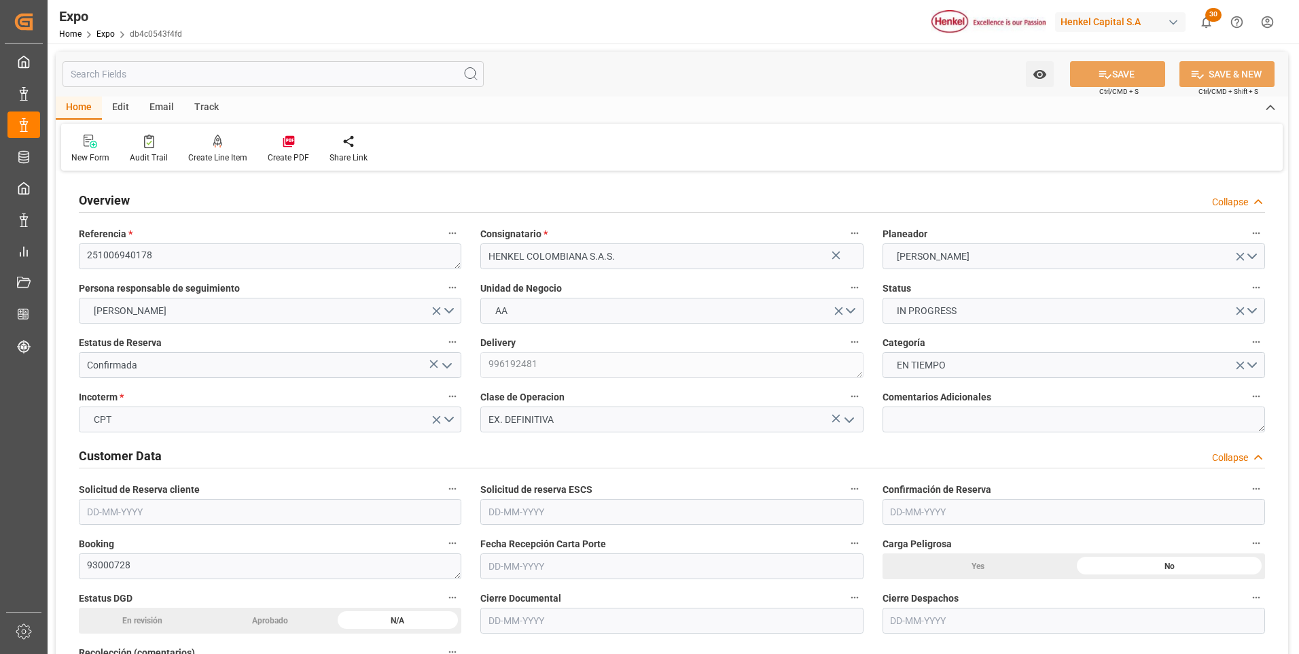
type input "[DATE] 21:09"
type input "[DATE] 06:00"
type input "[DATE] 14:00"
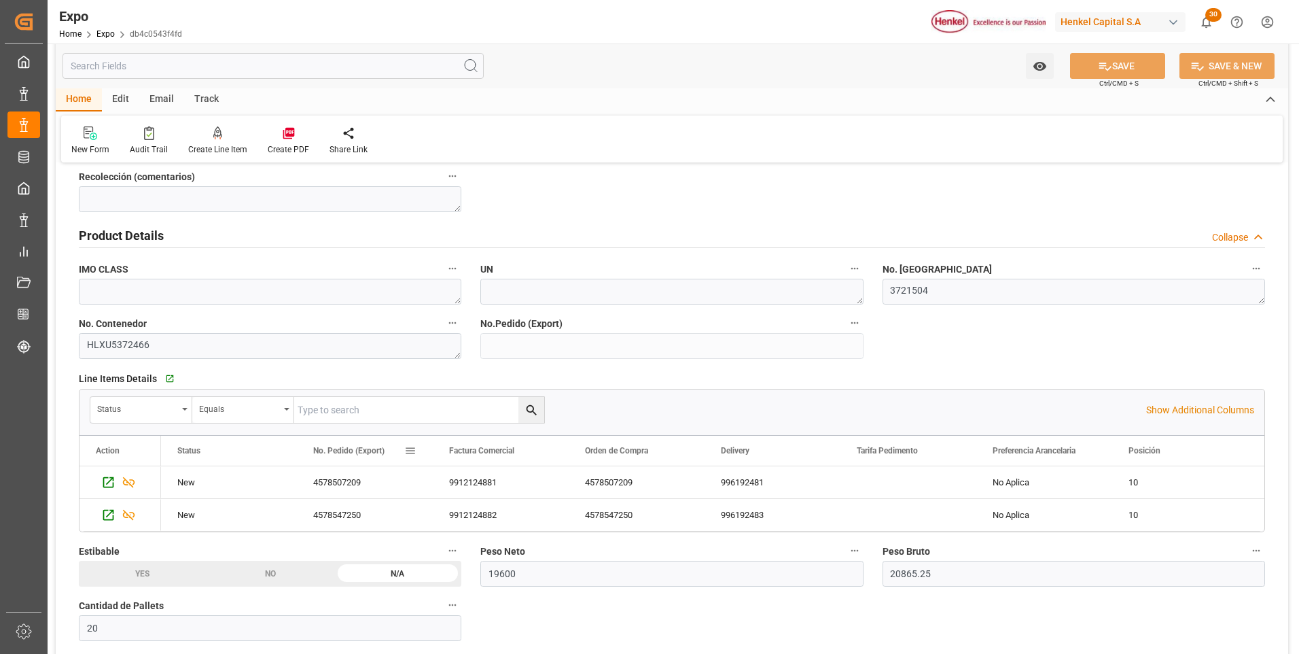
scroll to position [679, 0]
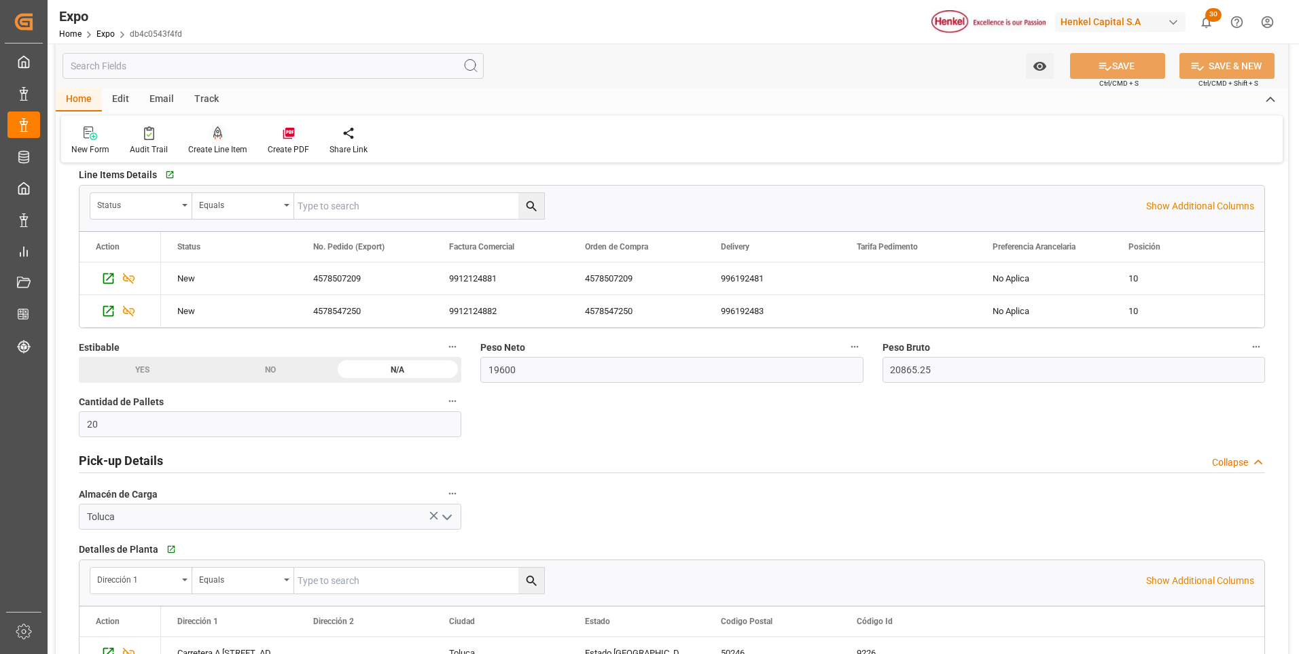
click at [209, 143] on div "Create Line Item" at bounding box center [217, 149] width 59 height 12
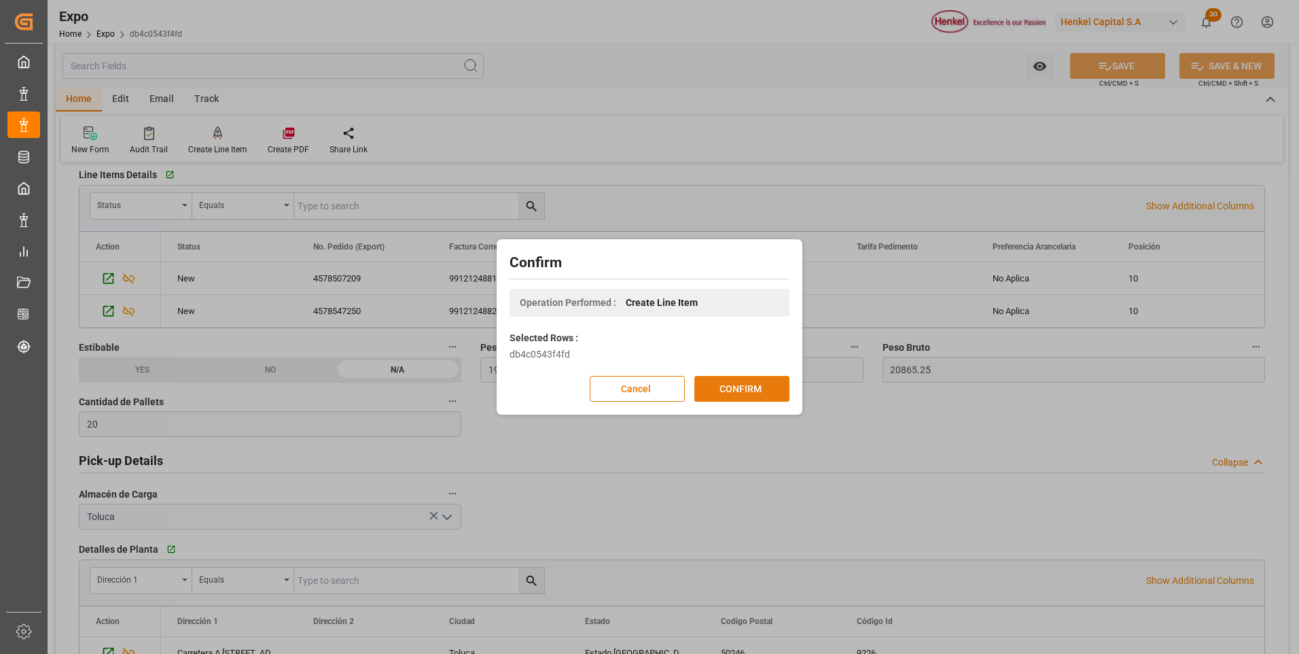
click at [753, 386] on button "CONFIRM" at bounding box center [741, 389] width 95 height 26
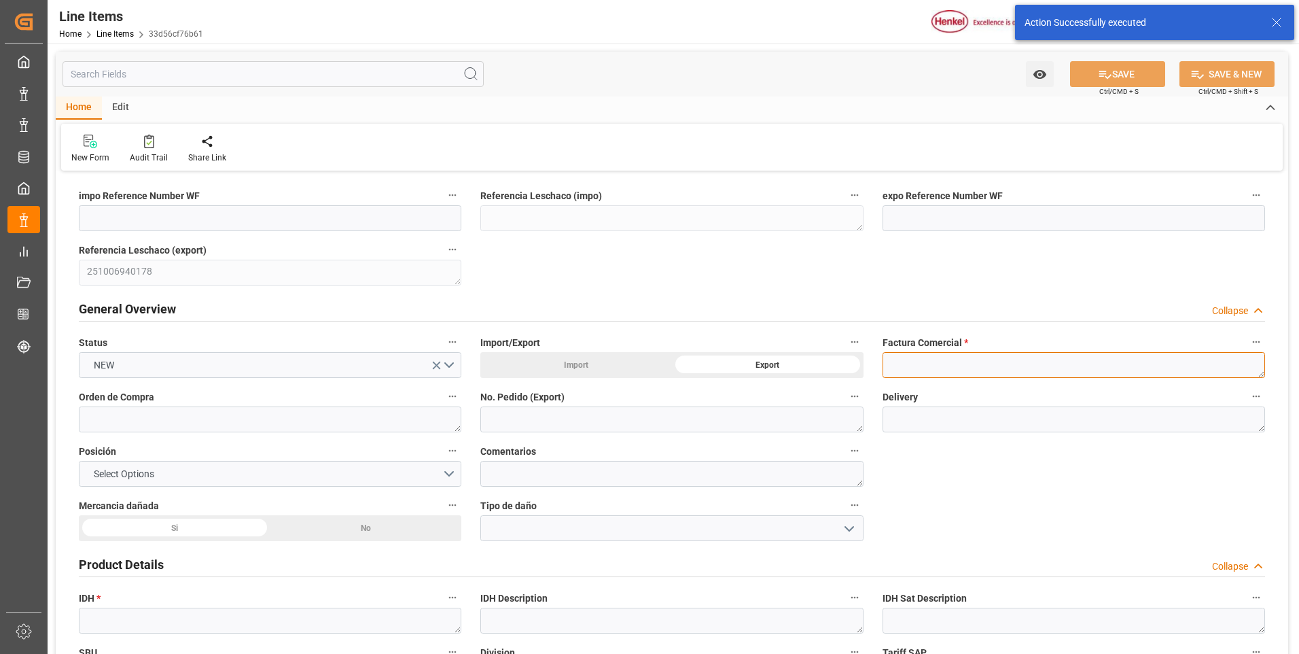
click at [986, 362] on textarea at bounding box center [1073, 365] width 382 height 26
paste textarea "9912124880"
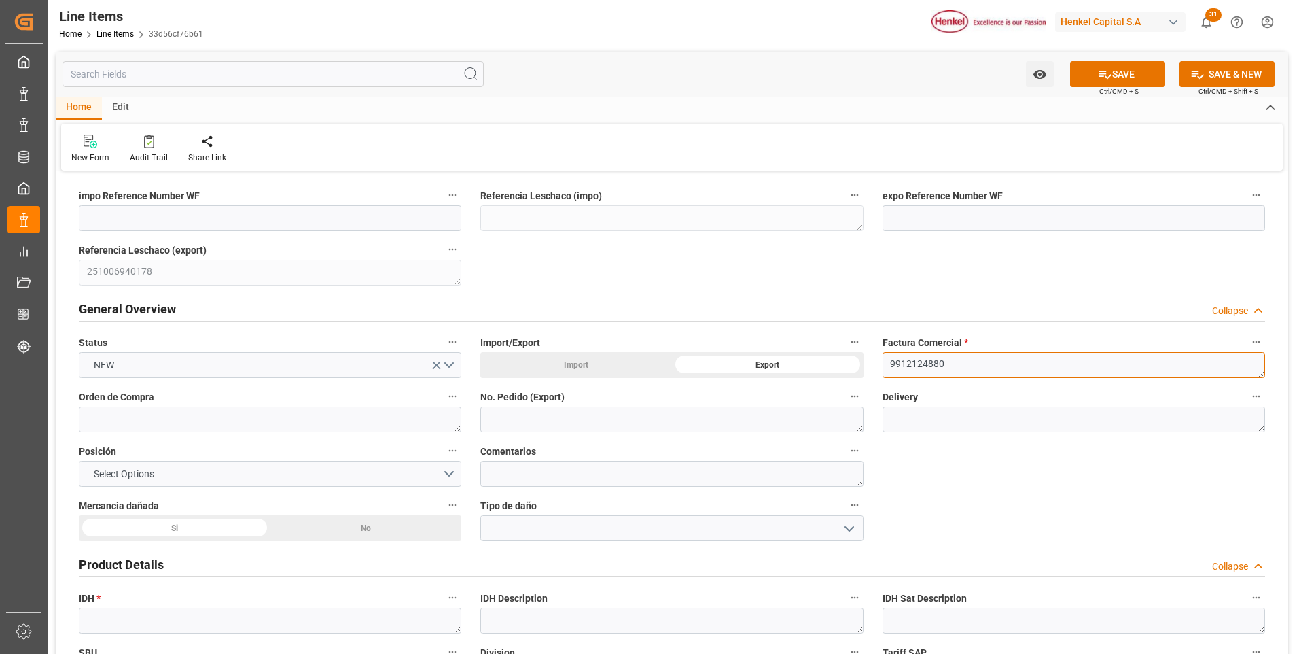
type textarea "9912124880"
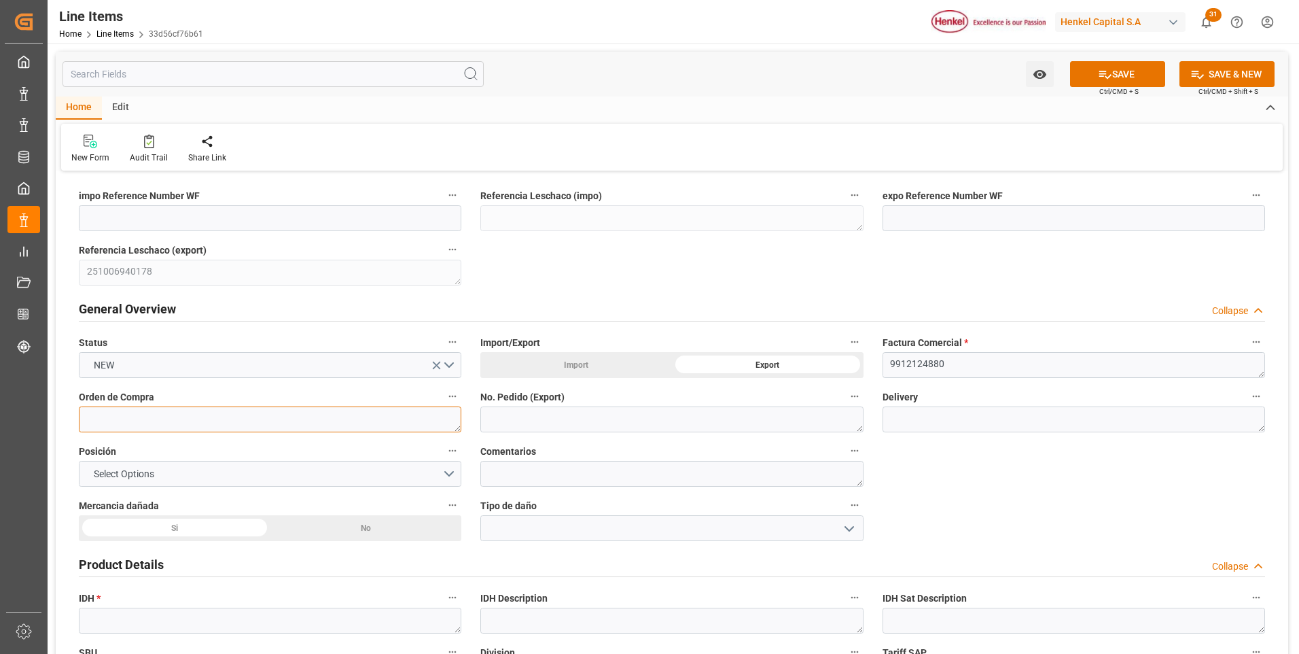
click at [253, 418] on textarea at bounding box center [270, 419] width 382 height 26
paste textarea "4578469023"
type textarea "4578469023"
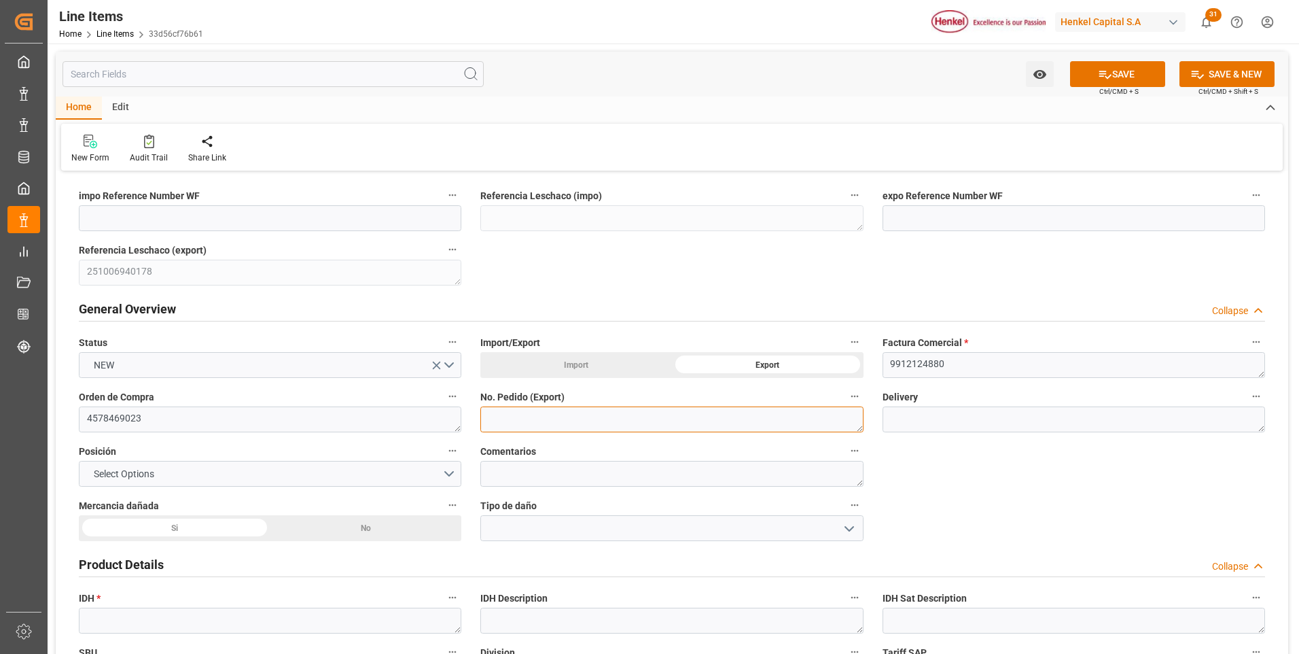
click at [493, 421] on textarea at bounding box center [671, 419] width 382 height 26
paste textarea "4578469023"
type textarea "4578469023"
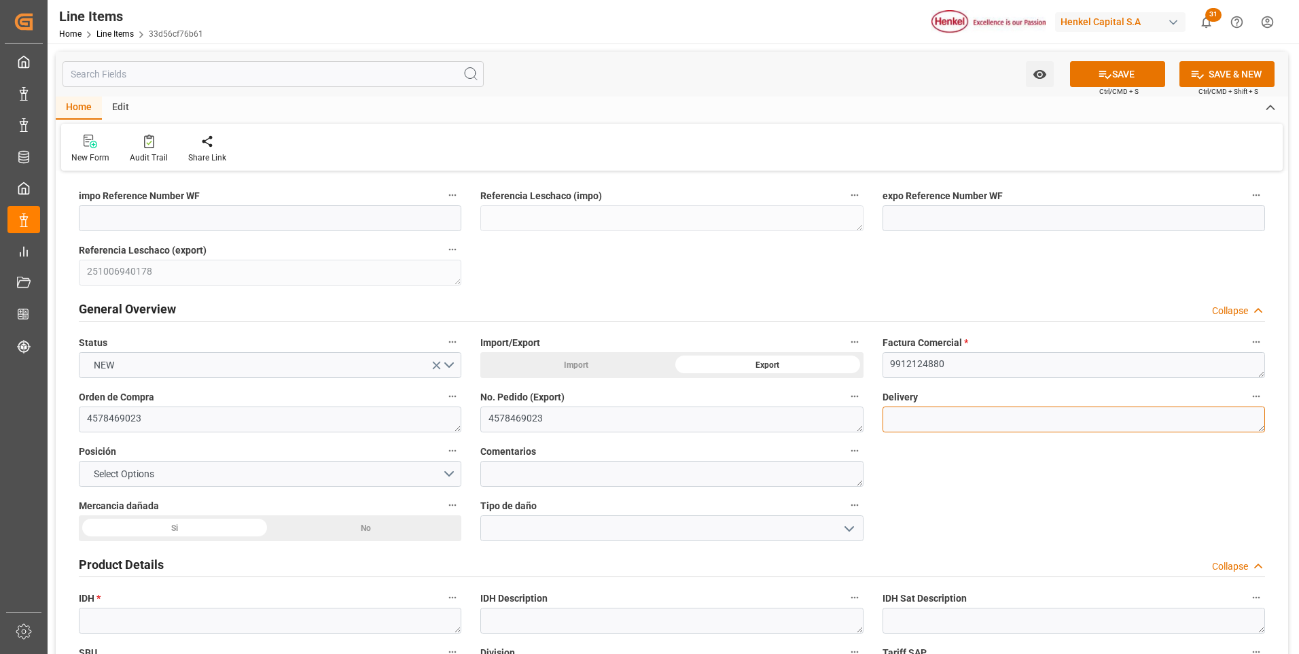
click at [986, 422] on textarea at bounding box center [1073, 419] width 382 height 26
paste textarea "996192480"
type textarea "996192480"
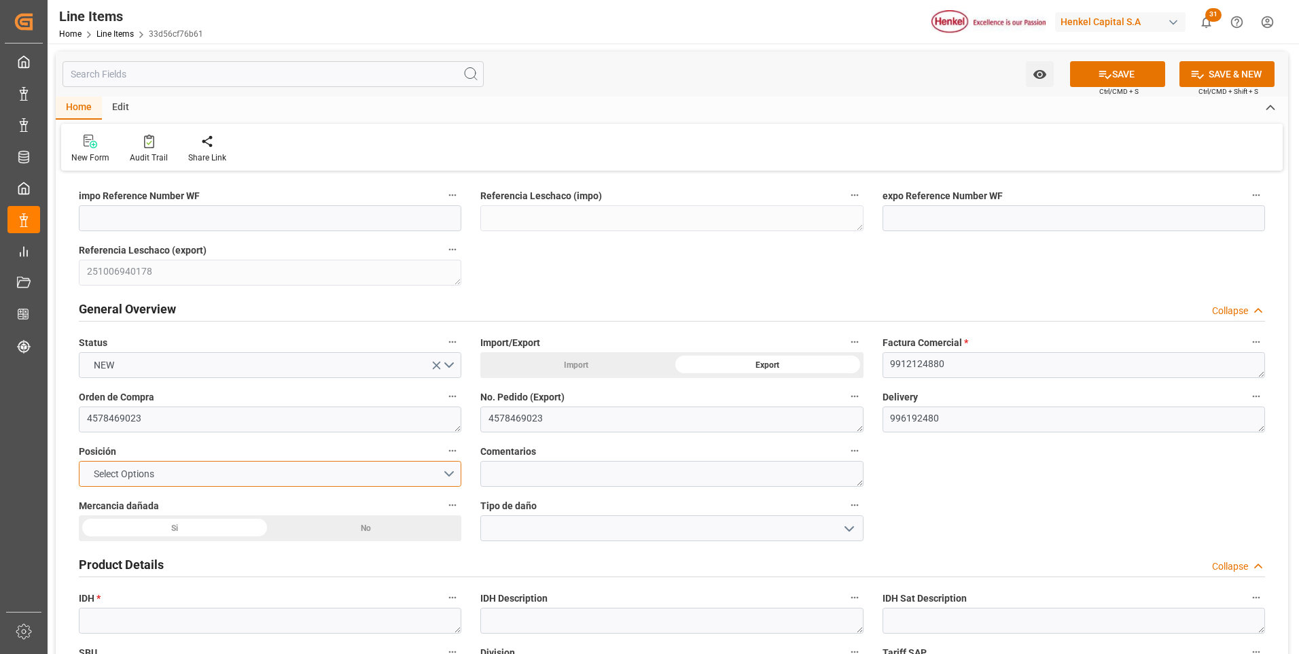
click at [441, 475] on button "Select Options" at bounding box center [270, 474] width 382 height 26
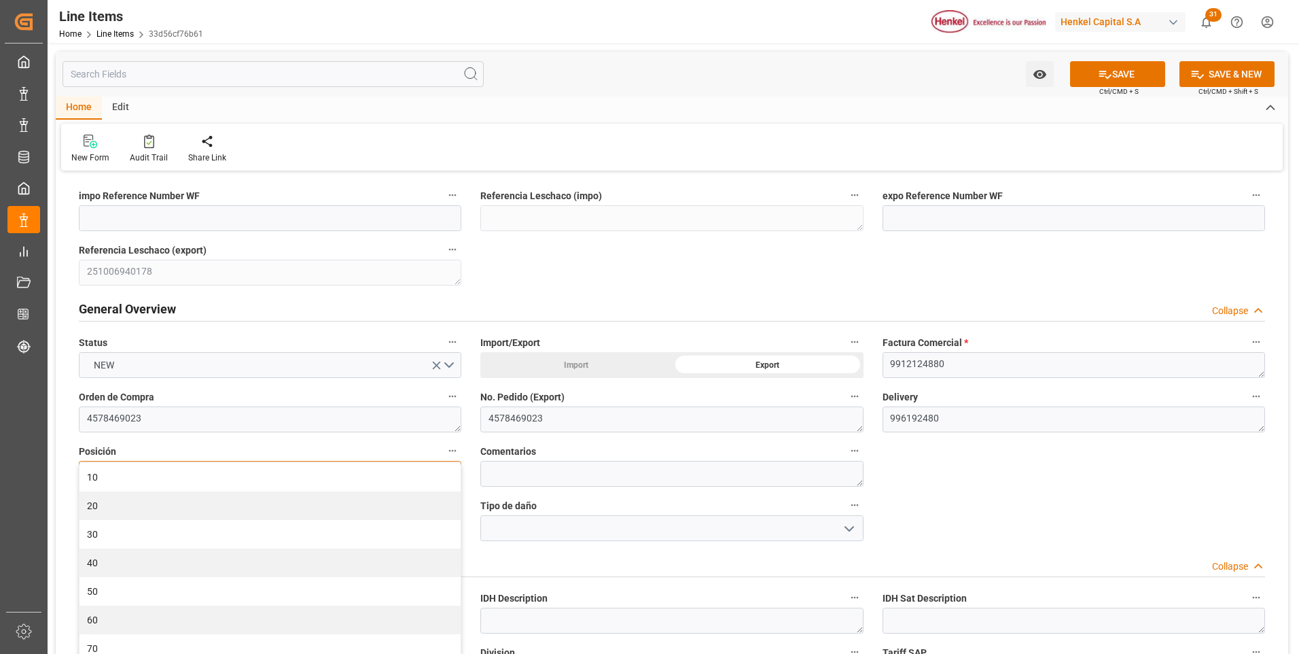
click at [441, 475] on div "10" at bounding box center [269, 477] width 381 height 29
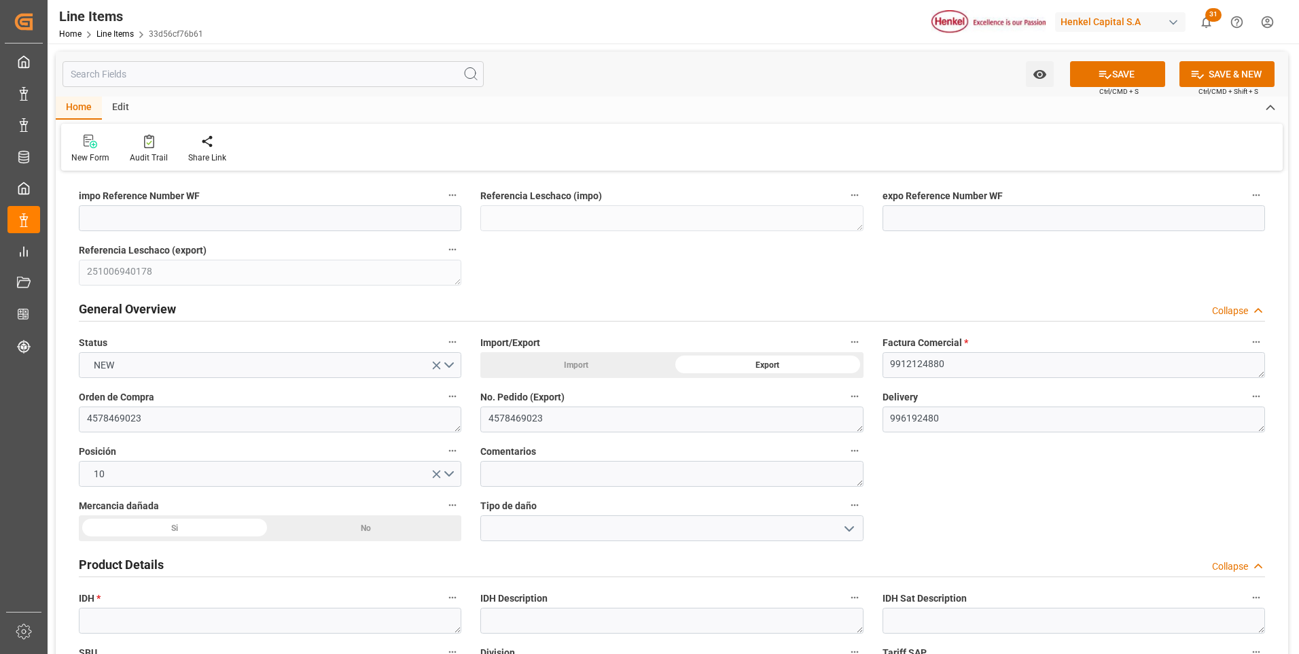
click at [376, 523] on div "No" at bounding box center [366, 528] width 192 height 26
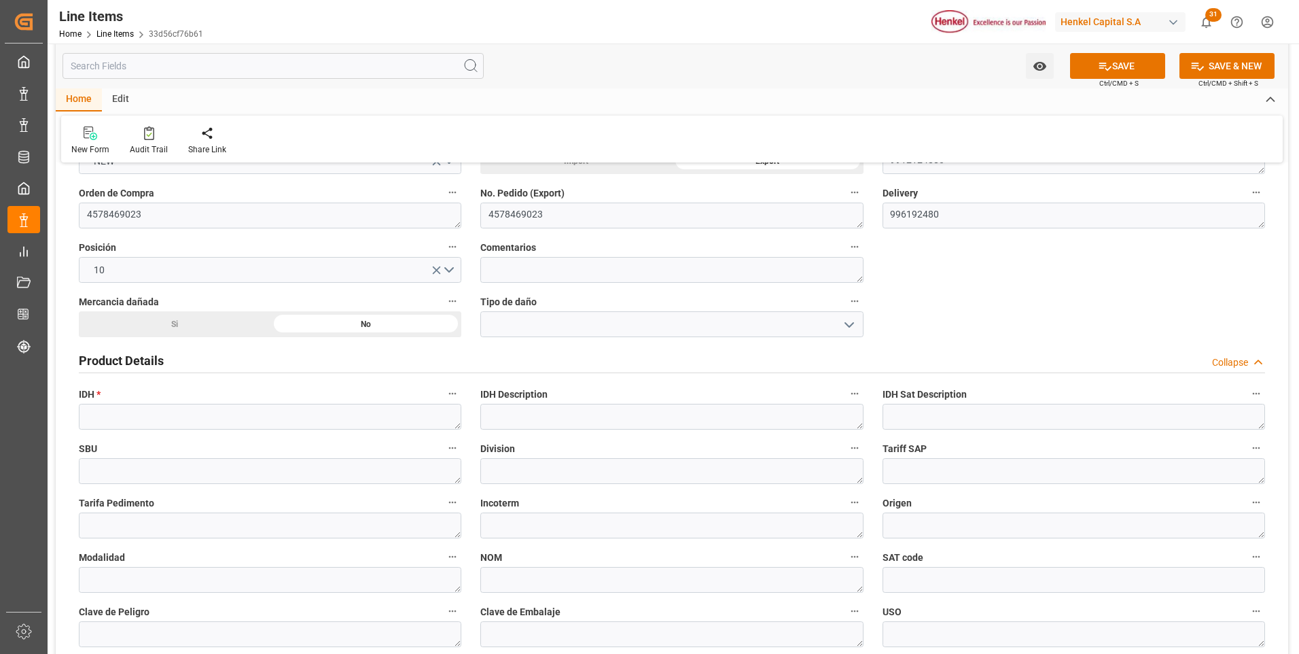
scroll to position [272, 0]
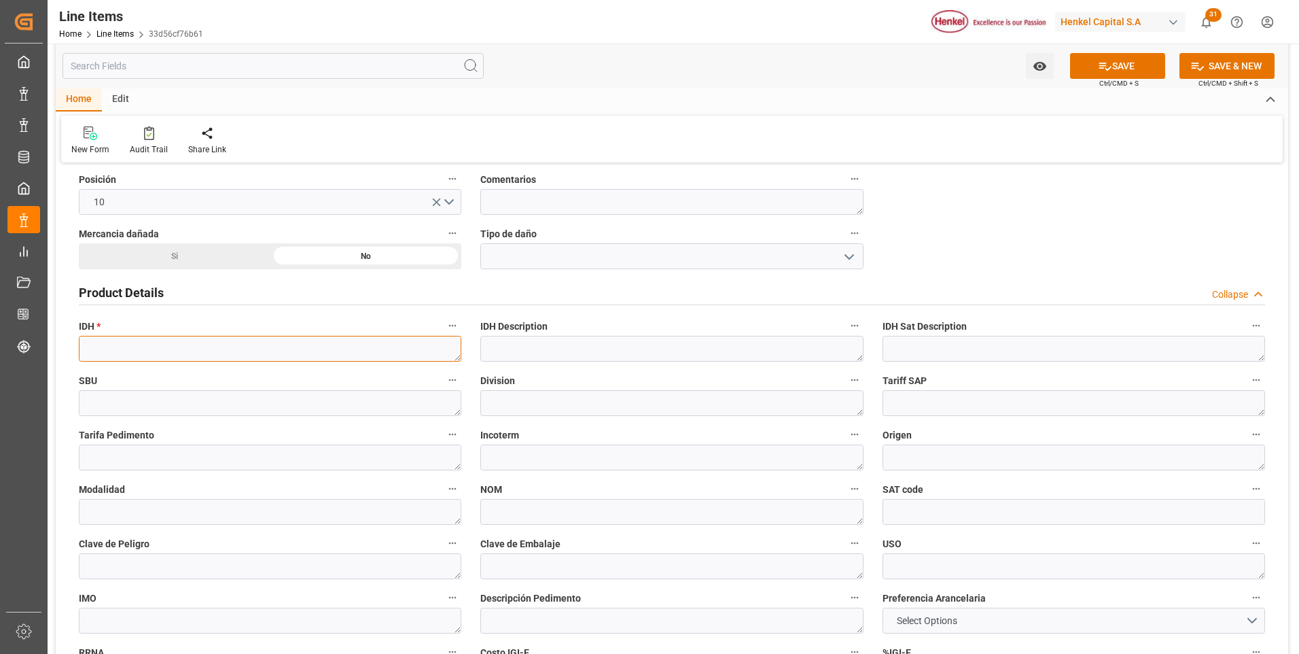
click at [144, 353] on textarea at bounding box center [270, 349] width 382 height 26
paste textarea "2286009"
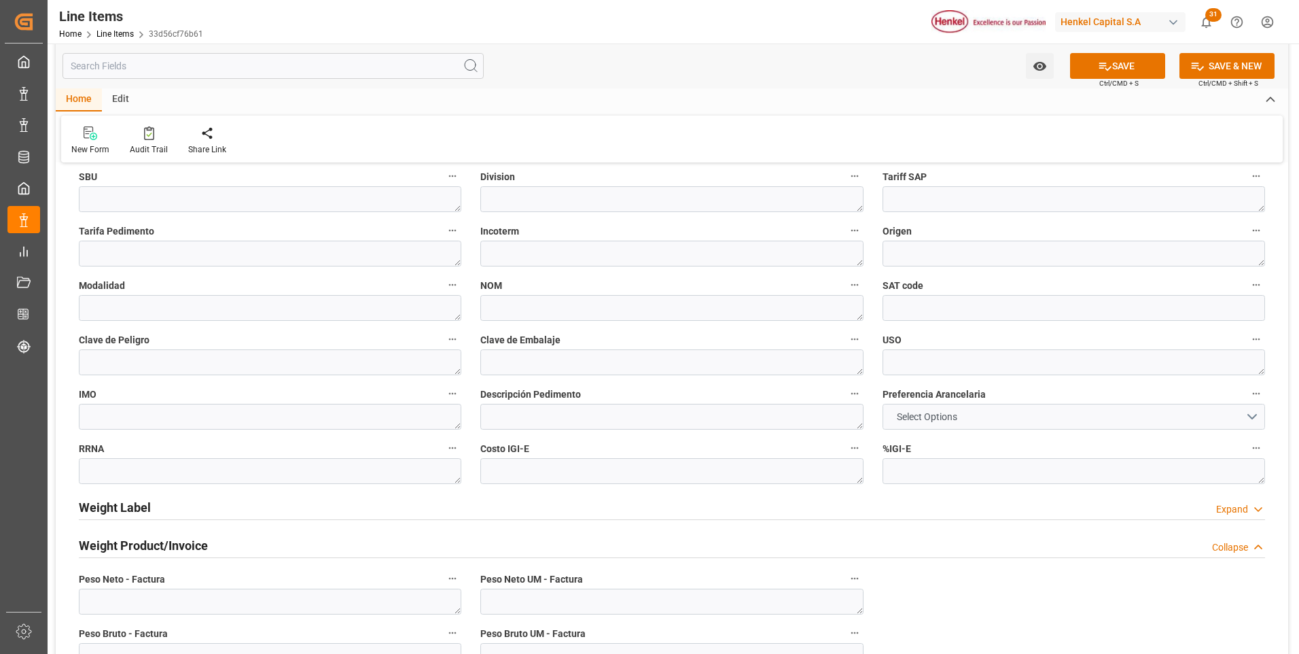
type textarea "2286009"
click at [972, 413] on button "Select Options" at bounding box center [1073, 417] width 382 height 26
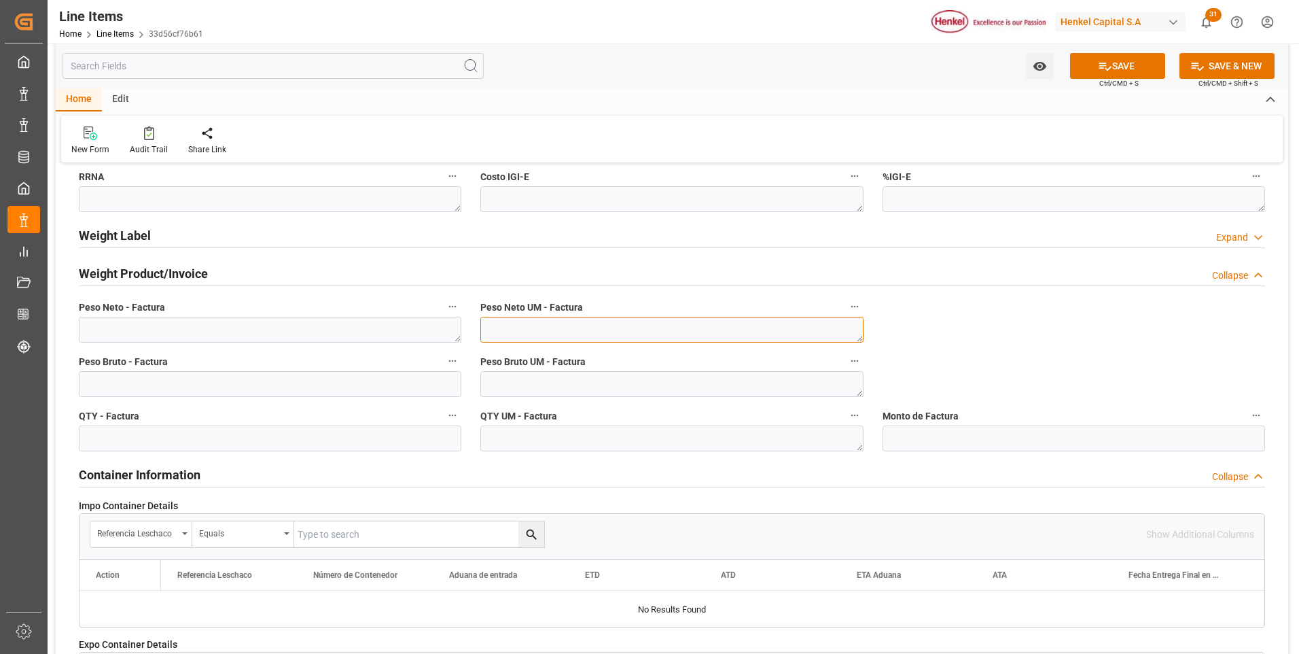
click at [696, 322] on textarea at bounding box center [671, 330] width 382 height 26
type textarea "KG"
click at [691, 385] on textarea at bounding box center [671, 384] width 382 height 26
type textarea "KG"
click at [683, 433] on textarea at bounding box center [671, 438] width 382 height 26
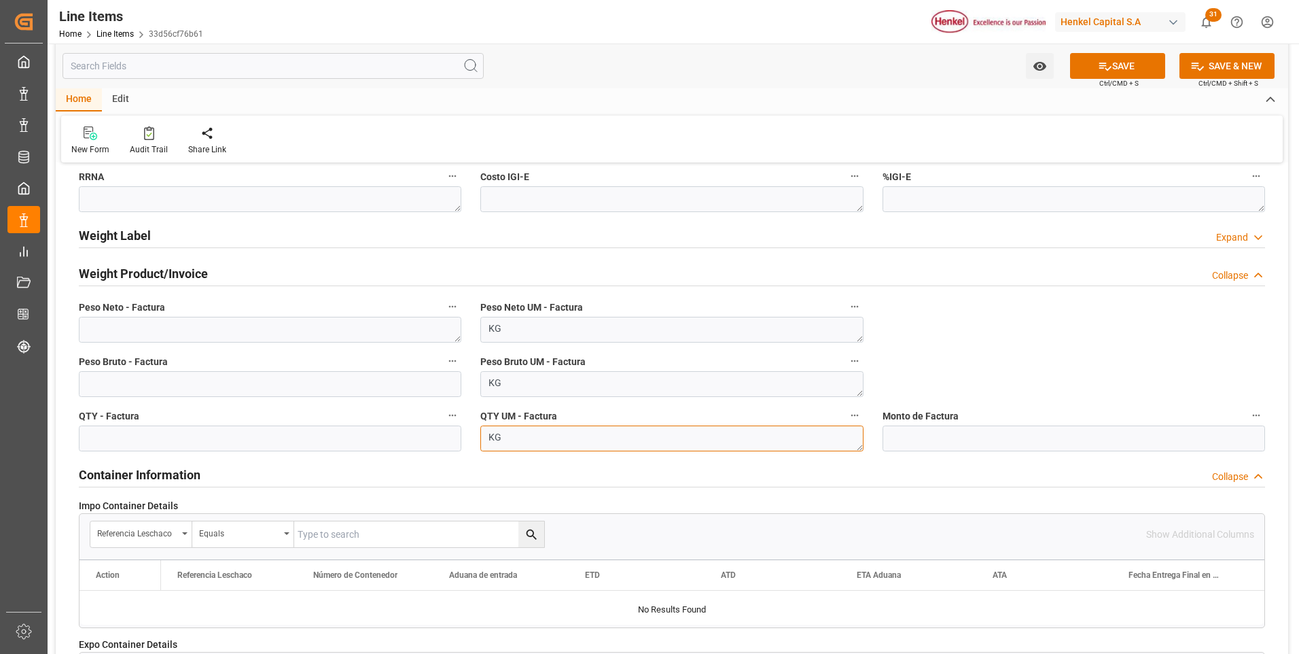
type textarea "KG"
click at [223, 334] on textarea at bounding box center [270, 330] width 382 height 26
paste textarea "4.600,000"
type textarea "4.600,000"
drag, startPoint x: 224, startPoint y: 385, endPoint x: 228, endPoint y: 378, distance: 7.3
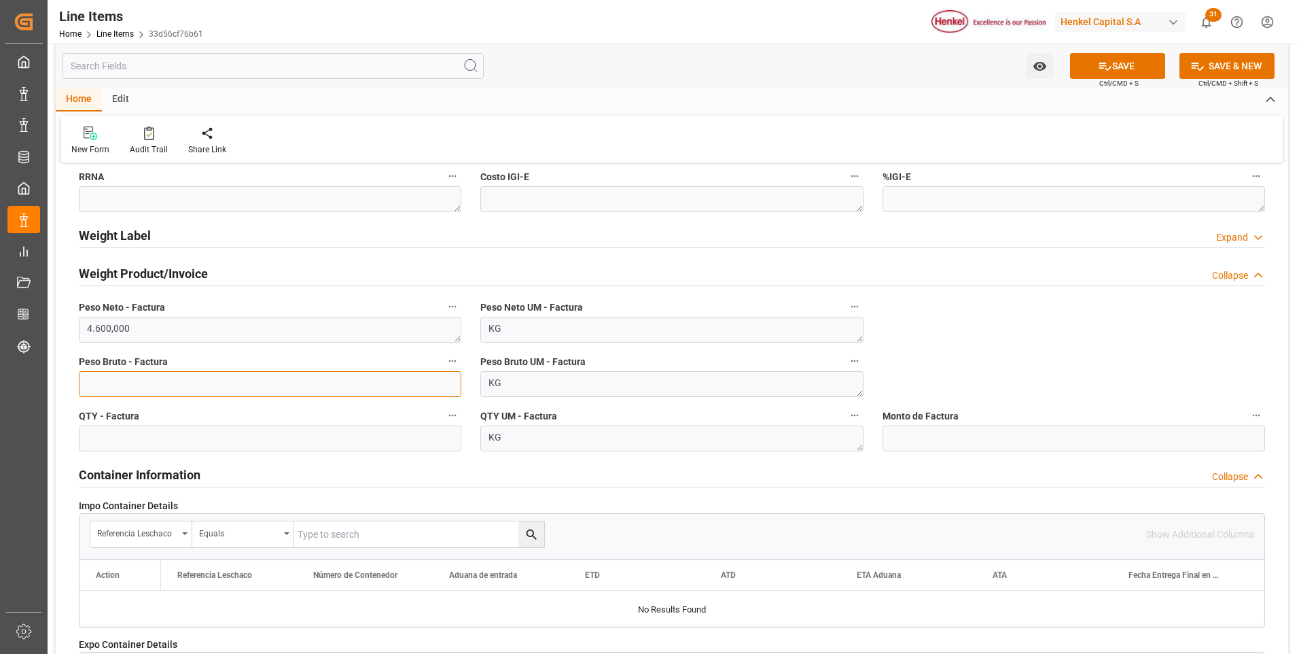
click at [224, 385] on input "text" at bounding box center [270, 384] width 382 height 26
type input "5004.8"
click at [260, 433] on input "text" at bounding box center [270, 438] width 382 height 26
type input "4600"
click at [967, 430] on input "text" at bounding box center [1073, 438] width 382 height 26
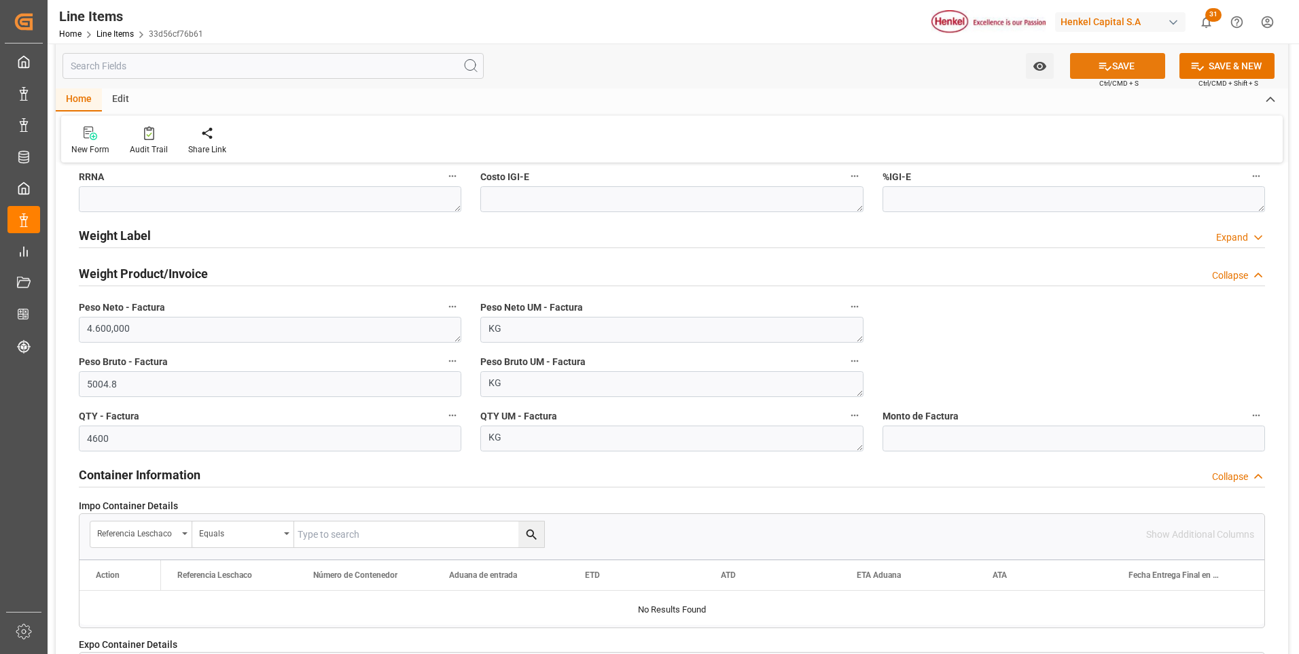
click at [1121, 60] on button "SAVE" at bounding box center [1117, 66] width 95 height 26
type input "31201600"
click at [1110, 438] on input "text" at bounding box center [1073, 438] width 382 height 26
type input "8535.61"
click at [1106, 61] on icon at bounding box center [1105, 66] width 14 height 14
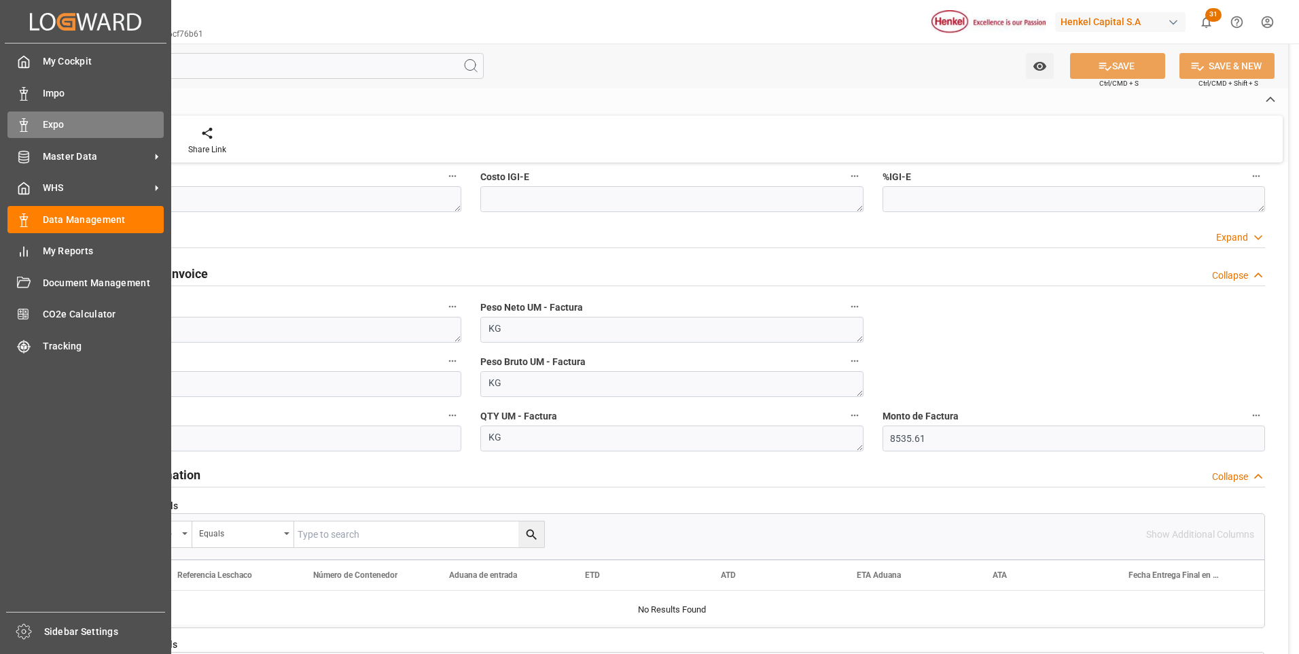
click at [17, 126] on icon at bounding box center [24, 125] width 14 height 14
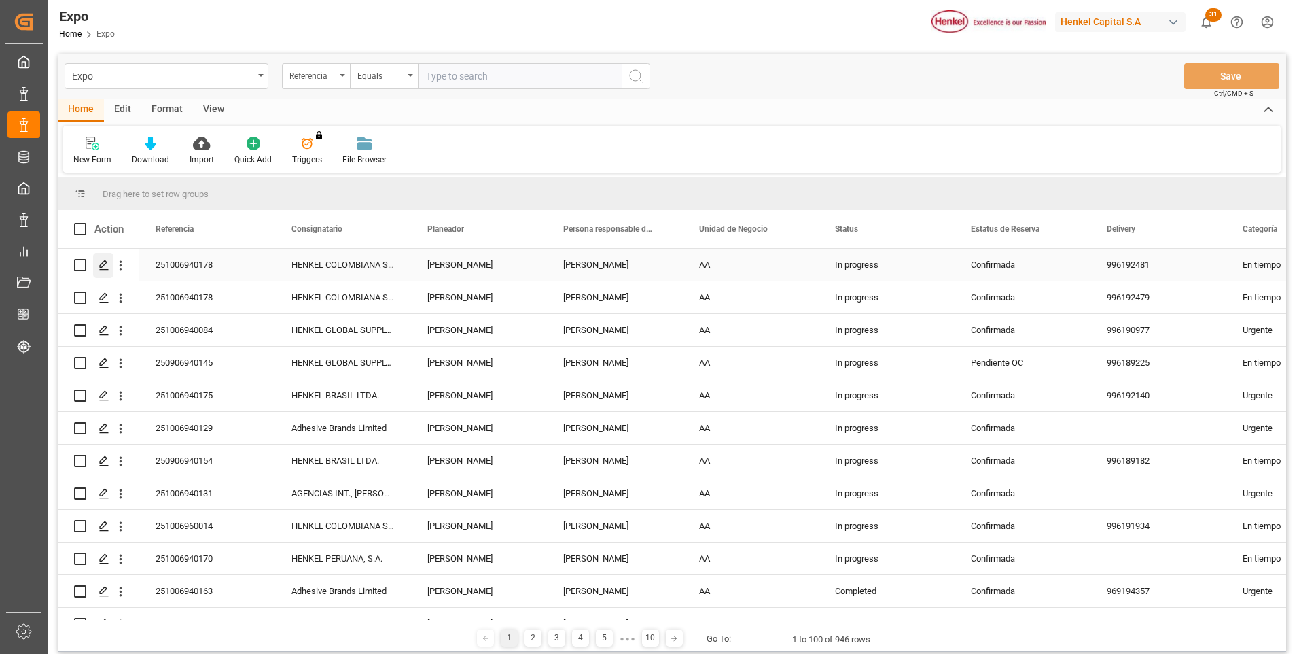
click at [105, 260] on icon "Press SPACE to select this row." at bounding box center [104, 265] width 11 height 11
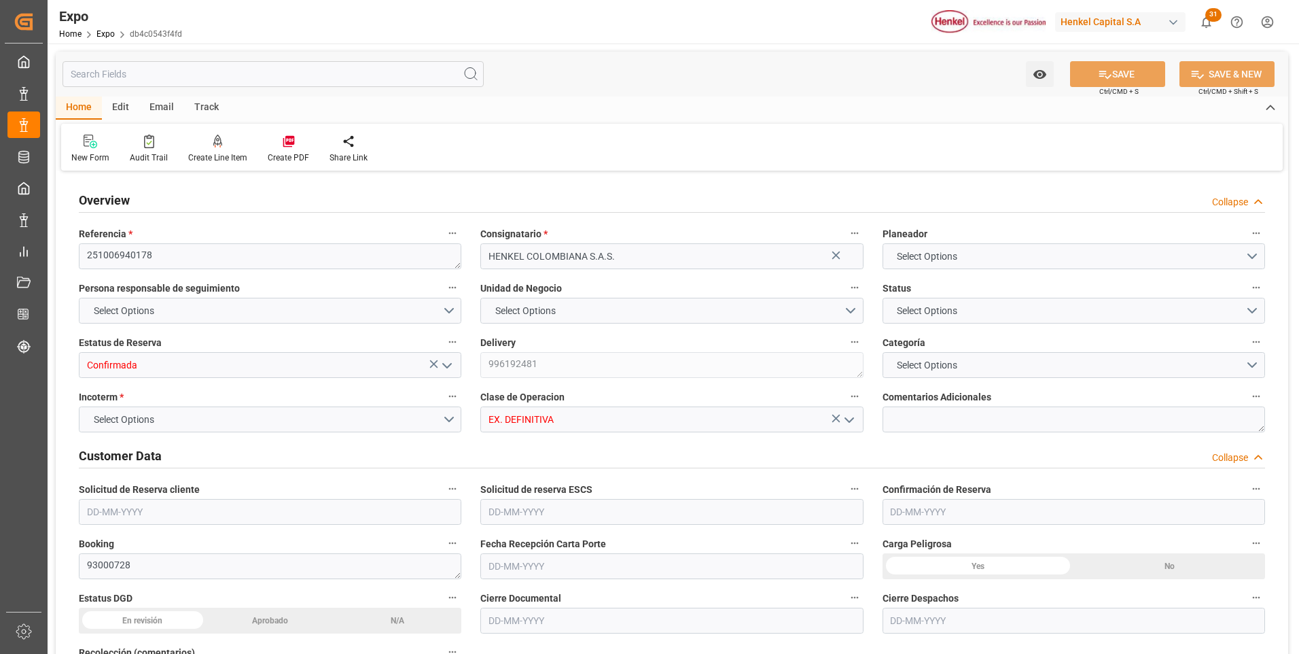
type input "19600"
type input "20865.25"
type input "20"
type input "9938456"
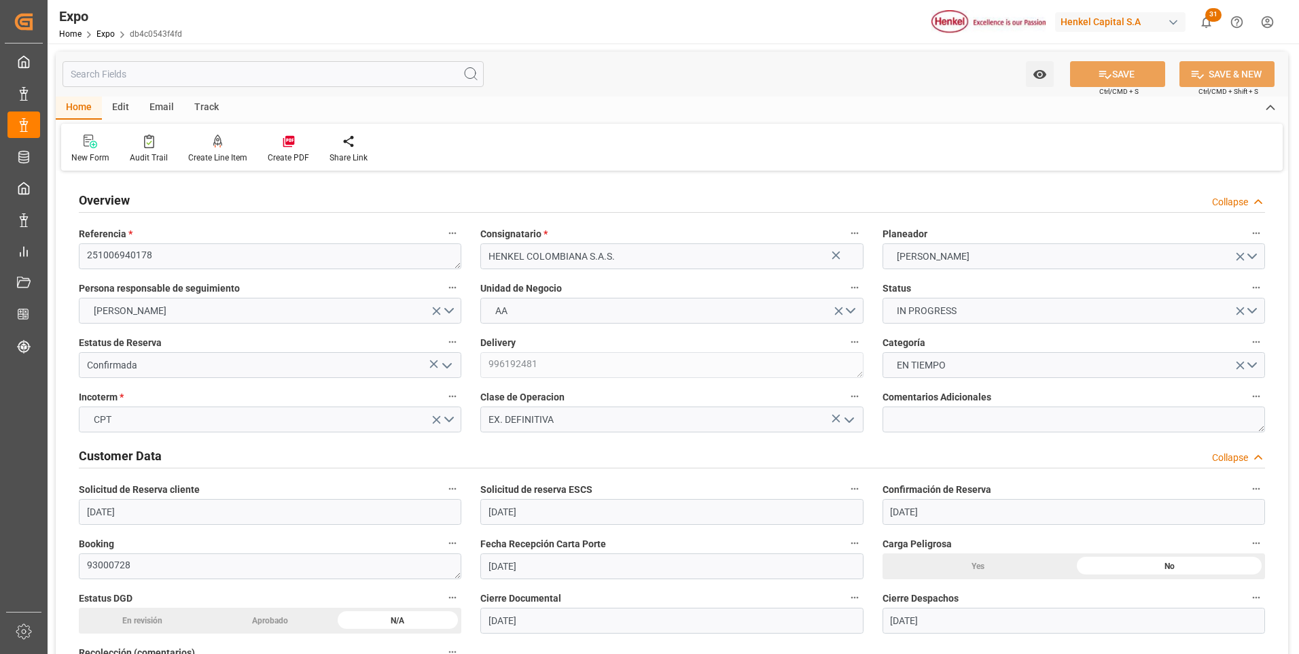
type input "[DATE]"
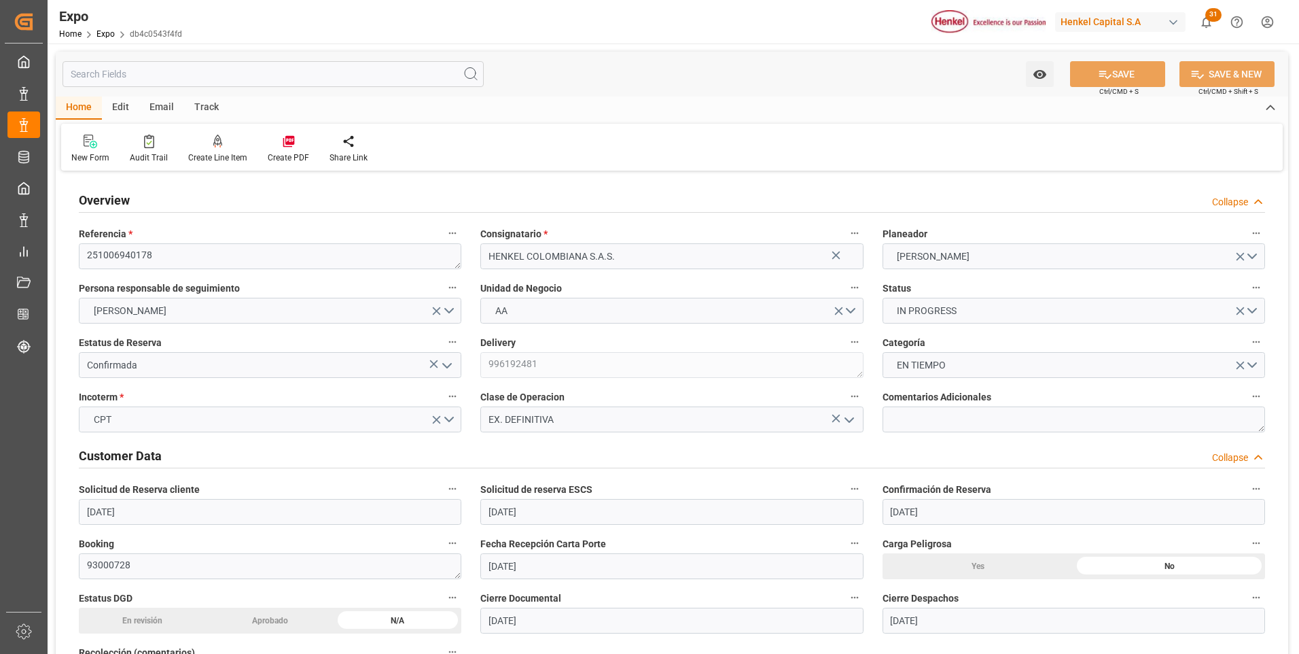
type input "[DATE]"
type input "[DATE] 00:00"
type input "[DATE]"
type input "[DATE] 00:00"
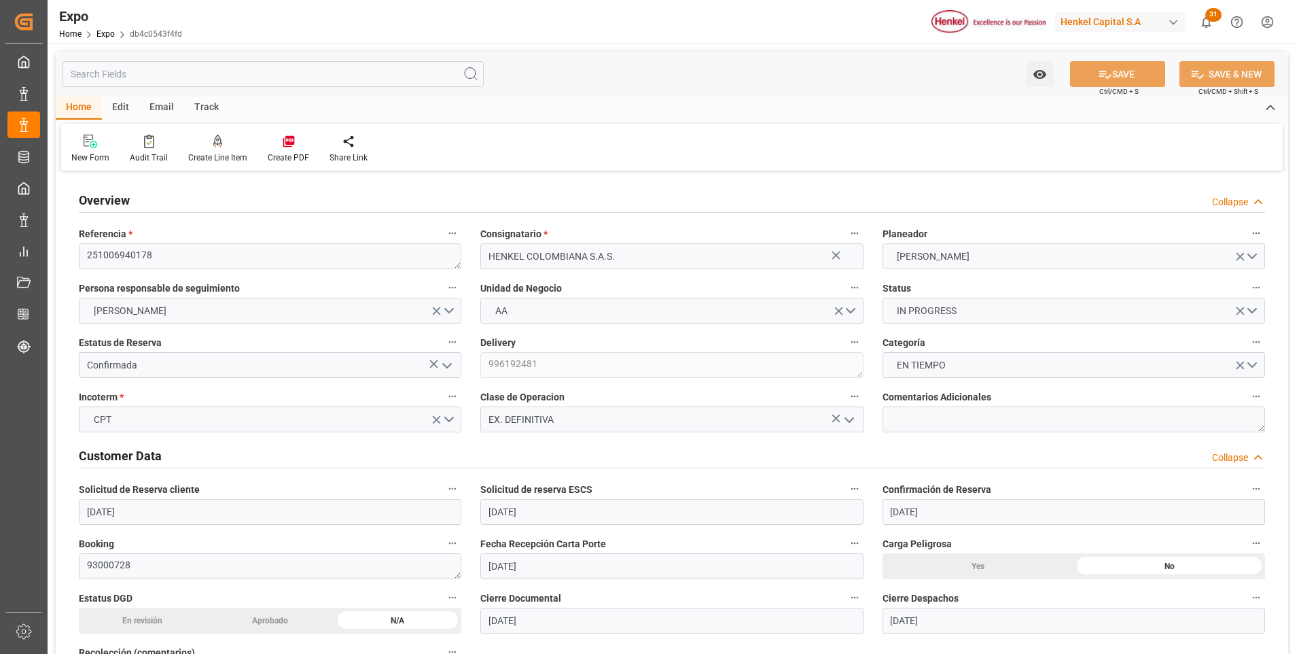
type input "[DATE]"
type input "[DATE] 06:00"
type input "[DATE] 00:00"
type input "[DATE] 14:00"
type input "[DATE] 00:00"
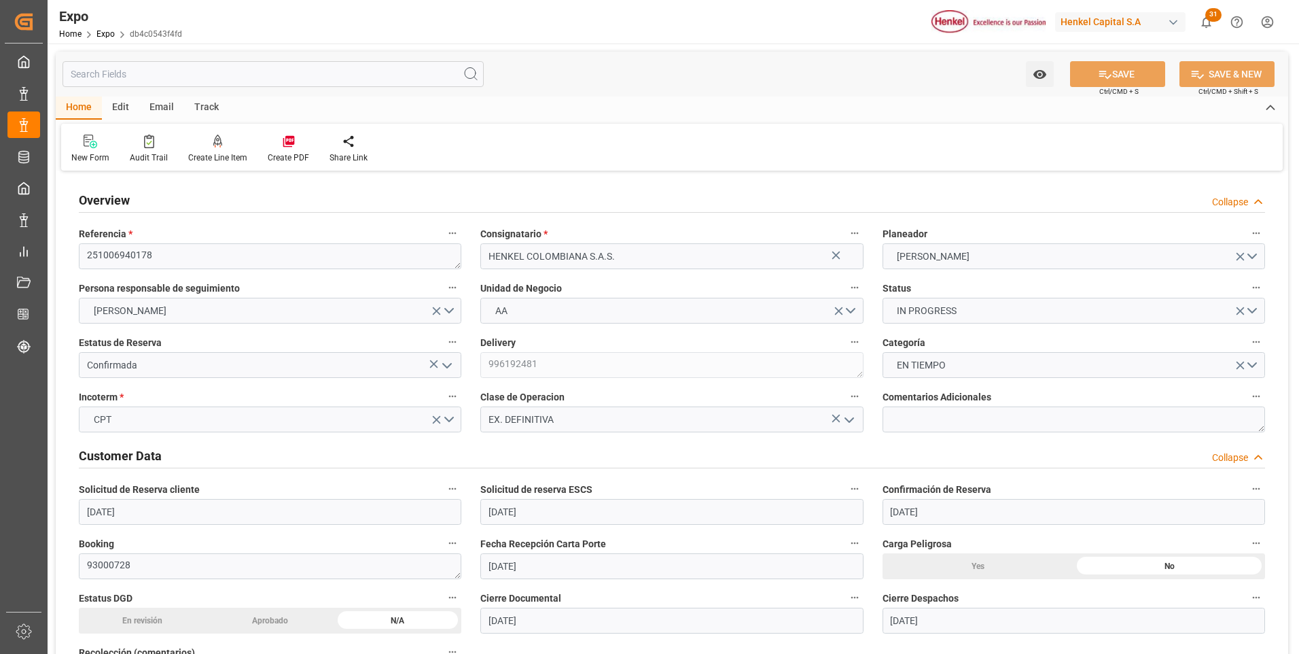
type input "[DATE] 21:09"
type input "[DATE] 06:00"
type input "[DATE] 14:00"
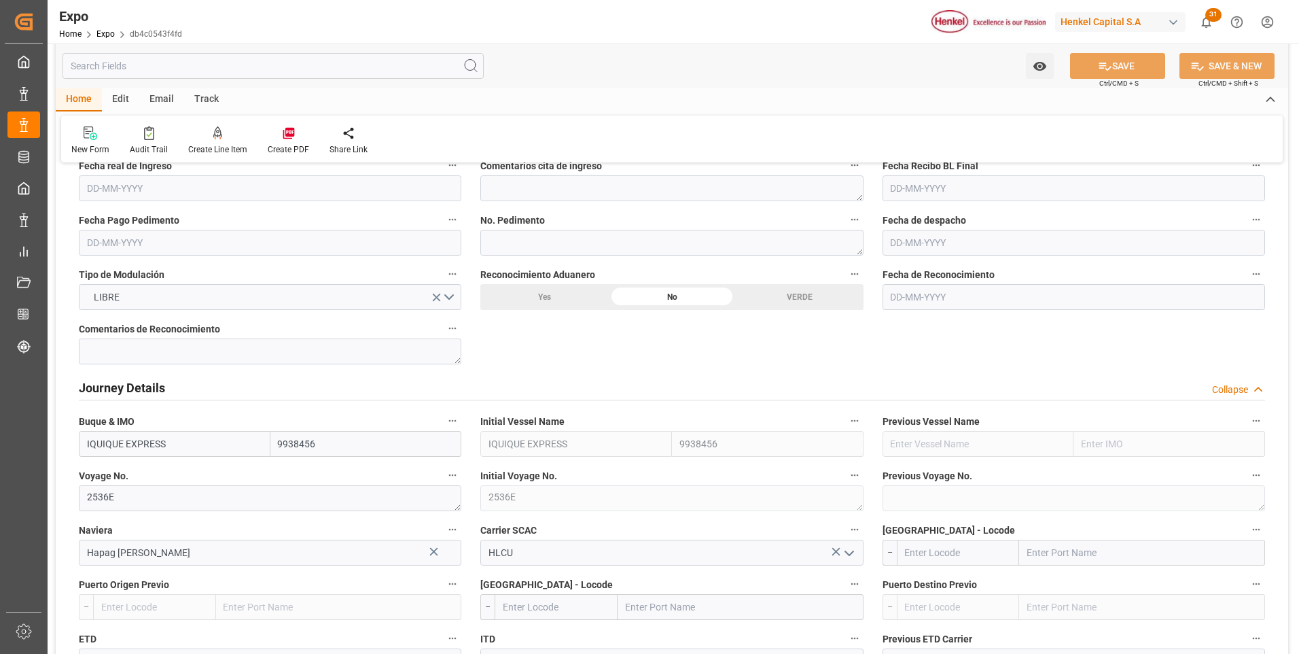
scroll to position [1698, 0]
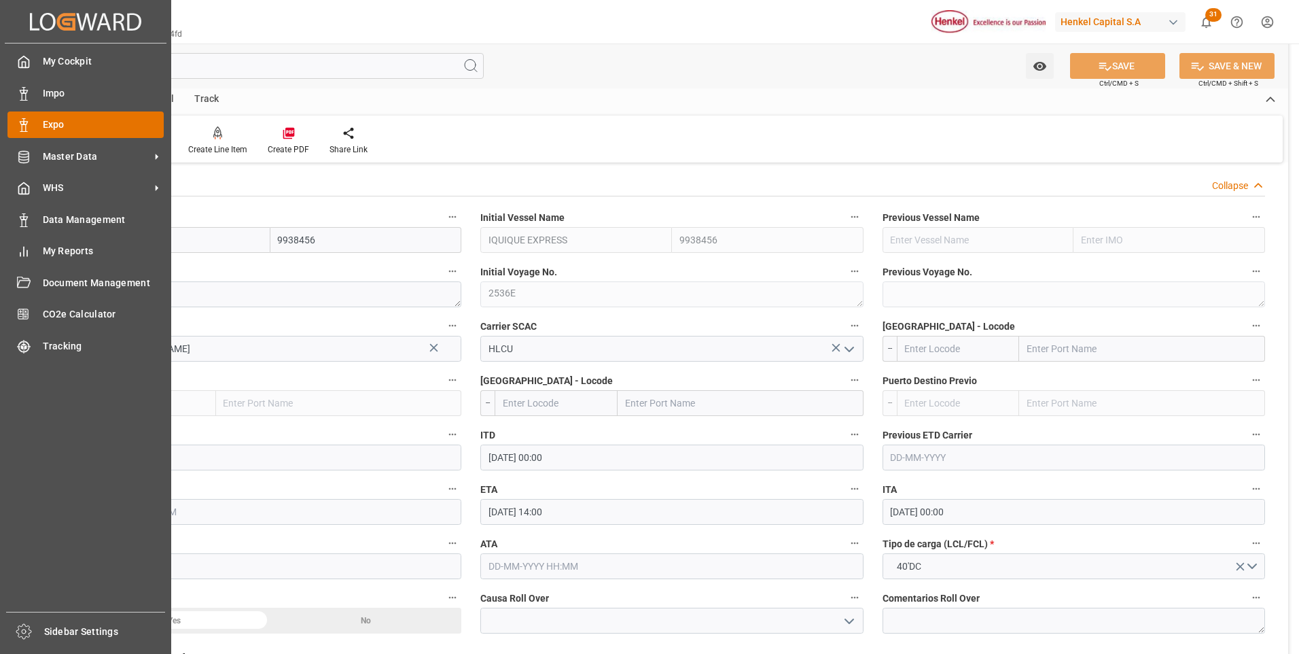
click at [23, 123] on icon at bounding box center [24, 125] width 14 height 14
